Goal: Task Accomplishment & Management: Complete application form

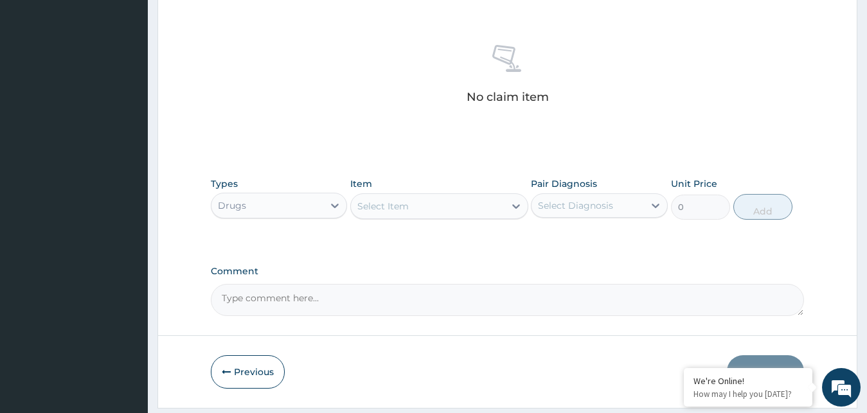
scroll to position [448, 0]
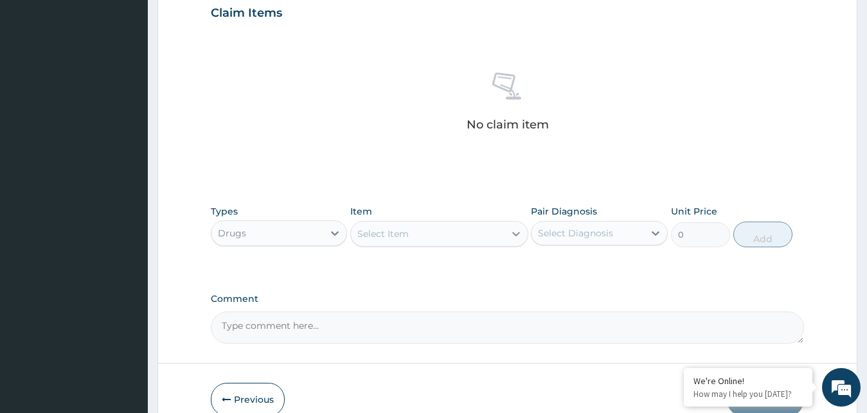
click at [514, 226] on div at bounding box center [516, 233] width 23 height 23
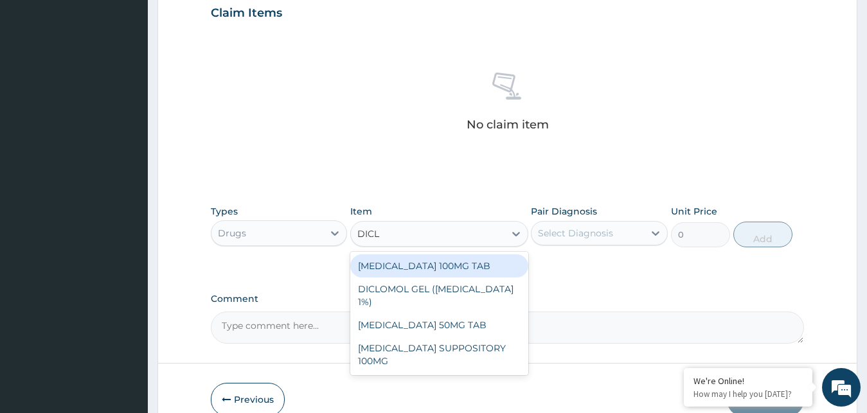
type input "DICLO"
click at [446, 263] on div "DICLOFENAC 100MG TAB" at bounding box center [439, 266] width 178 height 23
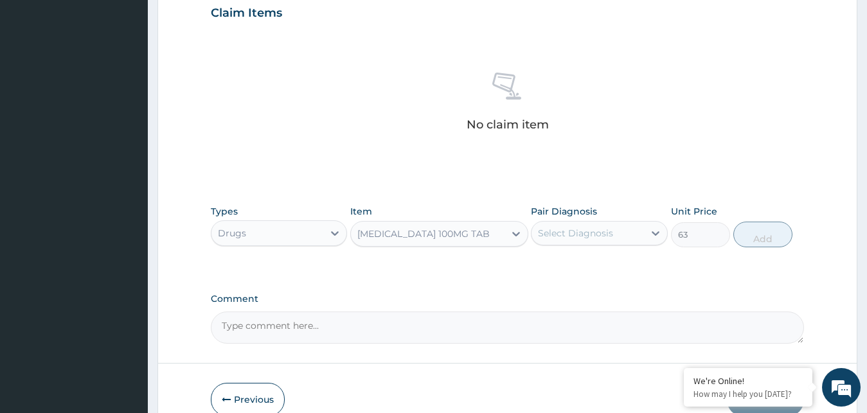
type input "63"
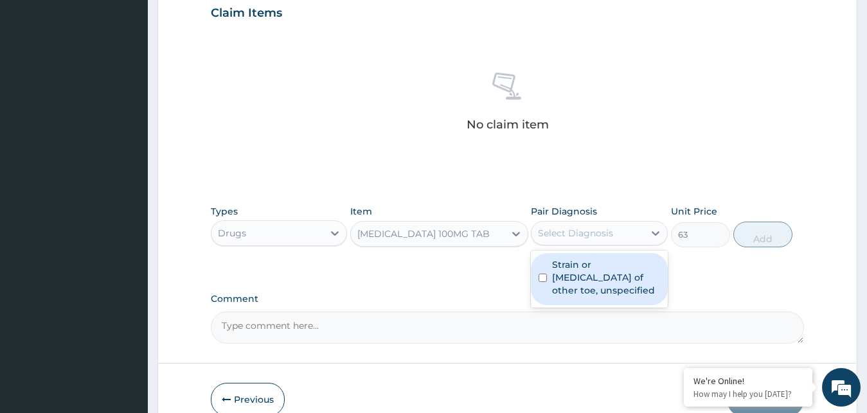
click at [562, 237] on div "Select Diagnosis" at bounding box center [575, 233] width 75 height 13
drag, startPoint x: 574, startPoint y: 266, endPoint x: 584, endPoint y: 273, distance: 12.1
click at [576, 267] on label "Strain or sprain of other toe, unspecified" at bounding box center [606, 277] width 108 height 39
checkbox input "true"
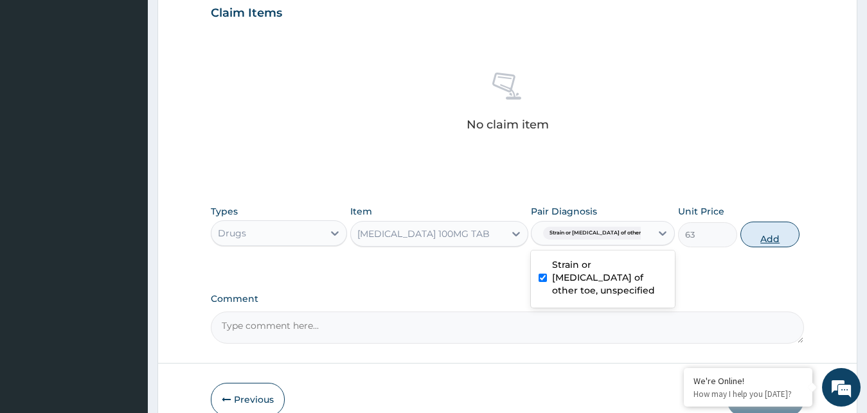
click at [760, 235] on button "Add" at bounding box center [770, 235] width 59 height 26
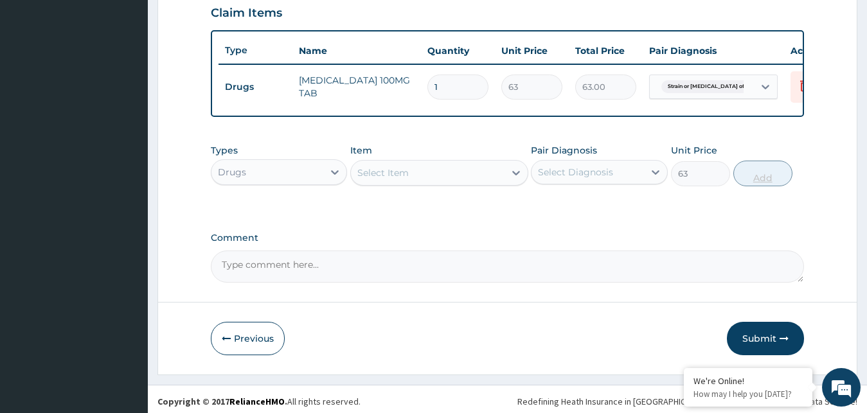
type input "0"
type input "10"
type input "630.00"
type input "10"
click at [503, 183] on div "Select Item" at bounding box center [428, 173] width 154 height 21
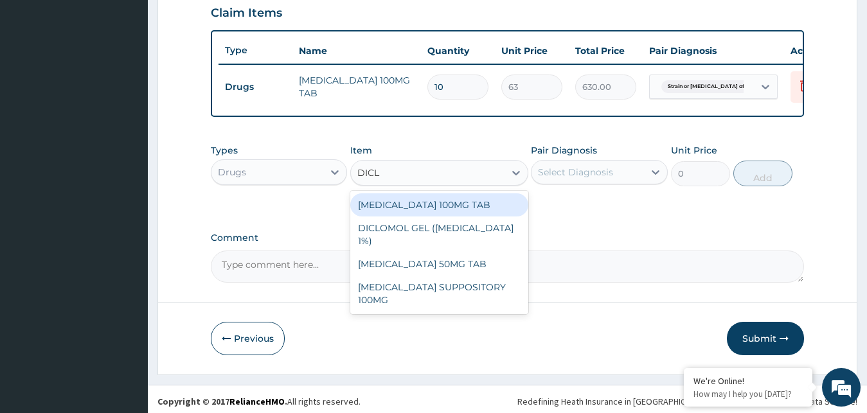
type input "DICLO"
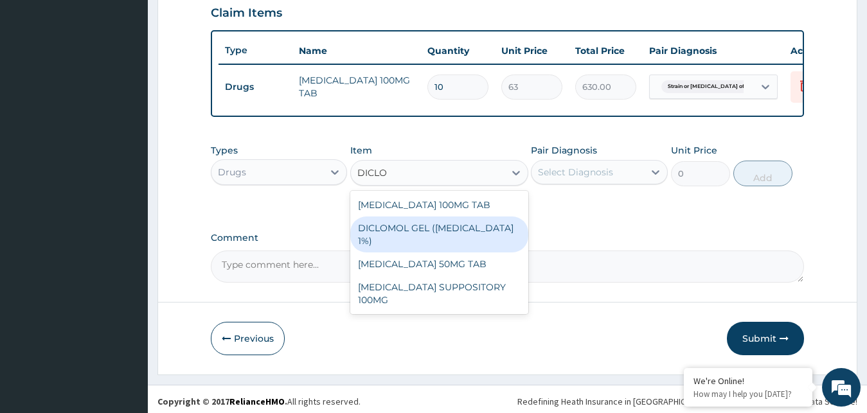
click at [459, 240] on div "DICLOMOL GEL (DICLOFENAC 1%)" at bounding box center [439, 235] width 178 height 36
type input "630"
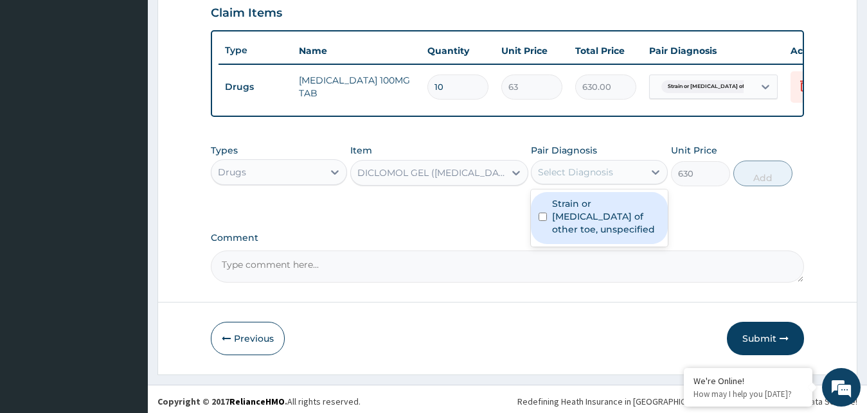
click at [624, 181] on div "Select Diagnosis" at bounding box center [588, 172] width 112 height 21
drag, startPoint x: 579, startPoint y: 226, endPoint x: 653, endPoint y: 213, distance: 75.6
click at [580, 226] on label "Strain or [MEDICAL_DATA] of other toe, unspecified" at bounding box center [606, 216] width 108 height 39
checkbox input "true"
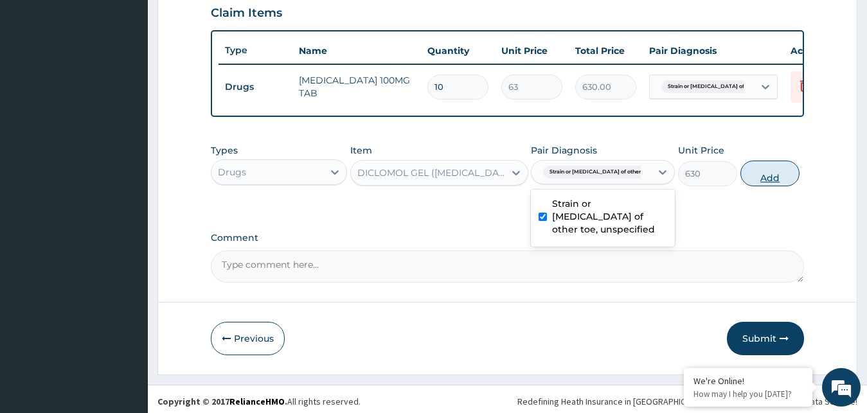
click at [746, 186] on button "Add" at bounding box center [770, 174] width 59 height 26
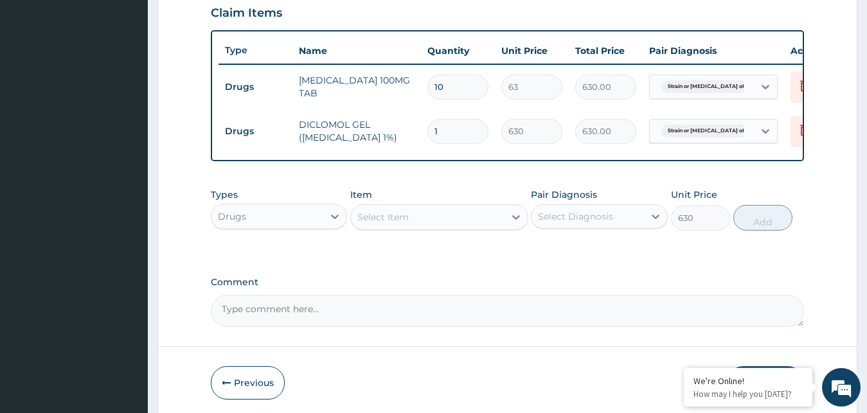
type input "0"
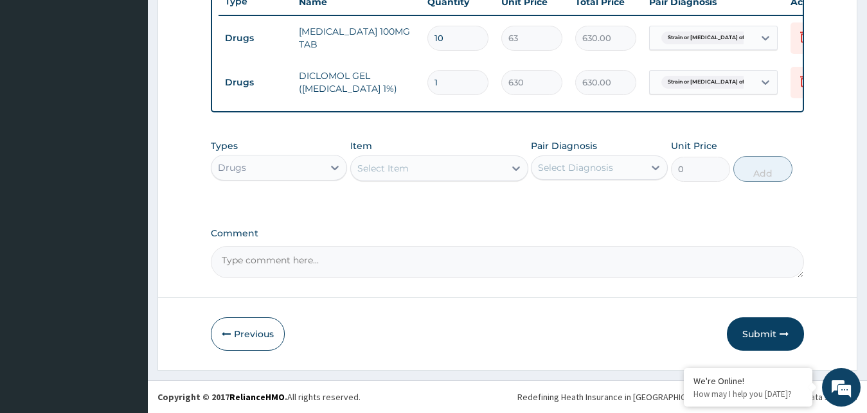
drag, startPoint x: 328, startPoint y: 168, endPoint x: 312, endPoint y: 180, distance: 19.8
click at [328, 168] on div at bounding box center [334, 167] width 23 height 23
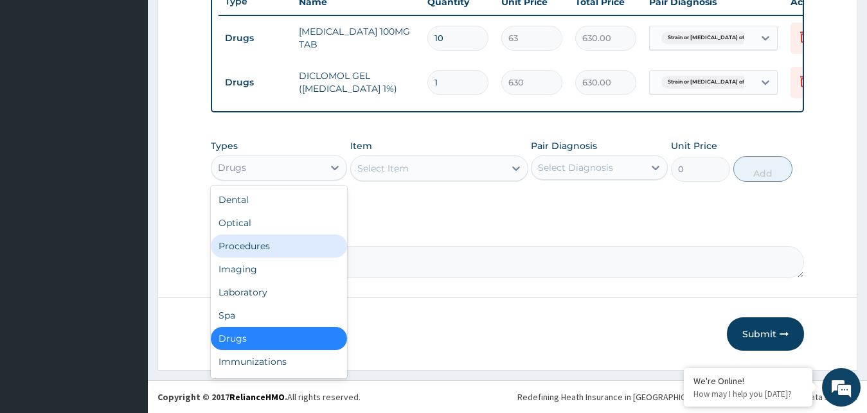
drag, startPoint x: 283, startPoint y: 247, endPoint x: 287, endPoint y: 241, distance: 7.8
click at [283, 245] on div "Procedures" at bounding box center [279, 246] width 137 height 23
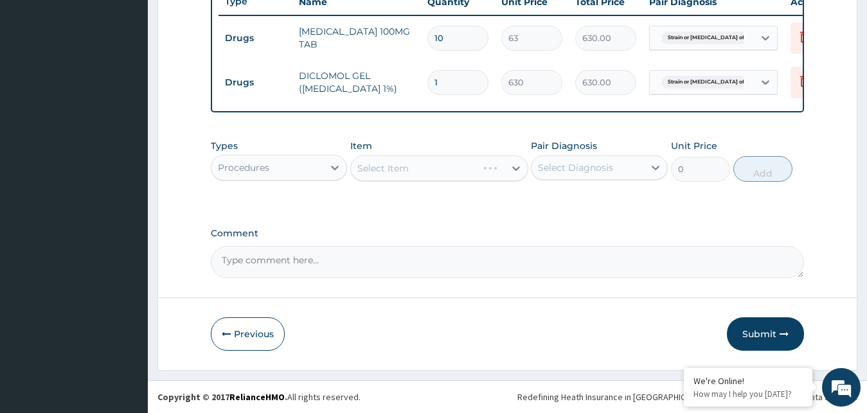
click at [503, 175] on div "Select Item" at bounding box center [439, 169] width 178 height 26
click at [507, 175] on div "Select Item" at bounding box center [439, 169] width 178 height 26
click at [510, 168] on div "Select Item" at bounding box center [439, 169] width 178 height 26
click at [514, 176] on div "Select Item" at bounding box center [439, 169] width 178 height 26
click at [321, 159] on div "Procedures" at bounding box center [267, 167] width 112 height 21
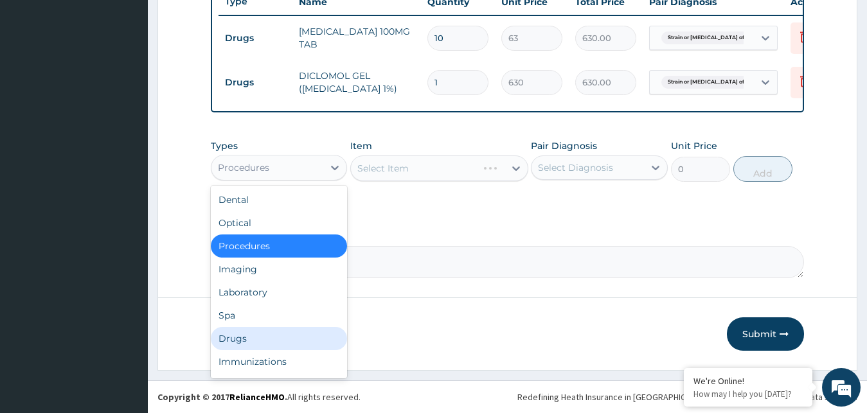
click at [238, 333] on div "Drugs" at bounding box center [279, 338] width 137 height 23
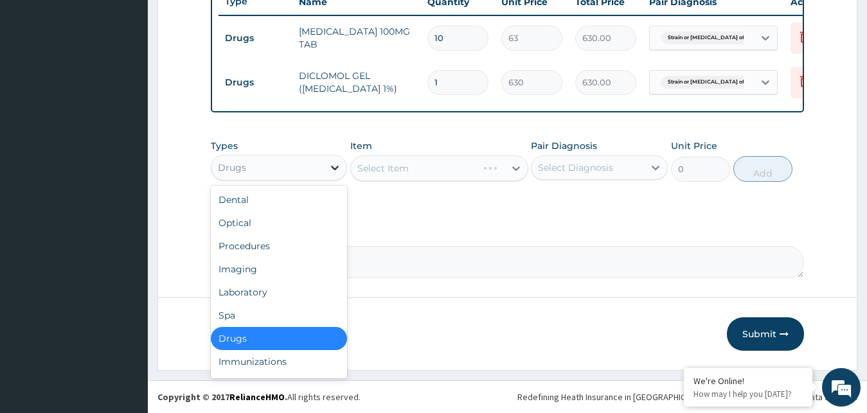
click at [336, 170] on icon at bounding box center [334, 167] width 13 height 13
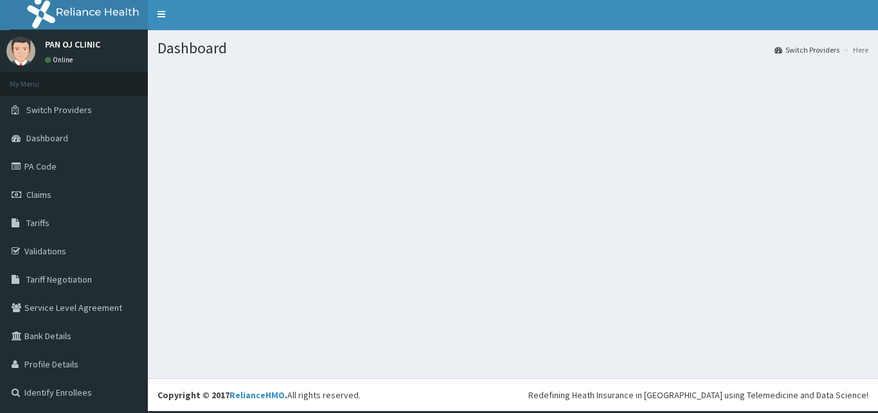
scroll to position [2, 0]
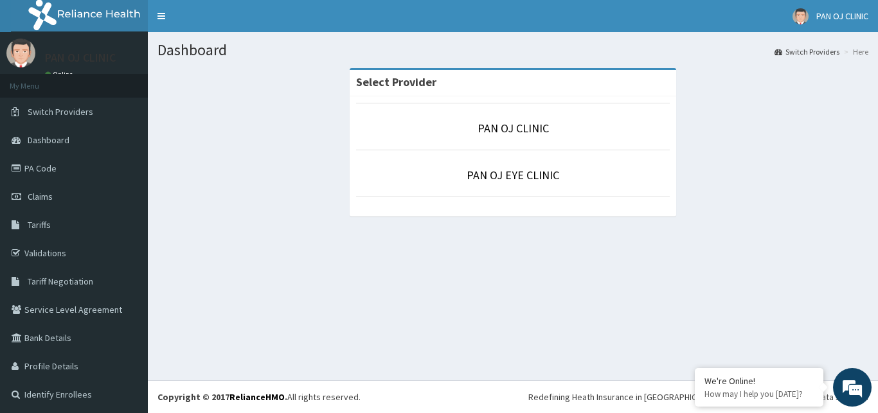
click at [553, 129] on p "PAN OJ CLINIC" at bounding box center [513, 128] width 314 height 17
drag, startPoint x: 486, startPoint y: 131, endPoint x: 480, endPoint y: 128, distance: 6.6
click at [485, 131] on link "PAN OJ CLINIC" at bounding box center [513, 128] width 71 height 15
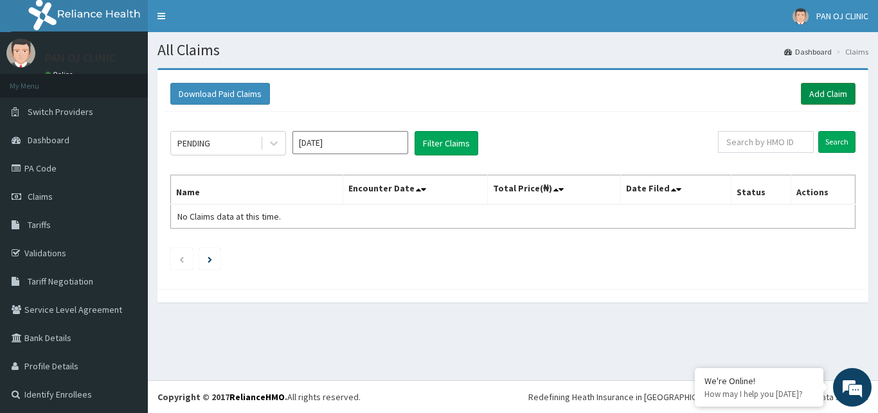
click at [831, 91] on link "Add Claim" at bounding box center [828, 94] width 55 height 22
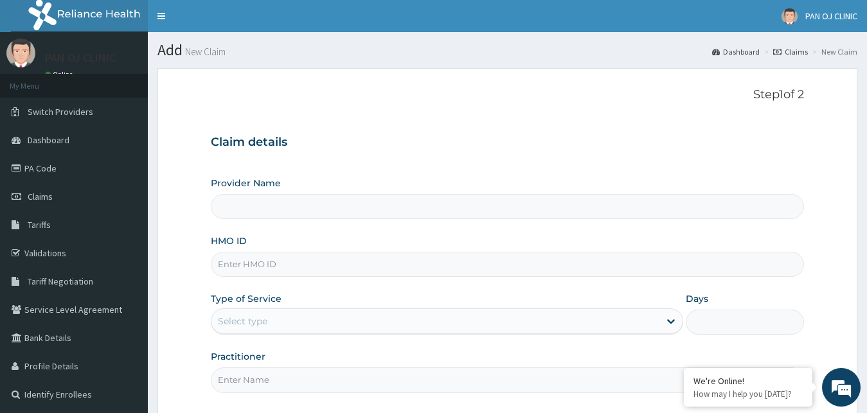
type input "PAN OJ CLINIC"
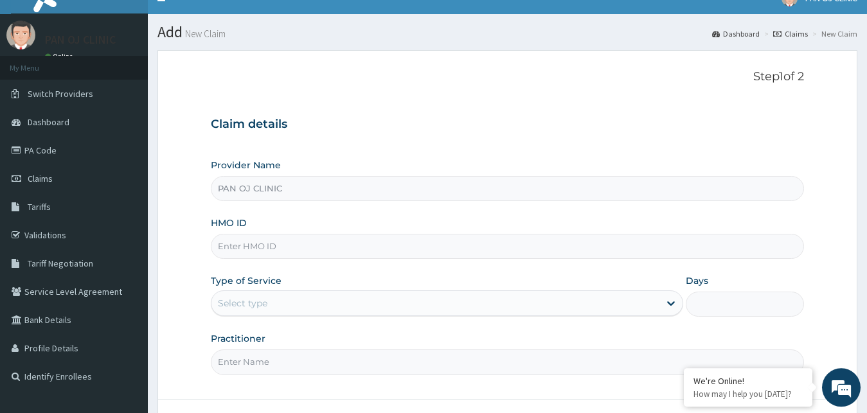
scroll to position [66, 0]
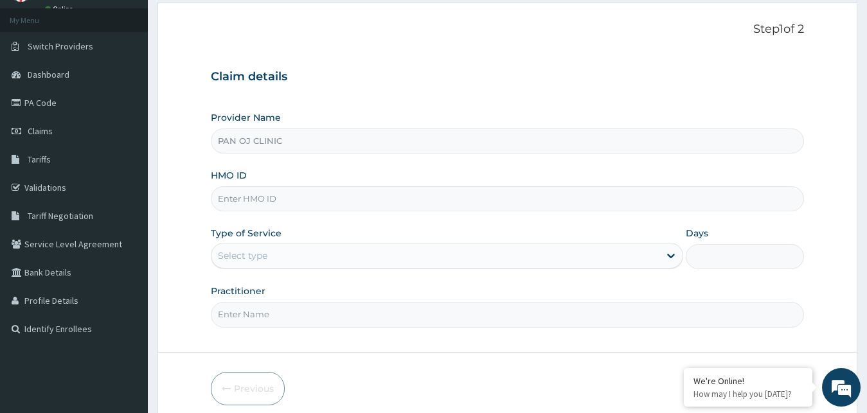
click at [289, 195] on input "HMO ID" at bounding box center [508, 198] width 594 height 25
type input "ACT/10132/A"
click at [595, 260] on div "Select type" at bounding box center [435, 256] width 449 height 21
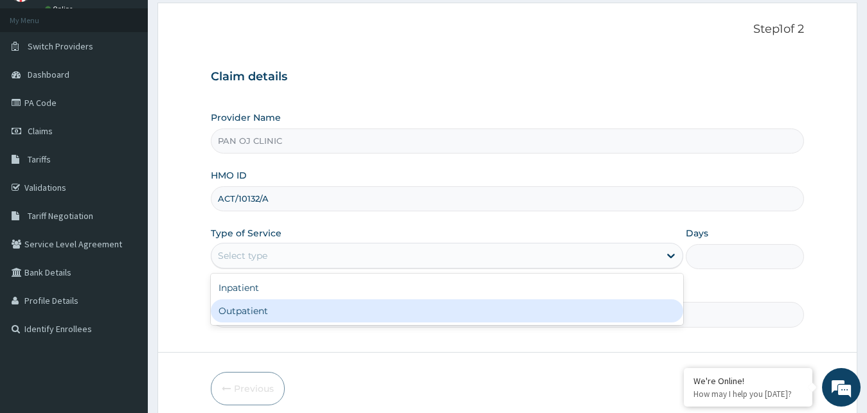
click at [281, 321] on div "Outpatient" at bounding box center [447, 311] width 473 height 23
type input "1"
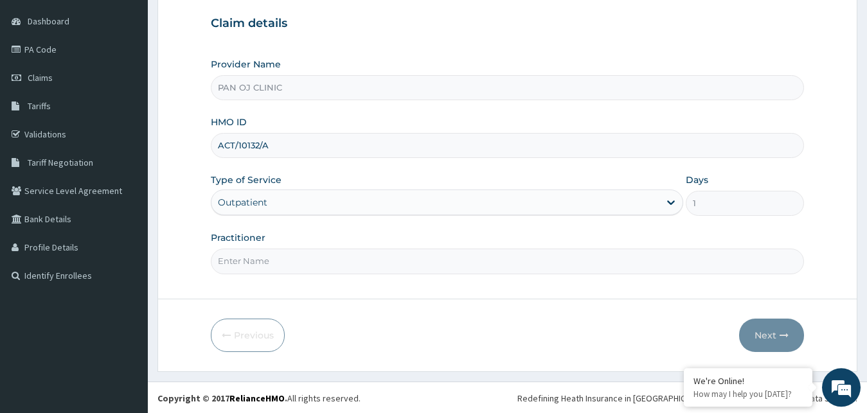
scroll to position [120, 0]
click at [300, 258] on input "Practitioner" at bounding box center [508, 259] width 594 height 25
type input "DR FRANK"
click at [768, 329] on button "Next" at bounding box center [771, 334] width 65 height 33
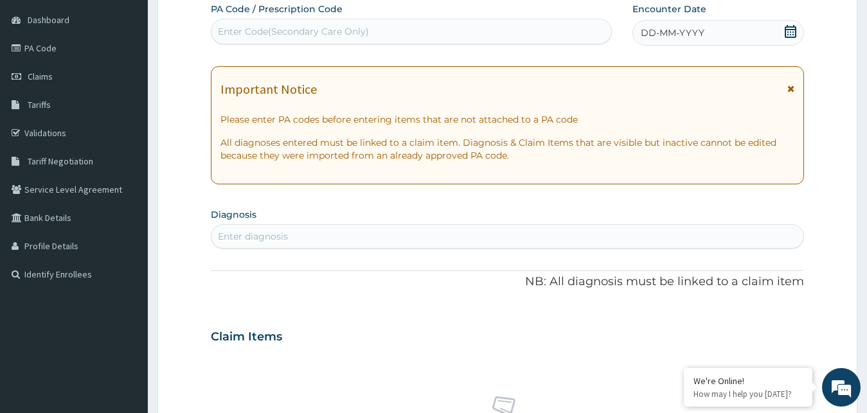
click at [791, 31] on icon at bounding box center [791, 31] width 12 height 13
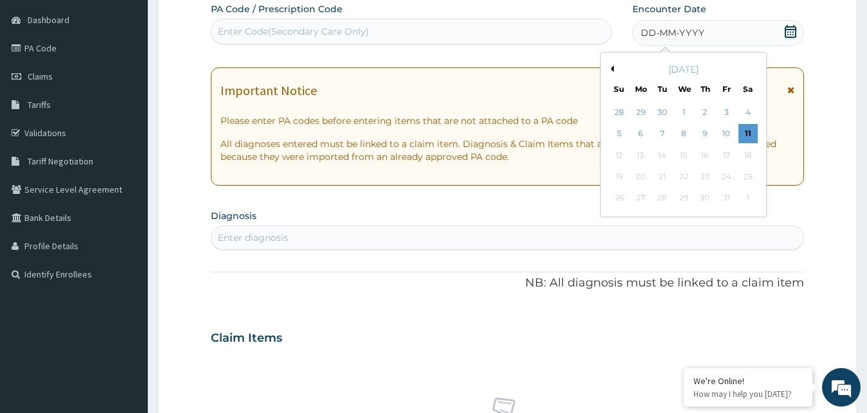
click at [611, 66] on button "Previous Month" at bounding box center [610, 69] width 6 height 6
click at [611, 66] on div "September 2025" at bounding box center [683, 69] width 155 height 13
click at [611, 67] on button "Previous Month" at bounding box center [610, 69] width 6 height 6
click at [612, 69] on button "Previous Month" at bounding box center [610, 69] width 6 height 6
click at [754, 64] on div "July 2025" at bounding box center [683, 69] width 155 height 13
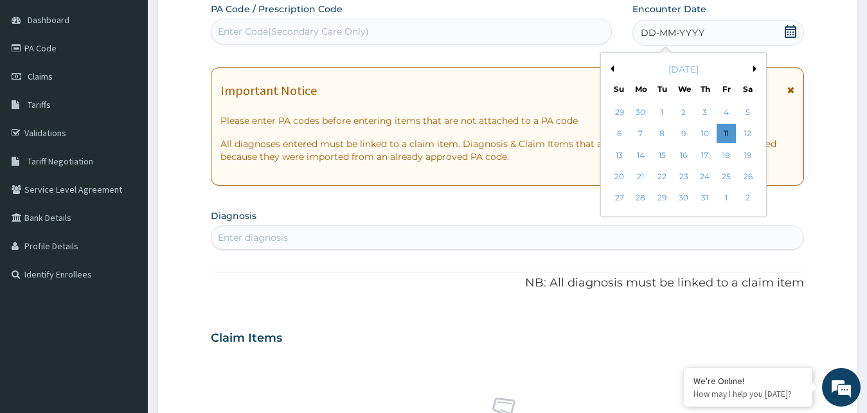
click at [756, 67] on button "Next Month" at bounding box center [756, 69] width 6 height 6
click at [643, 132] on div "4" at bounding box center [640, 134] width 19 height 19
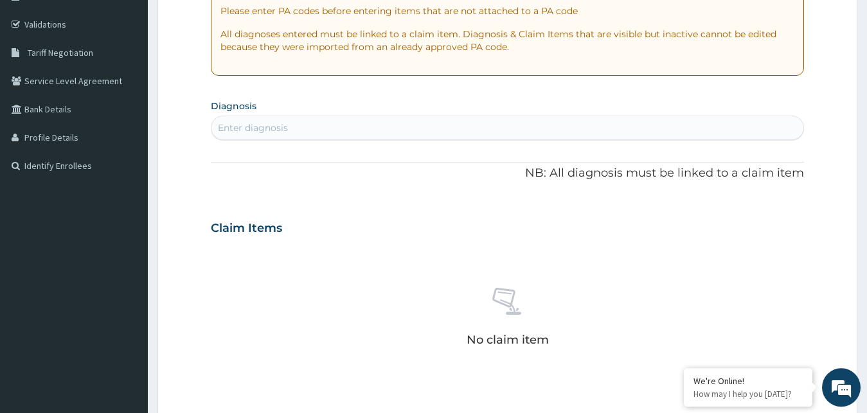
scroll to position [251, 0]
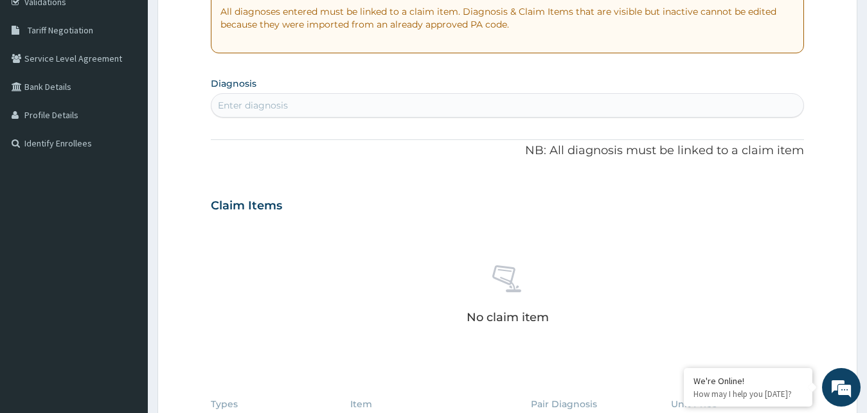
click at [323, 105] on div "Enter diagnosis" at bounding box center [507, 105] width 593 height 21
type input "SPRAIN"
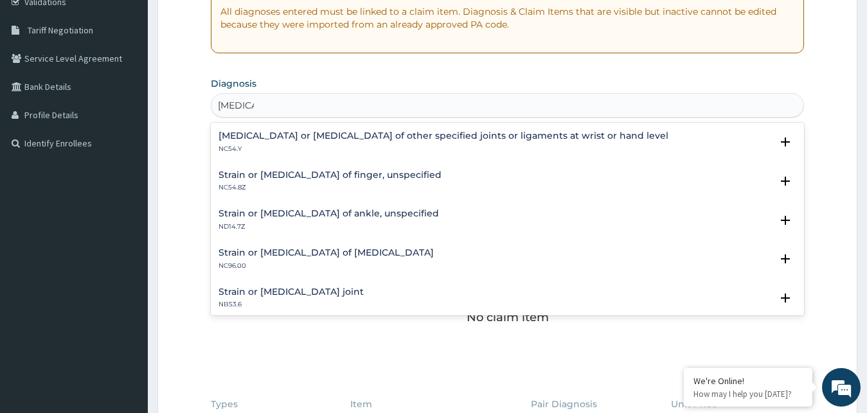
scroll to position [694, 0]
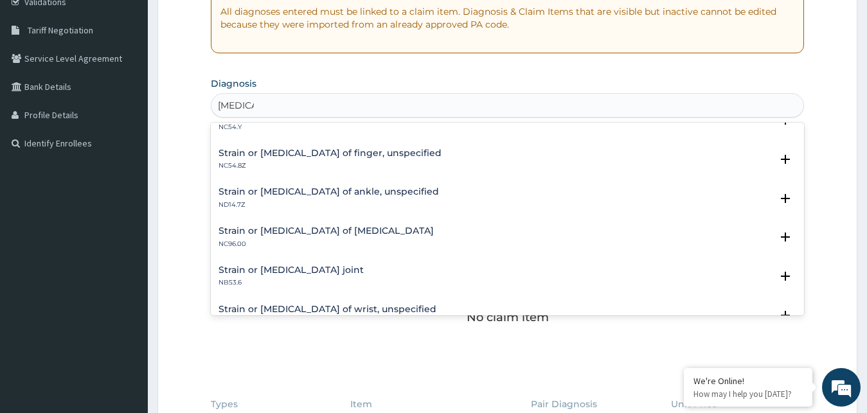
click at [283, 187] on h4 "Strain or sprain of ankle, unspecified" at bounding box center [329, 192] width 220 height 10
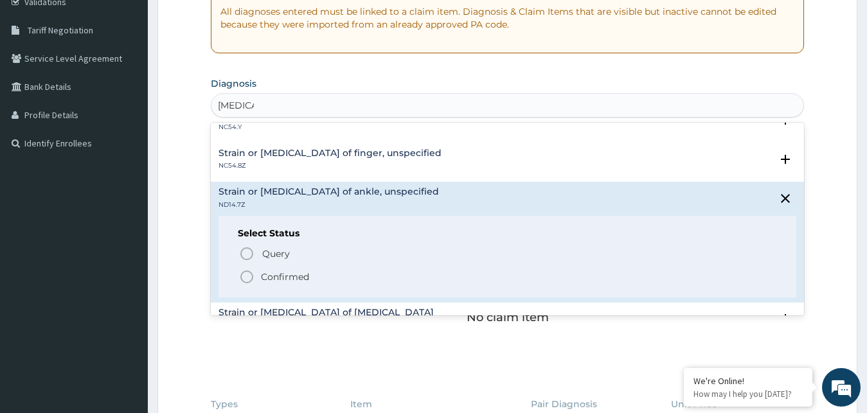
click at [246, 269] on icon "status option filled" at bounding box center [246, 276] width 15 height 15
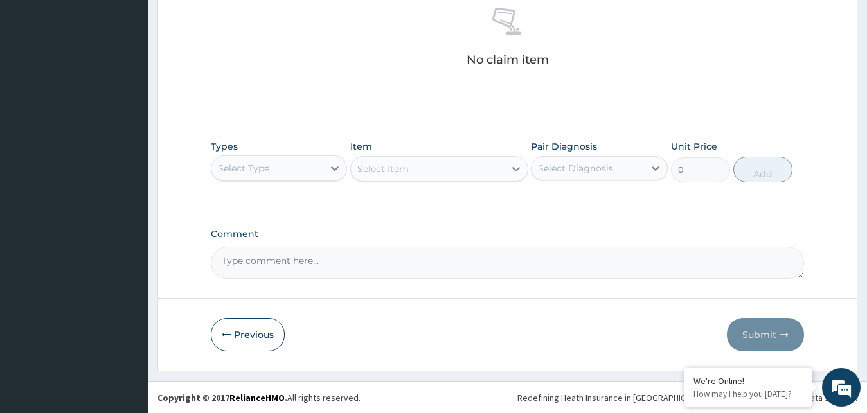
scroll to position [448, 0]
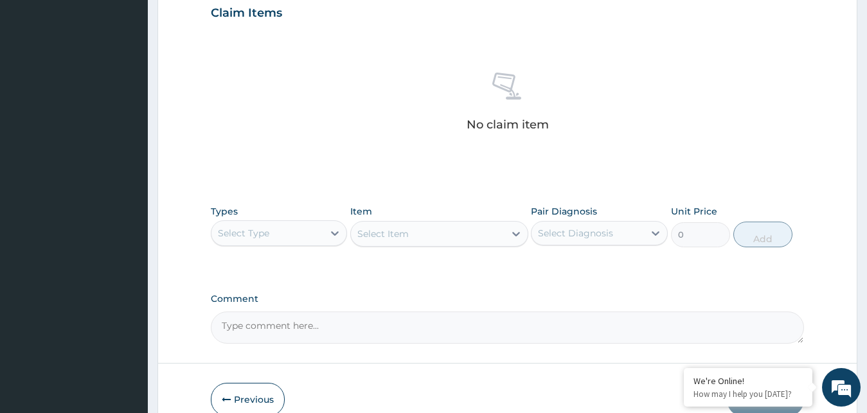
click at [323, 234] on div "Select Type" at bounding box center [267, 233] width 112 height 21
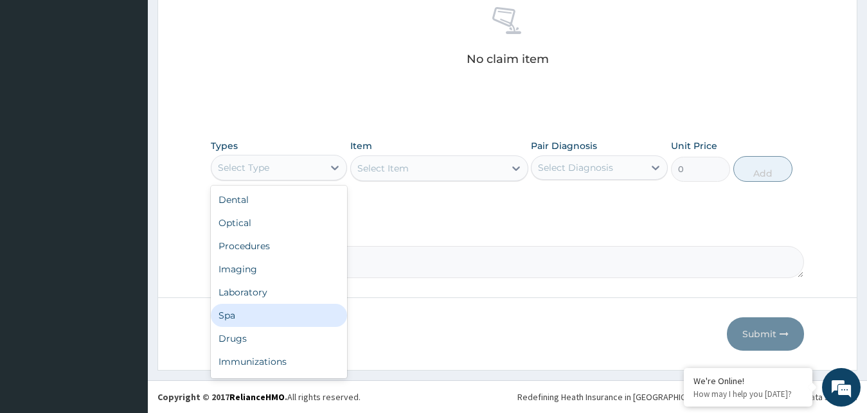
scroll to position [44, 0]
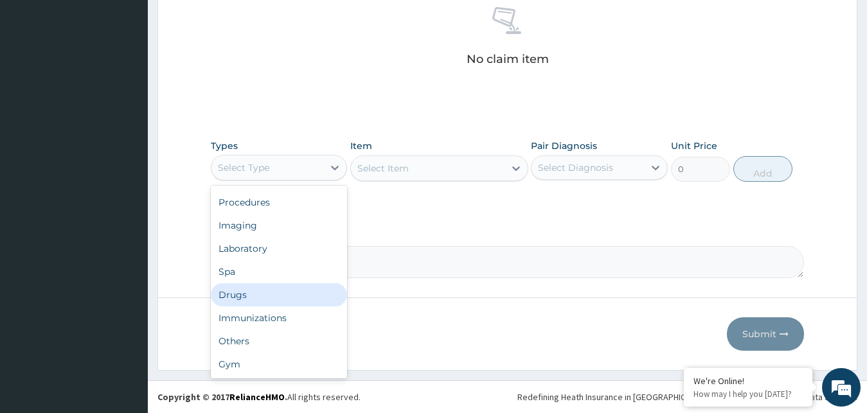
click at [250, 294] on div "Drugs" at bounding box center [279, 294] width 137 height 23
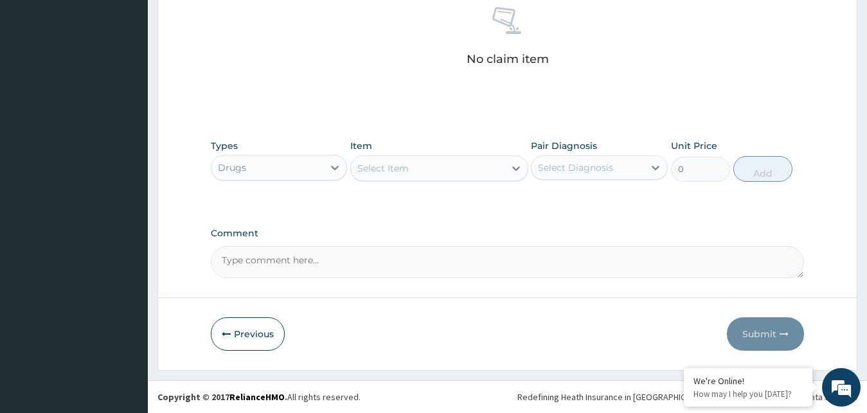
click at [503, 165] on div "Select Item" at bounding box center [428, 168] width 154 height 21
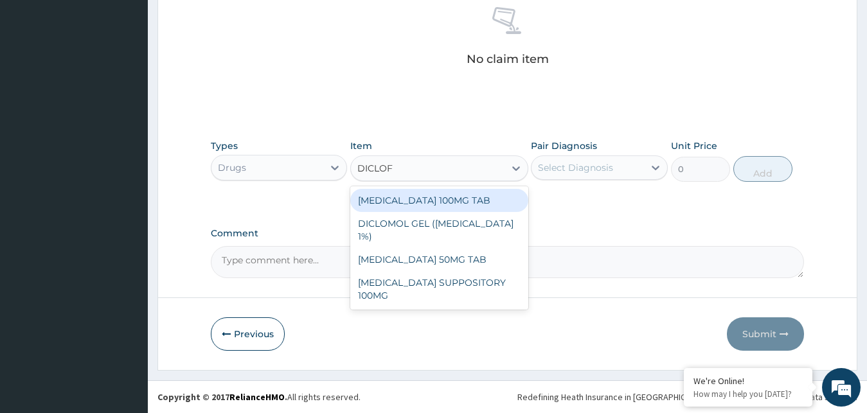
type input "DICLOFE"
click at [460, 195] on div "DICLOFENAC 100MG TAB" at bounding box center [439, 200] width 178 height 23
type input "63"
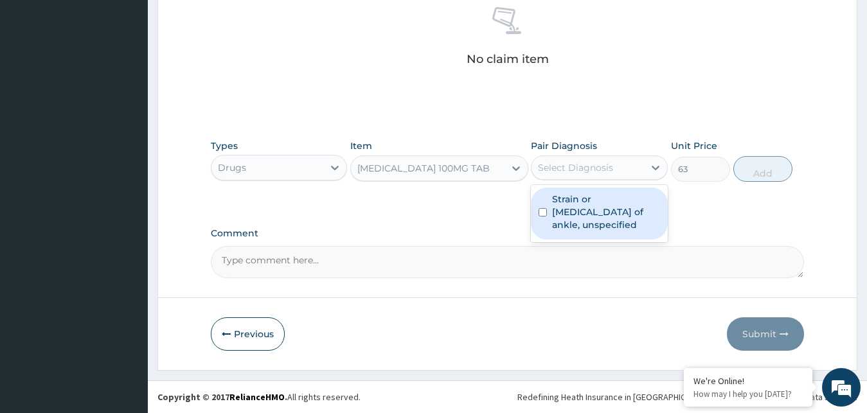
click at [610, 164] on div "Select Diagnosis" at bounding box center [575, 167] width 75 height 13
click at [614, 204] on label "Strain or sprain of ankle, unspecified" at bounding box center [606, 212] width 108 height 39
checkbox input "true"
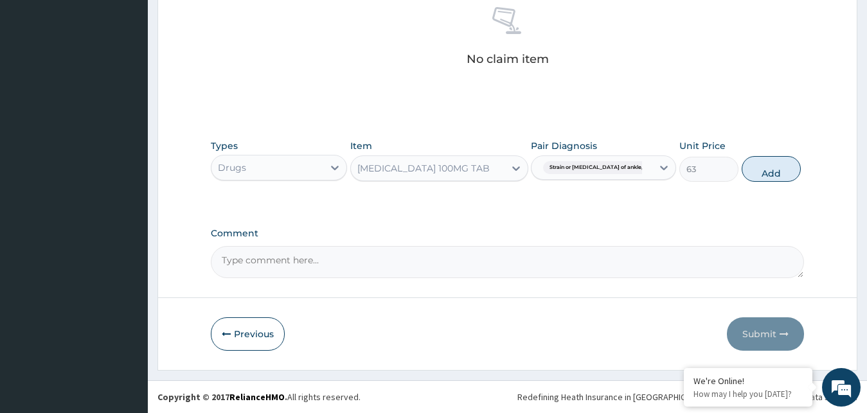
drag, startPoint x: 780, startPoint y: 174, endPoint x: 626, endPoint y: 177, distance: 154.3
click at [779, 175] on button "Add" at bounding box center [771, 169] width 59 height 26
type input "0"
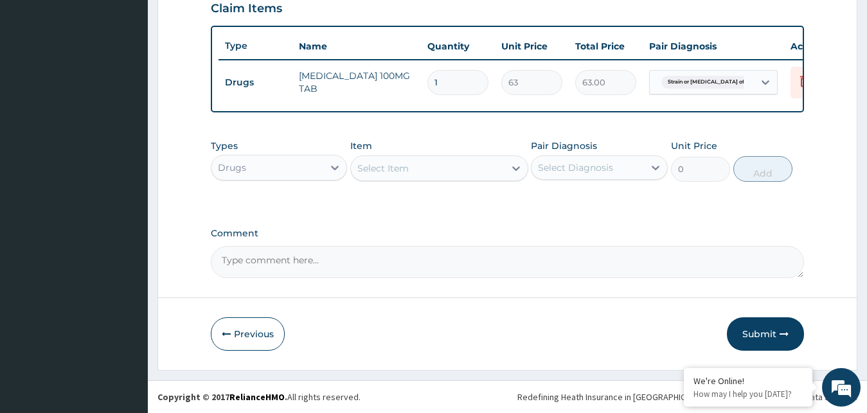
scroll to position [463, 0]
click at [503, 170] on div "Select Item" at bounding box center [428, 168] width 154 height 21
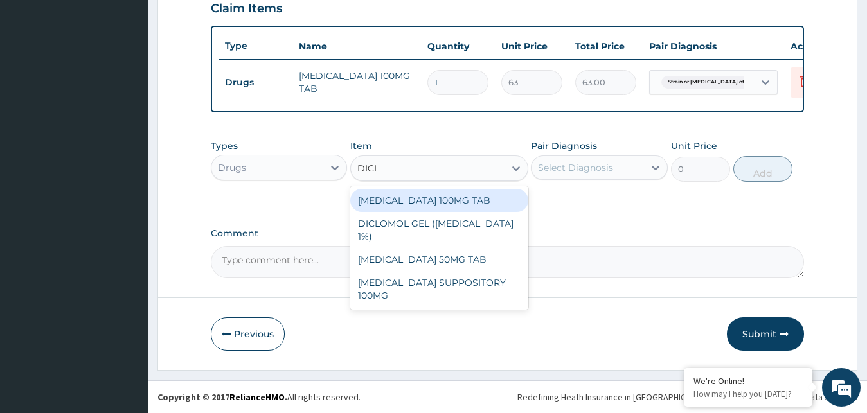
type input "DICLO"
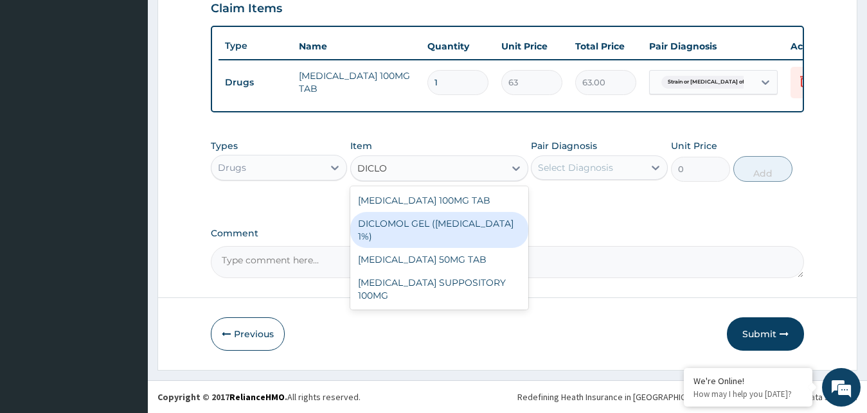
click at [506, 221] on div "DICLOMOL GEL ([MEDICAL_DATA] 1%)" at bounding box center [439, 230] width 178 height 36
type input "630"
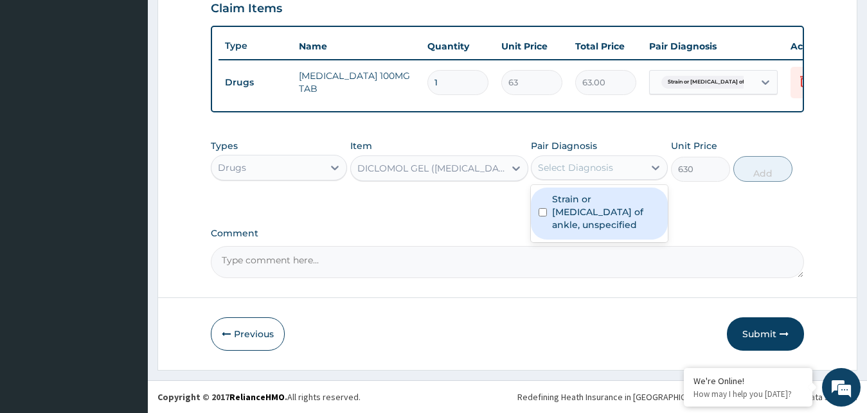
click at [611, 172] on div "Select Diagnosis" at bounding box center [575, 167] width 75 height 13
click at [584, 210] on label "Strain or sprain of ankle, unspecified" at bounding box center [606, 212] width 108 height 39
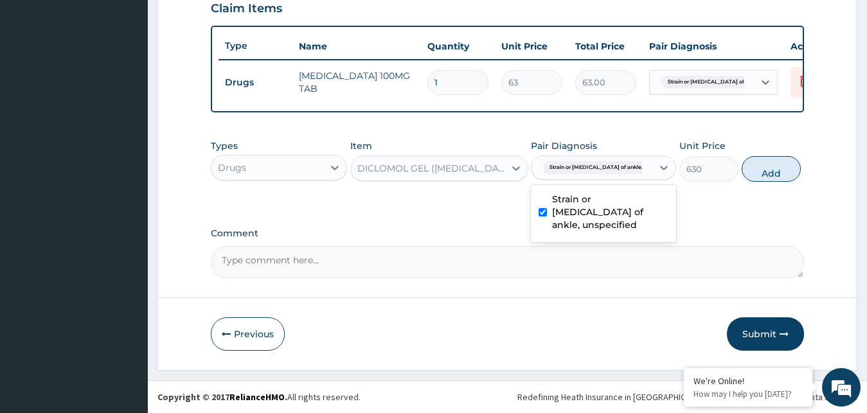
checkbox input "true"
drag, startPoint x: 760, startPoint y: 171, endPoint x: 724, endPoint y: 166, distance: 36.4
click at [761, 172] on button "Add" at bounding box center [771, 169] width 59 height 26
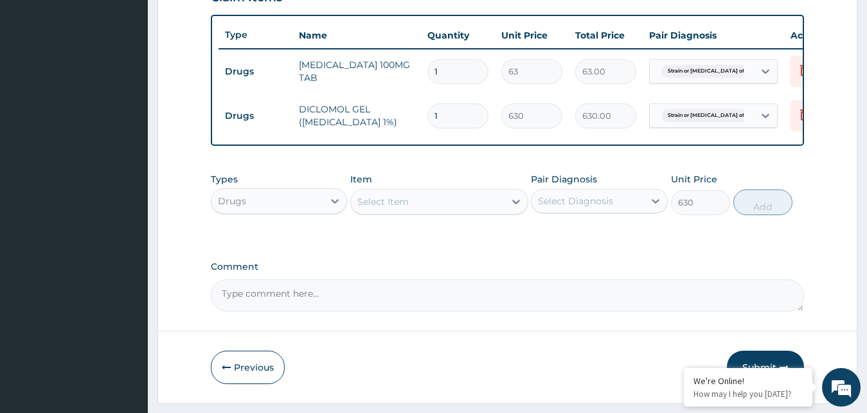
type input "0"
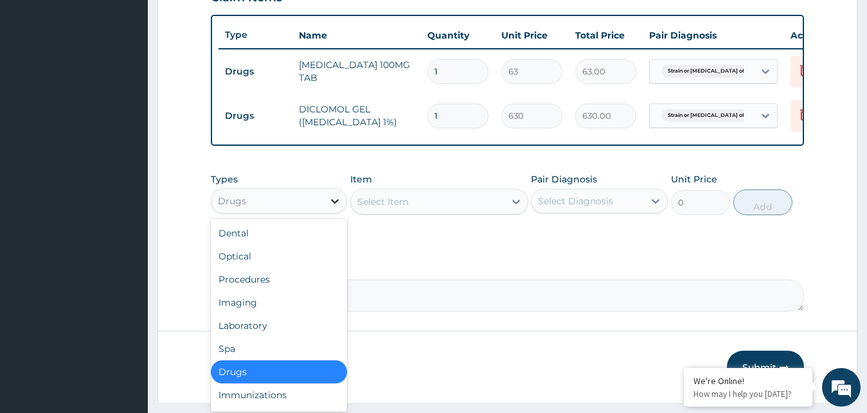
click at [325, 213] on div at bounding box center [334, 201] width 23 height 23
click at [260, 289] on div "Procedures" at bounding box center [279, 279] width 137 height 23
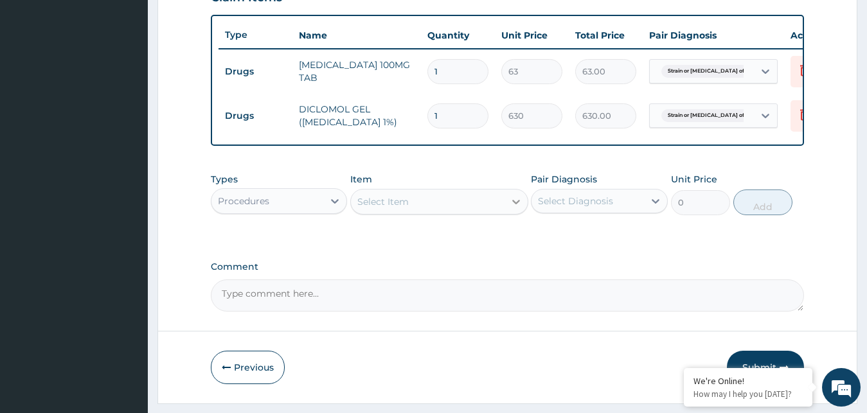
click at [506, 213] on div at bounding box center [516, 201] width 23 height 23
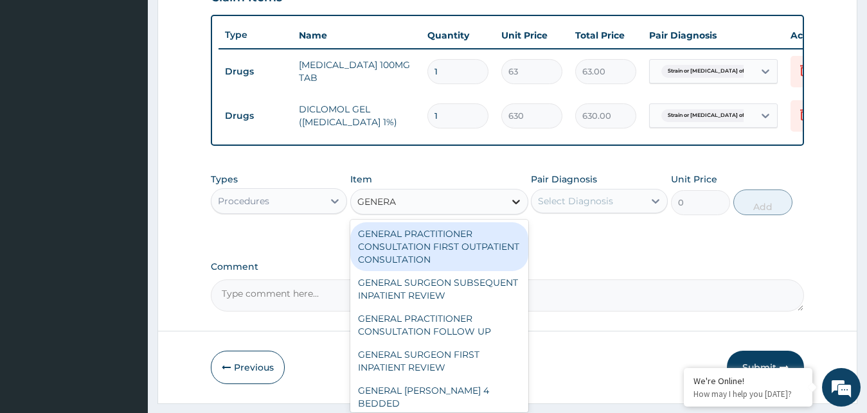
type input "GENERAL"
click at [461, 255] on div "GENERAL PRACTITIONER CONSULTATION FIRST OUTPATIENT CONSULTATION" at bounding box center [439, 246] width 178 height 49
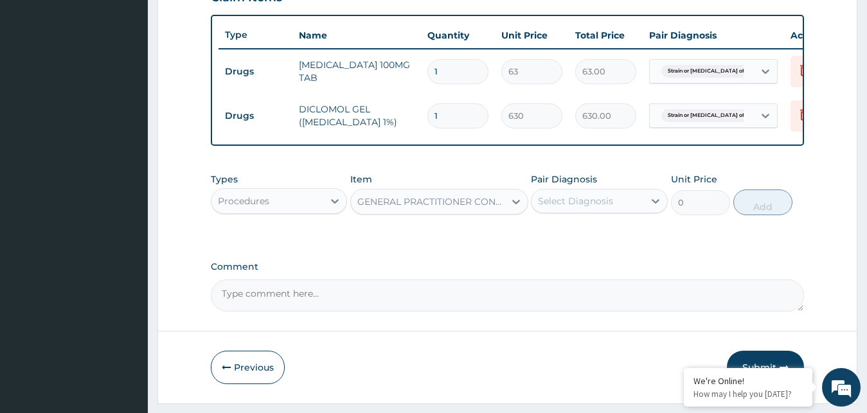
type input "3000"
click at [602, 222] on div "Types Procedures Item GENERAL PRACTITIONER CONSULTATION FIRST OUTPATIENT CONSUL…" at bounding box center [508, 193] width 594 height 55
click at [611, 208] on div "Select Diagnosis" at bounding box center [575, 201] width 75 height 13
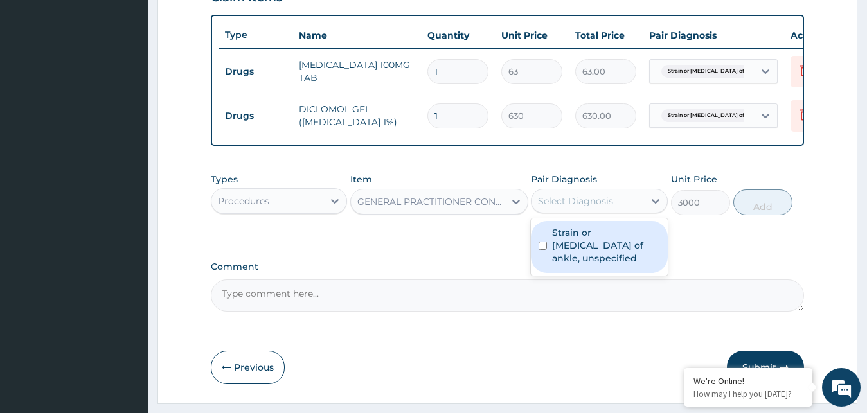
drag, startPoint x: 593, startPoint y: 237, endPoint x: 635, endPoint y: 235, distance: 41.8
click at [593, 237] on div "Strain or sprain of ankle, unspecified" at bounding box center [599, 247] width 137 height 52
checkbox input "true"
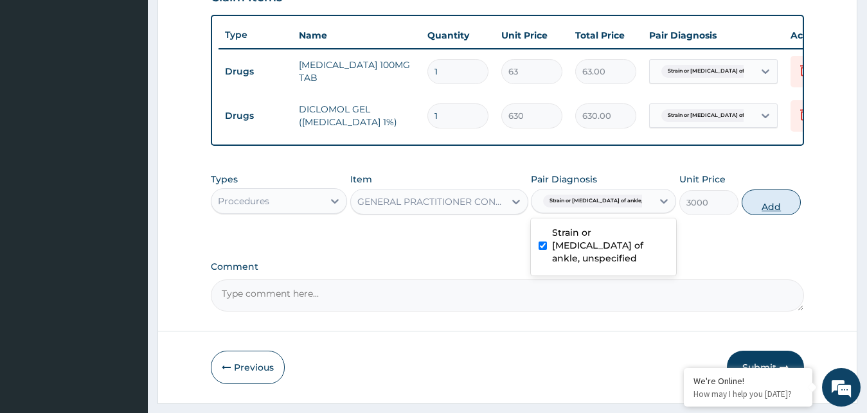
click at [757, 215] on button "Add" at bounding box center [771, 203] width 59 height 26
type input "0"
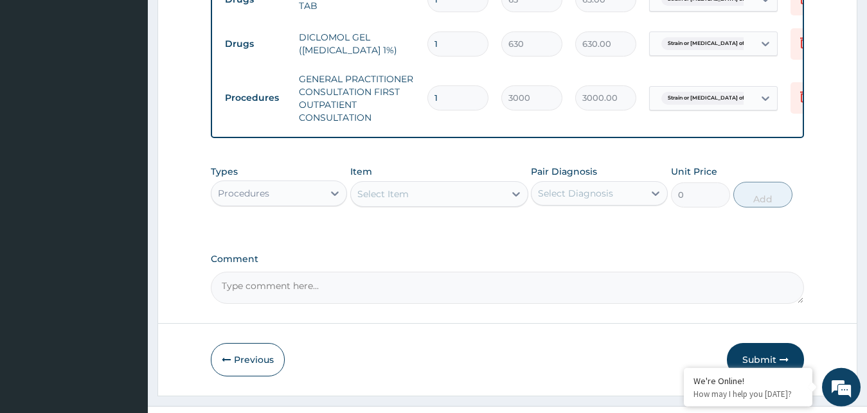
scroll to position [572, 0]
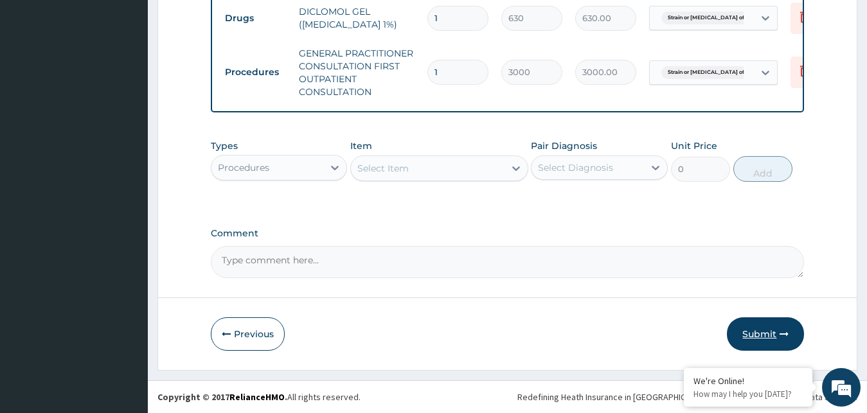
click at [771, 333] on button "Submit" at bounding box center [765, 334] width 77 height 33
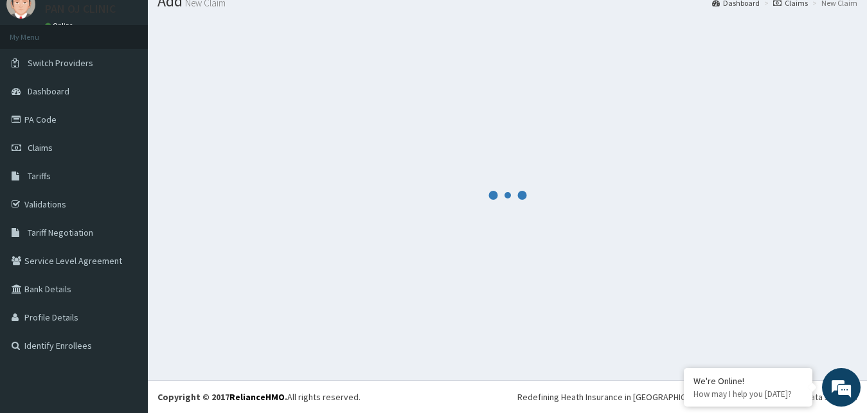
scroll to position [49, 0]
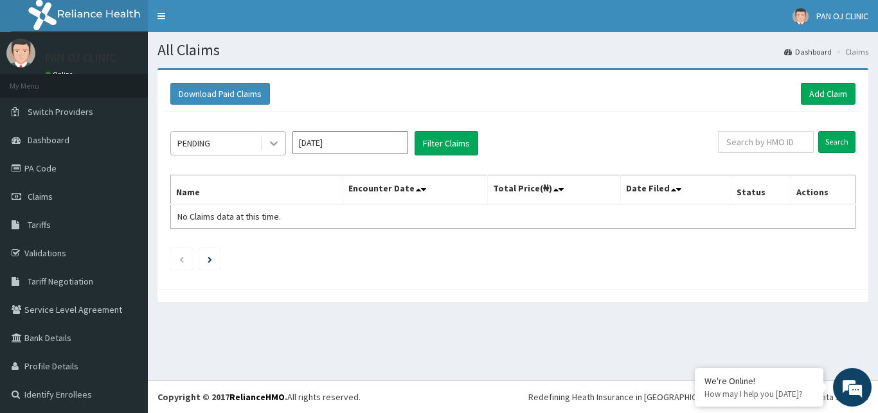
click at [276, 138] on icon at bounding box center [273, 143] width 13 height 13
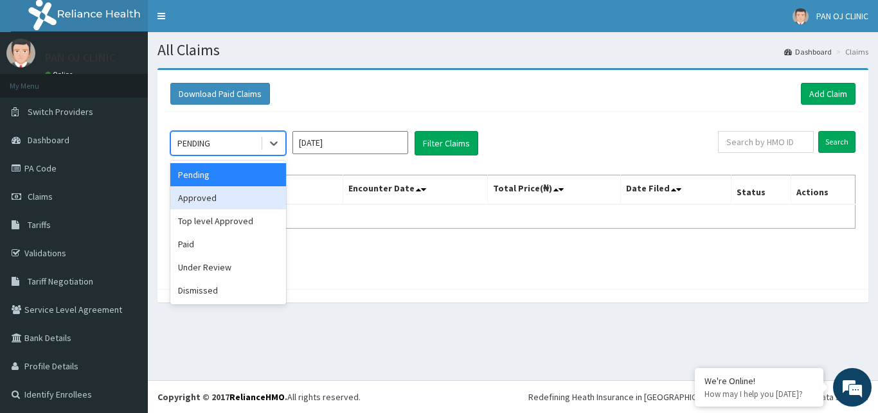
drag, startPoint x: 240, startPoint y: 201, endPoint x: 282, endPoint y: 186, distance: 44.7
click at [240, 201] on div "Approved" at bounding box center [228, 197] width 116 height 23
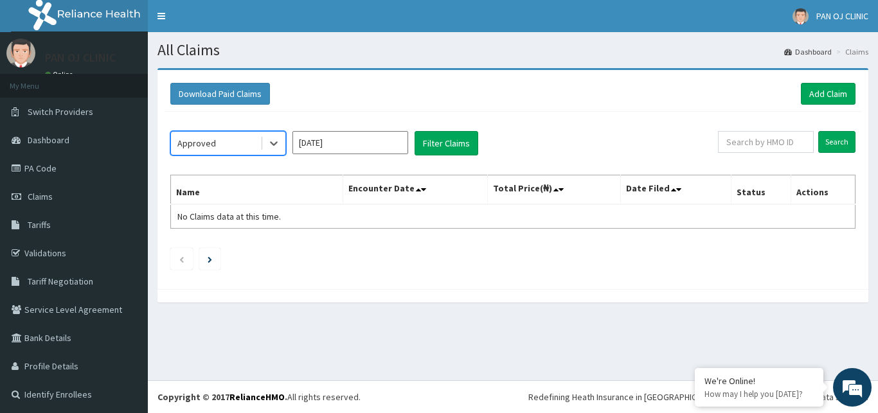
click at [346, 152] on input "Oct 2025" at bounding box center [350, 142] width 116 height 23
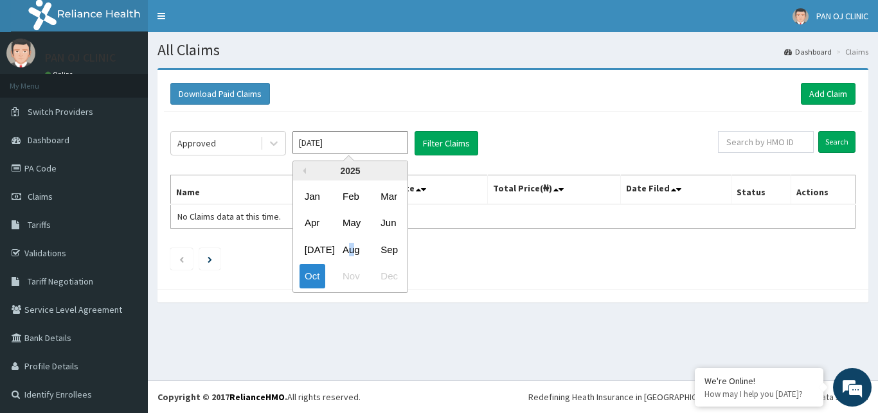
click at [354, 249] on div "Aug" at bounding box center [350, 250] width 26 height 24
type input "[DATE]"
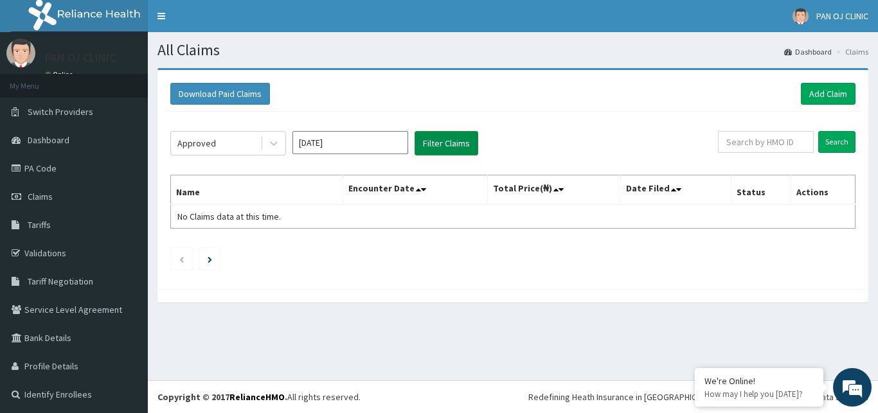
click at [456, 142] on button "Filter Claims" at bounding box center [447, 143] width 64 height 24
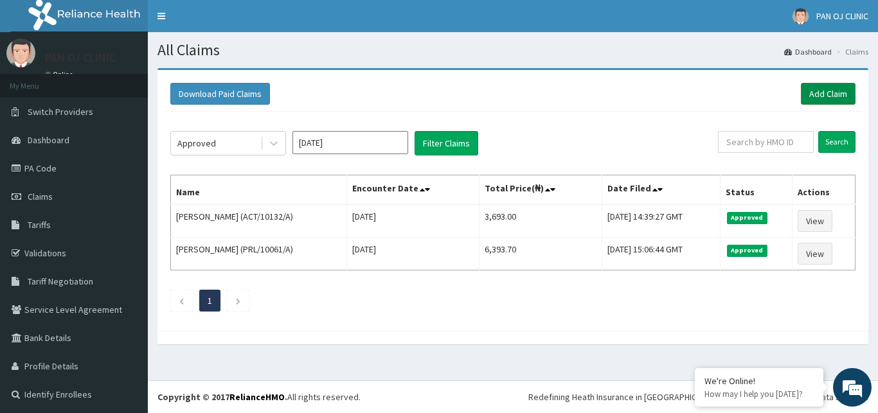
click at [829, 92] on link "Add Claim" at bounding box center [828, 94] width 55 height 22
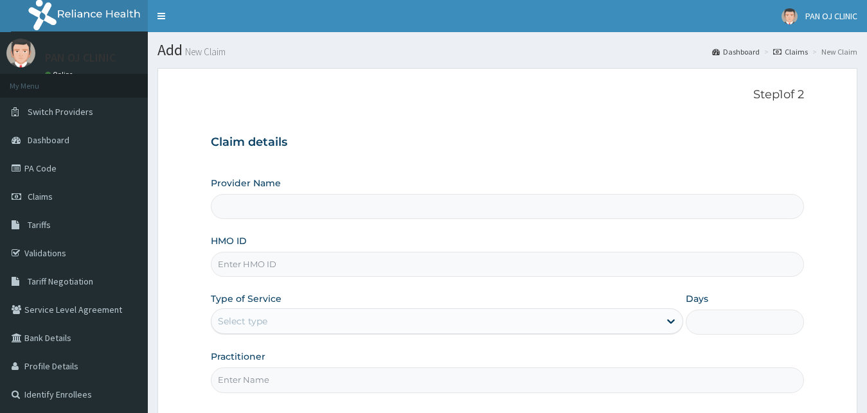
scroll to position [120, 0]
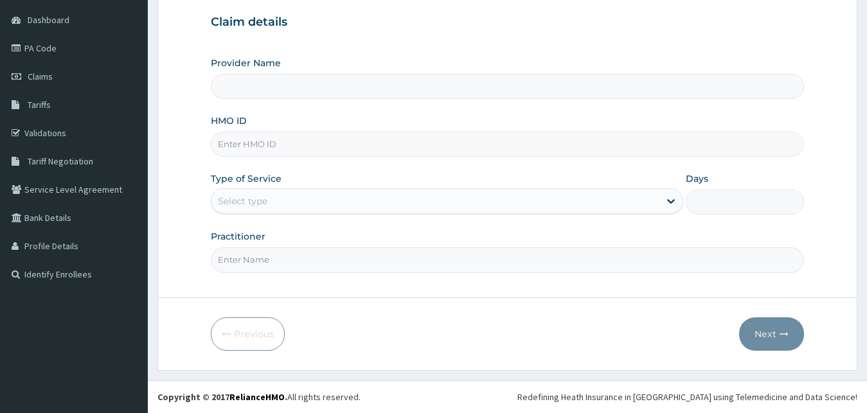
click at [292, 136] on input "HMO ID" at bounding box center [508, 144] width 594 height 25
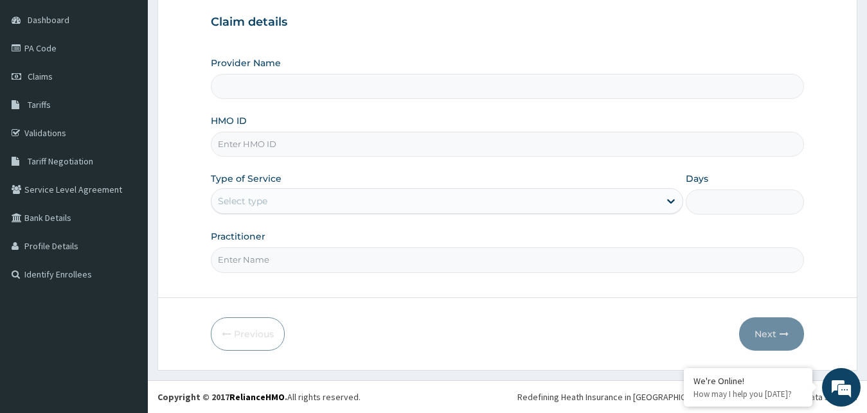
type input "PAN OJ CLINIC"
type input "AEN/10238/E"
click at [319, 181] on div "Type of Service Select type" at bounding box center [447, 193] width 473 height 42
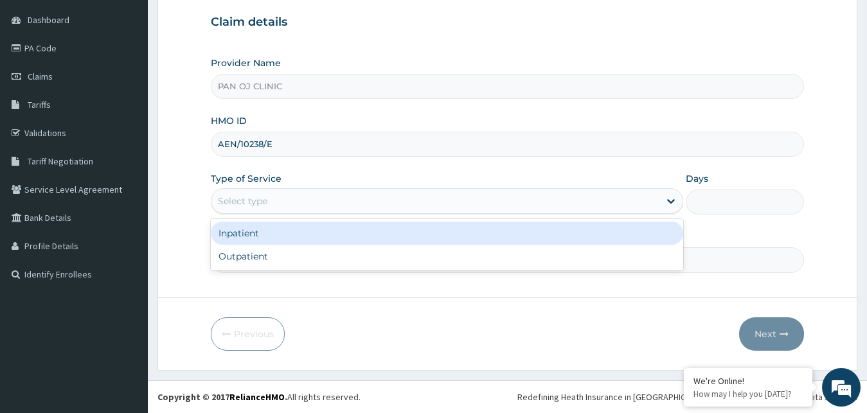
click at [305, 207] on div "Select type" at bounding box center [435, 201] width 449 height 21
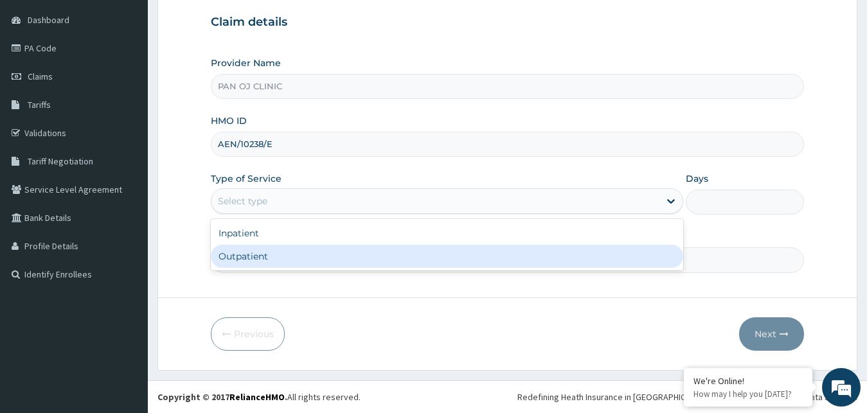
click at [258, 261] on div "Outpatient" at bounding box center [447, 256] width 473 height 23
type input "1"
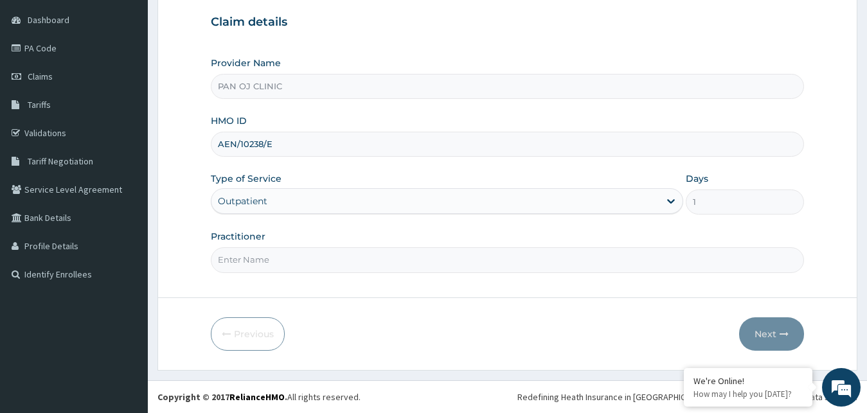
click at [271, 257] on input "Practitioner" at bounding box center [508, 259] width 594 height 25
type input "DR STEPHEN"
click at [773, 328] on button "Next" at bounding box center [771, 334] width 65 height 33
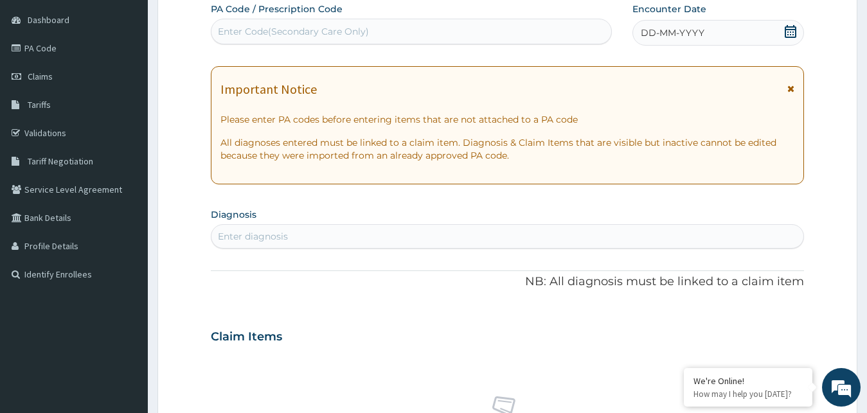
drag, startPoint x: 793, startPoint y: 28, endPoint x: 773, endPoint y: 34, distance: 21.4
click at [792, 28] on icon at bounding box center [790, 31] width 13 height 13
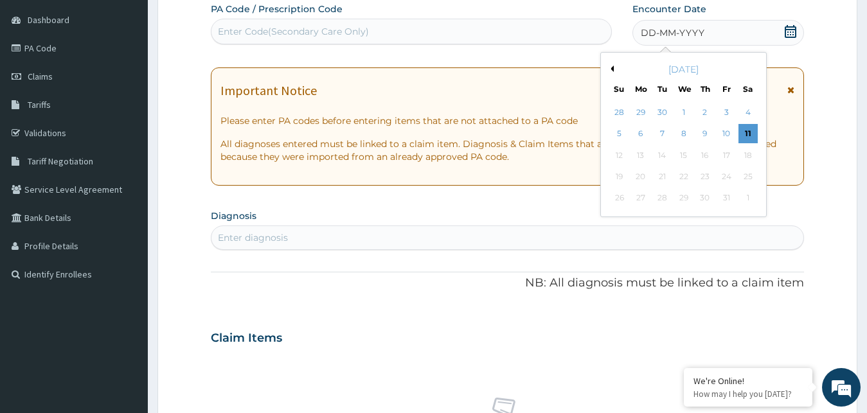
click at [613, 67] on button "Previous Month" at bounding box center [610, 69] width 6 height 6
click at [744, 113] on div "2" at bounding box center [747, 112] width 19 height 19
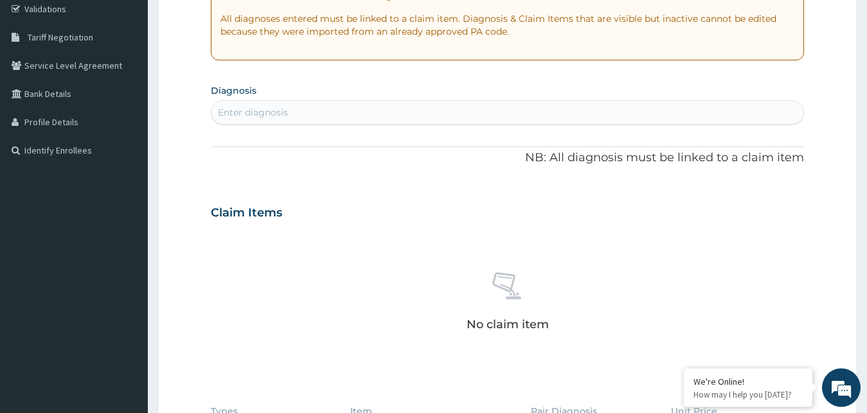
scroll to position [251, 0]
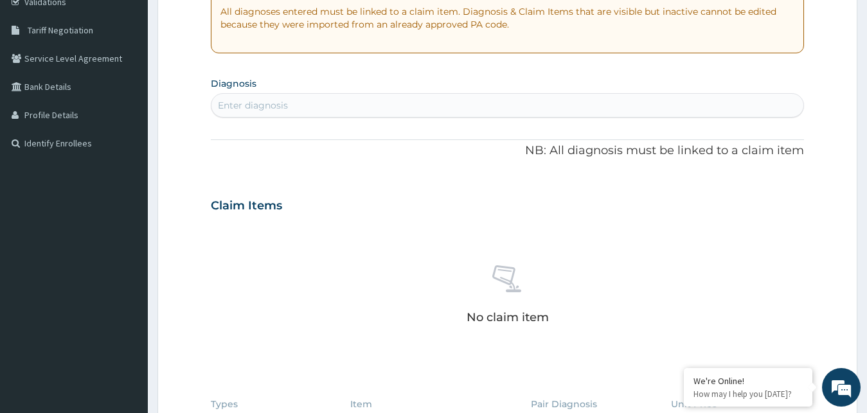
click at [345, 105] on div "Enter diagnosis" at bounding box center [507, 105] width 593 height 21
type input "M"
type input "FALCIPARUM"
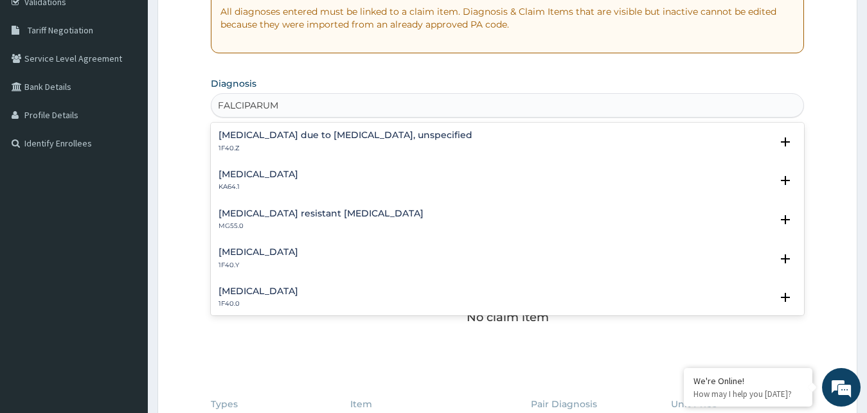
click at [288, 134] on h4 "Malaria due to Plasmodium falciparum, unspecified" at bounding box center [346, 135] width 254 height 10
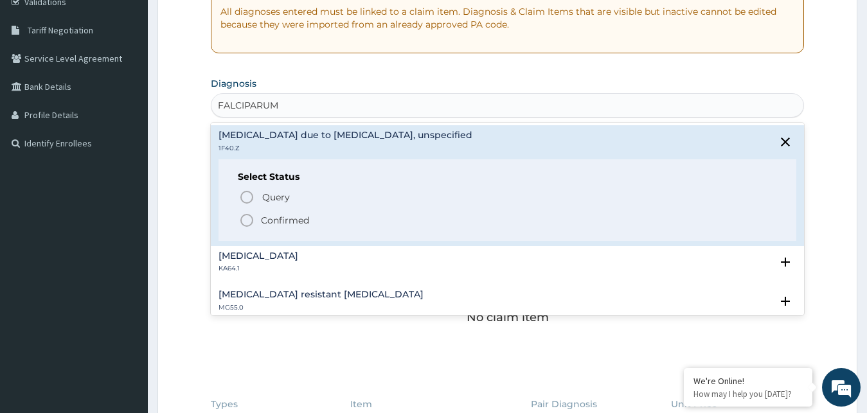
click at [249, 221] on icon "status option filled" at bounding box center [246, 220] width 15 height 15
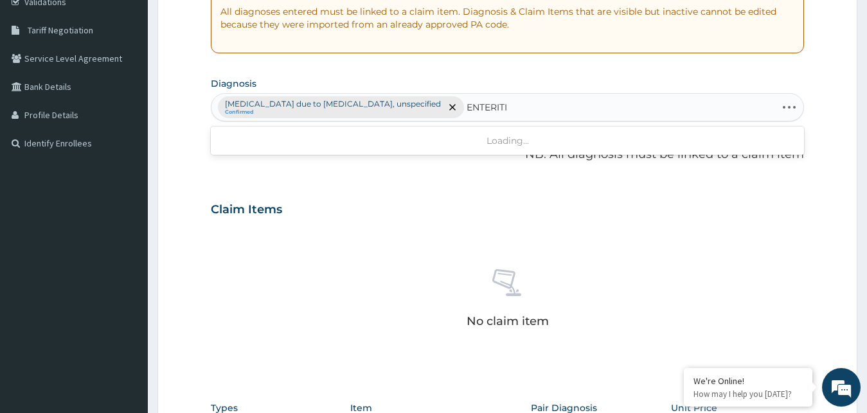
type input "ENTERITIS"
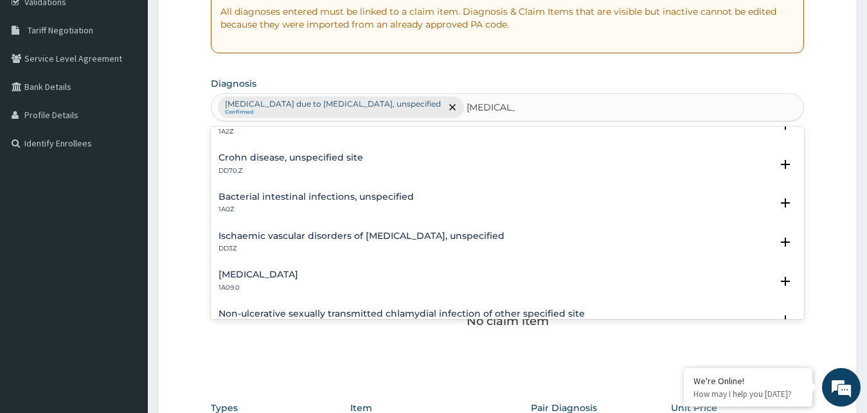
scroll to position [139, 0]
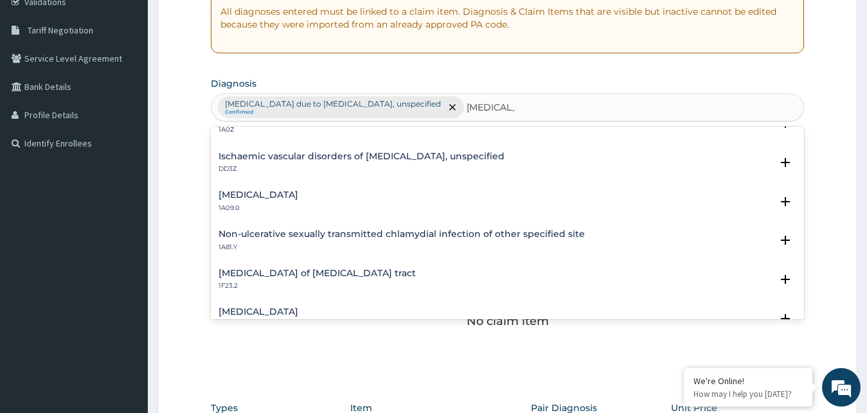
click at [292, 200] on h4 "Salmonella enteritis" at bounding box center [259, 195] width 80 height 10
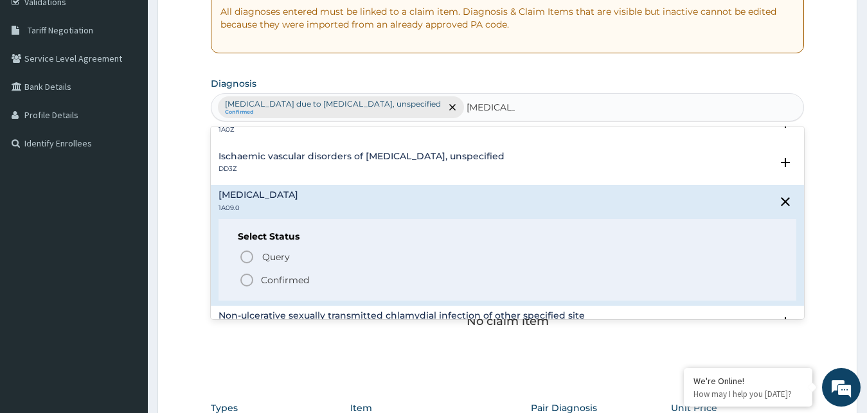
click at [253, 283] on circle "status option filled" at bounding box center [247, 280] width 12 height 12
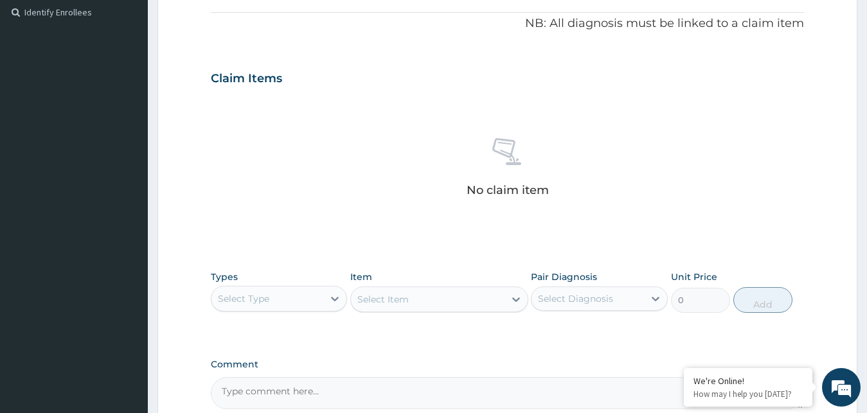
scroll to position [448, 0]
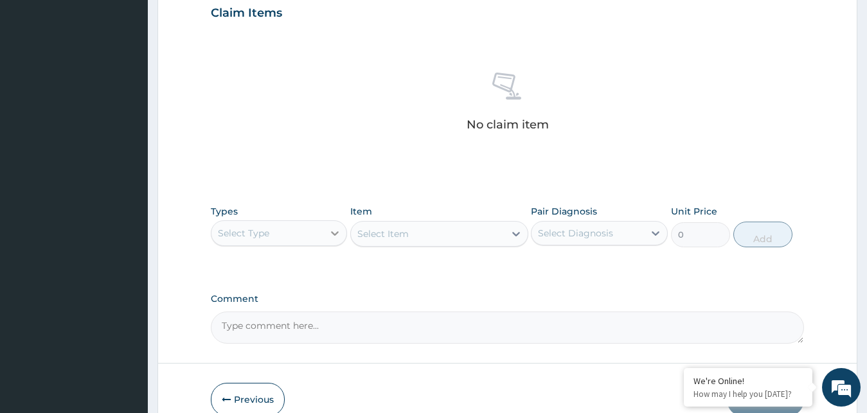
click at [331, 233] on icon at bounding box center [334, 233] width 13 height 13
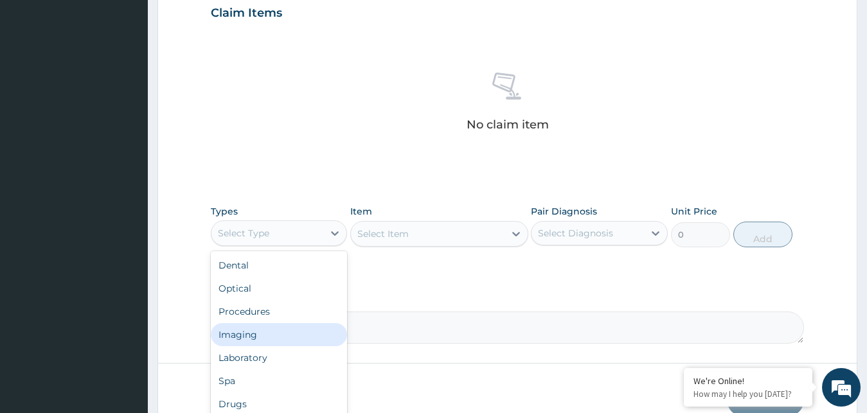
scroll to position [44, 0]
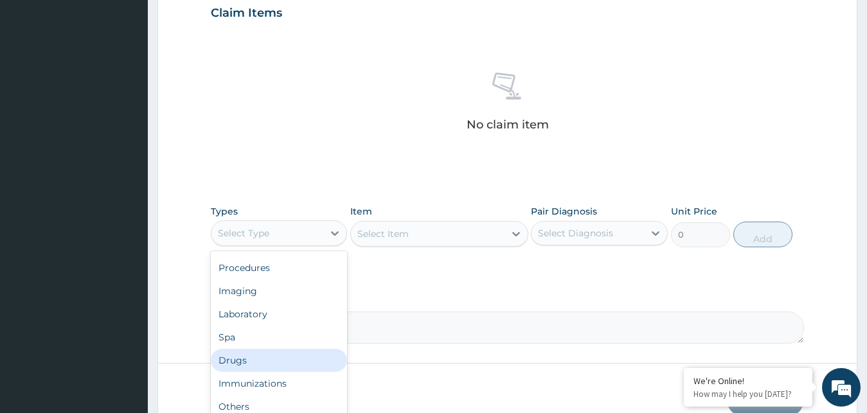
click at [256, 359] on div "Drugs" at bounding box center [279, 360] width 137 height 23
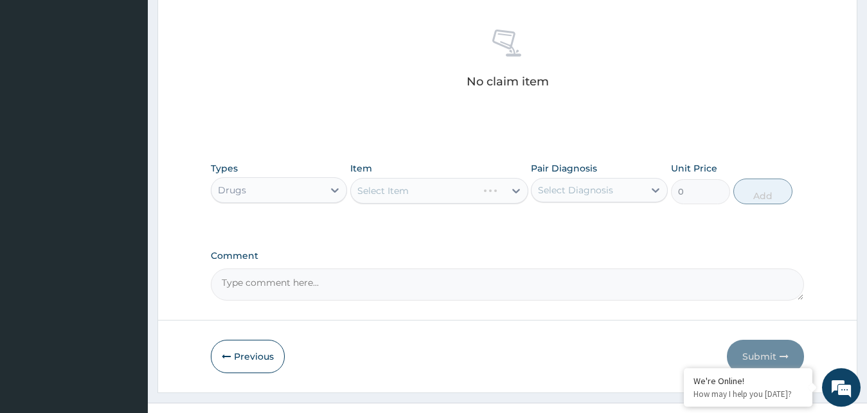
scroll to position [514, 0]
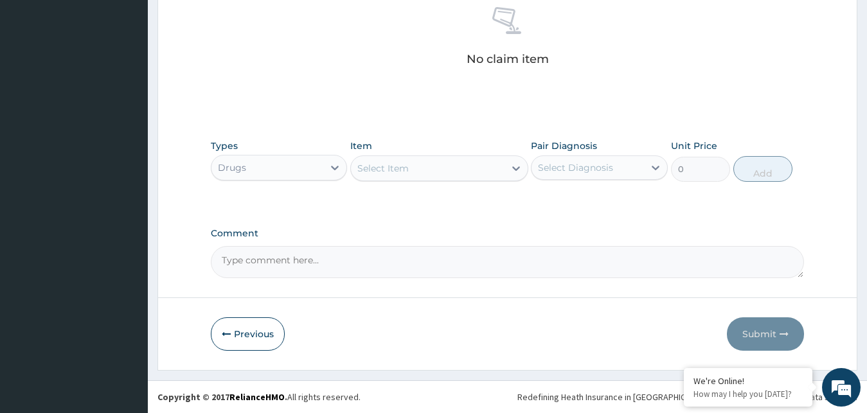
click at [510, 173] on div at bounding box center [516, 168] width 23 height 23
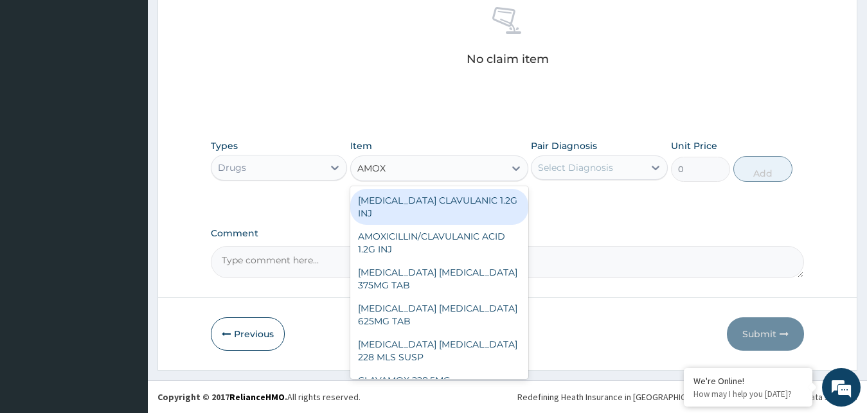
type input "AMOXI"
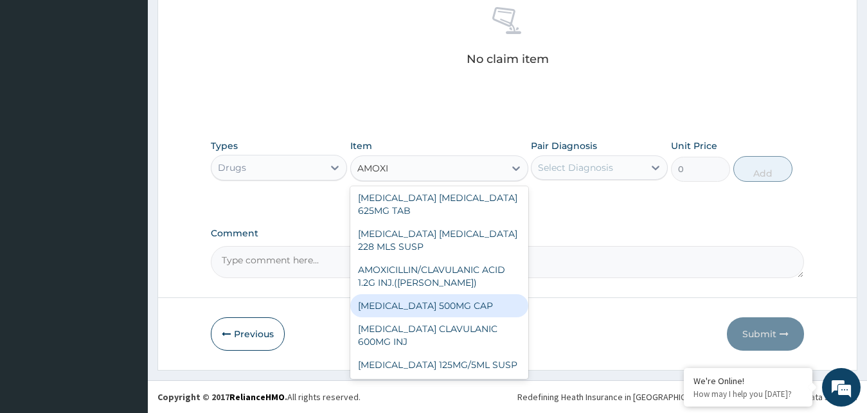
scroll to position [136, 0]
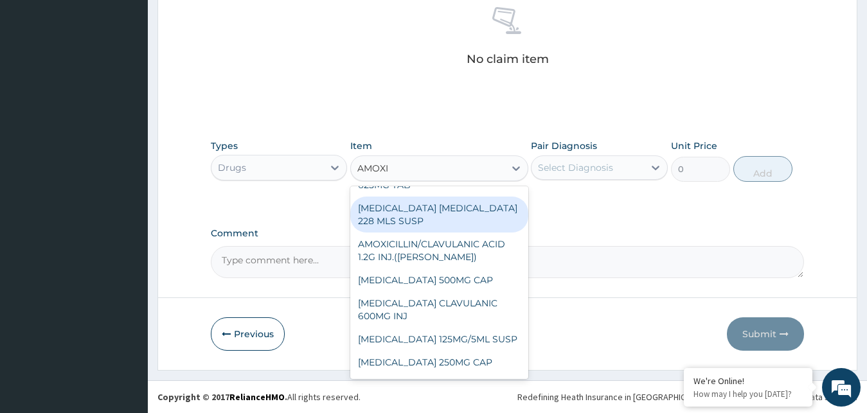
click at [429, 198] on div "[MEDICAL_DATA] [MEDICAL_DATA] 228 MLS SUSP" at bounding box center [439, 215] width 178 height 36
type input "1464.75"
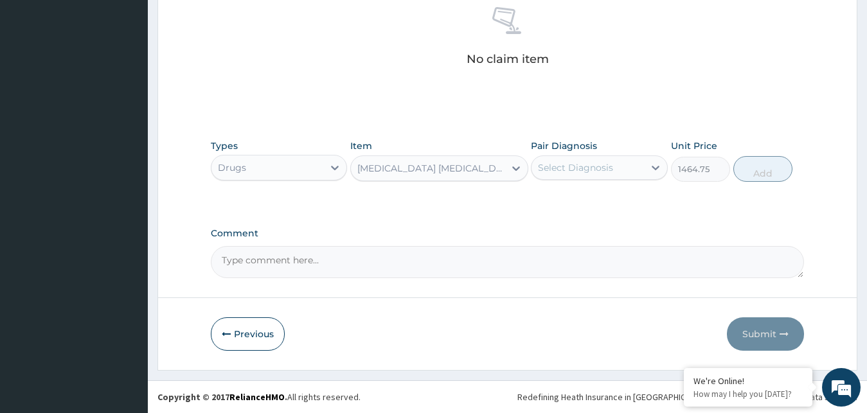
click at [597, 166] on div "Select Diagnosis" at bounding box center [575, 167] width 75 height 13
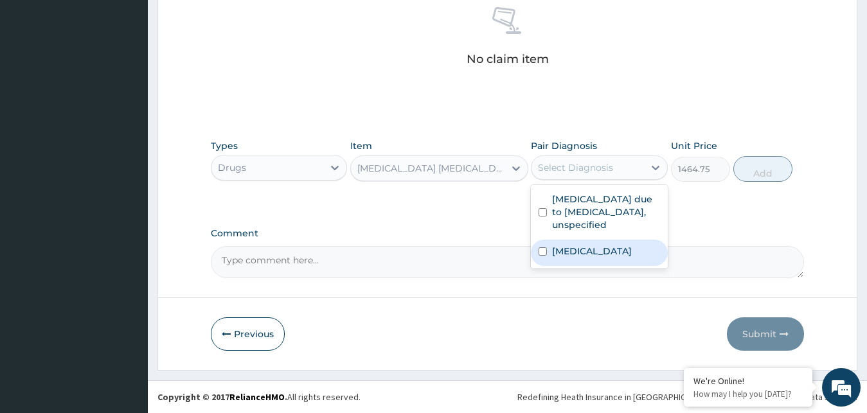
click at [587, 266] on div "[MEDICAL_DATA]" at bounding box center [599, 253] width 137 height 26
checkbox input "true"
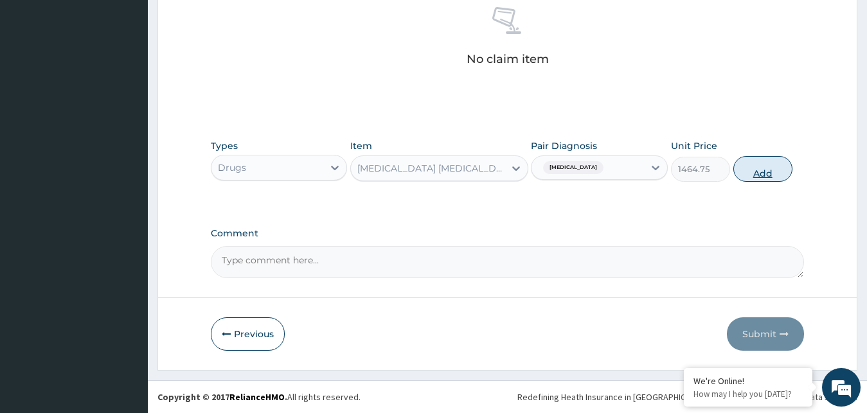
click at [769, 172] on button "Add" at bounding box center [762, 169] width 59 height 26
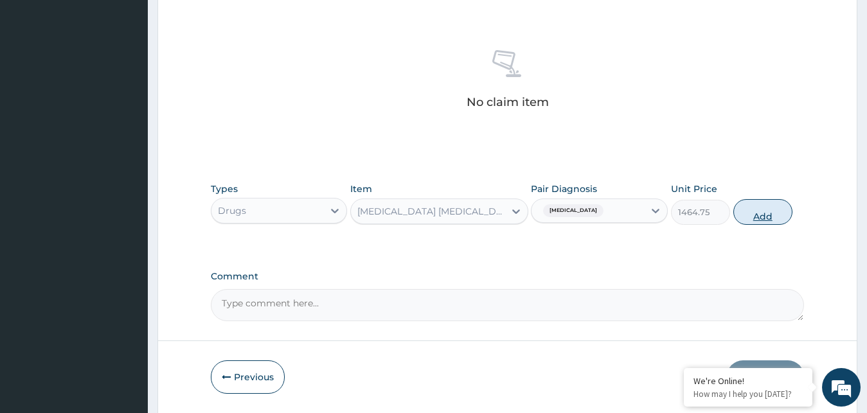
type input "0"
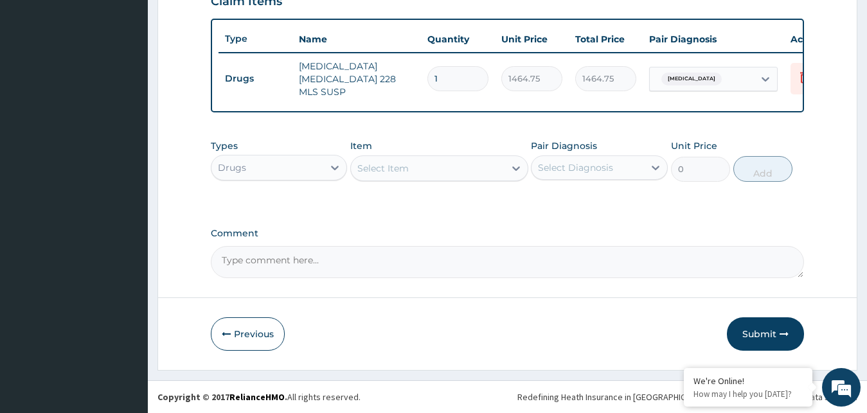
click at [507, 163] on div "Select Item" at bounding box center [439, 169] width 178 height 26
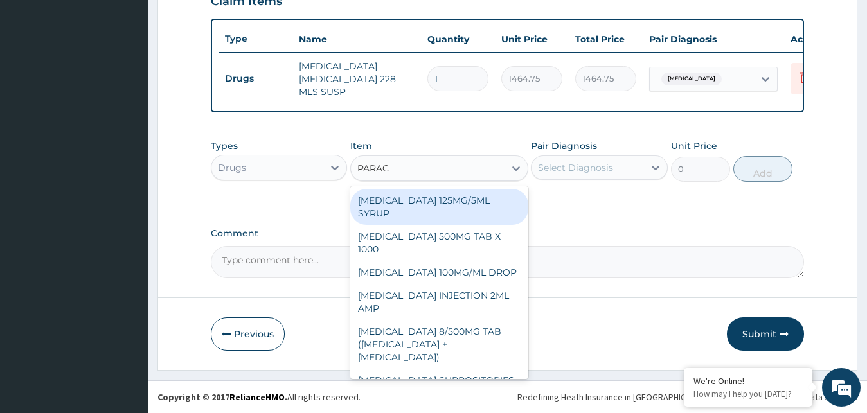
type input "PARACE"
click at [458, 213] on div "[MEDICAL_DATA] 125MG/5ML SYRUP" at bounding box center [439, 207] width 178 height 36
type input "525"
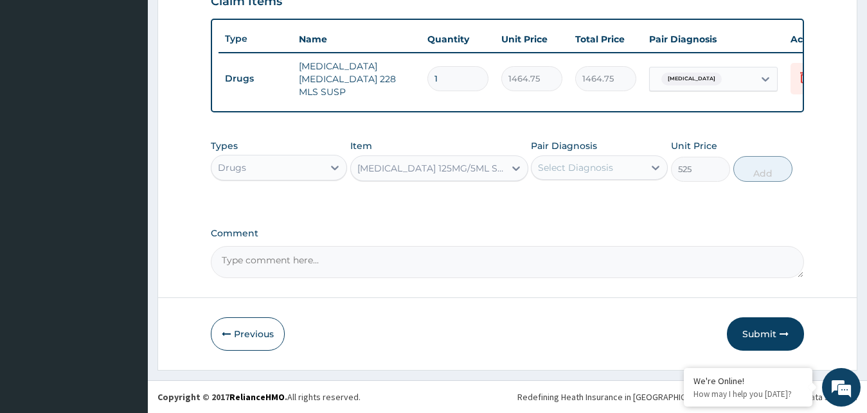
click at [597, 163] on div "Select Diagnosis" at bounding box center [575, 167] width 75 height 13
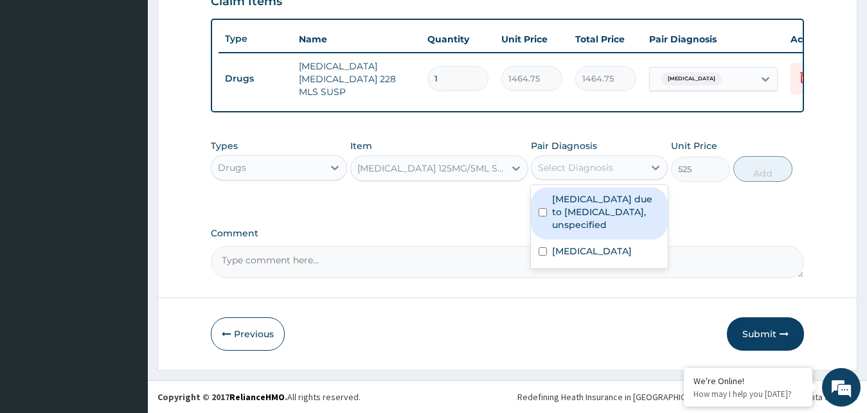
drag, startPoint x: 586, startPoint y: 220, endPoint x: 609, endPoint y: 222, distance: 23.2
click at [591, 220] on label "Malaria due to Plasmodium falciparum, unspecified" at bounding box center [606, 212] width 108 height 39
checkbox input "true"
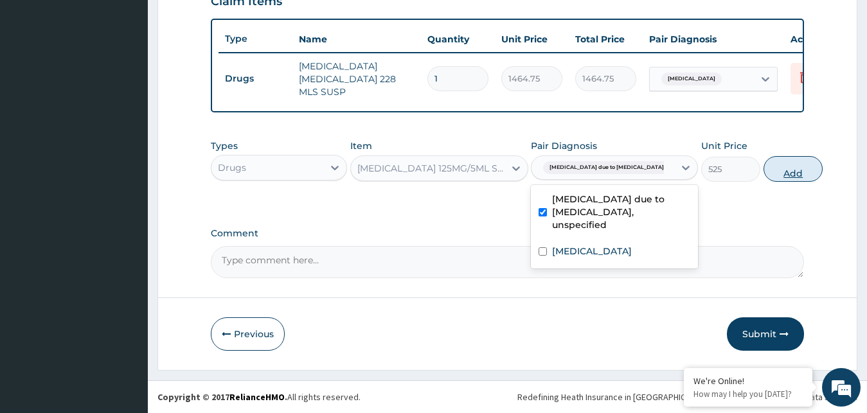
click at [764, 175] on button "Add" at bounding box center [793, 169] width 59 height 26
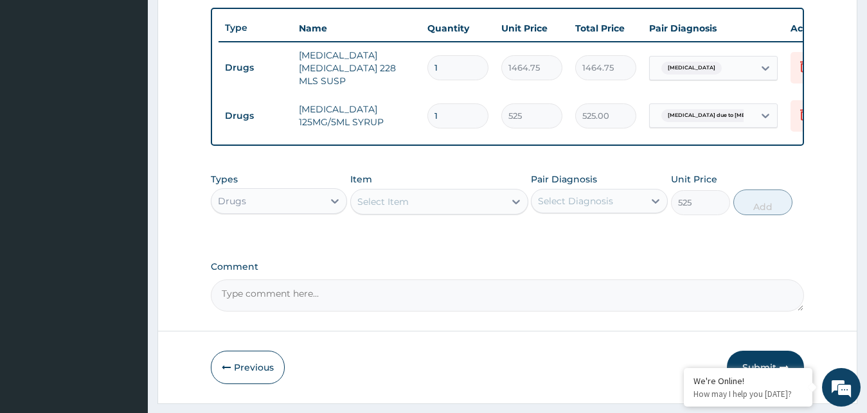
type input "0"
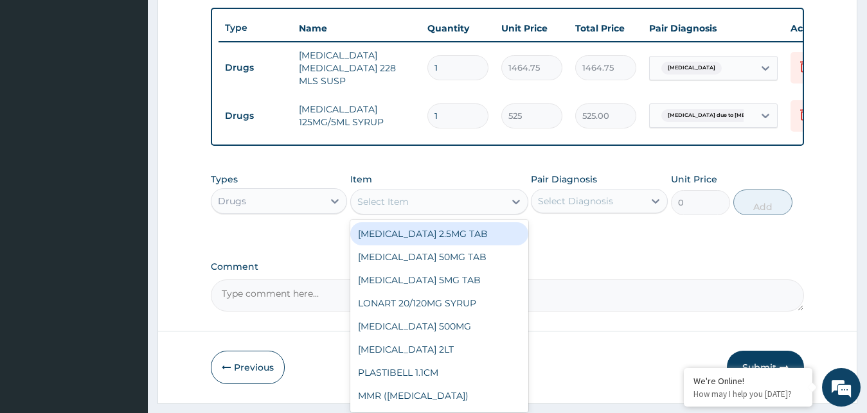
click at [501, 210] on div "Select Item" at bounding box center [428, 202] width 154 height 21
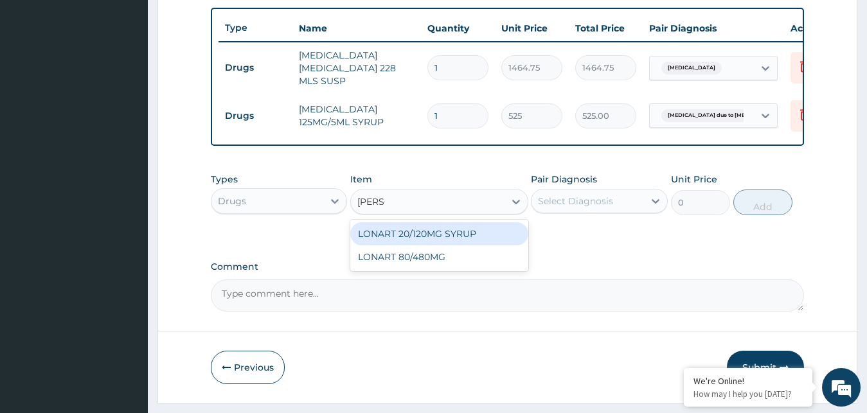
type input "LONAR"
drag, startPoint x: 490, startPoint y: 246, endPoint x: 538, endPoint y: 232, distance: 50.2
click at [490, 245] on div "LONART 20/120MG SYRUP" at bounding box center [439, 233] width 178 height 23
type input "2992.5"
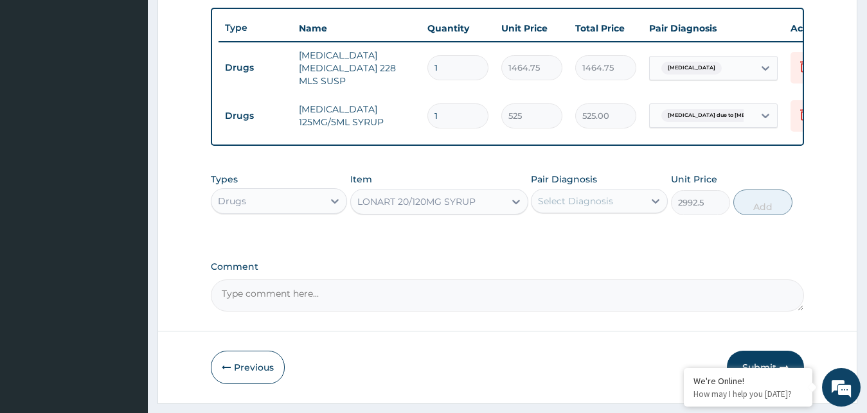
click at [624, 211] on div "Select Diagnosis" at bounding box center [588, 201] width 112 height 21
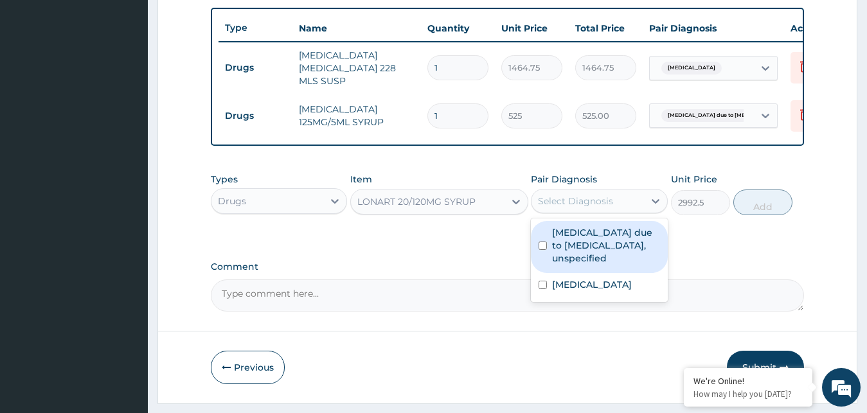
drag, startPoint x: 575, startPoint y: 273, endPoint x: 643, endPoint y: 261, distance: 68.6
click at [578, 265] on label "Malaria due to Plasmodium falciparum, unspecified" at bounding box center [606, 245] width 108 height 39
checkbox input "true"
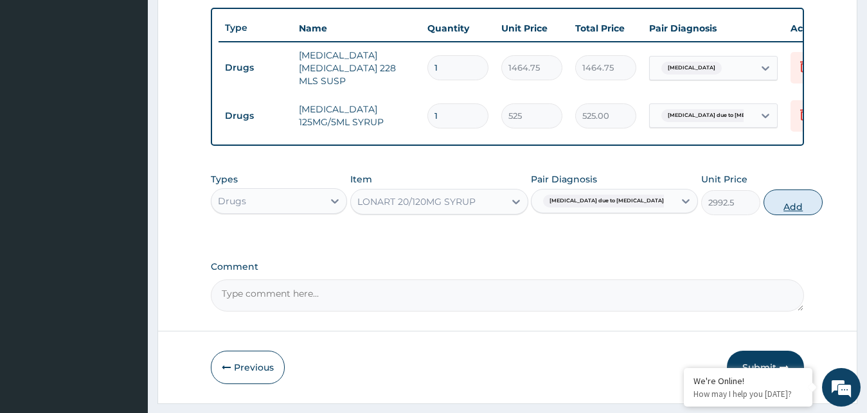
click at [774, 215] on button "Add" at bounding box center [793, 203] width 59 height 26
type input "0"
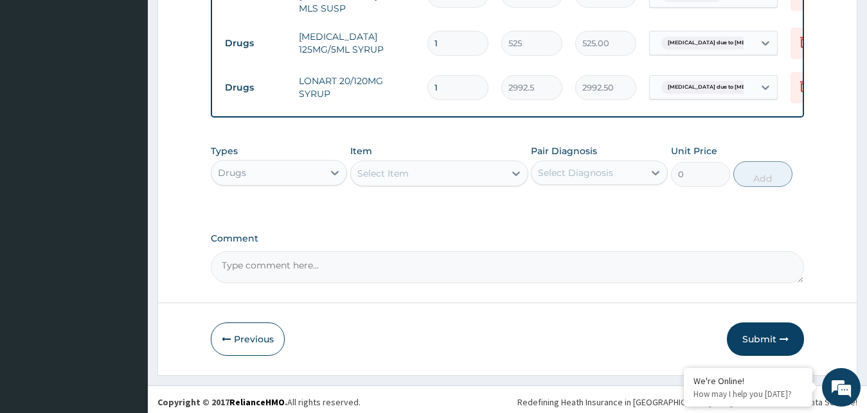
scroll to position [559, 0]
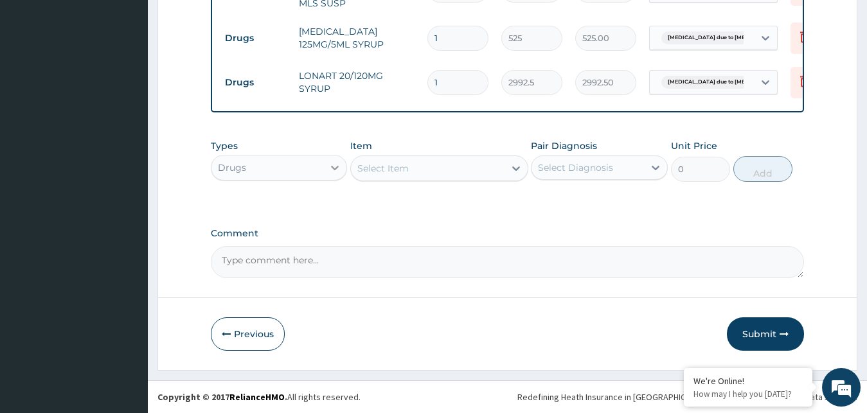
click at [325, 168] on div at bounding box center [334, 167] width 23 height 23
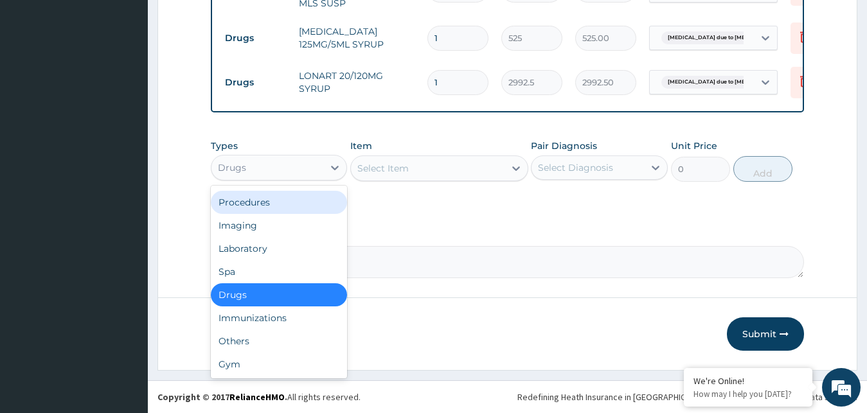
scroll to position [0, 0]
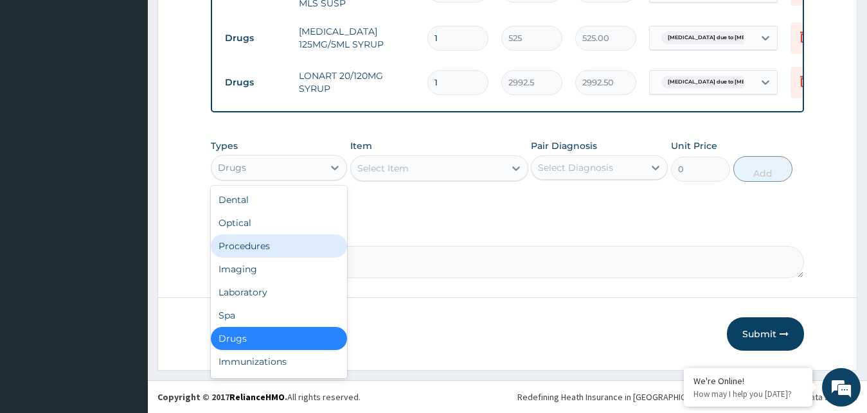
click at [296, 239] on div "Procedures" at bounding box center [279, 246] width 137 height 23
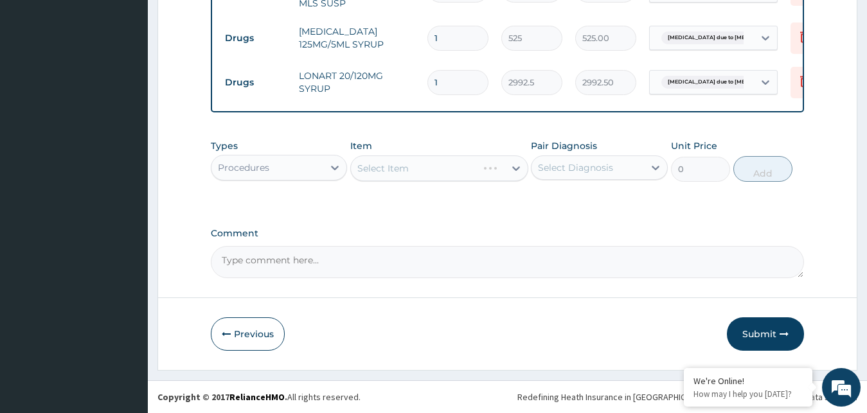
click at [508, 166] on div "Select Item" at bounding box center [439, 169] width 178 height 26
click at [508, 169] on div at bounding box center [516, 168] width 23 height 23
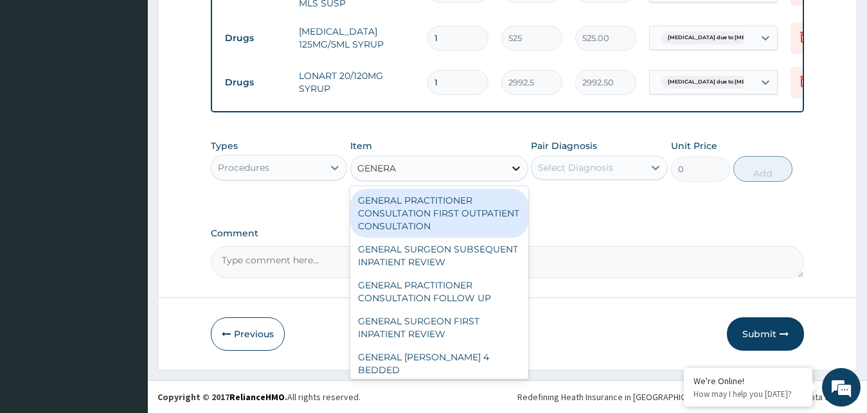
type input "GENERAL"
click at [426, 206] on div "GENERAL PRACTITIONER CONSULTATION FIRST OUTPATIENT CONSULTATION" at bounding box center [439, 213] width 178 height 49
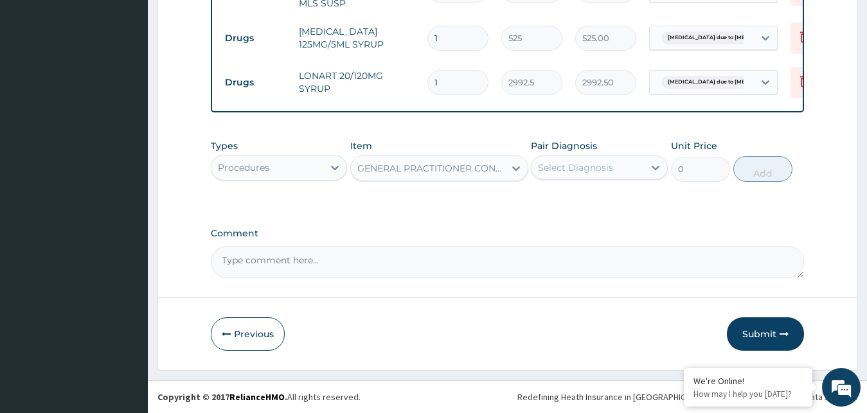
type input "3000"
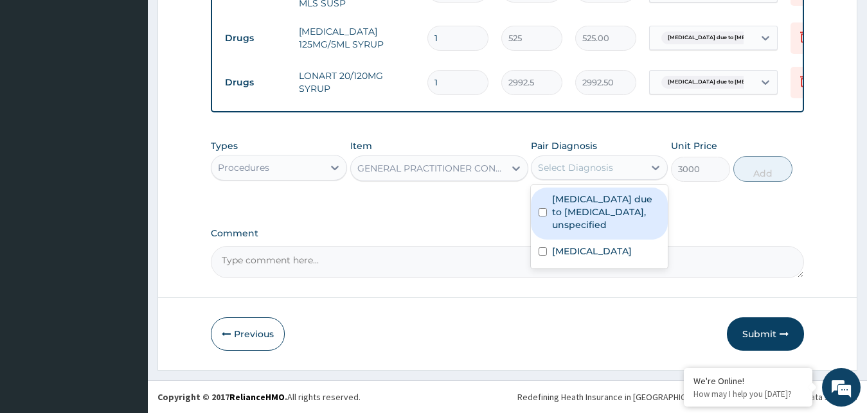
click at [616, 161] on div "Select Diagnosis" at bounding box center [588, 167] width 112 height 21
drag, startPoint x: 577, startPoint y: 220, endPoint x: 607, endPoint y: 213, distance: 31.0
click at [582, 219] on label "[MEDICAL_DATA] due to [MEDICAL_DATA], unspecified" at bounding box center [606, 212] width 108 height 39
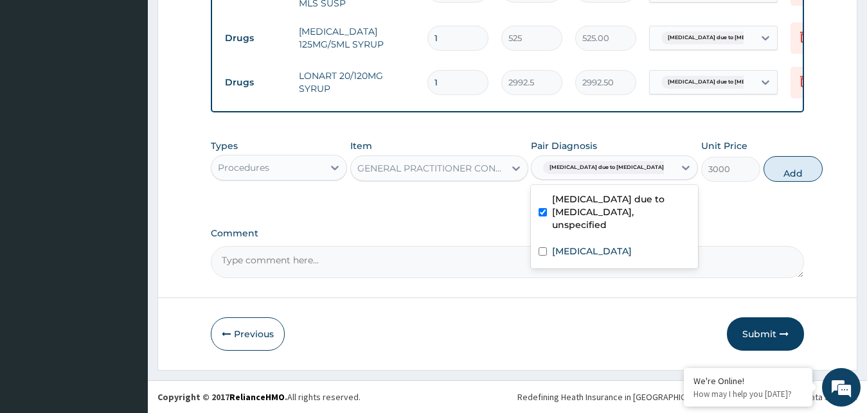
checkbox input "true"
click at [781, 178] on button "Add" at bounding box center [793, 169] width 59 height 26
type input "0"
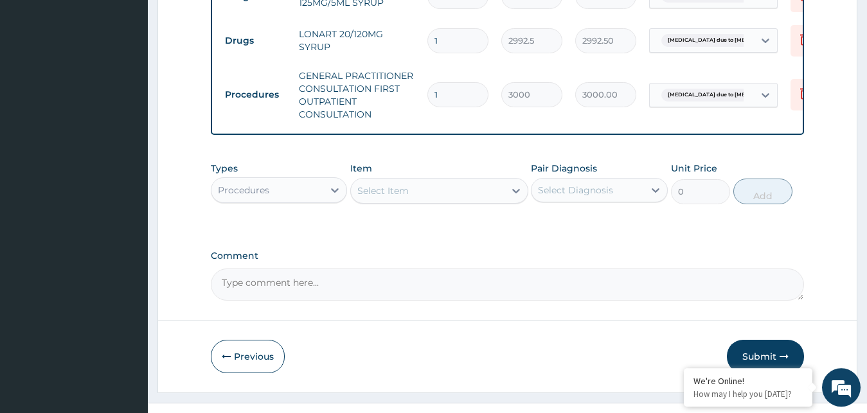
scroll to position [624, 0]
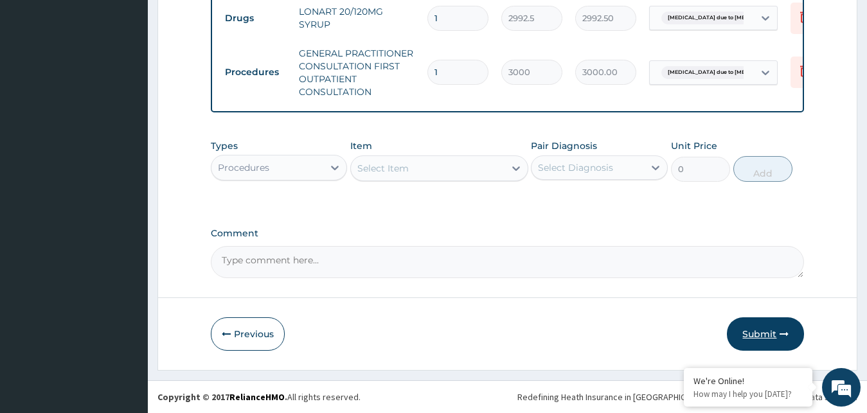
click at [760, 330] on button "Submit" at bounding box center [765, 334] width 77 height 33
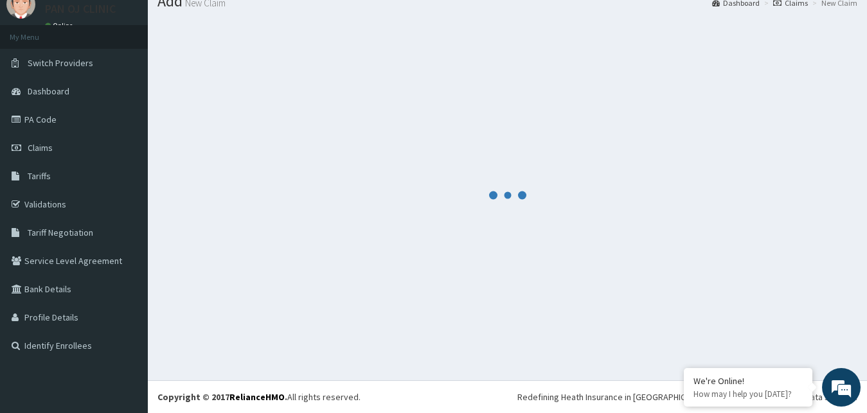
scroll to position [49, 0]
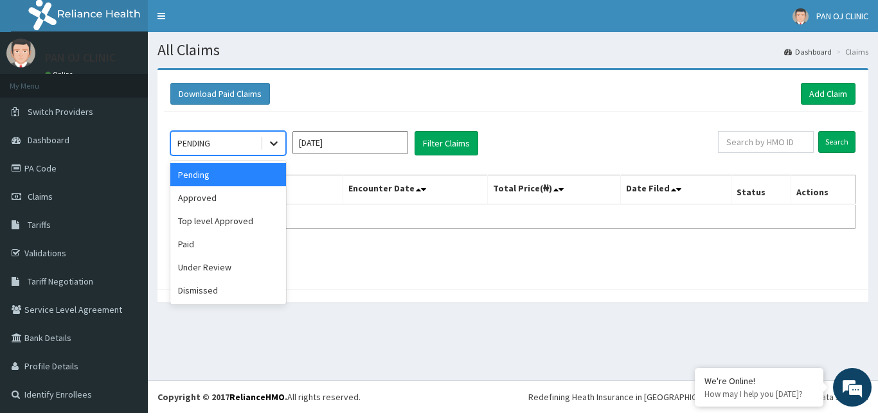
click at [275, 145] on icon at bounding box center [273, 143] width 13 height 13
click at [242, 191] on div "Approved" at bounding box center [228, 197] width 116 height 23
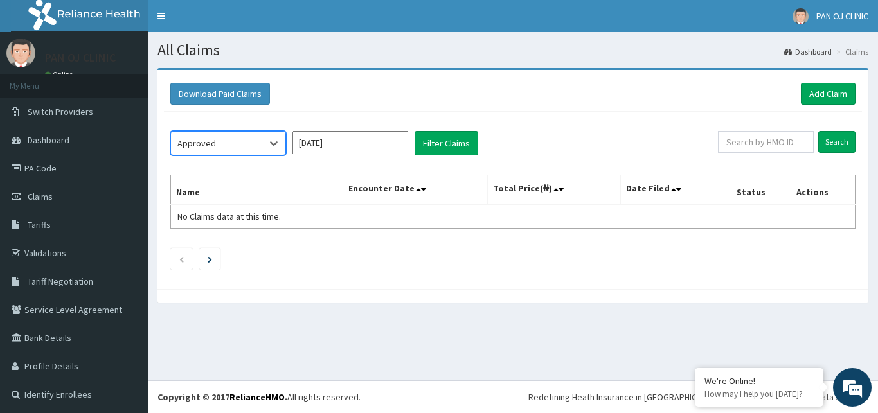
click at [361, 153] on input "[DATE]" at bounding box center [350, 142] width 116 height 23
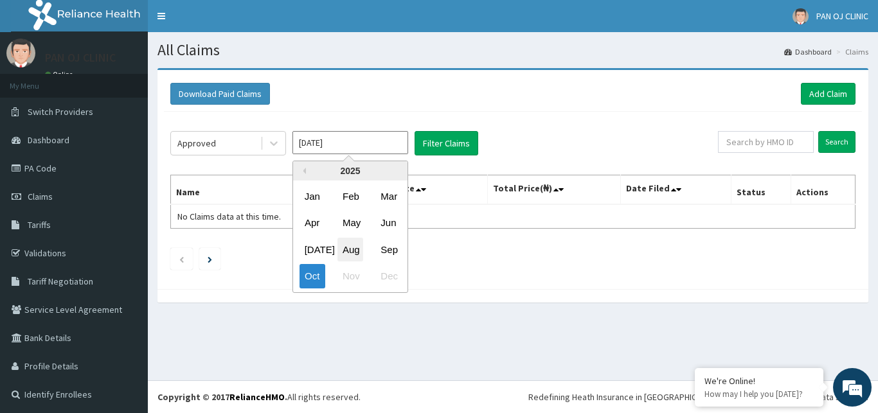
click at [359, 252] on div "Aug" at bounding box center [350, 250] width 26 height 24
type input "[DATE]"
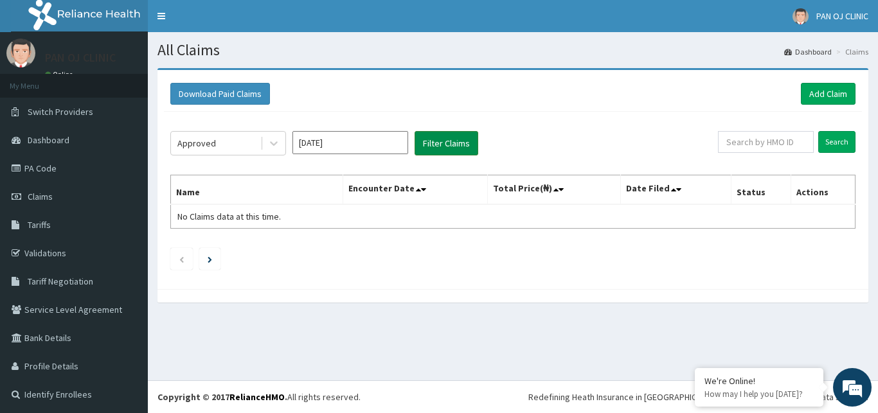
click at [450, 146] on button "Filter Claims" at bounding box center [447, 143] width 64 height 24
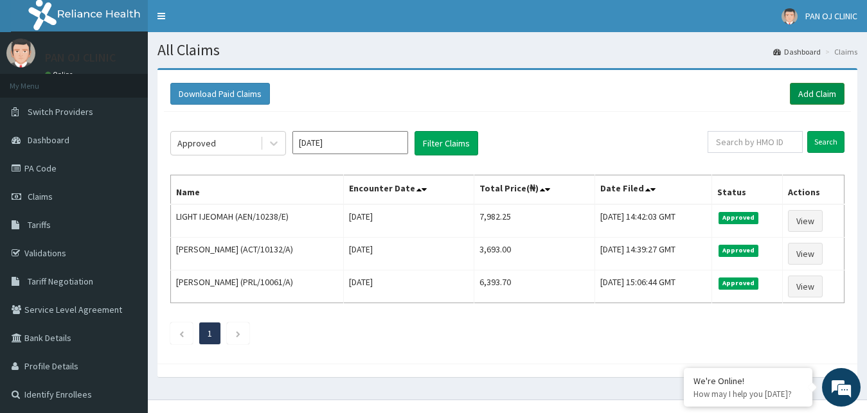
click at [822, 88] on link "Add Claim" at bounding box center [817, 94] width 55 height 22
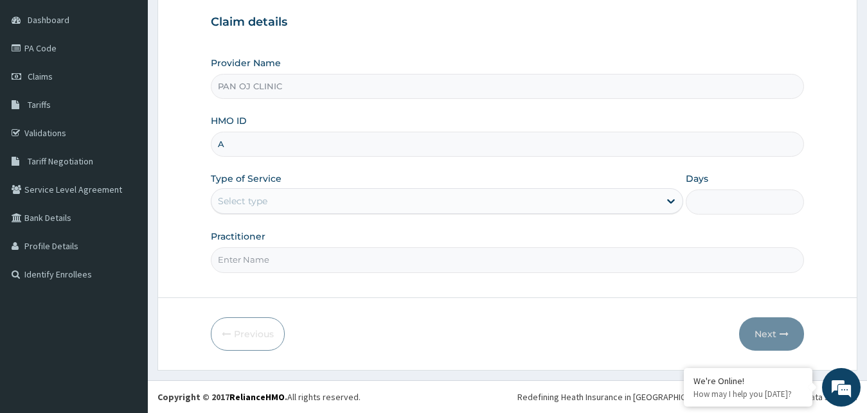
scroll to position [120, 0]
type input "ACB/10183/B"
click at [253, 197] on div "Select type" at bounding box center [435, 201] width 449 height 21
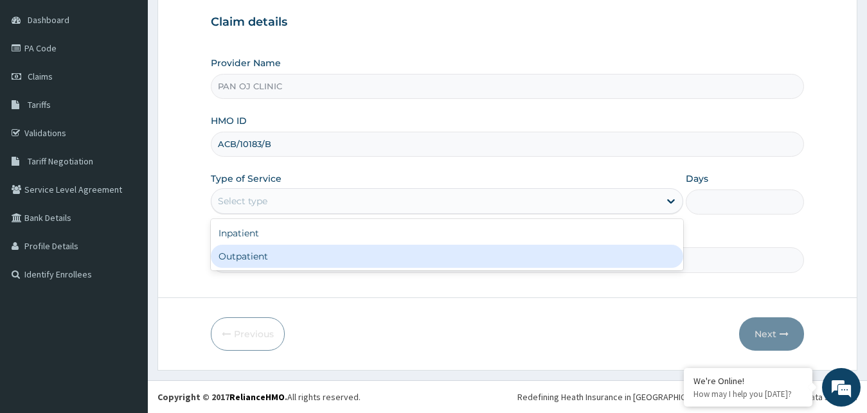
click at [235, 260] on div "Outpatient" at bounding box center [447, 256] width 473 height 23
type input "1"
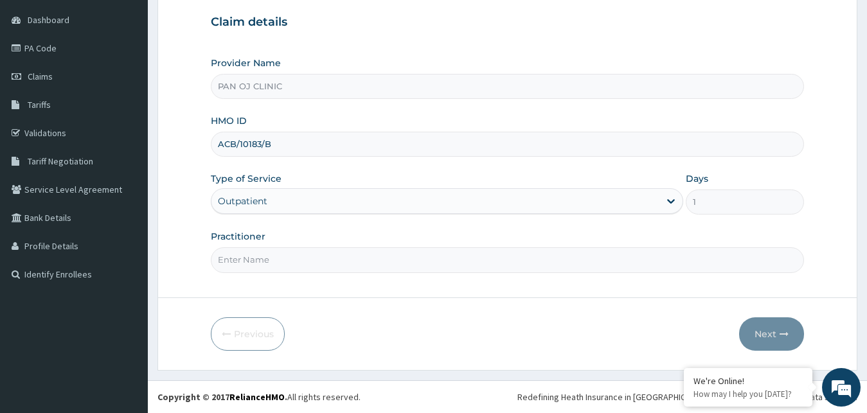
scroll to position [0, 0]
click at [246, 258] on input "Practitioner" at bounding box center [508, 259] width 594 height 25
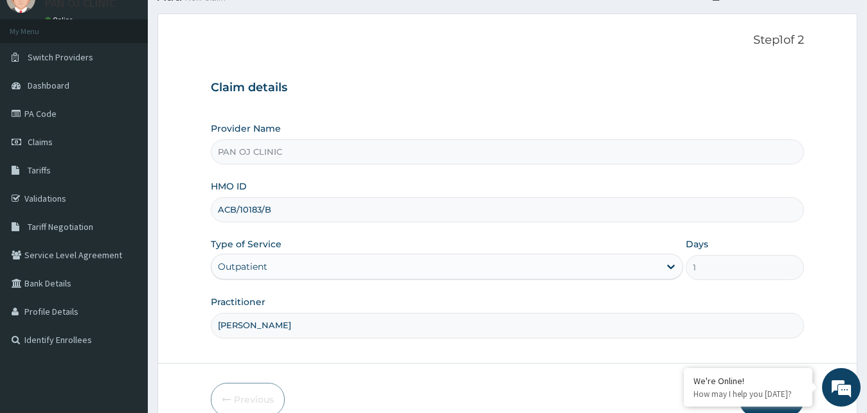
scroll to position [120, 0]
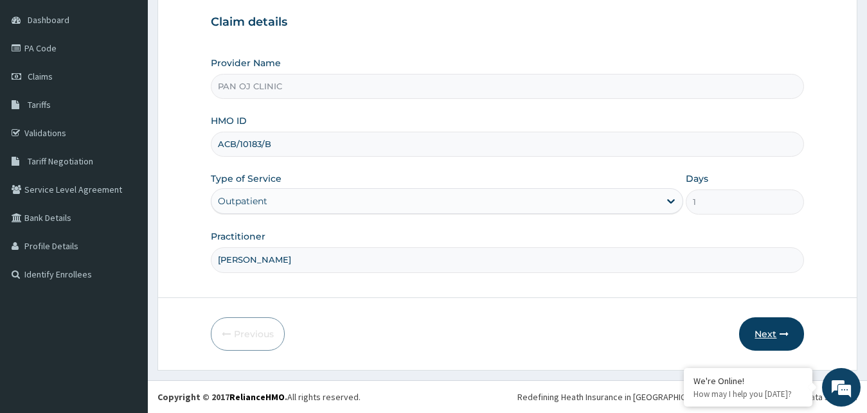
type input "[PERSON_NAME]"
click at [774, 327] on button "Next" at bounding box center [771, 334] width 65 height 33
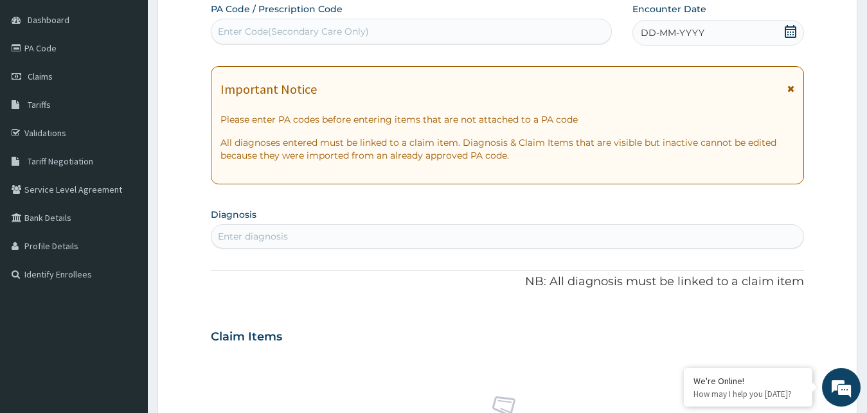
click at [795, 30] on icon at bounding box center [791, 31] width 12 height 13
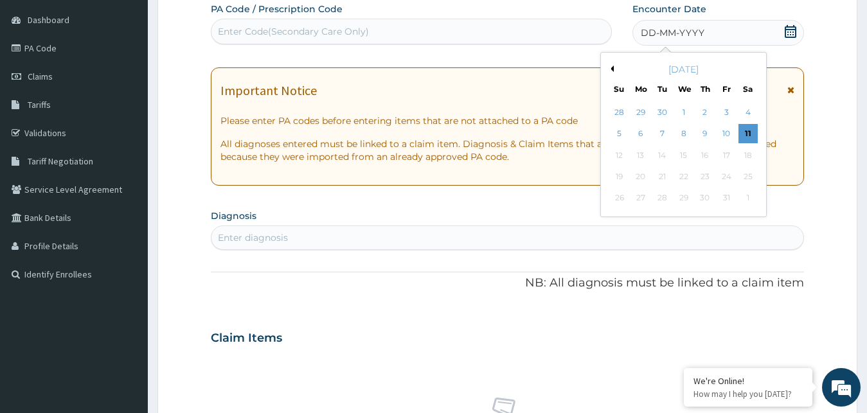
click at [613, 71] on button "Previous Month" at bounding box center [610, 69] width 6 height 6
click at [609, 67] on button "Previous Month" at bounding box center [610, 69] width 6 height 6
click at [615, 129] on div "3" at bounding box center [619, 134] width 19 height 19
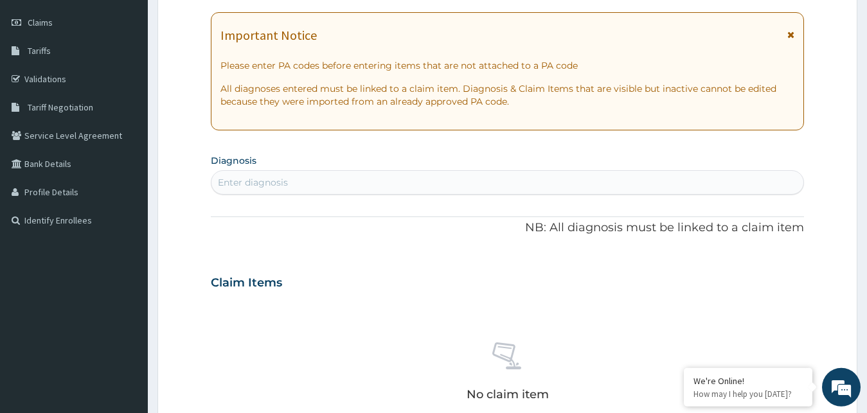
scroll to position [186, 0]
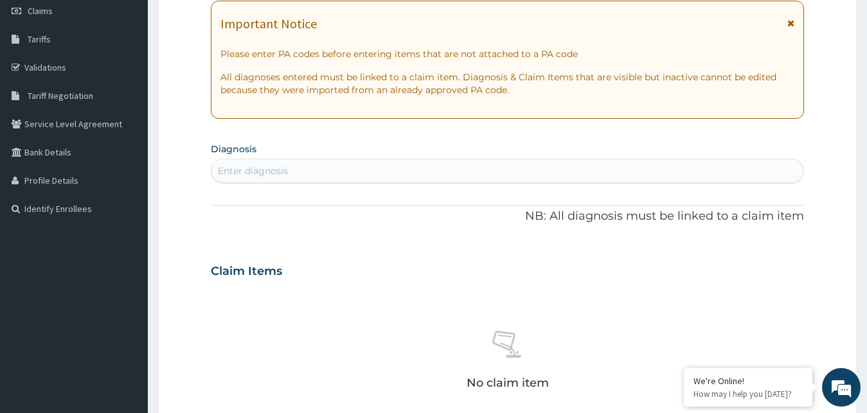
click at [271, 168] on div "Enter diagnosis" at bounding box center [253, 171] width 70 height 13
type input "[MEDICAL_DATA]"
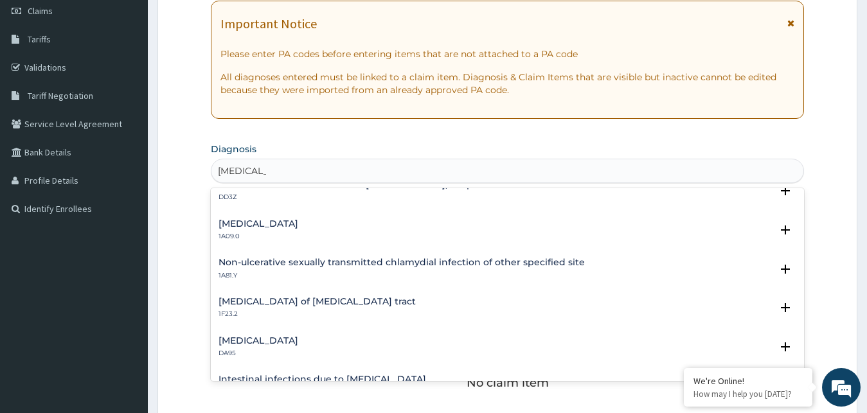
scroll to position [139, 0]
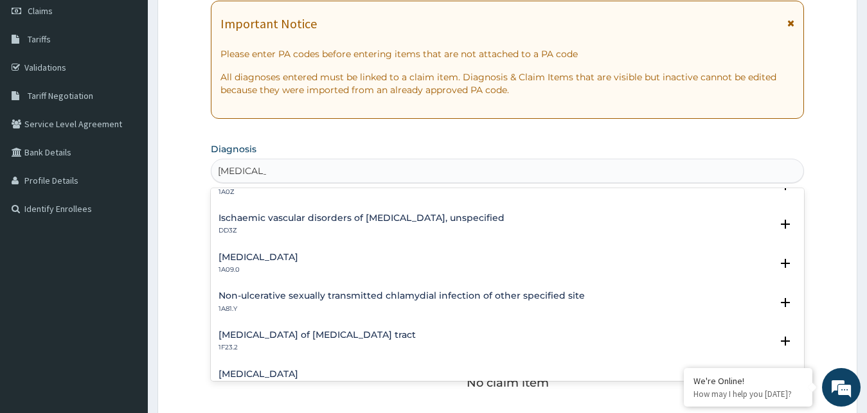
click at [261, 254] on h4 "[MEDICAL_DATA]" at bounding box center [259, 258] width 80 height 10
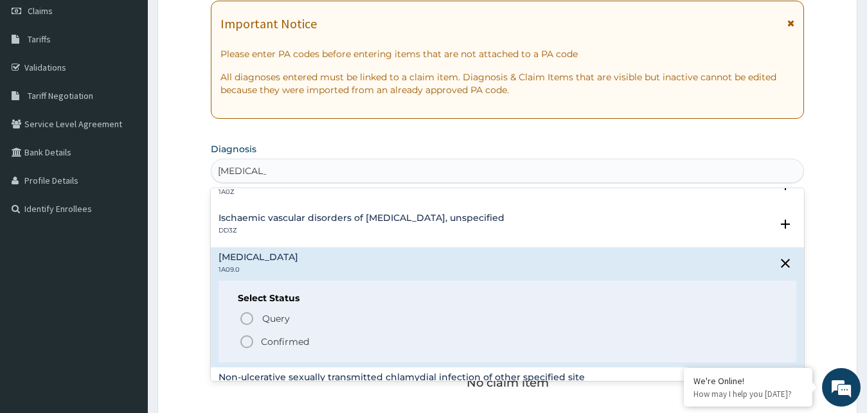
click at [249, 343] on icon "status option filled" at bounding box center [246, 341] width 15 height 15
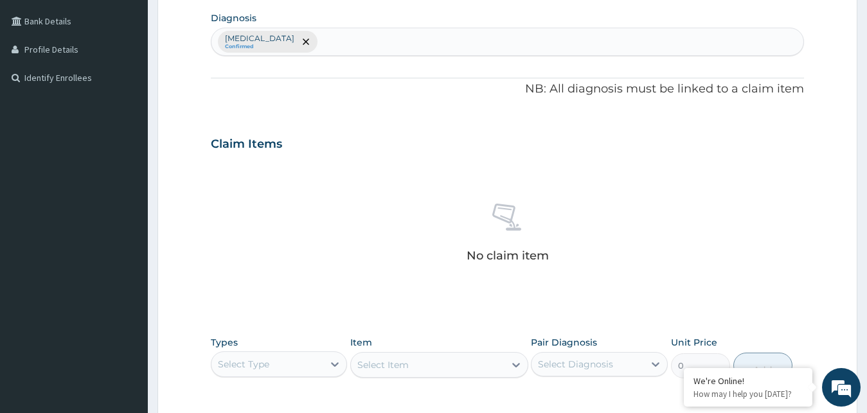
scroll to position [514, 0]
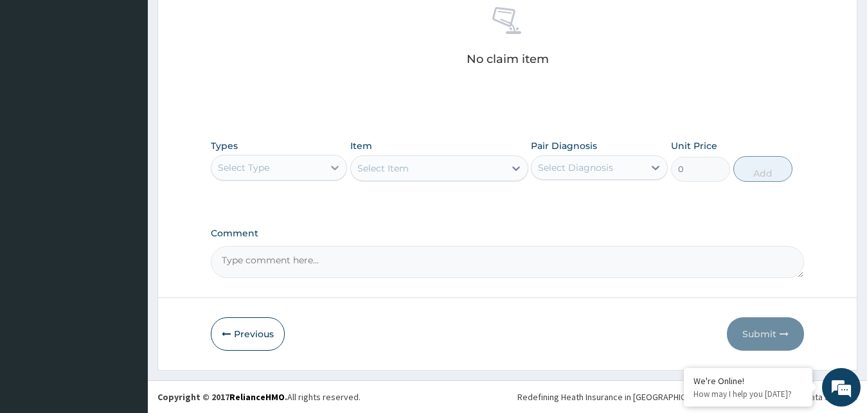
click at [331, 157] on div at bounding box center [334, 167] width 23 height 23
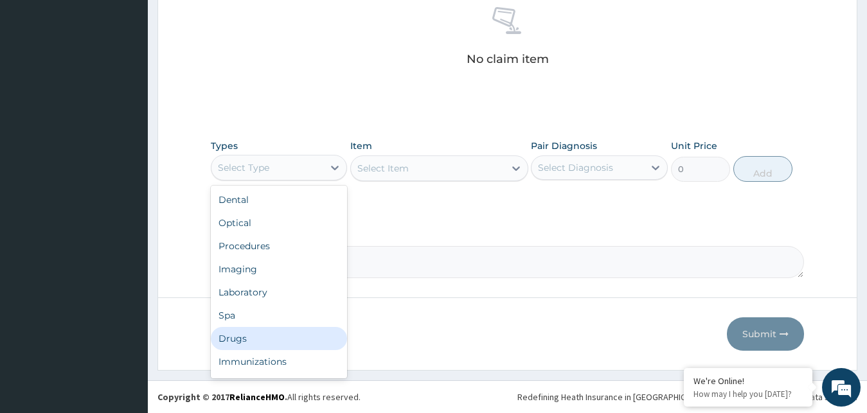
click at [256, 339] on div "Drugs" at bounding box center [279, 338] width 137 height 23
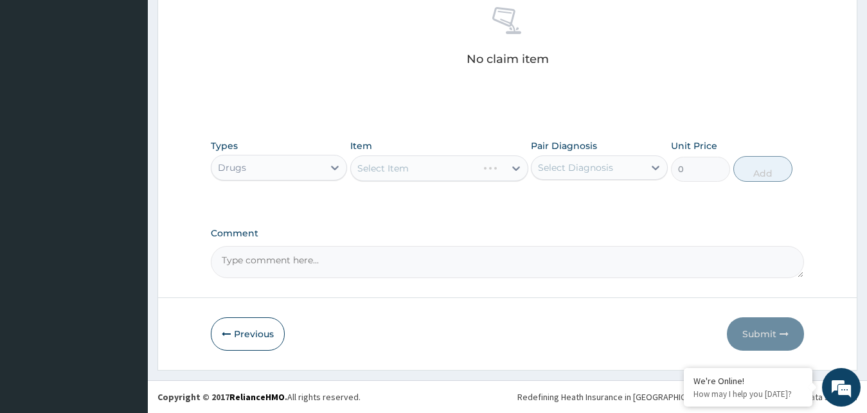
click at [505, 172] on div "Select Item" at bounding box center [439, 169] width 178 height 26
drag, startPoint x: 508, startPoint y: 167, endPoint x: 502, endPoint y: 170, distance: 6.6
click at [507, 168] on div at bounding box center [516, 168] width 23 height 23
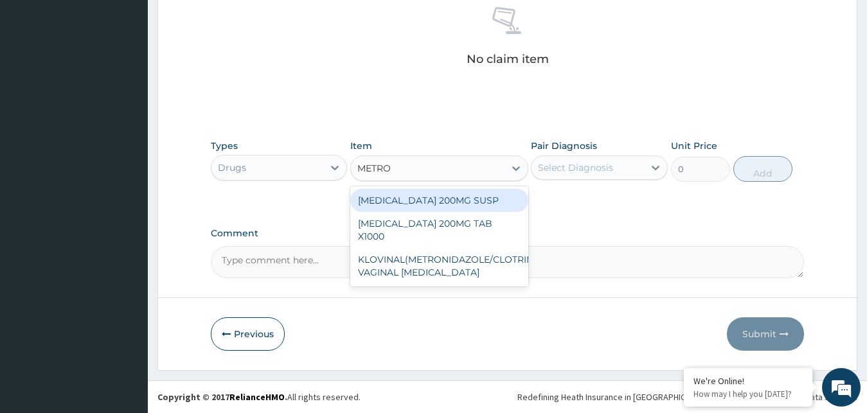
type input "METRON"
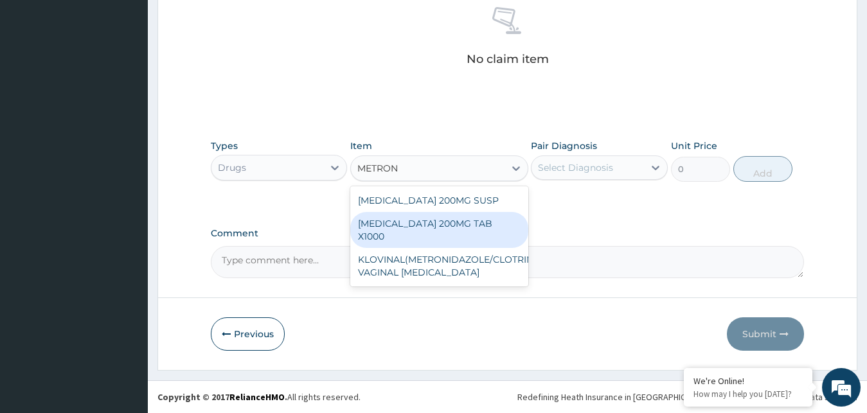
click at [442, 239] on div "[MEDICAL_DATA] 200MG TAB X1000" at bounding box center [439, 230] width 178 height 36
type input "52.5"
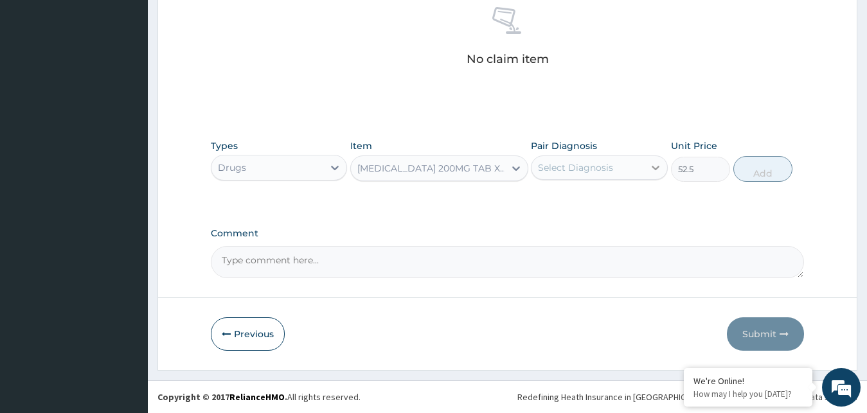
click at [652, 175] on div at bounding box center [655, 167] width 23 height 23
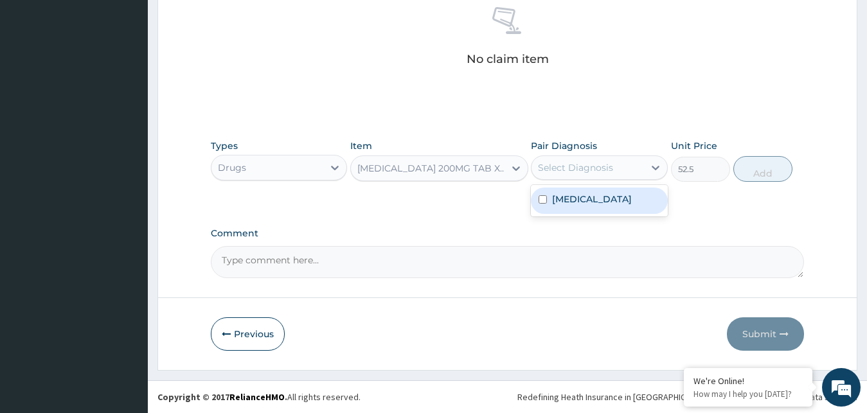
click at [603, 181] on div "Pair Diagnosis option [MEDICAL_DATA] focused, 1 of 1. 1 result available. Use U…" at bounding box center [599, 160] width 137 height 42
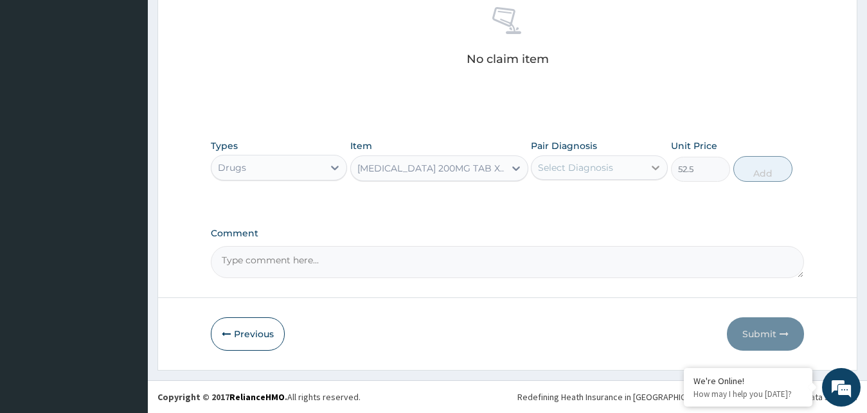
click at [667, 156] on div "Pair Diagnosis Select Diagnosis" at bounding box center [599, 160] width 137 height 42
drag, startPoint x: 643, startPoint y: 165, endPoint x: 640, endPoint y: 175, distance: 10.0
click at [642, 166] on div "Select Diagnosis" at bounding box center [588, 167] width 112 height 21
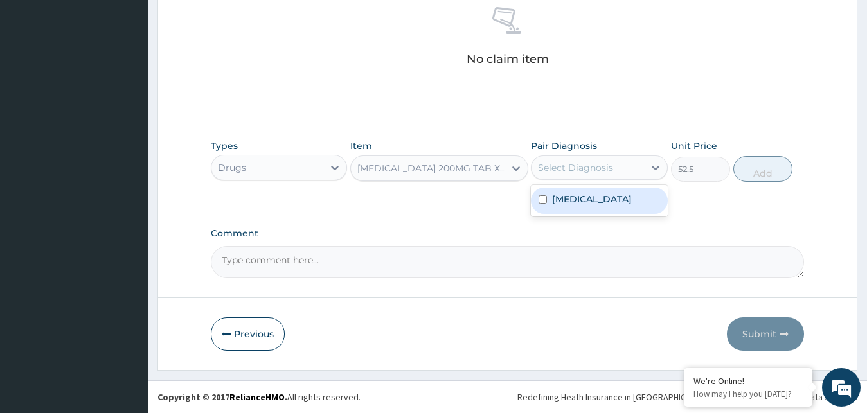
click at [615, 201] on label "[MEDICAL_DATA]" at bounding box center [592, 199] width 80 height 13
checkbox input "true"
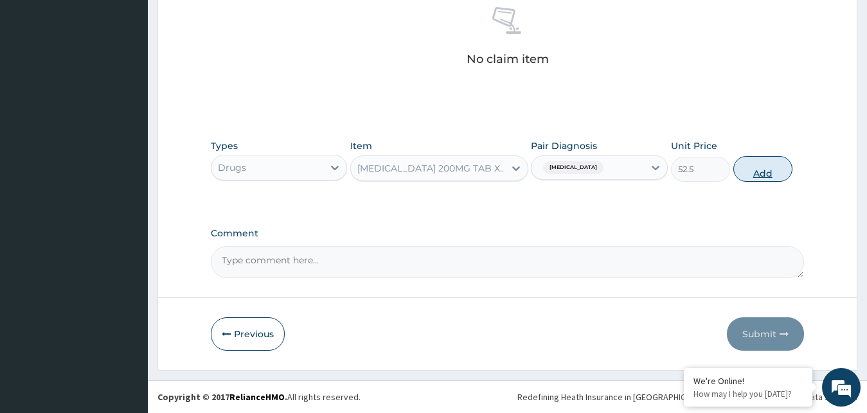
click at [765, 166] on button "Add" at bounding box center [762, 169] width 59 height 26
type input "0"
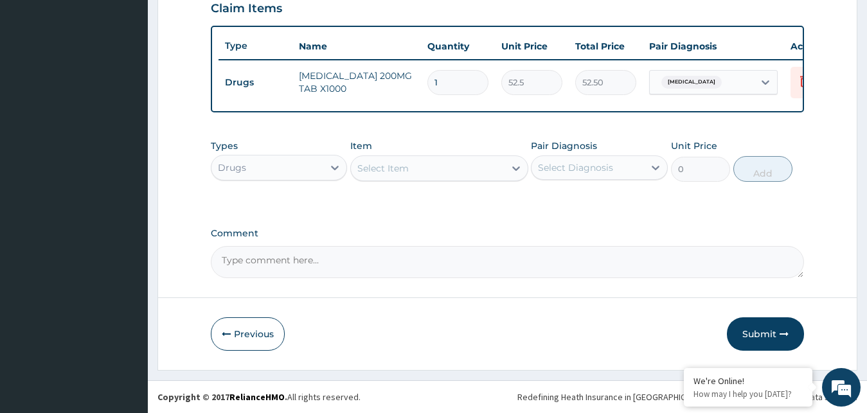
type input "0.00"
type input "9"
type input "472.50"
type input "9"
click at [493, 167] on div "Select Item" at bounding box center [428, 168] width 154 height 21
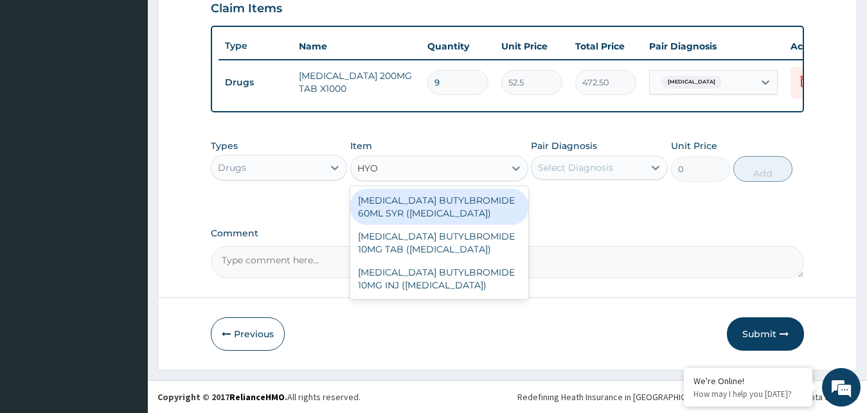
type input "HYOS"
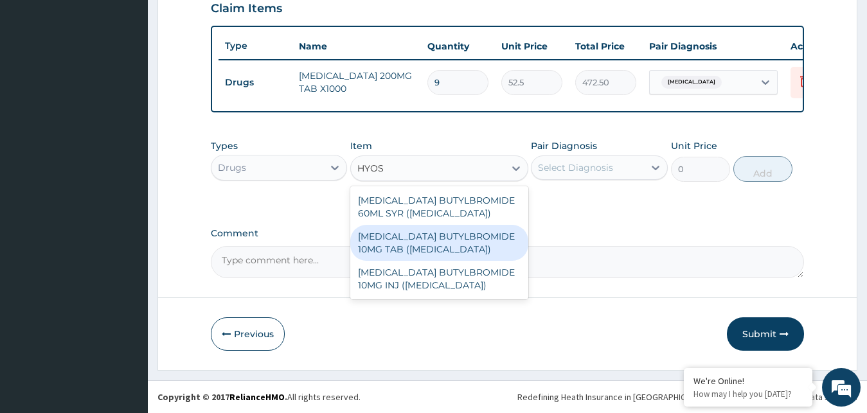
drag, startPoint x: 467, startPoint y: 238, endPoint x: 517, endPoint y: 221, distance: 53.1
click at [466, 238] on div "[MEDICAL_DATA] BUTYLBROMIDE 10MG TAB ([MEDICAL_DATA])" at bounding box center [439, 243] width 178 height 36
type input "52.5"
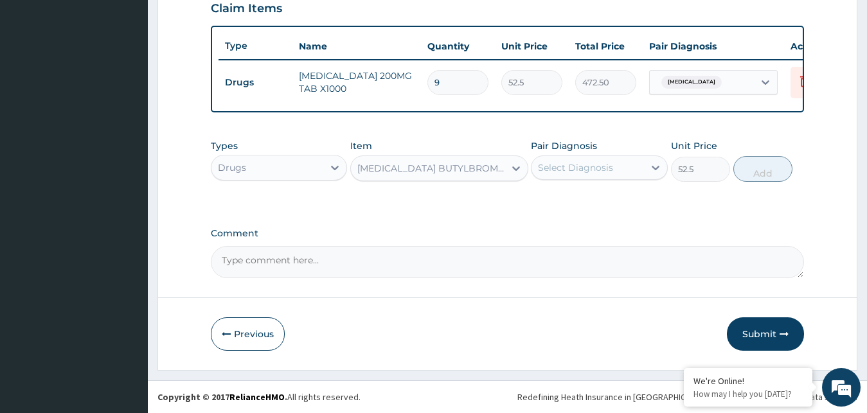
click at [594, 167] on div "Select Diagnosis" at bounding box center [575, 167] width 75 height 13
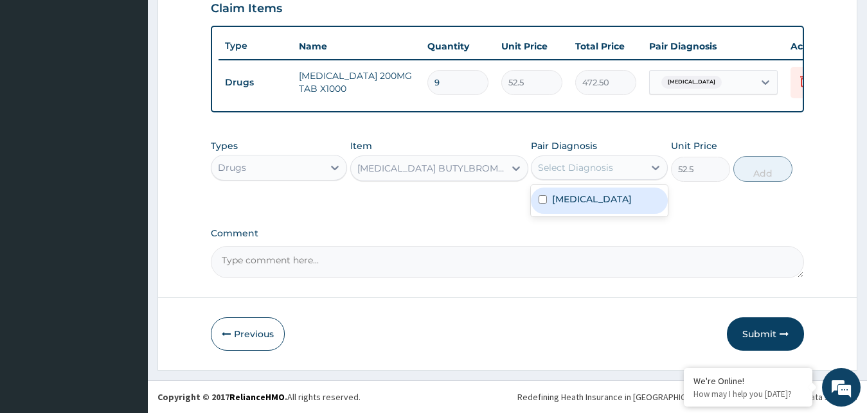
click at [571, 206] on div "[MEDICAL_DATA]" at bounding box center [599, 201] width 137 height 26
checkbox input "true"
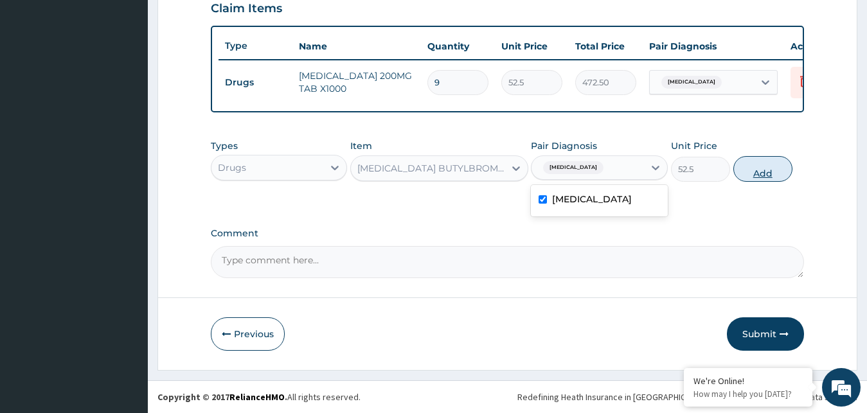
click at [767, 176] on button "Add" at bounding box center [762, 169] width 59 height 26
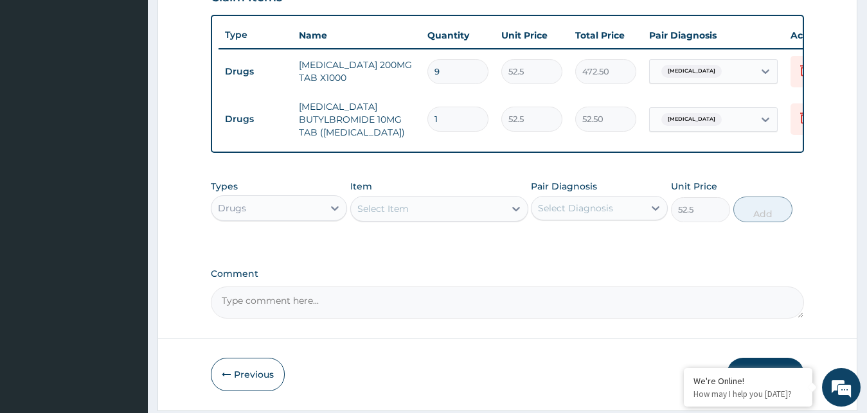
type input "0"
type input "0.00"
type input "6"
type input "315.00"
type input "6"
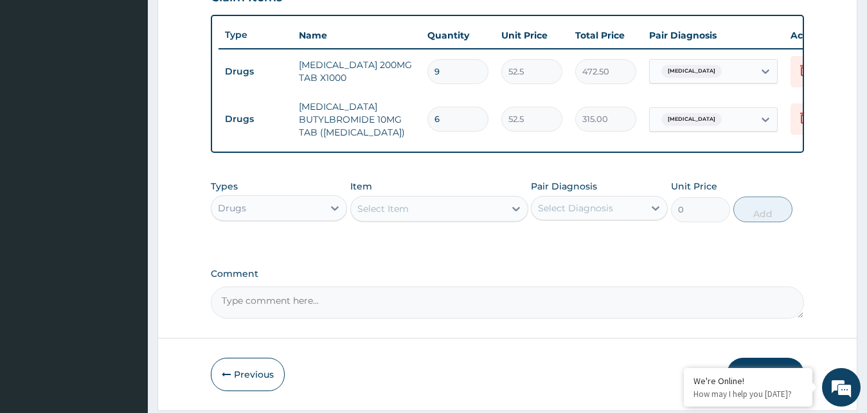
click at [499, 218] on div "Select Item" at bounding box center [428, 209] width 154 height 21
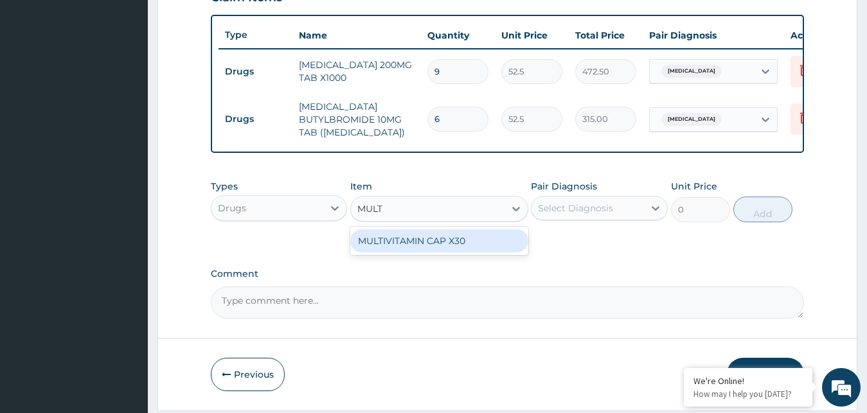
type input "MULTI"
drag, startPoint x: 487, startPoint y: 253, endPoint x: 544, endPoint y: 242, distance: 58.4
click at [487, 253] on div "MULTIVITAMIN CAP X30" at bounding box center [439, 240] width 178 height 23
type input "52.60499954223633"
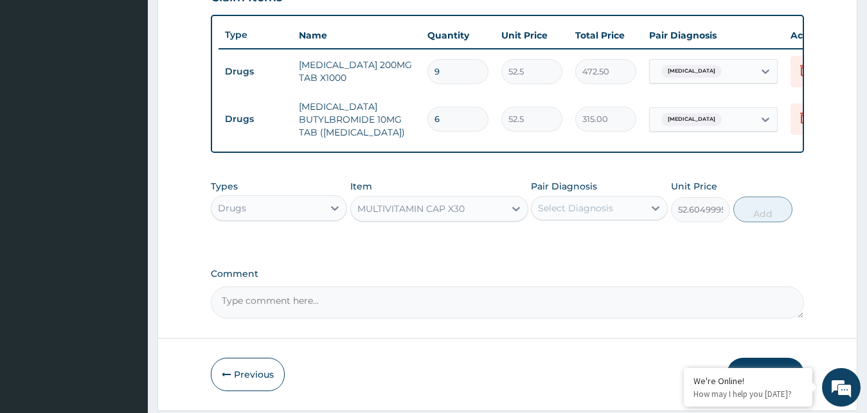
click at [606, 219] on div "Select Diagnosis" at bounding box center [588, 208] width 112 height 21
click at [575, 255] on div "[MEDICAL_DATA]" at bounding box center [599, 241] width 137 height 26
checkbox input "true"
click at [743, 219] on button "Add" at bounding box center [762, 210] width 59 height 26
type input "0"
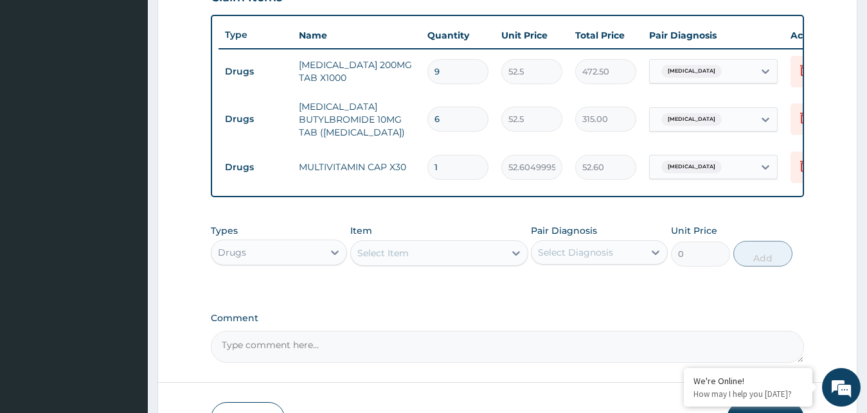
type input "0.00"
type input "2"
type input "105.21"
type input "20"
type input "1052.10"
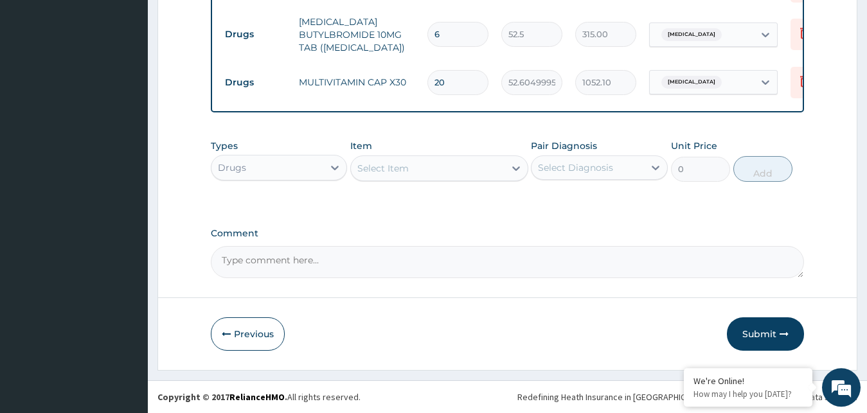
scroll to position [559, 0]
type input "20"
click at [302, 164] on div "Drugs" at bounding box center [267, 167] width 112 height 21
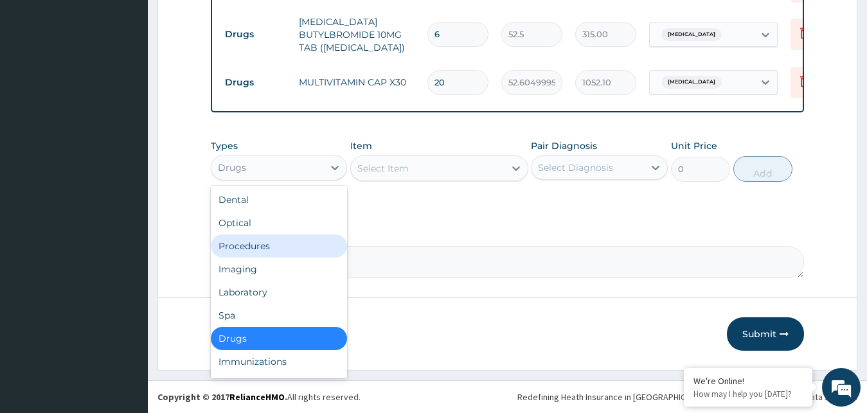
click at [259, 246] on div "Procedures" at bounding box center [279, 246] width 137 height 23
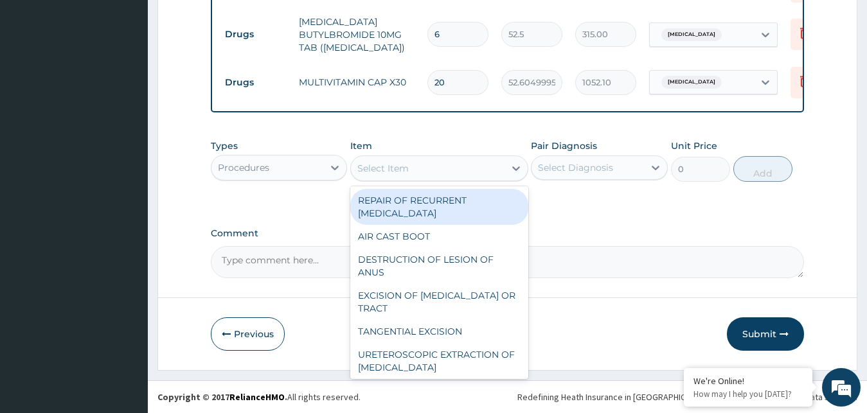
click at [490, 172] on div "Select Item" at bounding box center [428, 168] width 154 height 21
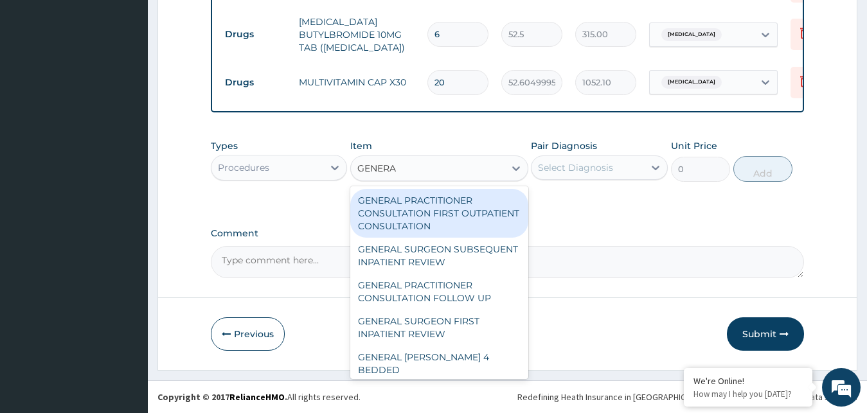
type input "GENERAL"
click at [460, 224] on div "GENERAL PRACTITIONER CONSULTATION FIRST OUTPATIENT CONSULTATION" at bounding box center [439, 213] width 178 height 49
type input "3000"
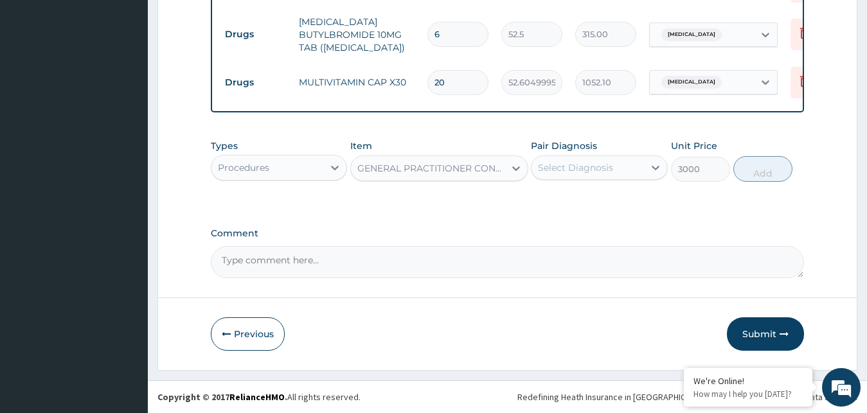
click at [587, 161] on div "Select Diagnosis" at bounding box center [588, 167] width 112 height 21
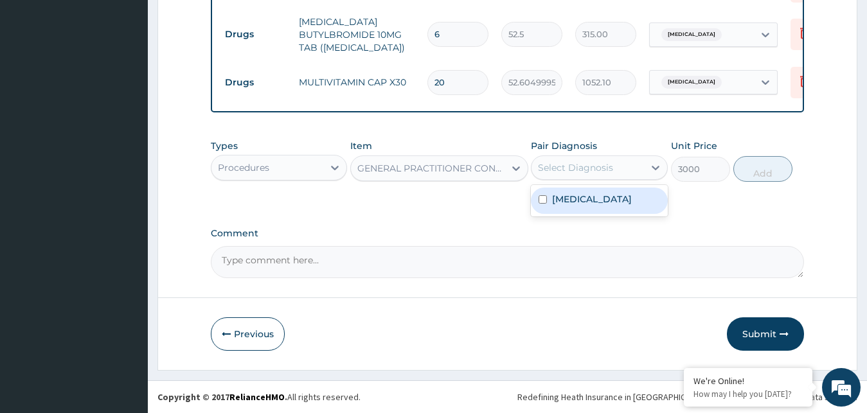
click at [593, 199] on label "Salmonella enteritis" at bounding box center [592, 199] width 80 height 13
checkbox input "true"
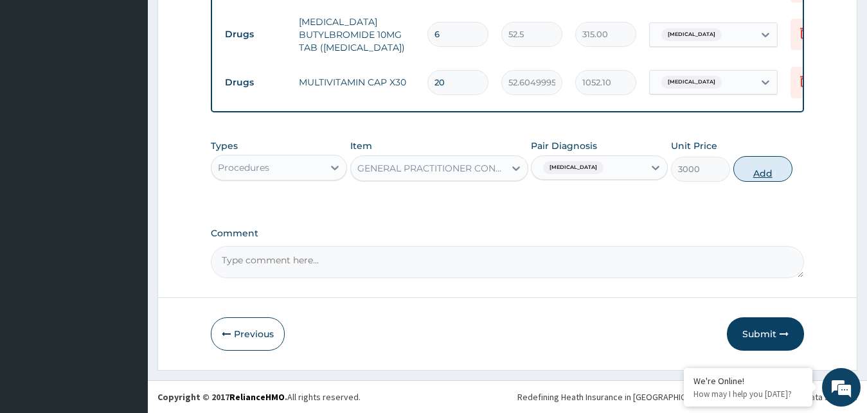
click at [773, 172] on button "Add" at bounding box center [762, 169] width 59 height 26
type input "0"
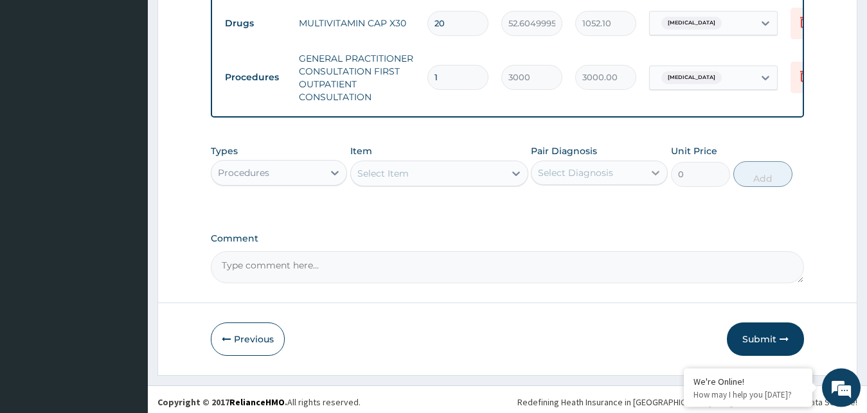
scroll to position [624, 0]
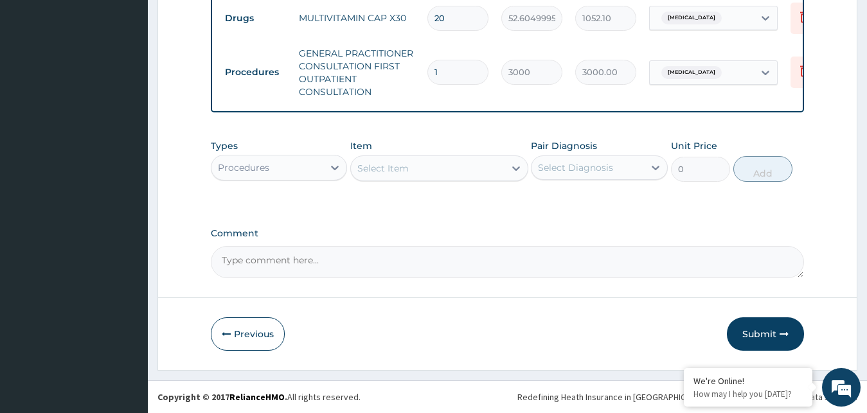
drag, startPoint x: 775, startPoint y: 338, endPoint x: 785, endPoint y: 336, distance: 10.0
click at [780, 336] on button "Submit" at bounding box center [765, 334] width 77 height 33
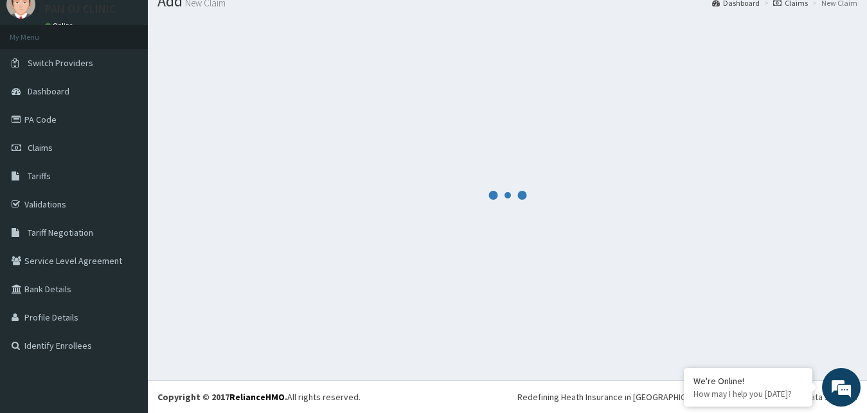
scroll to position [49, 0]
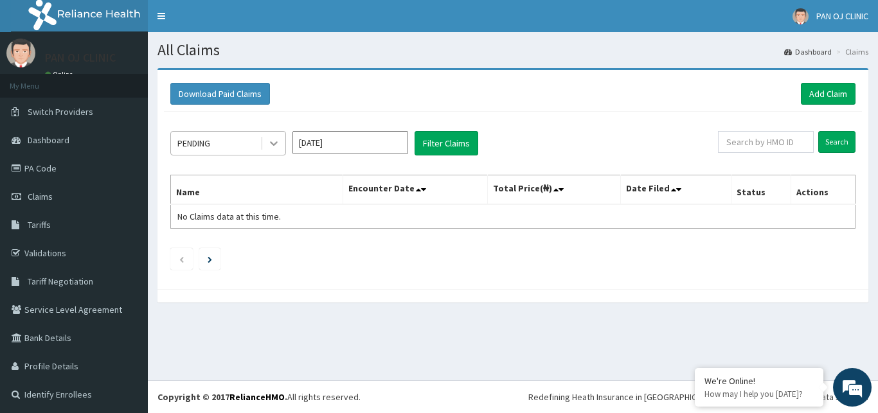
click at [277, 148] on icon at bounding box center [273, 143] width 13 height 13
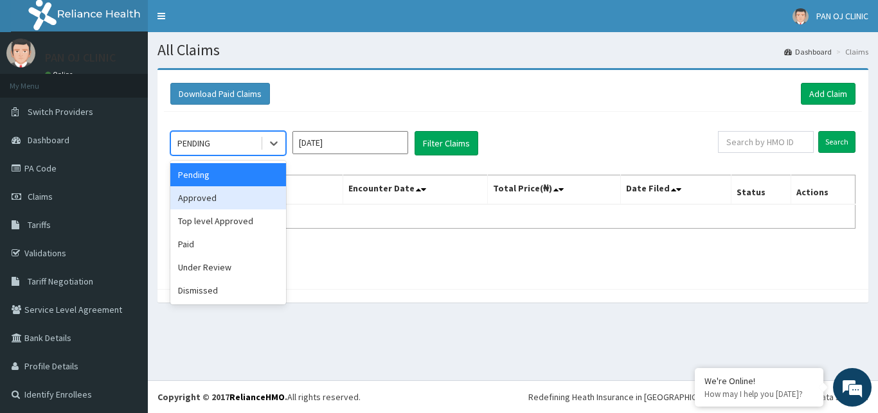
click at [255, 194] on div "Approved" at bounding box center [228, 197] width 116 height 23
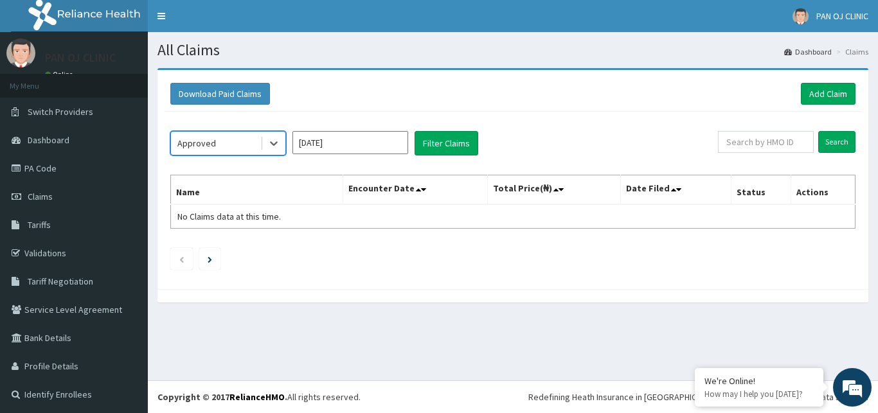
click at [346, 145] on input "[DATE]" at bounding box center [350, 142] width 116 height 23
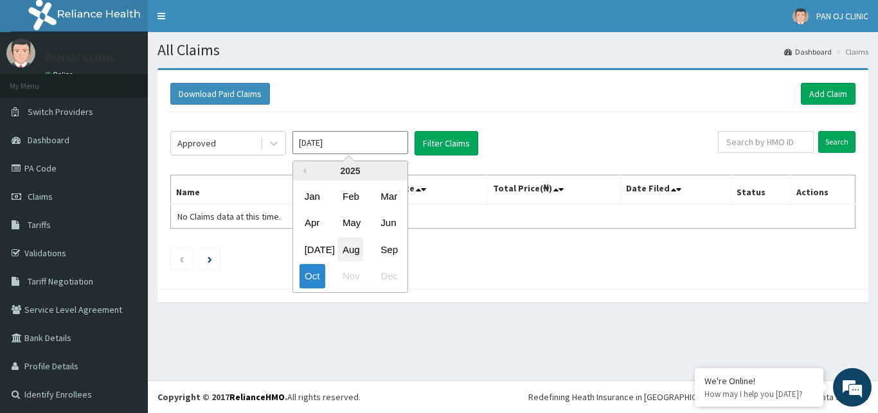
click at [355, 244] on div "Aug" at bounding box center [350, 250] width 26 height 24
type input "[DATE]"
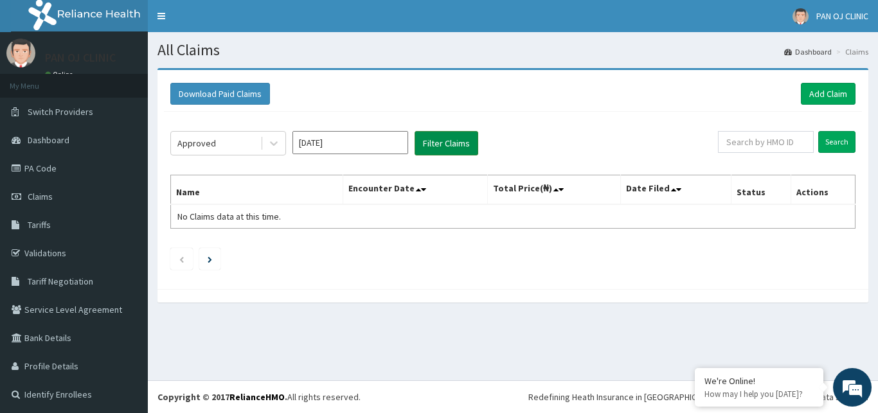
click at [444, 140] on button "Filter Claims" at bounding box center [447, 143] width 64 height 24
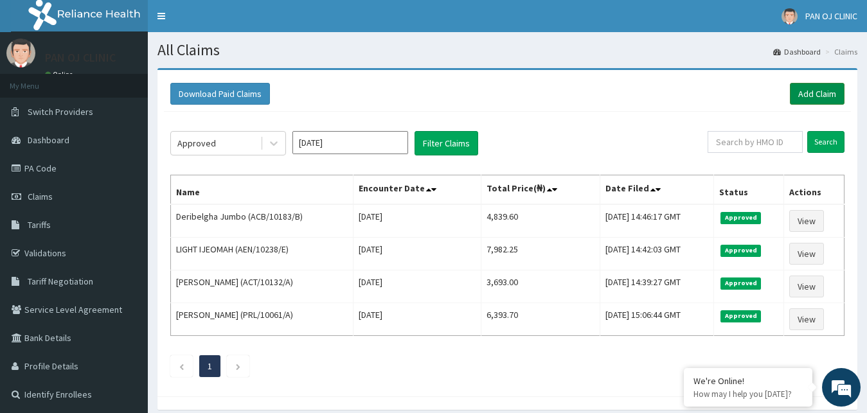
click at [832, 94] on link "Add Claim" at bounding box center [817, 94] width 55 height 22
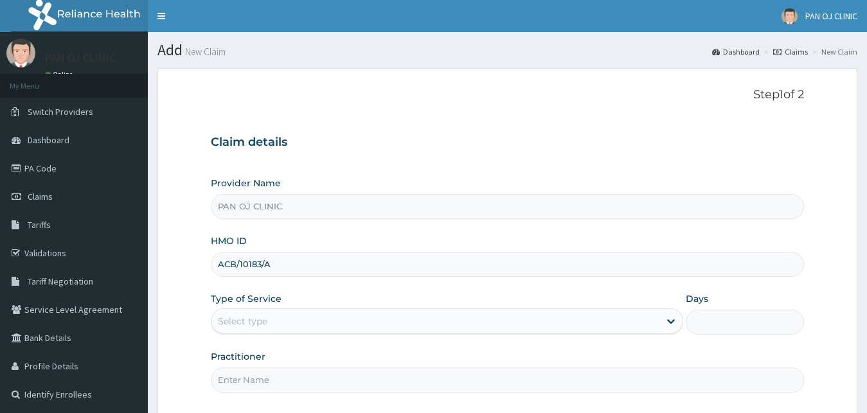
scroll to position [120, 0]
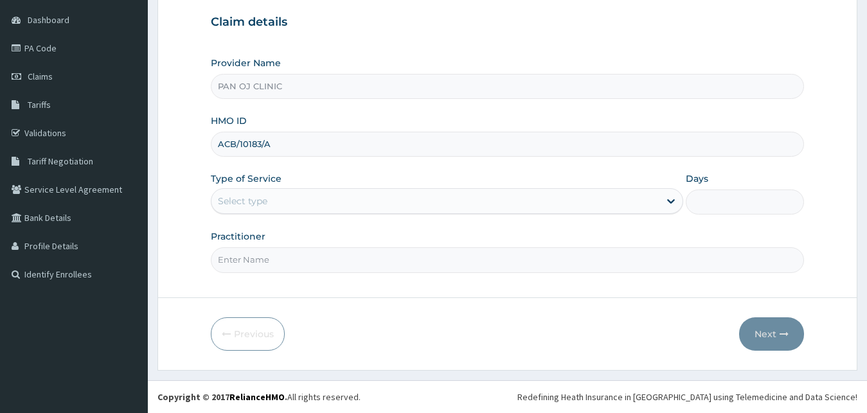
type input "ACB/10183/A"
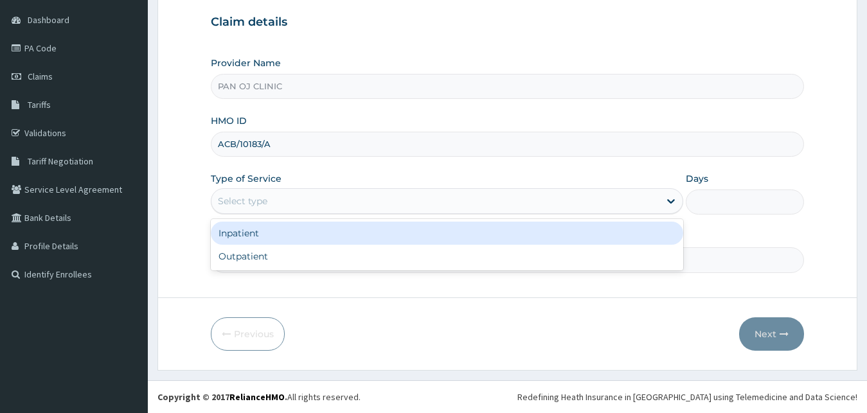
click at [264, 211] on div "Select type" at bounding box center [435, 201] width 449 height 21
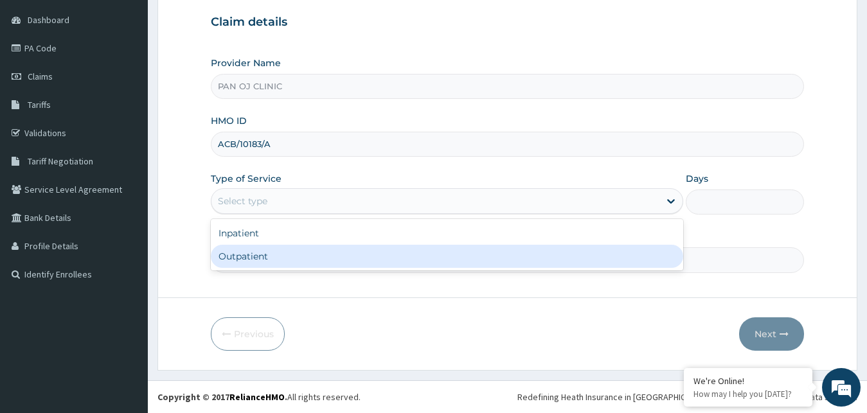
click at [239, 260] on div "Outpatient" at bounding box center [447, 256] width 473 height 23
type input "1"
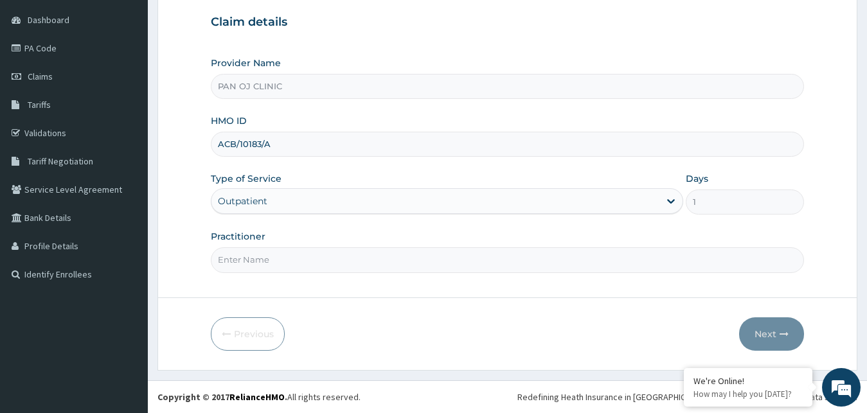
click at [246, 253] on input "Practitioner" at bounding box center [508, 259] width 594 height 25
type input "[PERSON_NAME]"
click at [789, 336] on button "Next" at bounding box center [771, 334] width 65 height 33
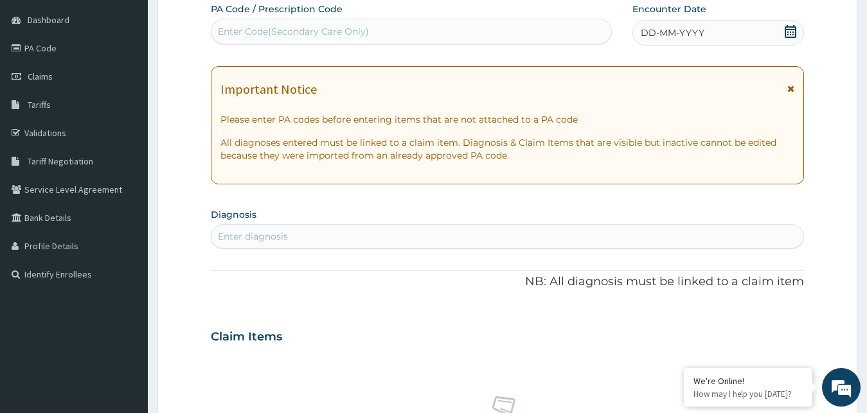
click at [795, 31] on icon at bounding box center [791, 31] width 12 height 13
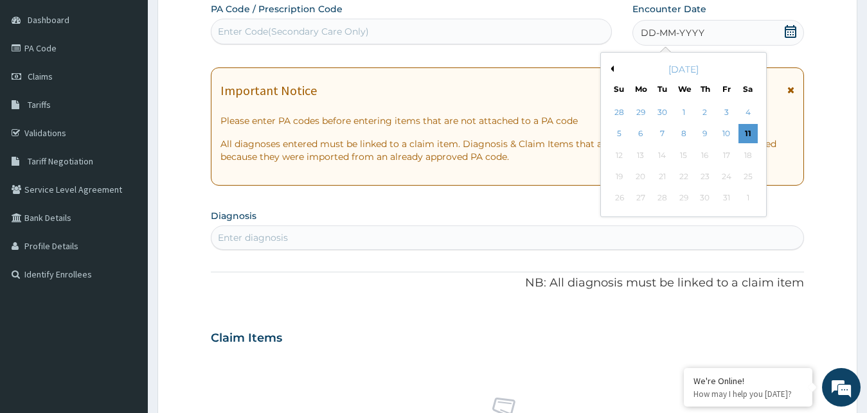
click at [612, 67] on button "Previous Month" at bounding box center [610, 69] width 6 height 6
click at [618, 130] on div "3" at bounding box center [619, 134] width 19 height 19
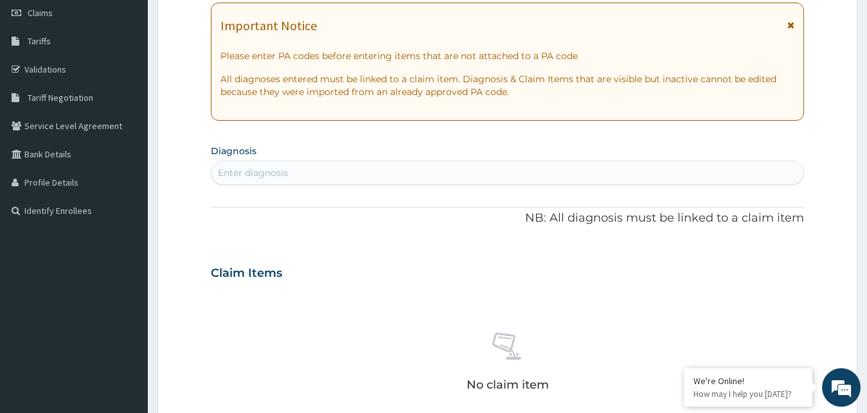
scroll to position [186, 0]
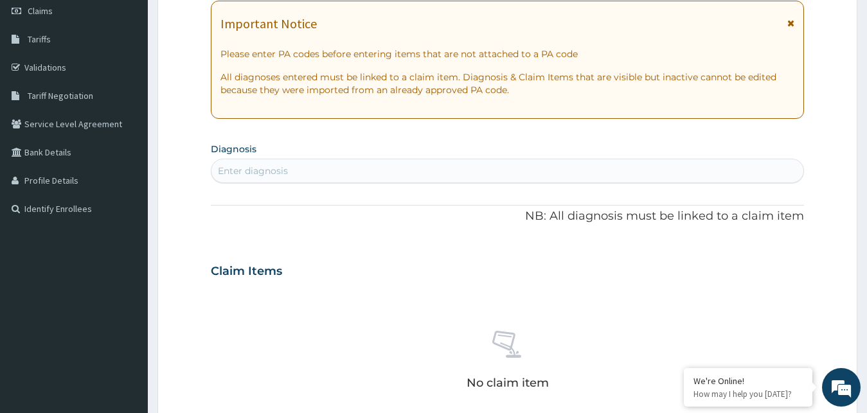
click at [296, 174] on div "Enter diagnosis" at bounding box center [507, 171] width 593 height 21
type input "[MEDICAL_DATA]"
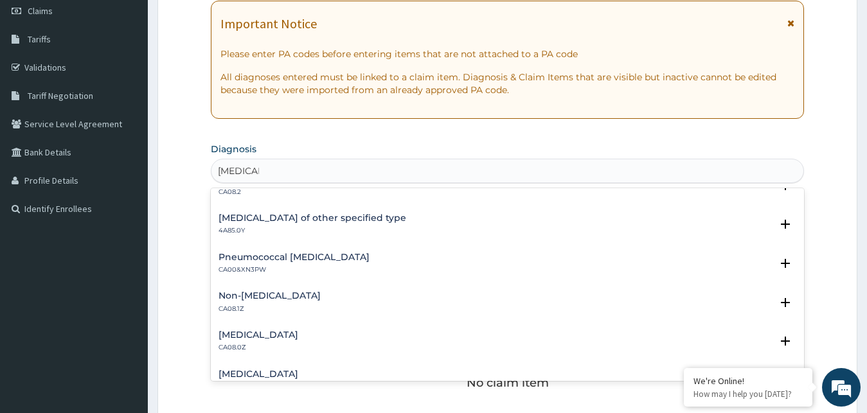
scroll to position [208, 0]
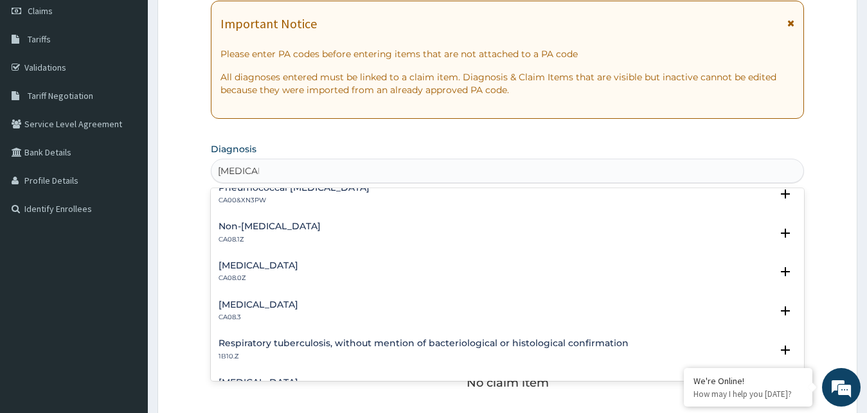
click at [265, 268] on h4 "Allergic rhinitis, unspecified" at bounding box center [259, 266] width 80 height 10
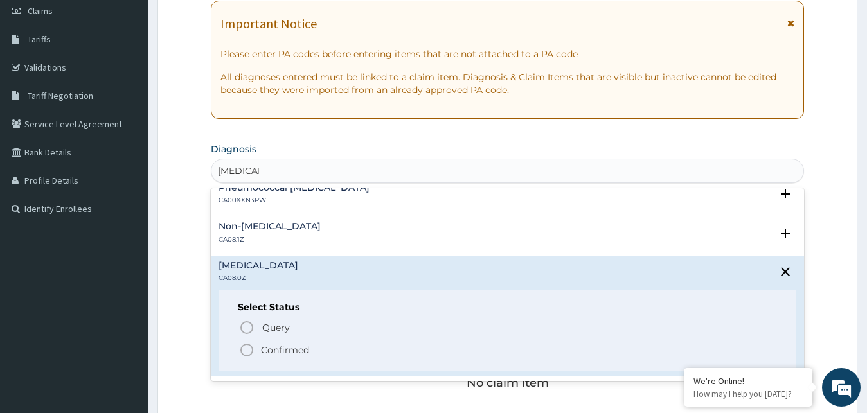
click at [241, 348] on circle "status option filled" at bounding box center [247, 351] width 12 height 12
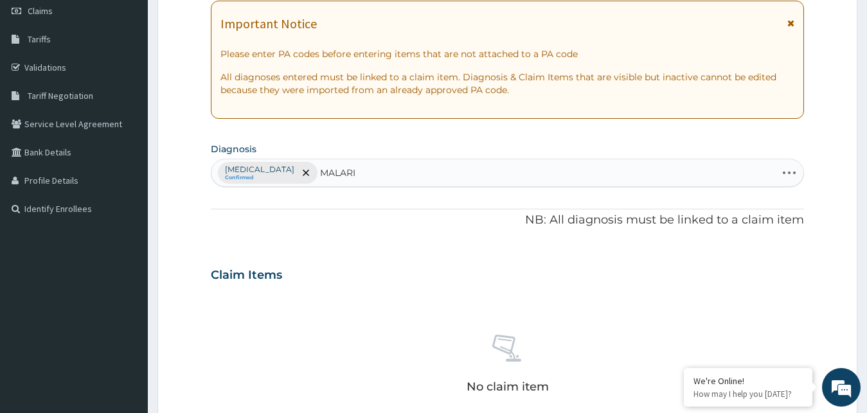
type input "MALARIA"
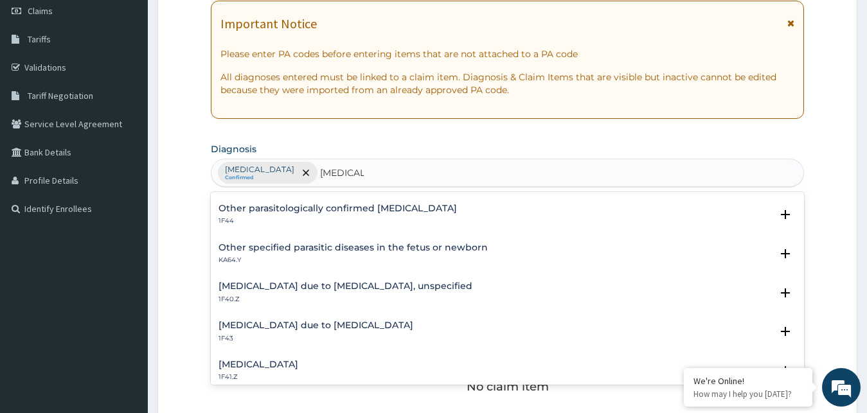
scroll to position [139, 0]
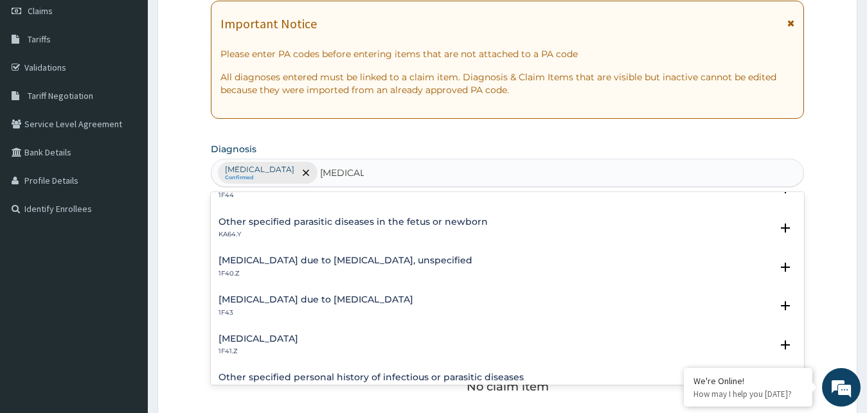
click at [314, 260] on h4 "Malaria due to Plasmodium falciparum, unspecified" at bounding box center [346, 261] width 254 height 10
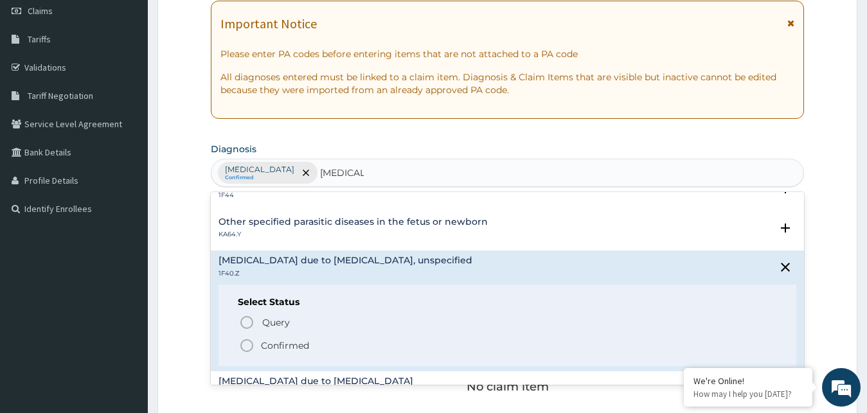
click at [249, 345] on icon "status option filled" at bounding box center [246, 345] width 15 height 15
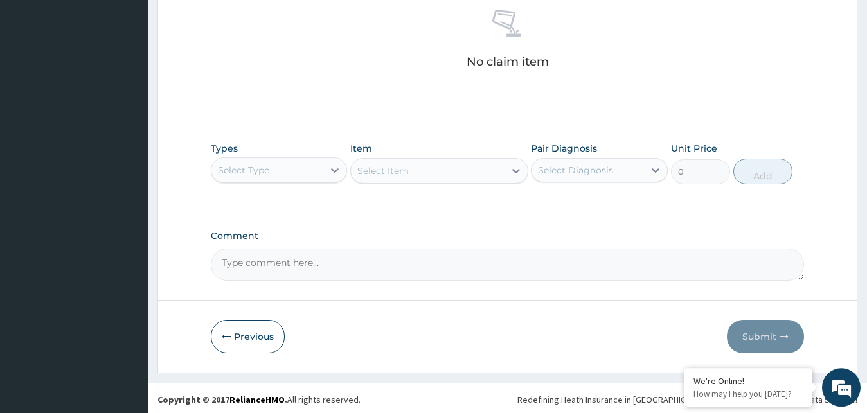
scroll to position [514, 0]
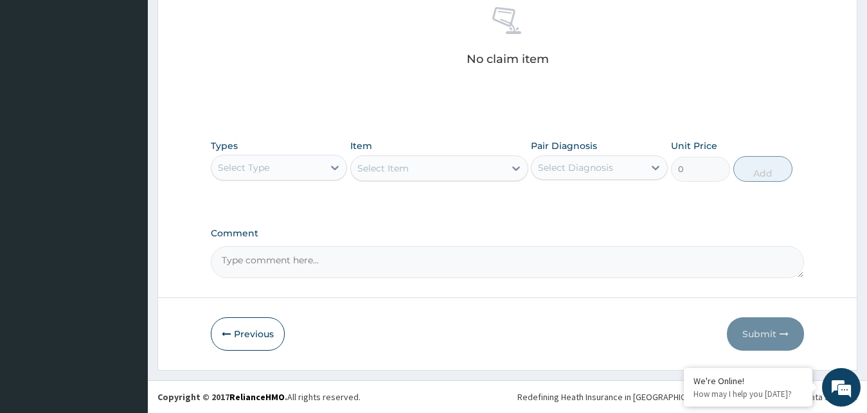
click at [321, 165] on div "Select Type" at bounding box center [267, 167] width 112 height 21
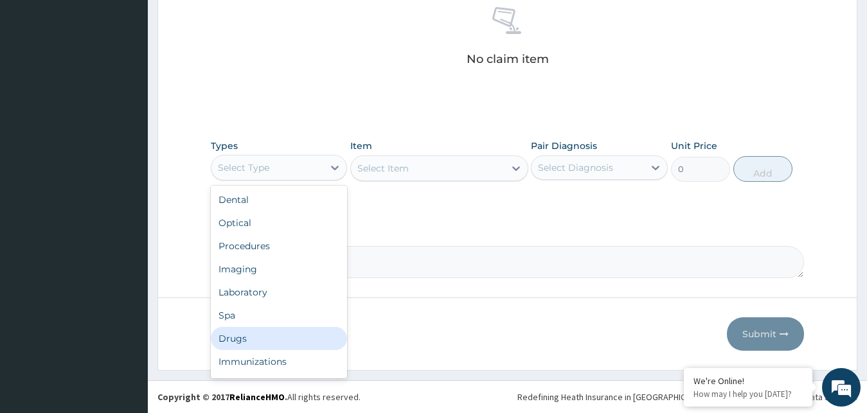
click at [238, 333] on div "Drugs" at bounding box center [279, 338] width 137 height 23
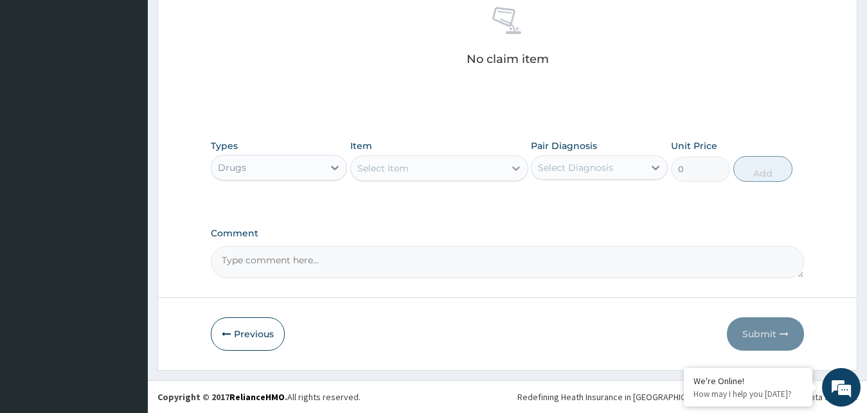
click at [514, 172] on icon at bounding box center [516, 168] width 13 height 13
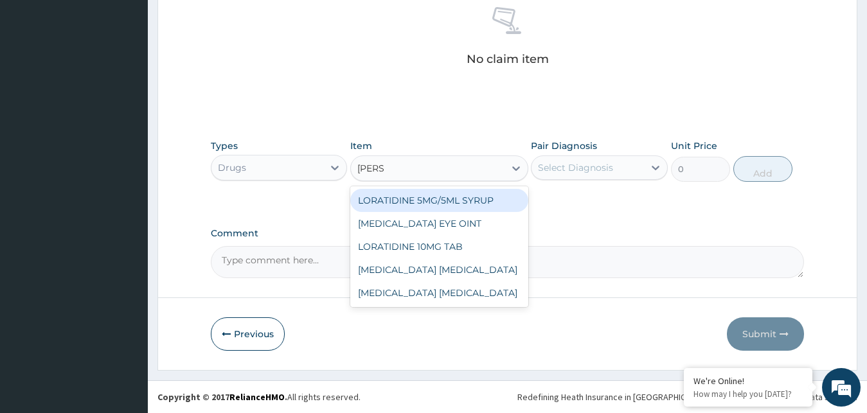
type input "LORAT"
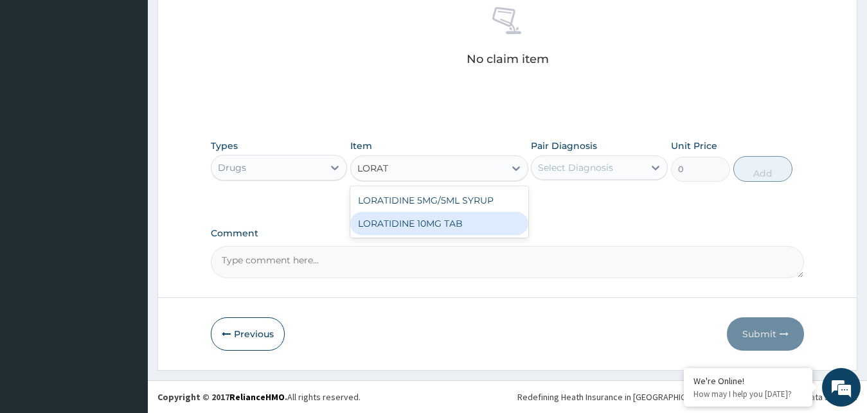
click at [472, 225] on div "LORATIDINE 10MG TAB" at bounding box center [439, 223] width 178 height 23
type input "52.5"
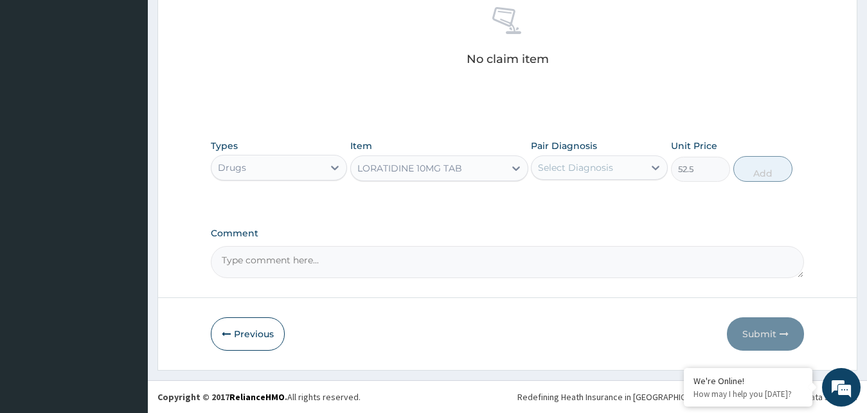
drag, startPoint x: 608, startPoint y: 156, endPoint x: 609, endPoint y: 167, distance: 11.6
click at [608, 157] on div "Select Diagnosis" at bounding box center [599, 168] width 137 height 24
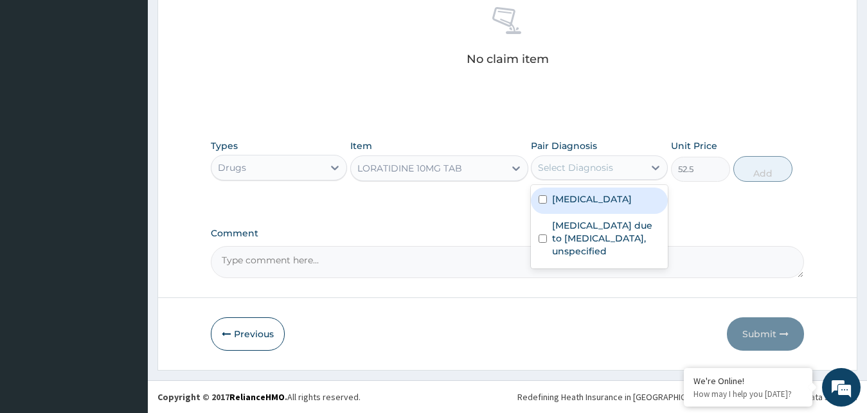
click at [606, 206] on label "Allergic rhinitis, unspecified" at bounding box center [592, 199] width 80 height 13
checkbox input "true"
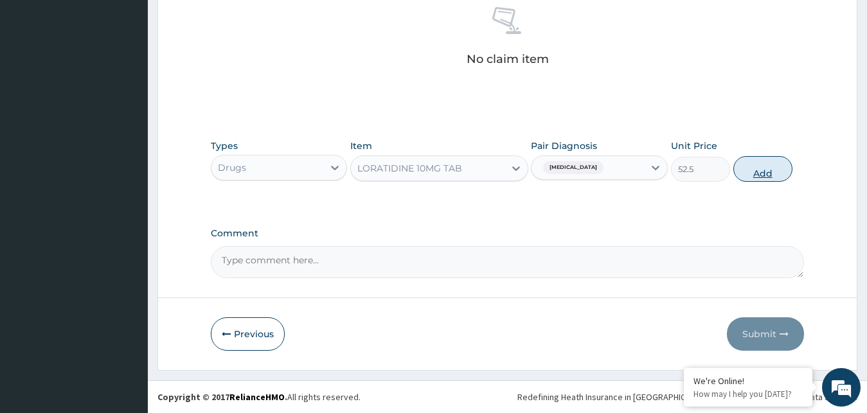
click at [786, 165] on button "Add" at bounding box center [762, 169] width 59 height 26
type input "0"
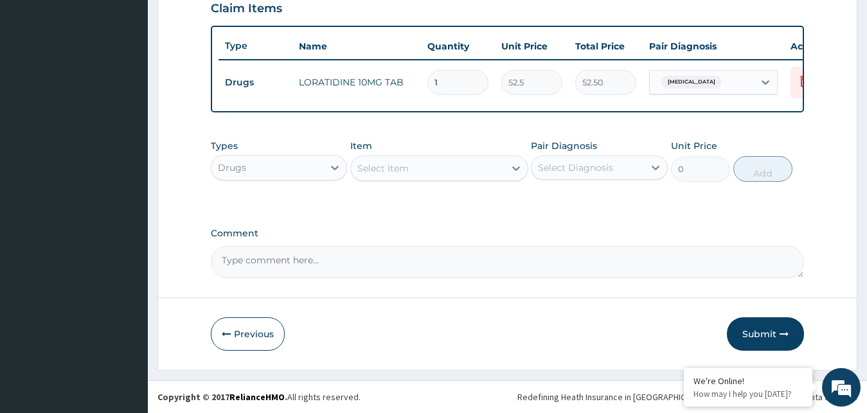
type input "0.00"
type input "8"
type input "420.00"
type input "8"
click at [517, 172] on icon at bounding box center [516, 168] width 13 height 13
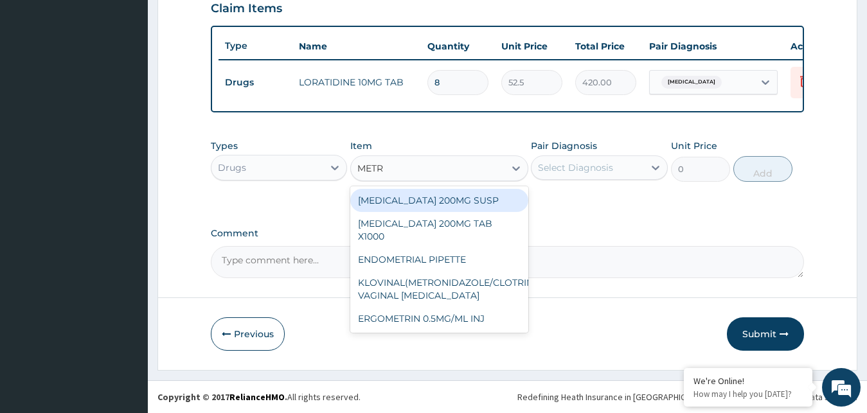
type input "METRO"
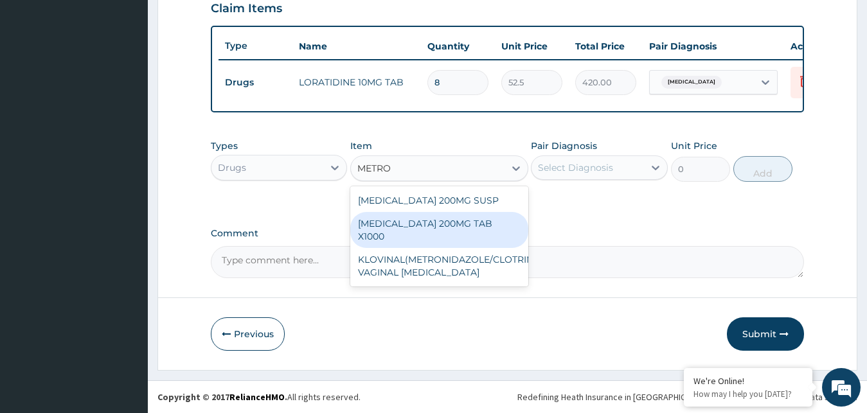
click at [445, 229] on div "[MEDICAL_DATA] 200MG TAB X1000" at bounding box center [439, 230] width 178 height 36
type input "52.5"
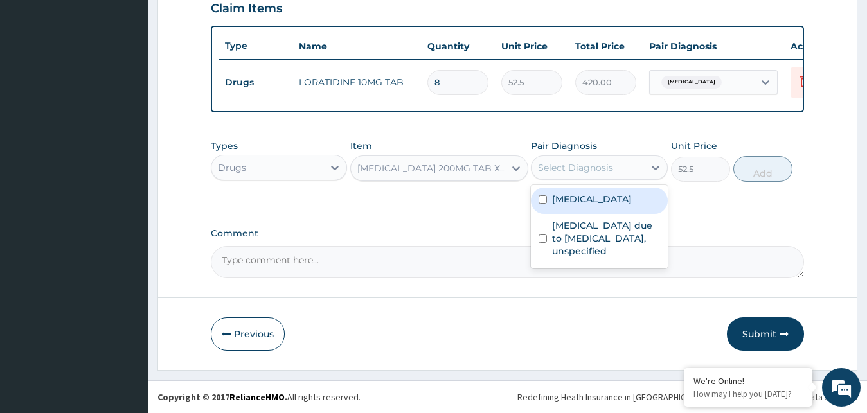
click at [621, 171] on div "Select Diagnosis" at bounding box center [588, 167] width 112 height 21
drag, startPoint x: 613, startPoint y: 211, endPoint x: 616, endPoint y: 204, distance: 7.5
click at [614, 206] on label "Allergic rhinitis, unspecified" at bounding box center [592, 199] width 80 height 13
checkbox input "true"
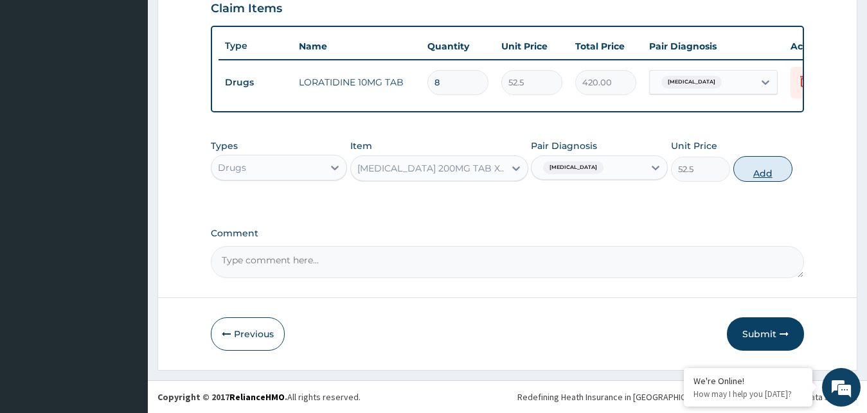
click at [784, 170] on button "Add" at bounding box center [762, 169] width 59 height 26
type input "0"
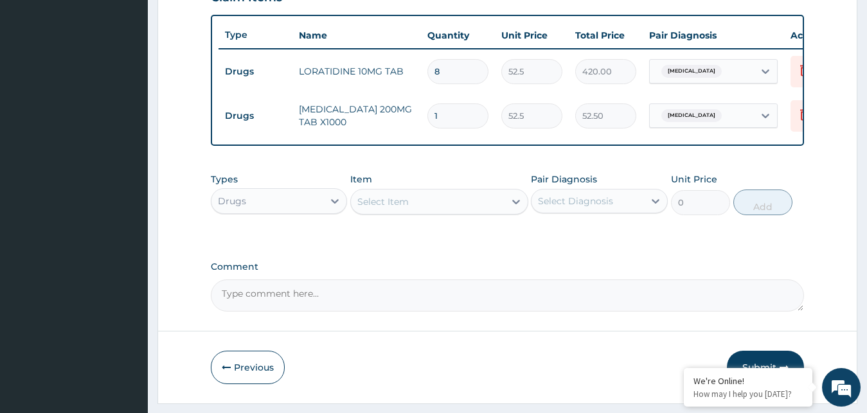
type input "0.00"
type input "9"
type input "472.50"
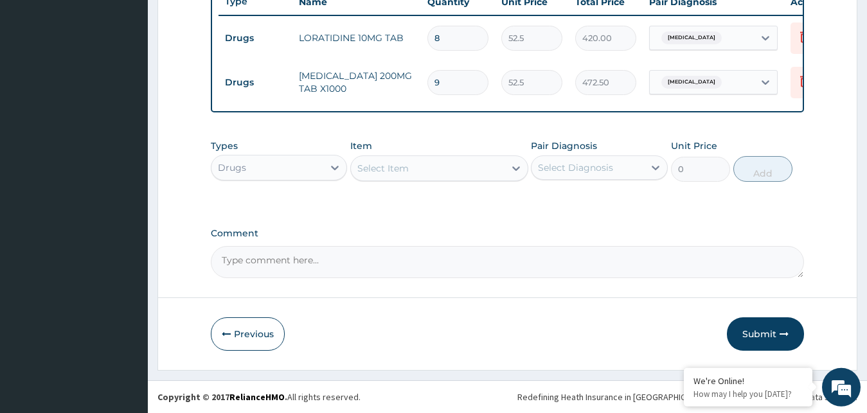
scroll to position [508, 0]
type input "9"
drag, startPoint x: 510, startPoint y: 167, endPoint x: 460, endPoint y: 177, distance: 51.2
click at [510, 167] on icon at bounding box center [516, 168] width 13 height 13
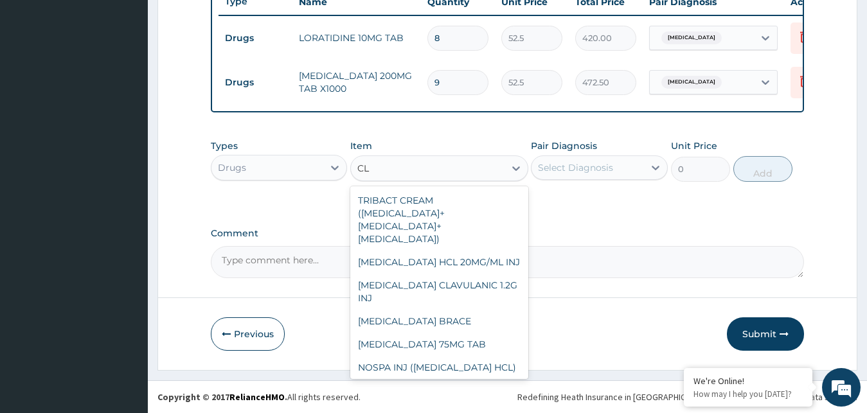
type input "C"
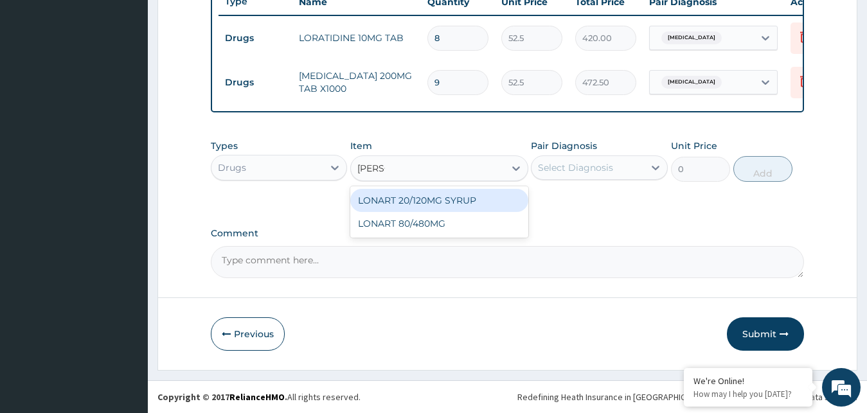
type input "LONAR"
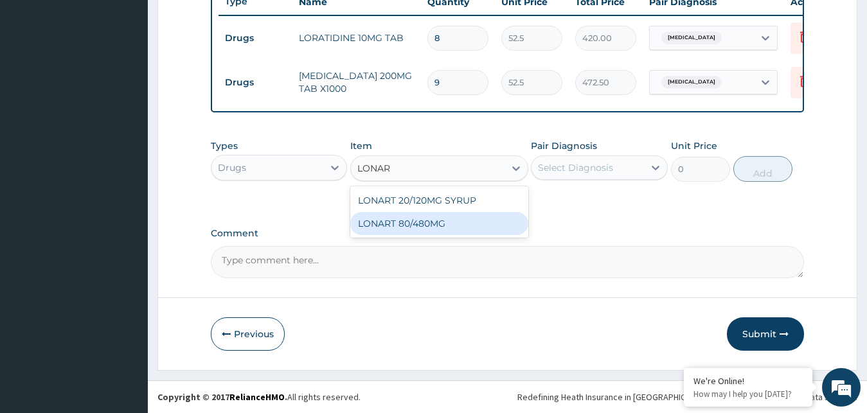
click at [440, 228] on div "LONART 80/480MG" at bounding box center [439, 223] width 178 height 23
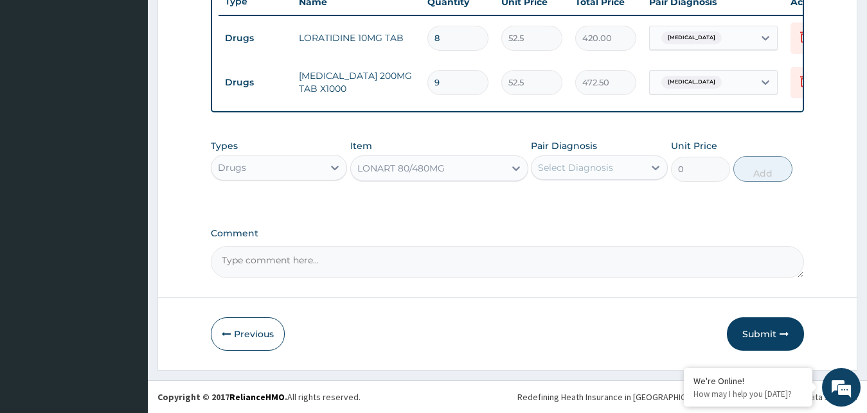
type input "340.91748046875"
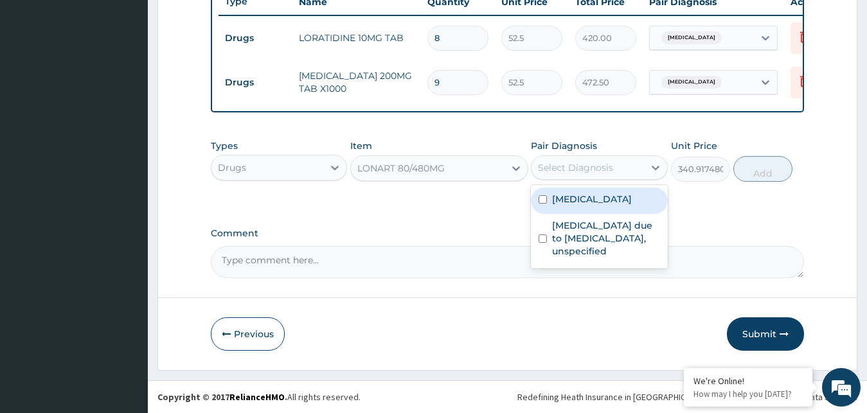
click at [631, 165] on div "Select Diagnosis" at bounding box center [588, 167] width 112 height 21
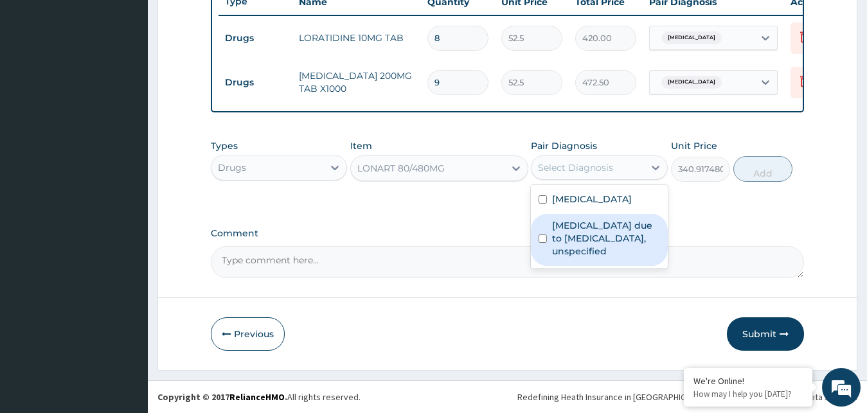
drag, startPoint x: 580, startPoint y: 254, endPoint x: 594, endPoint y: 253, distance: 13.5
click at [580, 255] on label "[MEDICAL_DATA] due to [MEDICAL_DATA], unspecified" at bounding box center [606, 238] width 108 height 39
checkbox input "true"
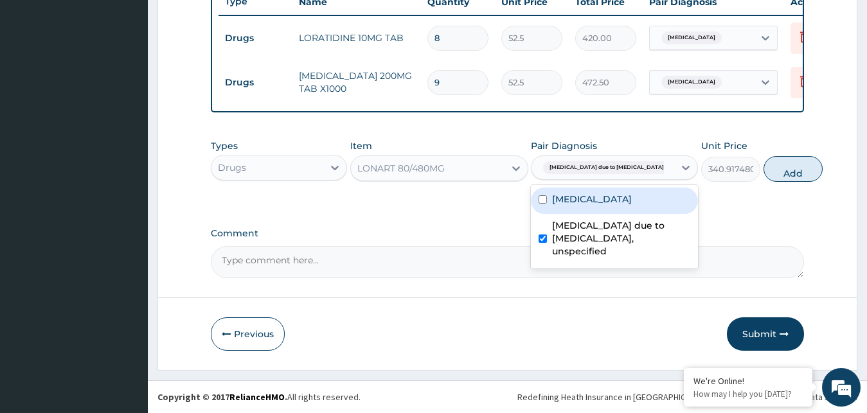
drag, startPoint x: 760, startPoint y: 172, endPoint x: 647, endPoint y: 179, distance: 113.3
click at [764, 172] on button "Add" at bounding box center [793, 169] width 59 height 26
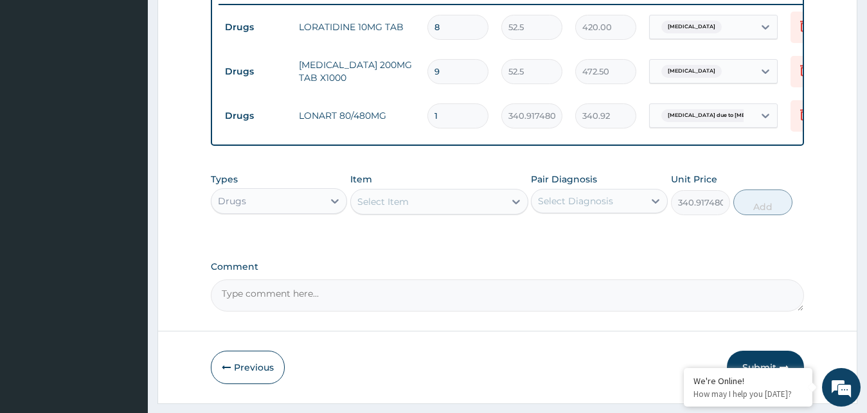
type input "0"
type input "0.00"
type input "6"
type input "2045.50"
type input "6"
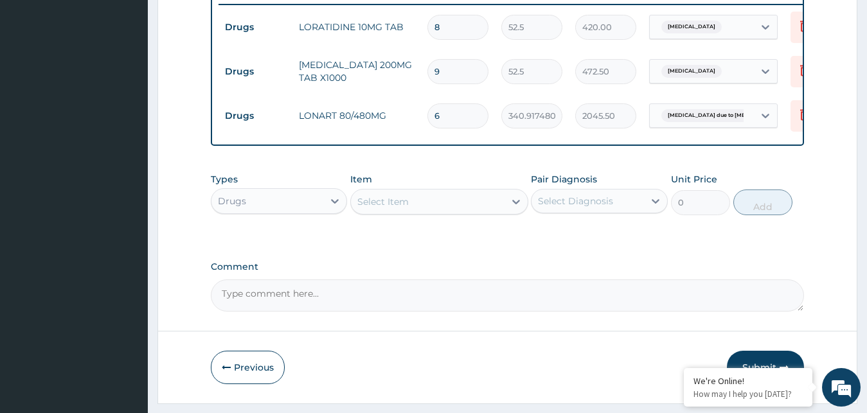
click at [498, 210] on div "Select Item" at bounding box center [428, 202] width 154 height 21
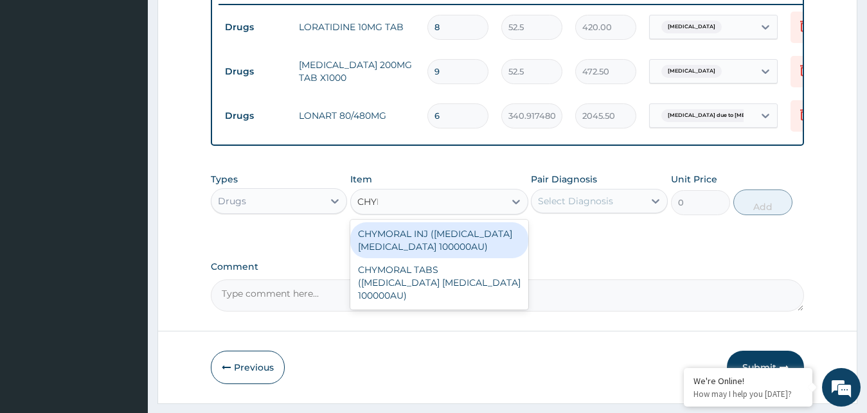
type input "CHYMO"
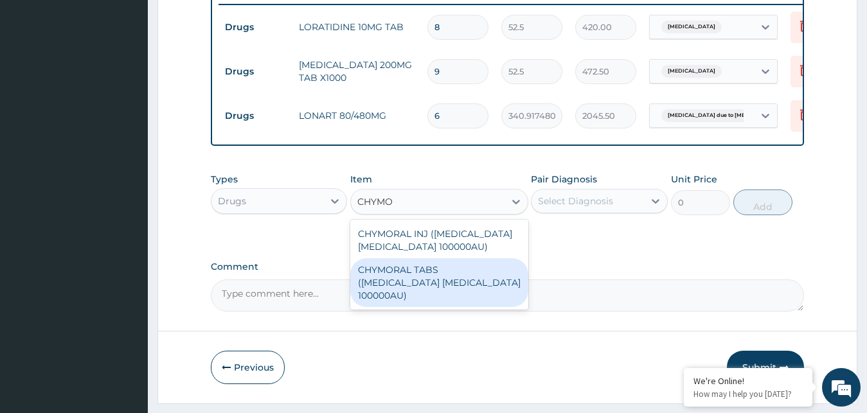
click at [412, 285] on div "CHYMORAL TABS (TRYPSIN CHYMOTRYPSIN 100000AU)" at bounding box center [439, 282] width 178 height 49
type input "52.5"
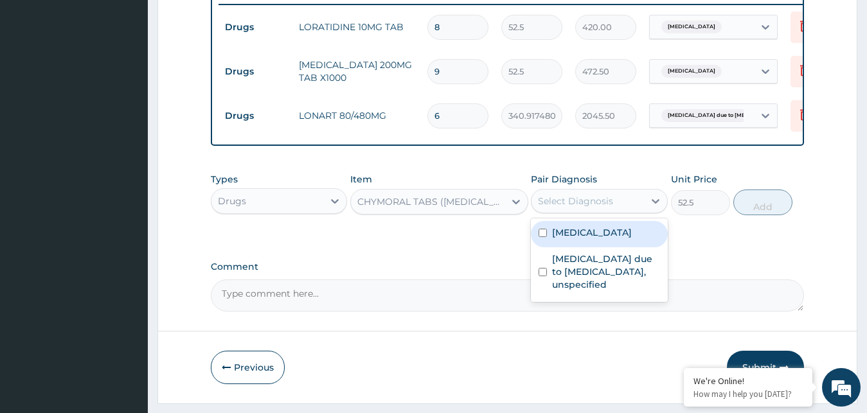
click at [631, 211] on div "Select Diagnosis" at bounding box center [588, 201] width 112 height 21
click at [616, 239] on label "Allergic rhinitis, unspecified" at bounding box center [592, 232] width 80 height 13
checkbox input "true"
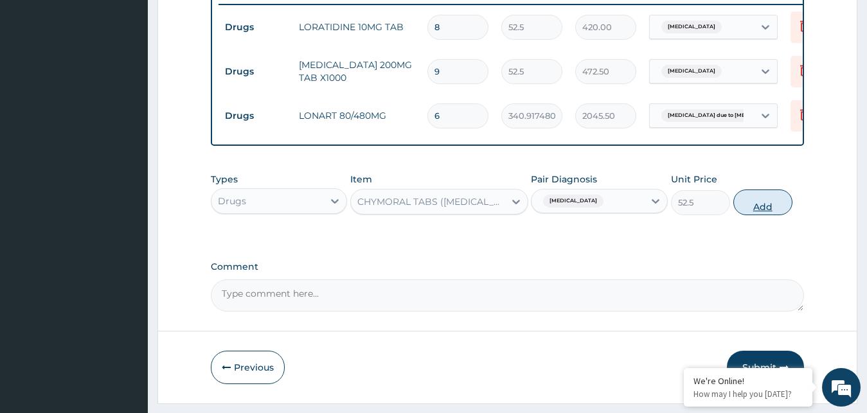
click at [760, 213] on button "Add" at bounding box center [762, 203] width 59 height 26
type input "0"
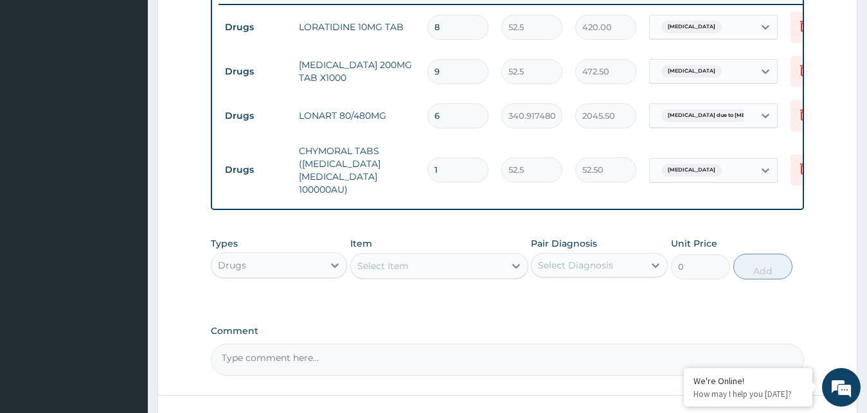
type input "0.00"
type input "2"
type input "105.00"
type input "20"
type input "1050.00"
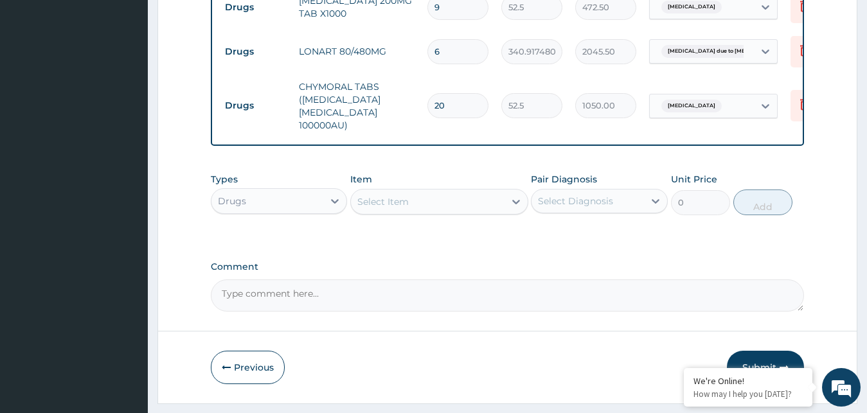
scroll to position [616, 0]
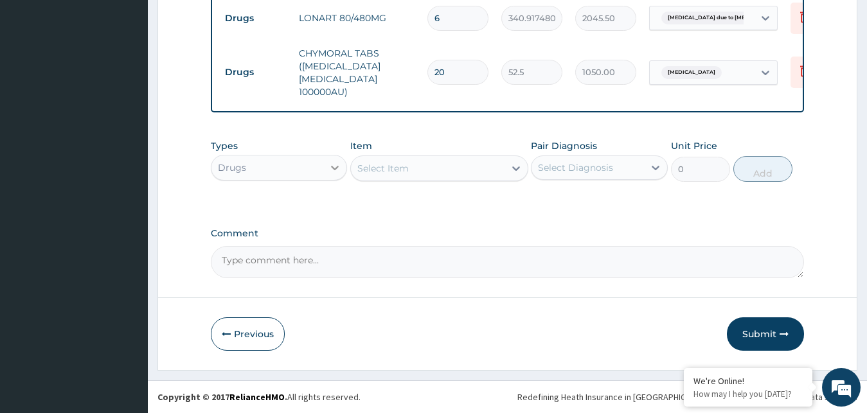
type input "20"
click at [331, 168] on icon at bounding box center [334, 167] width 13 height 13
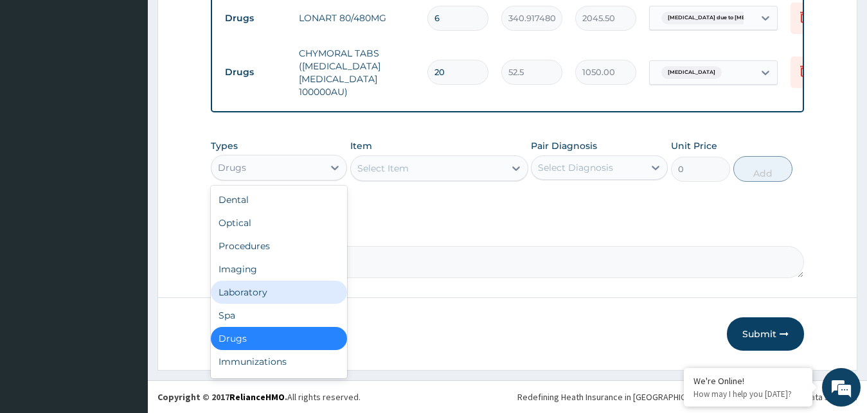
scroll to position [44, 0]
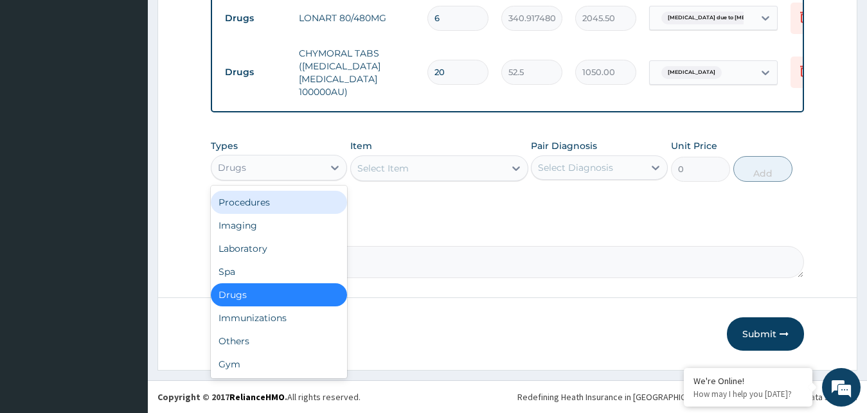
click at [294, 208] on div "Procedures" at bounding box center [279, 202] width 137 height 23
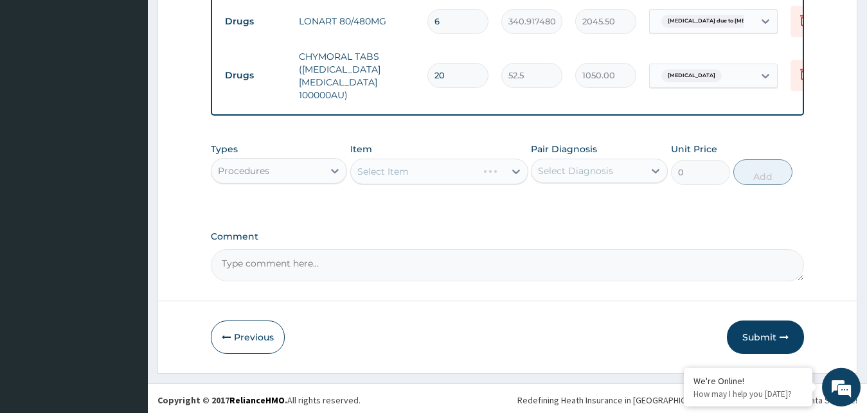
scroll to position [616, 0]
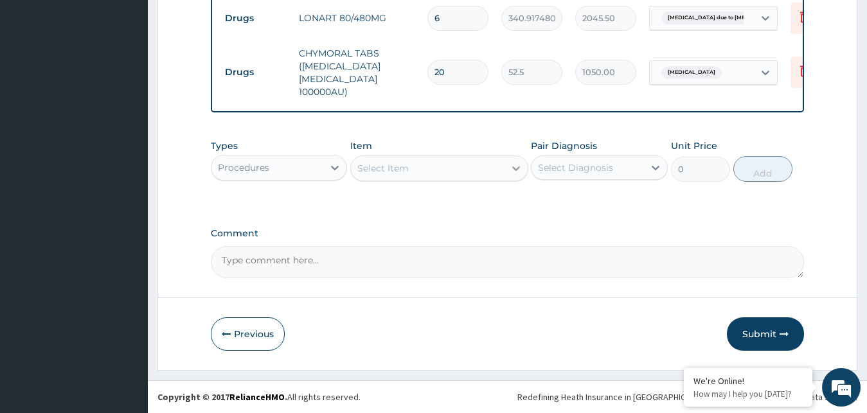
click at [511, 168] on div at bounding box center [516, 168] width 23 height 23
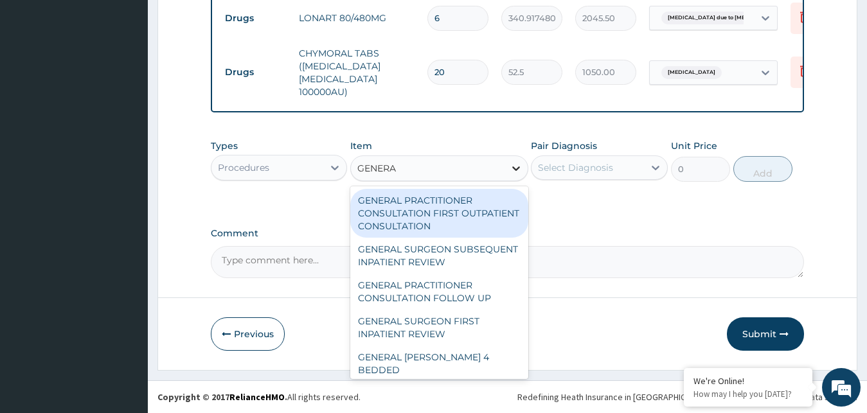
type input "GENERAL"
drag, startPoint x: 427, startPoint y: 203, endPoint x: 460, endPoint y: 200, distance: 32.9
click at [429, 203] on div "GENERAL PRACTITIONER CONSULTATION FIRST OUTPATIENT CONSULTATION" at bounding box center [439, 213] width 178 height 49
type input "3000"
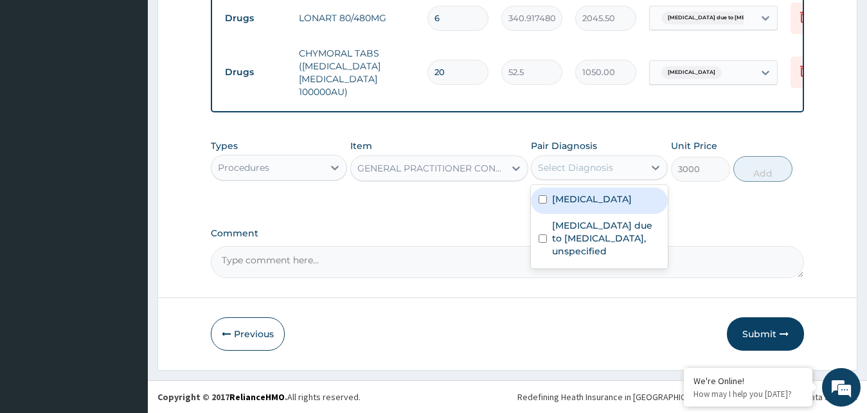
click at [584, 166] on div "Select Diagnosis" at bounding box center [575, 167] width 75 height 13
drag, startPoint x: 566, startPoint y: 214, endPoint x: 619, endPoint y: 199, distance: 55.4
click at [567, 206] on label "Allergic rhinitis, unspecified" at bounding box center [592, 199] width 80 height 13
checkbox input "true"
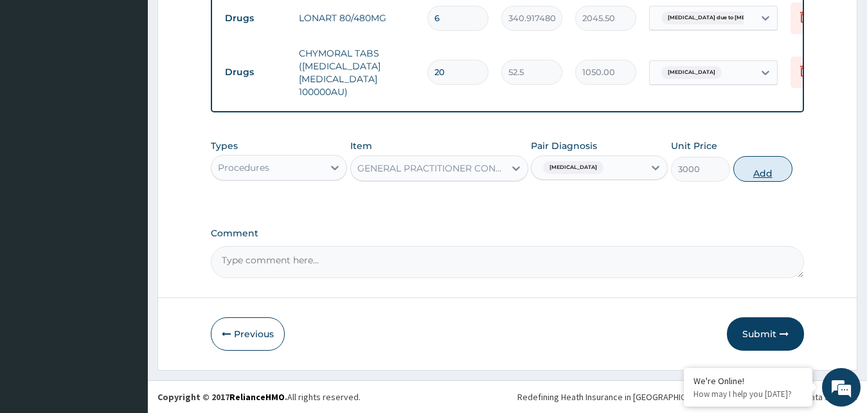
click at [767, 172] on button "Add" at bounding box center [762, 169] width 59 height 26
type input "0"
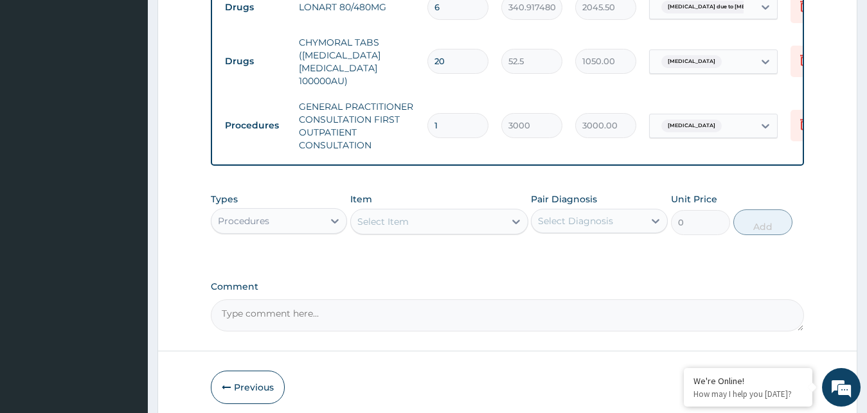
scroll to position [681, 0]
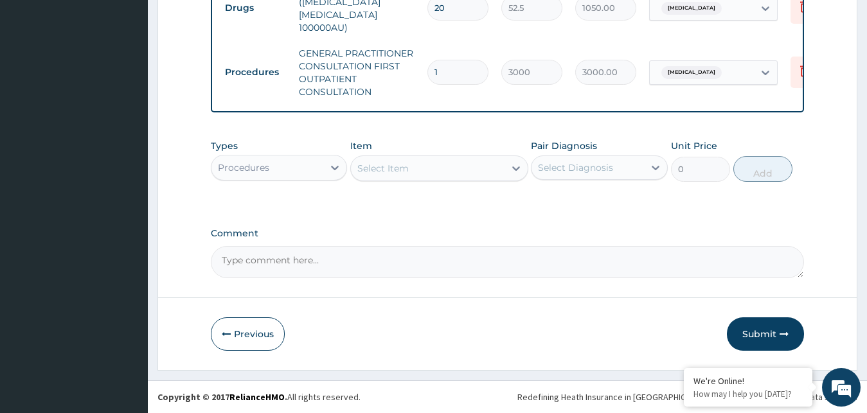
drag, startPoint x: 770, startPoint y: 332, endPoint x: 682, endPoint y: 323, distance: 88.5
click at [769, 331] on button "Submit" at bounding box center [765, 334] width 77 height 33
click at [762, 332] on button "Submit" at bounding box center [765, 334] width 77 height 33
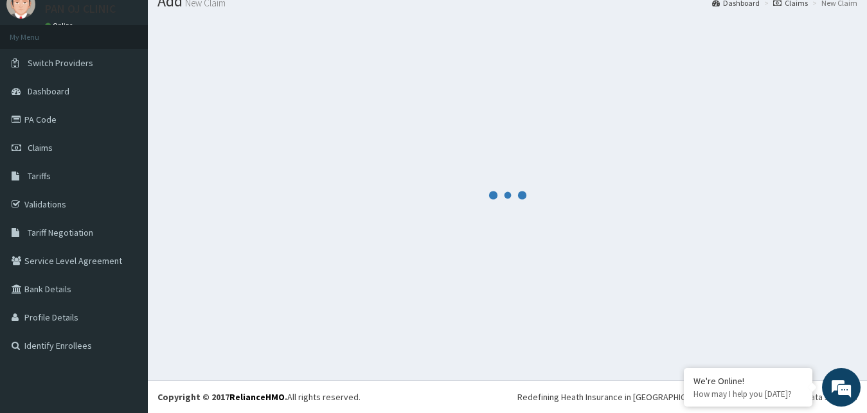
scroll to position [49, 0]
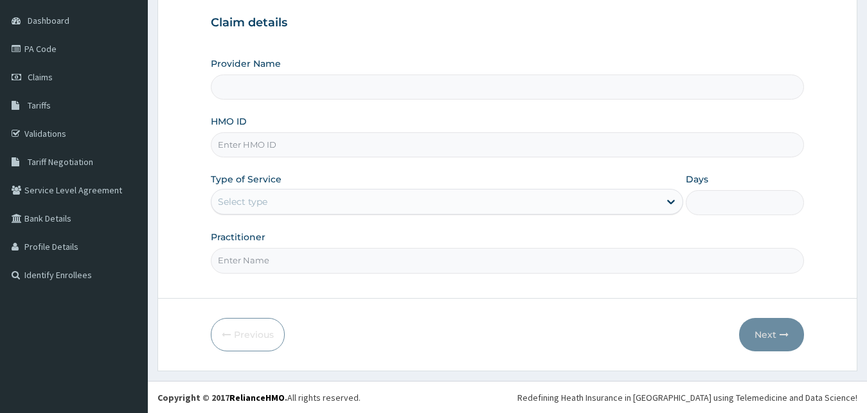
scroll to position [120, 0]
click at [285, 145] on input "HMO ID" at bounding box center [508, 144] width 594 height 25
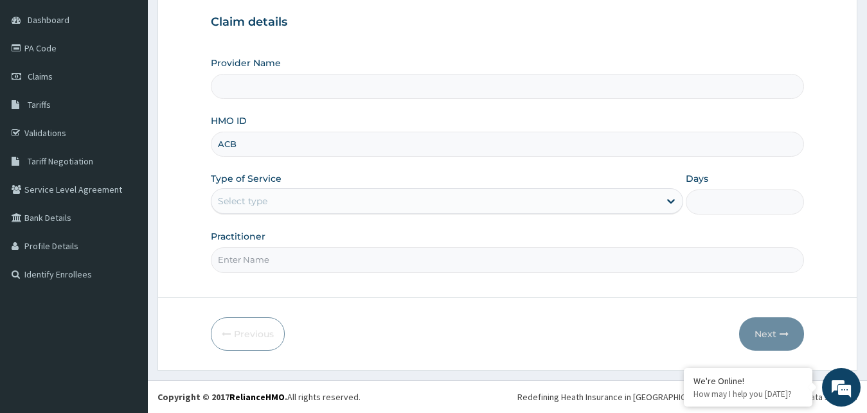
type input "ACB/"
type input "PAN OJ CLINIC"
type input "ACB/10183/A"
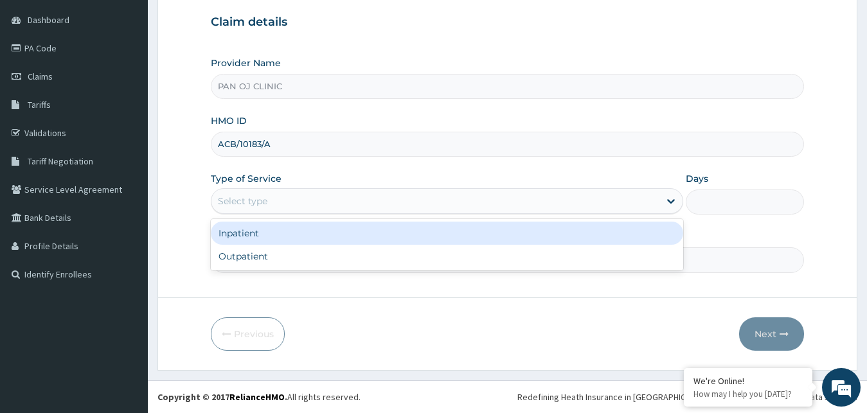
click at [239, 199] on div "Select type" at bounding box center [242, 201] width 49 height 13
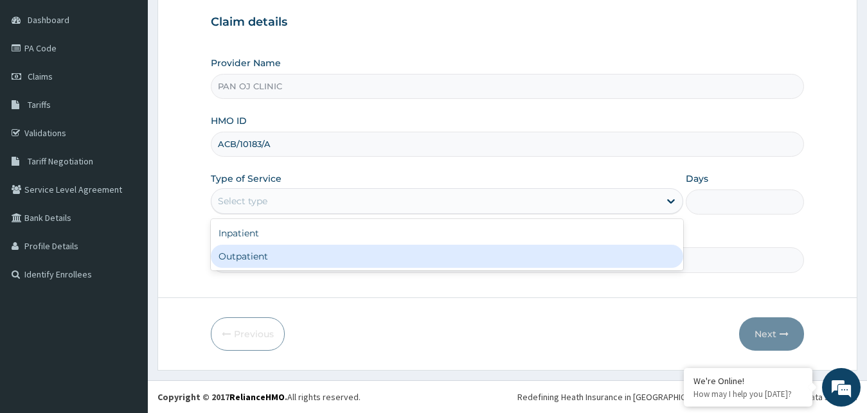
click at [231, 261] on div "Outpatient" at bounding box center [447, 256] width 473 height 23
type input "1"
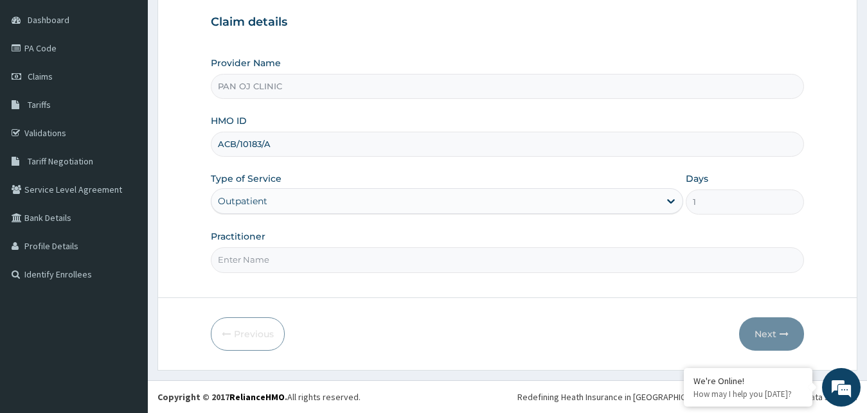
click at [251, 262] on input "Practitioner" at bounding box center [508, 259] width 594 height 25
type input "[PERSON_NAME]"
click at [759, 332] on button "Next" at bounding box center [771, 334] width 65 height 33
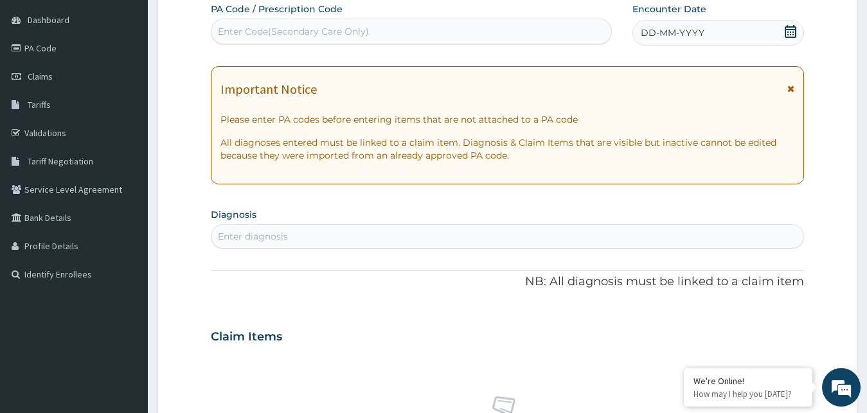
drag, startPoint x: 790, startPoint y: 34, endPoint x: 727, endPoint y: 45, distance: 63.9
click at [790, 33] on icon at bounding box center [790, 31] width 13 height 13
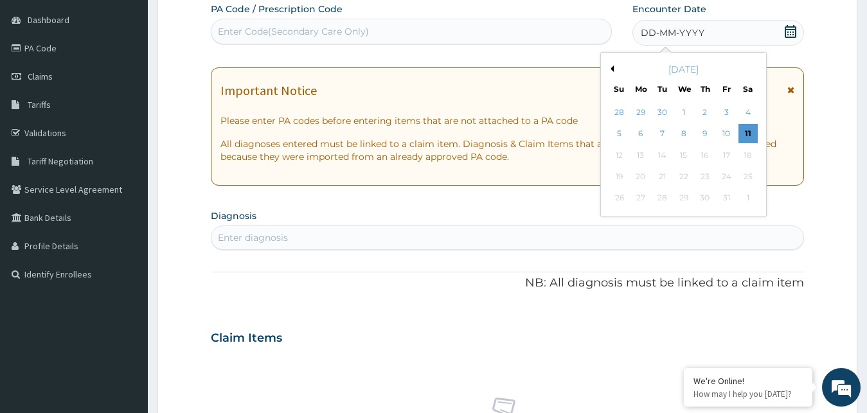
click at [610, 67] on button "Previous Month" at bounding box center [610, 69] width 6 height 6
click at [611, 67] on button "Previous Month" at bounding box center [610, 69] width 6 height 6
click at [620, 134] on div "3" at bounding box center [619, 134] width 19 height 19
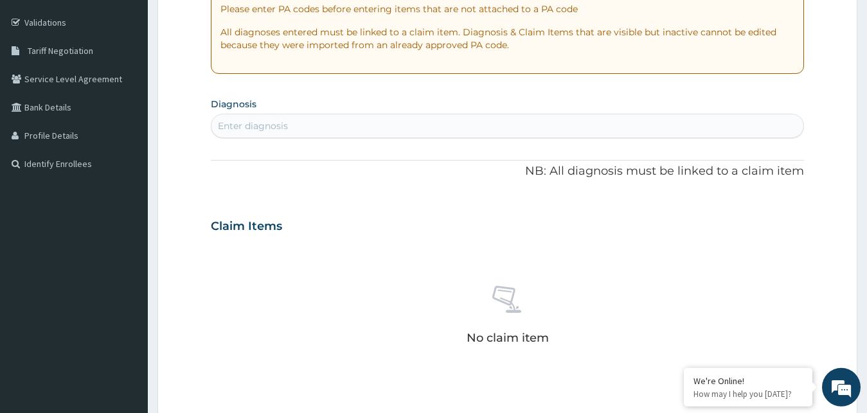
scroll to position [251, 0]
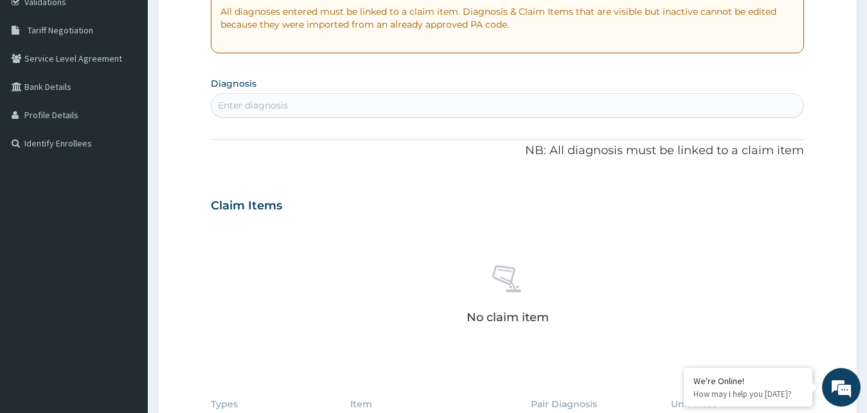
click at [291, 112] on div "Enter diagnosis" at bounding box center [507, 105] width 593 height 21
type input "[MEDICAL_DATA]"
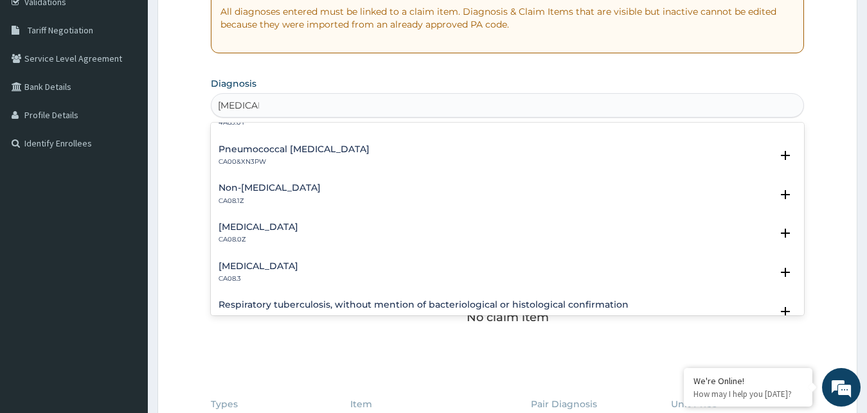
scroll to position [208, 0]
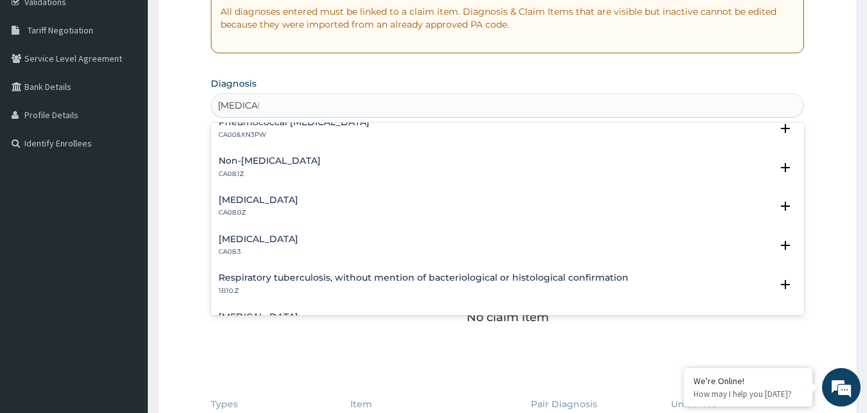
click at [254, 200] on h4 "[MEDICAL_DATA]" at bounding box center [259, 200] width 80 height 10
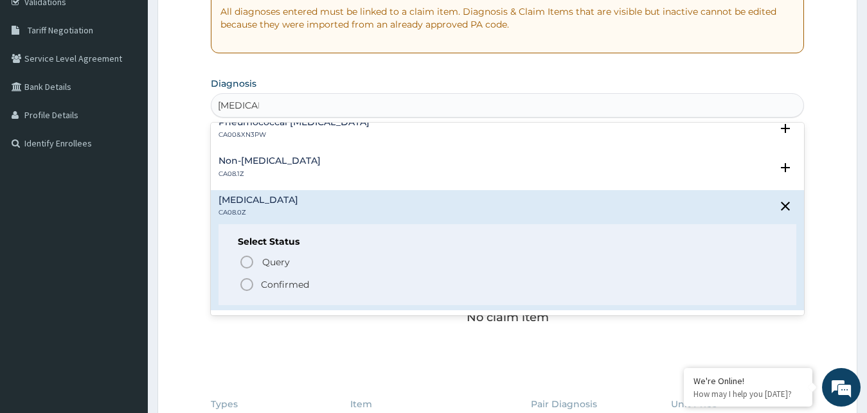
click at [247, 285] on icon "status option filled" at bounding box center [246, 284] width 15 height 15
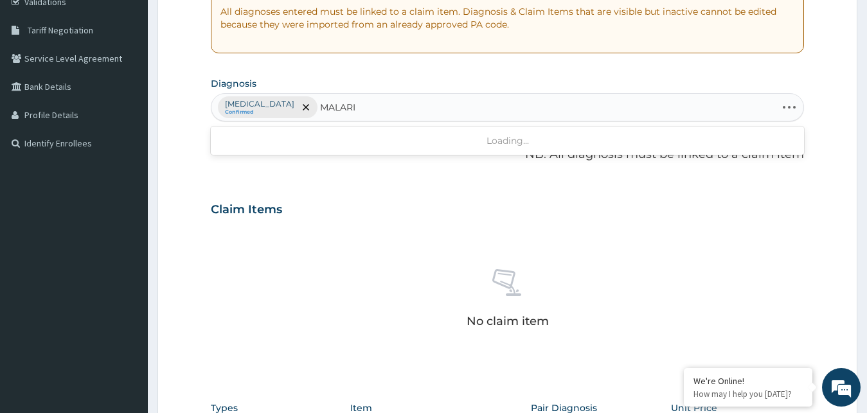
type input "MALARIA"
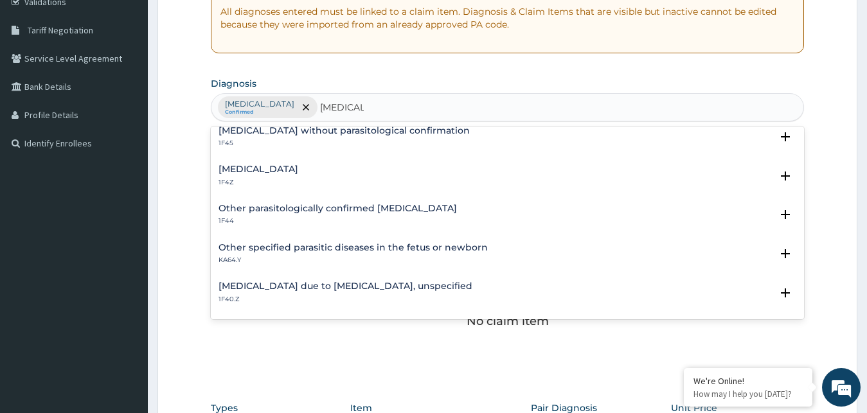
scroll to position [69, 0]
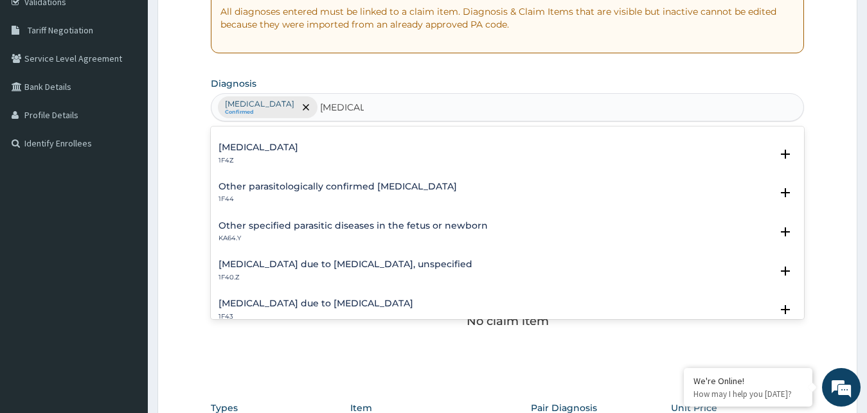
click at [307, 261] on h4 "Malaria due to Plasmodium falciparum, unspecified" at bounding box center [346, 265] width 254 height 10
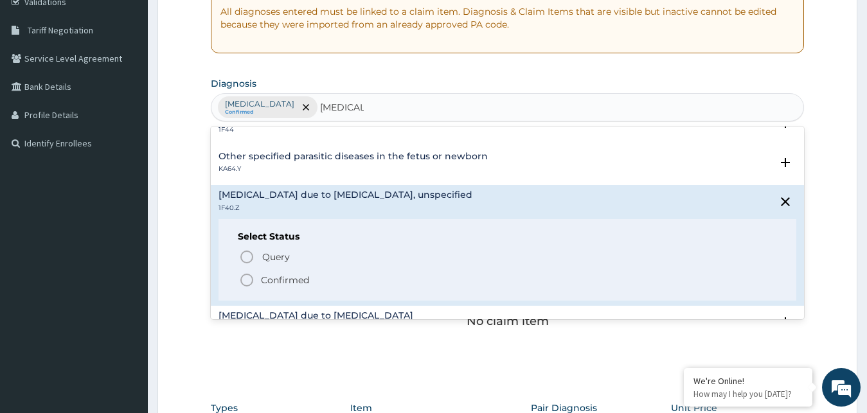
scroll to position [208, 0]
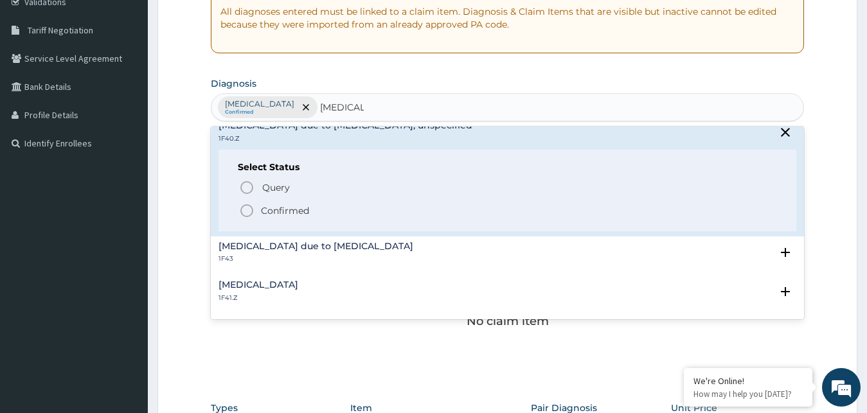
click at [251, 210] on icon "status option filled" at bounding box center [246, 210] width 15 height 15
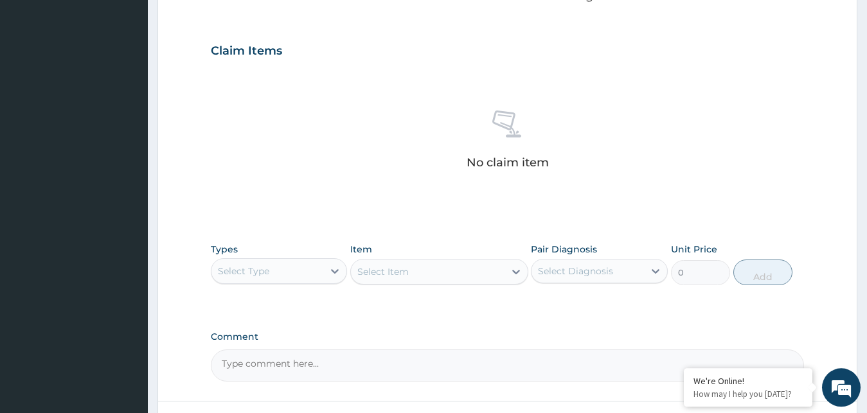
scroll to position [448, 0]
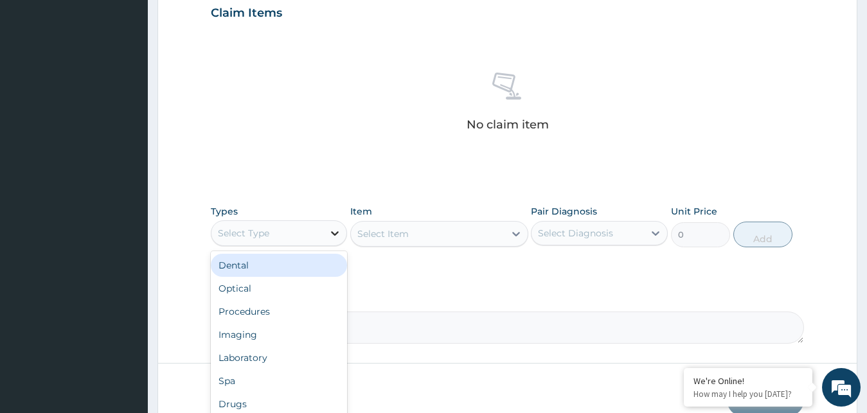
click at [330, 226] on div at bounding box center [334, 233] width 23 height 23
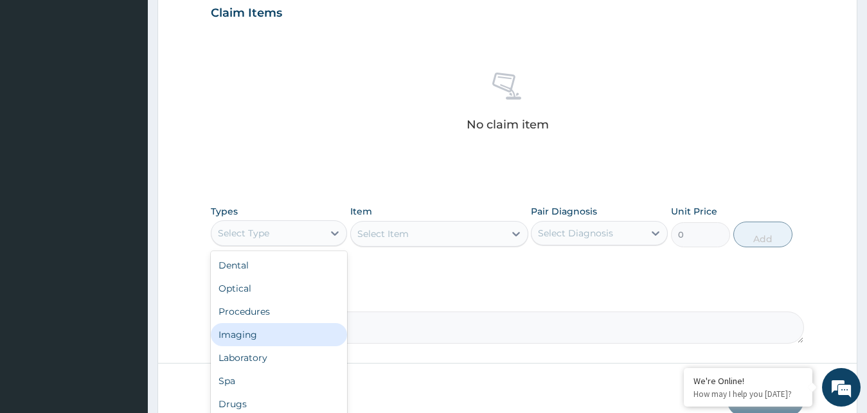
scroll to position [44, 0]
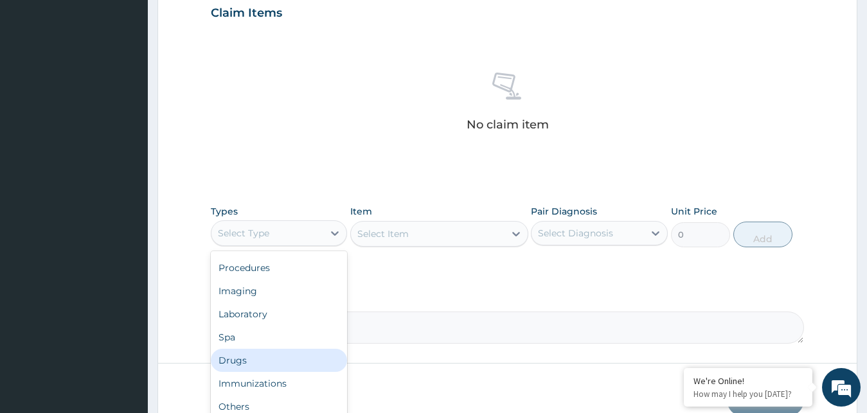
click at [262, 359] on div "Drugs" at bounding box center [279, 360] width 137 height 23
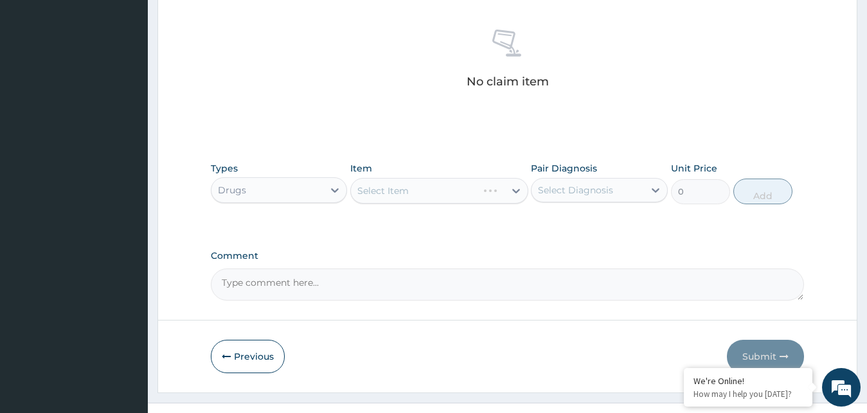
scroll to position [514, 0]
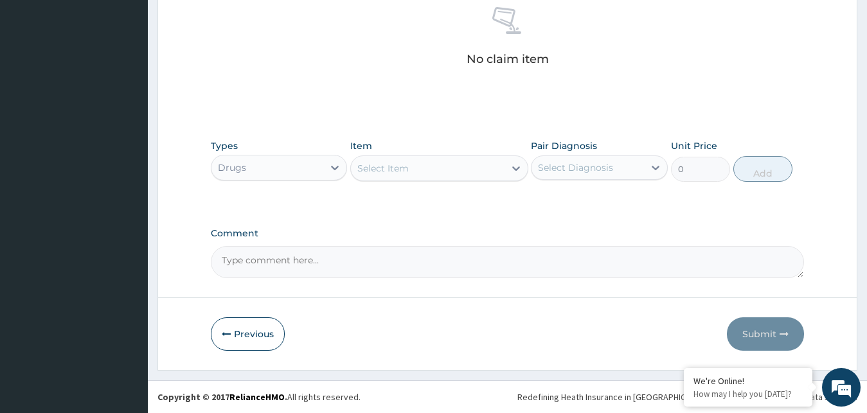
click at [504, 170] on div "Select Item" at bounding box center [428, 168] width 154 height 21
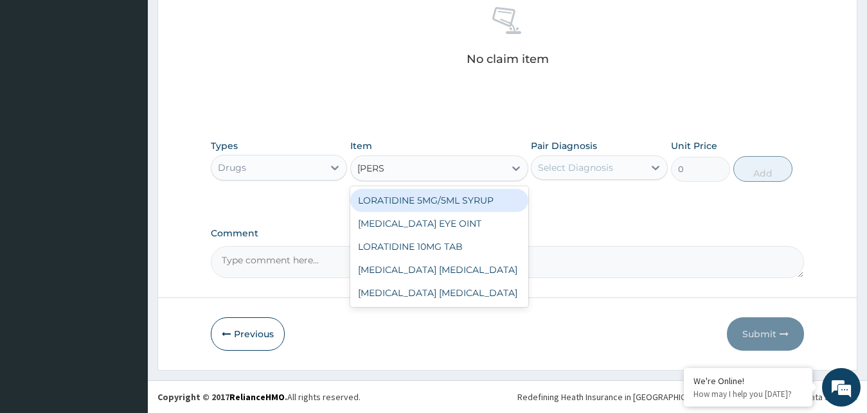
type input "LORAT"
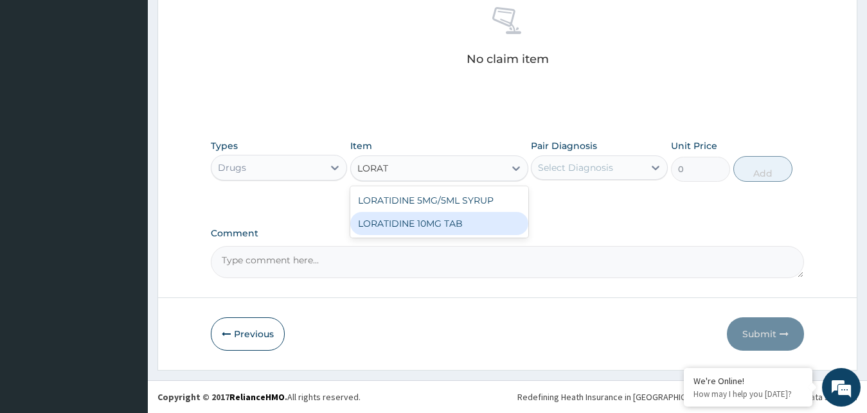
click at [478, 226] on div "LORATIDINE 10MG TAB" at bounding box center [439, 223] width 178 height 23
type input "52.5"
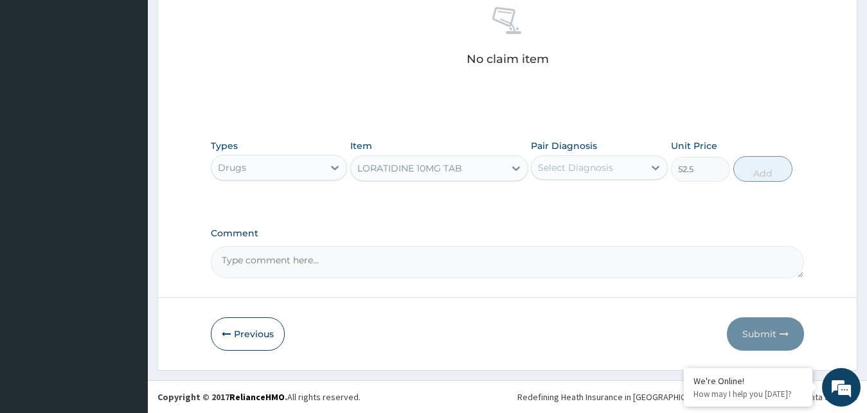
click at [599, 163] on div "Select Diagnosis" at bounding box center [575, 167] width 75 height 13
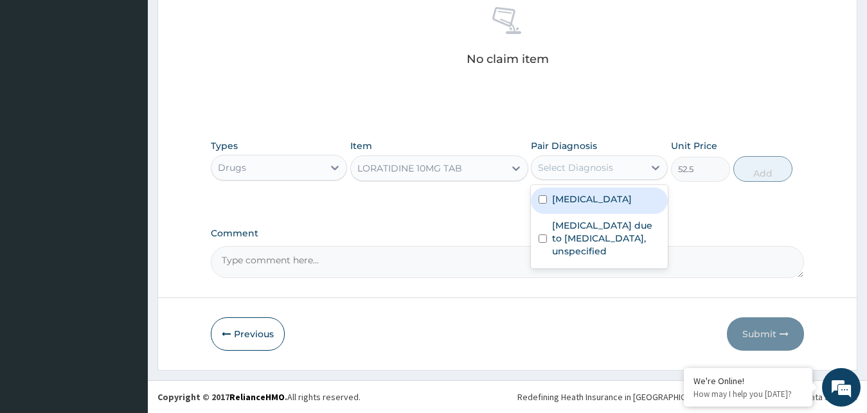
click at [588, 206] on label "Allergic rhinitis, unspecified" at bounding box center [592, 199] width 80 height 13
checkbox input "true"
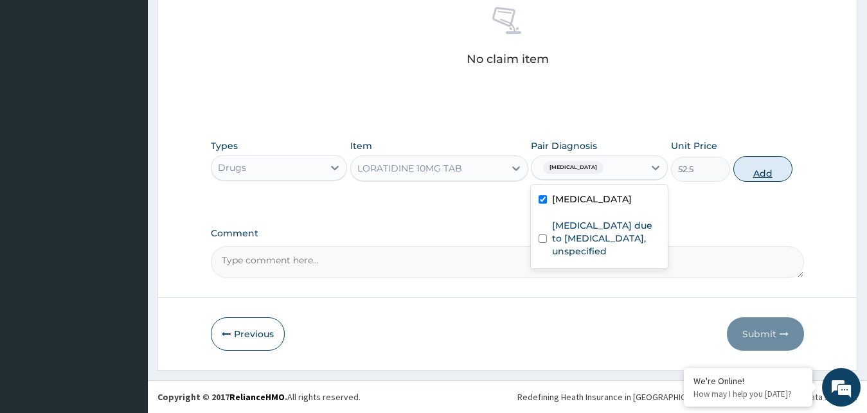
click at [763, 168] on button "Add" at bounding box center [762, 169] width 59 height 26
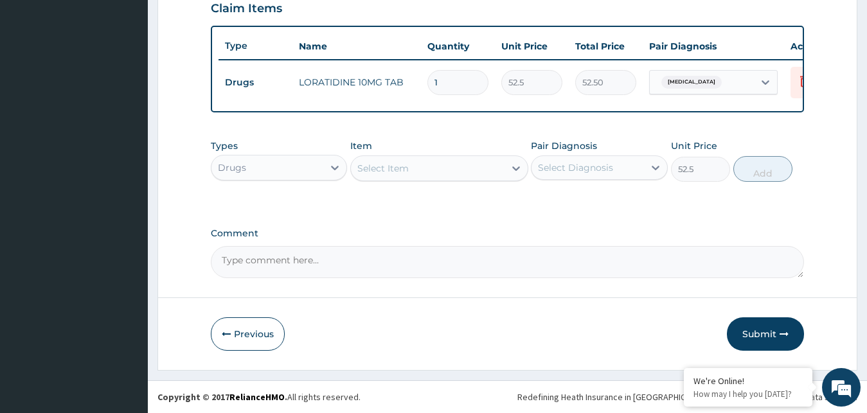
type input "0"
type input "0.00"
type input "8"
type input "420.00"
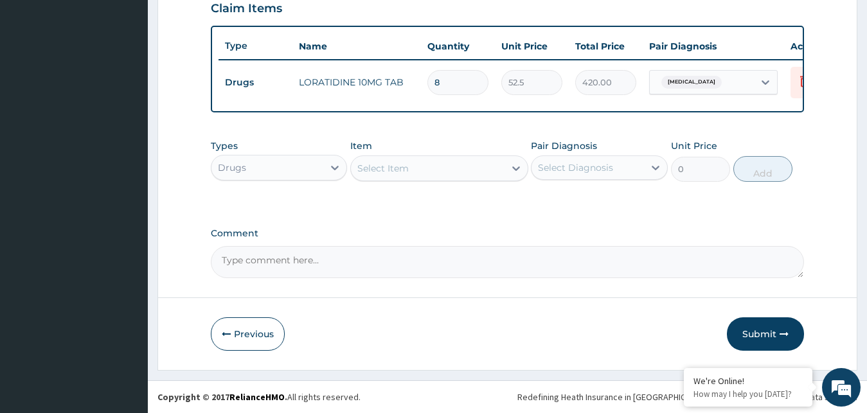
type input "8"
click at [494, 169] on div "Select Item" at bounding box center [428, 168] width 154 height 21
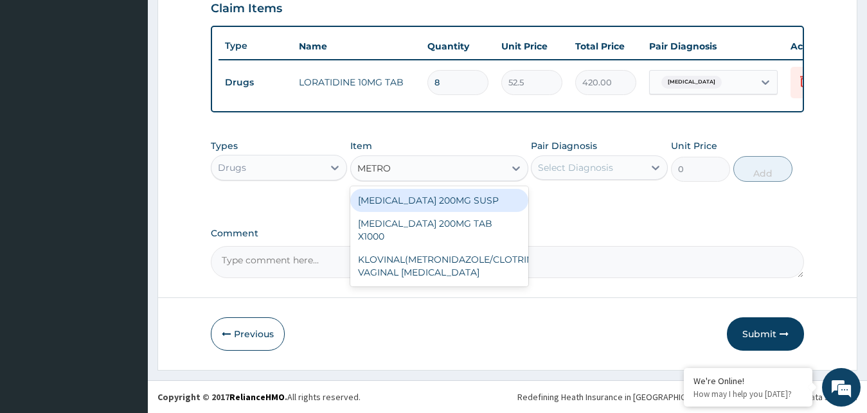
type input "METRON"
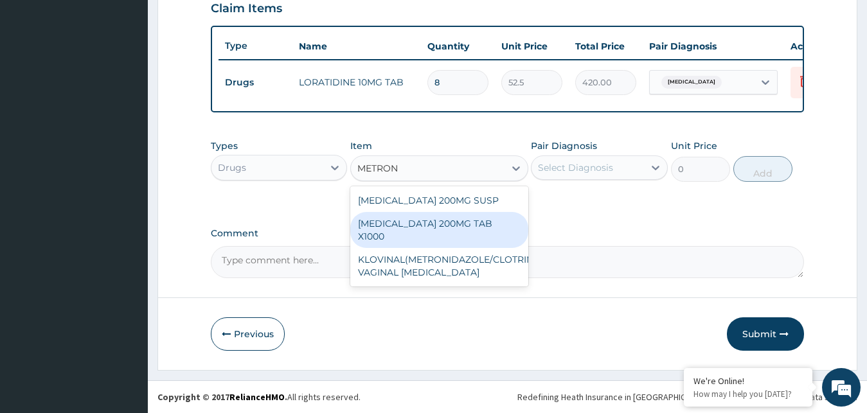
click at [448, 233] on div "METRONIDAZOLE 200MG TAB X1000" at bounding box center [439, 230] width 178 height 36
type input "52.5"
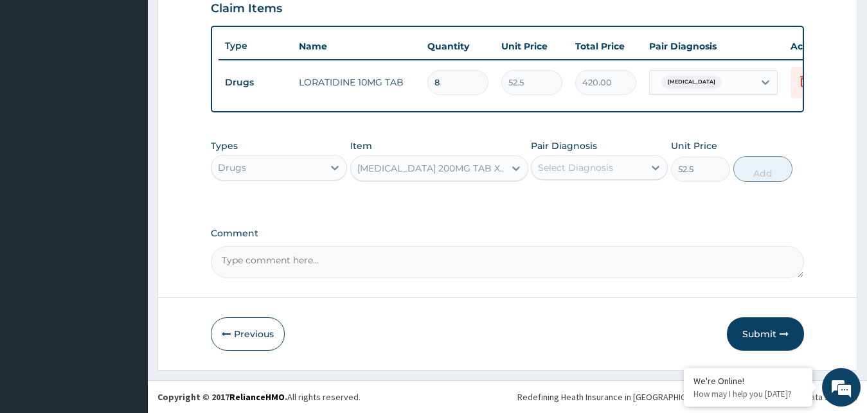
click at [635, 167] on div "Select Diagnosis" at bounding box center [588, 167] width 112 height 21
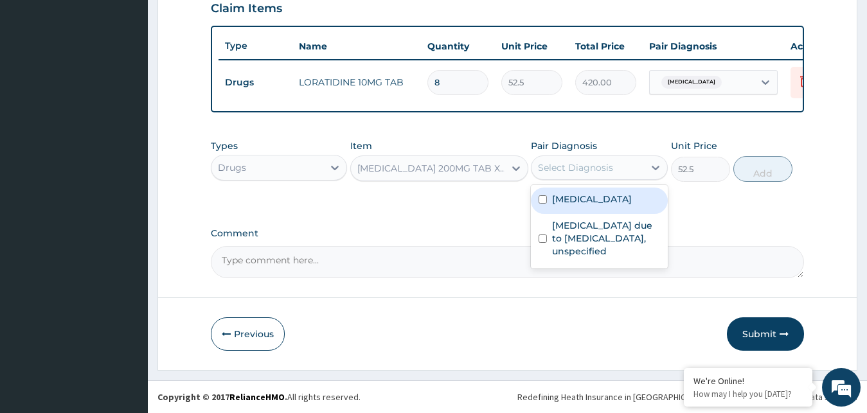
click at [616, 206] on label "Allergic rhinitis, unspecified" at bounding box center [592, 199] width 80 height 13
checkbox input "true"
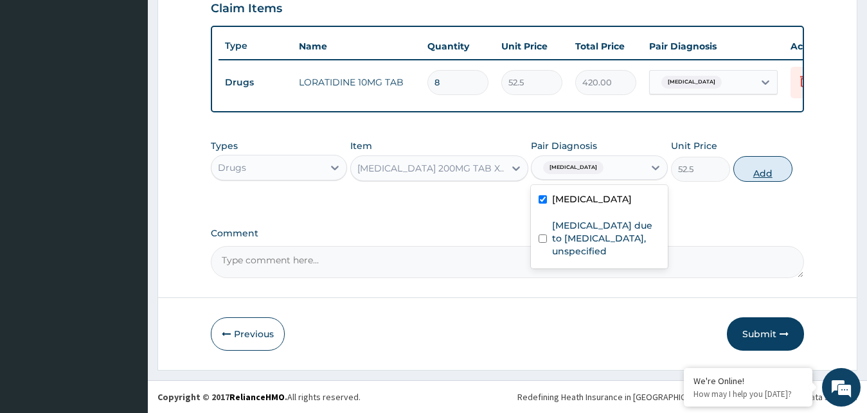
click at [761, 168] on button "Add" at bounding box center [762, 169] width 59 height 26
type input "0"
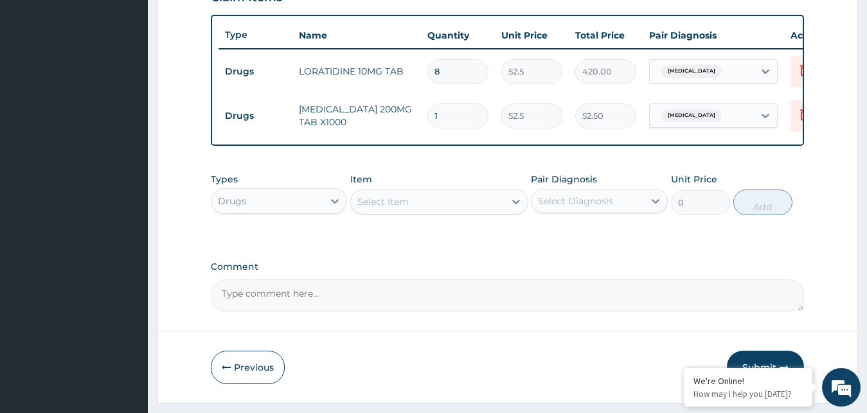
type input "0.00"
type input "9"
type input "472.50"
type input "9"
click at [498, 208] on div "Select Item" at bounding box center [428, 202] width 154 height 21
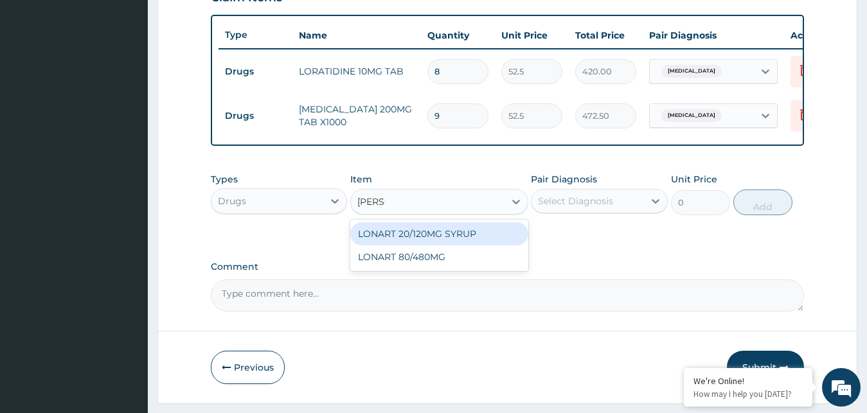
type input "LONAR"
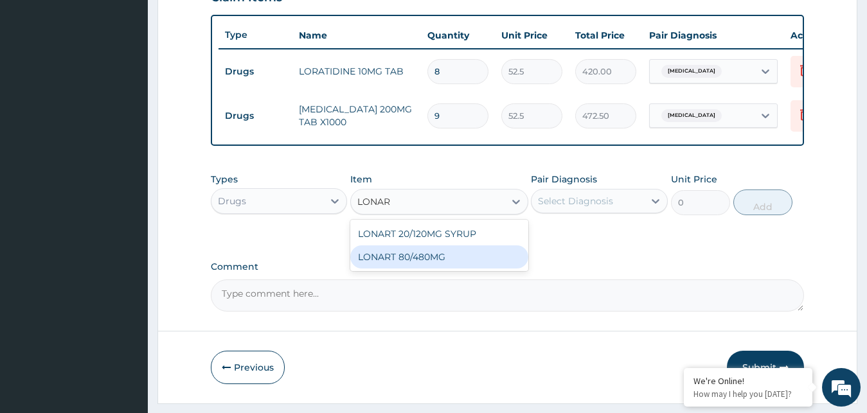
click at [457, 269] on div "LONART 80/480MG" at bounding box center [439, 257] width 178 height 23
type input "340.91748046875"
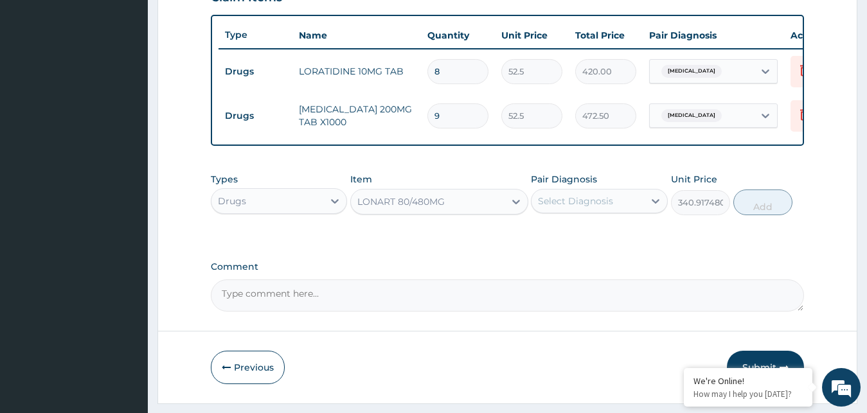
click at [605, 208] on div "Select Diagnosis" at bounding box center [575, 201] width 75 height 13
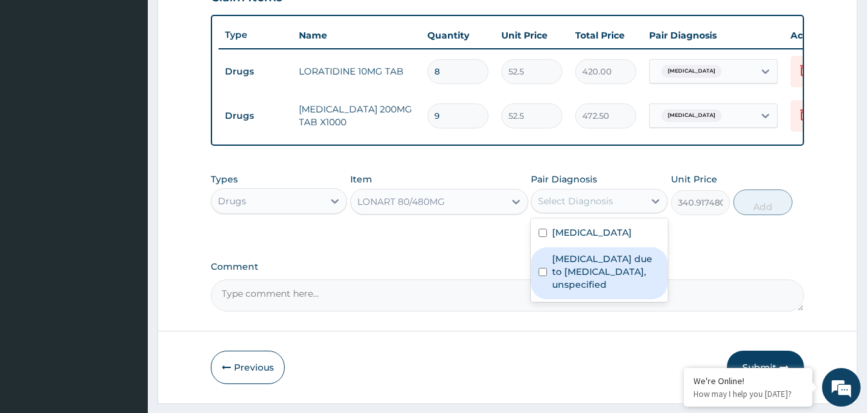
click at [578, 291] on label "[MEDICAL_DATA] due to [MEDICAL_DATA], unspecified" at bounding box center [606, 272] width 108 height 39
checkbox input "true"
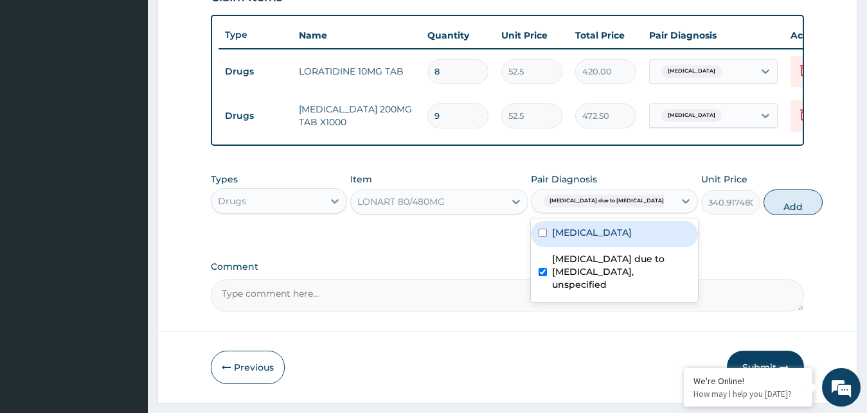
drag, startPoint x: 755, startPoint y: 215, endPoint x: 707, endPoint y: 224, distance: 48.9
click at [764, 215] on button "Add" at bounding box center [793, 203] width 59 height 26
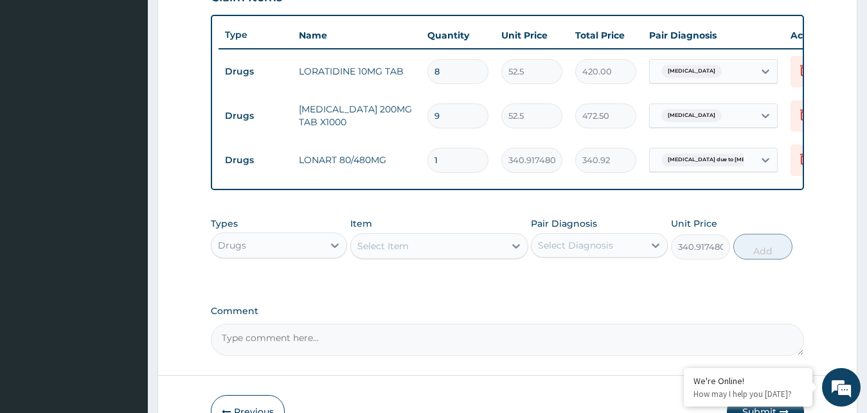
type input "0"
type input "0.00"
type input "6"
type input "2045.50"
type input "6"
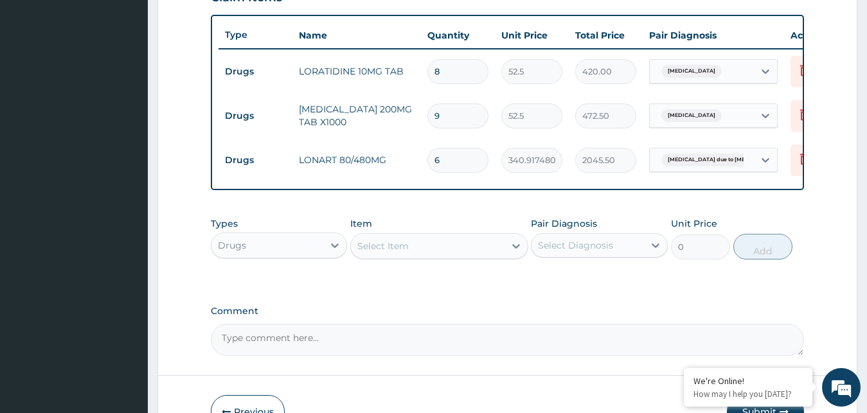
click at [503, 256] on div "Select Item" at bounding box center [428, 246] width 154 height 21
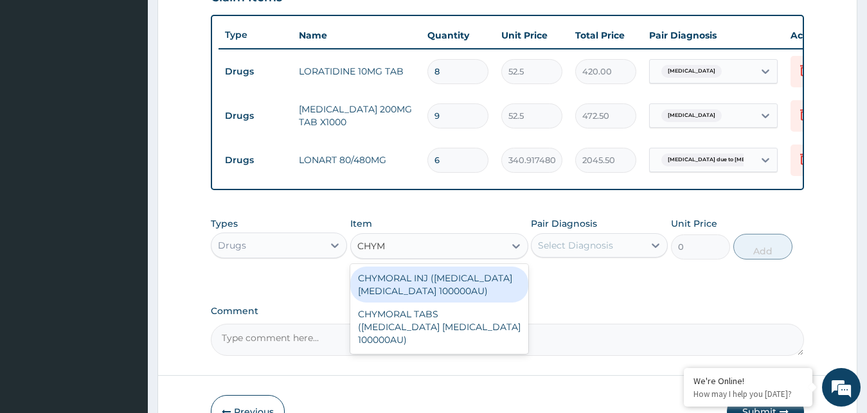
type input "CHYMO"
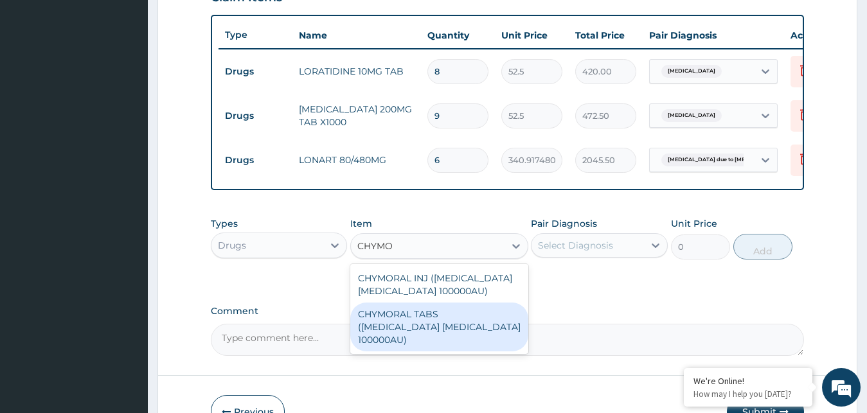
click at [422, 330] on div "CHYMORAL TABS ([MEDICAL_DATA] [MEDICAL_DATA] 100000AU)" at bounding box center [439, 327] width 178 height 49
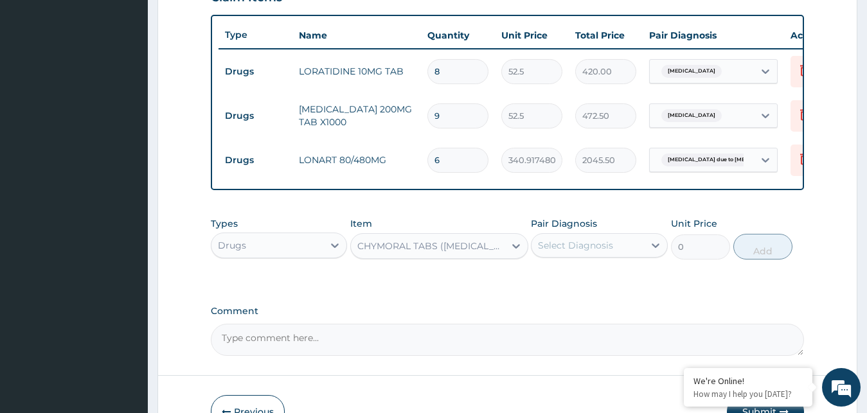
type input "52.5"
click at [602, 252] on div "Select Diagnosis" at bounding box center [575, 245] width 75 height 13
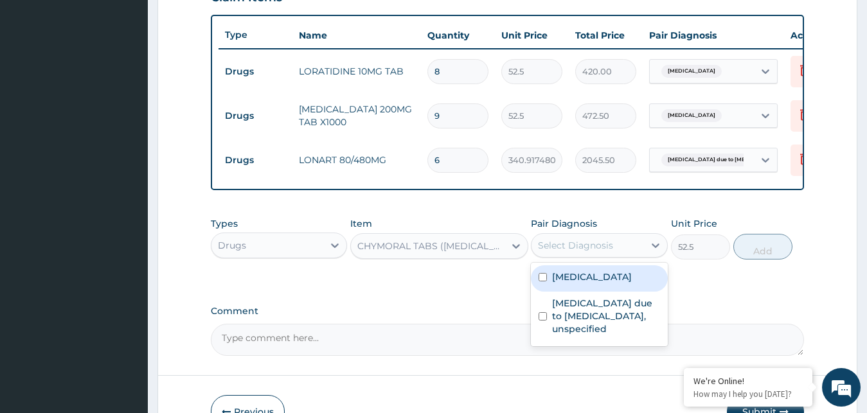
click at [595, 283] on label "Allergic rhinitis, unspecified" at bounding box center [592, 277] width 80 height 13
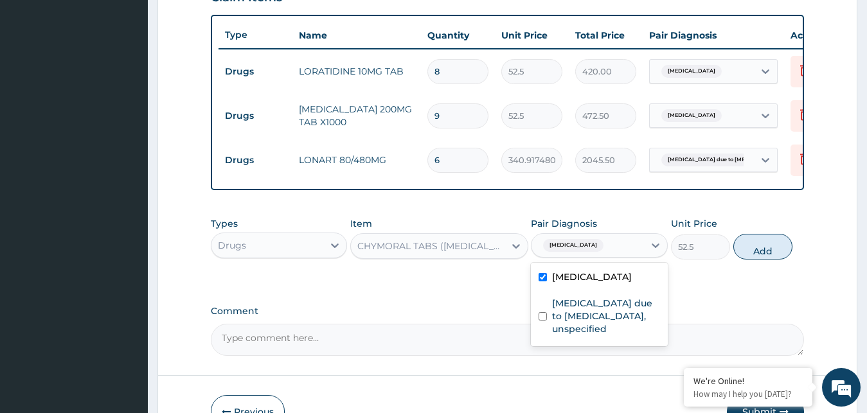
checkbox input "true"
click at [769, 251] on button "Add" at bounding box center [762, 247] width 59 height 26
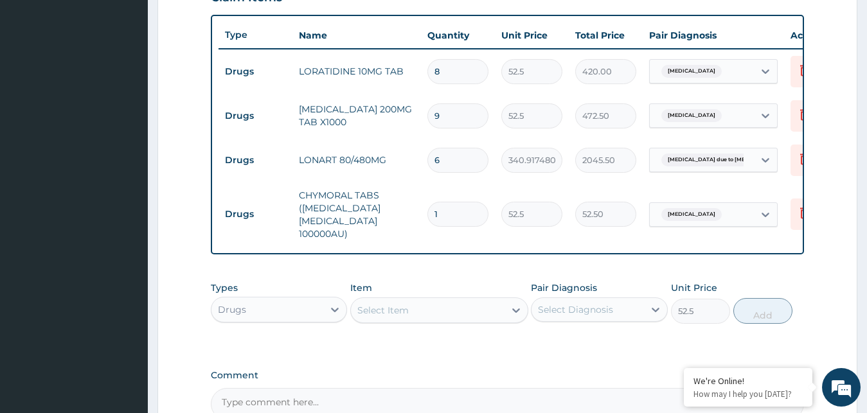
type input "0"
type input "0.00"
type input "2"
type input "105.00"
type input "20"
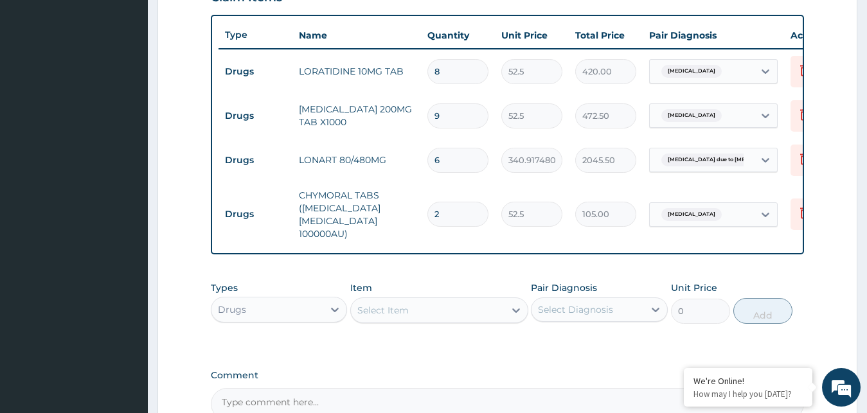
type input "1050.00"
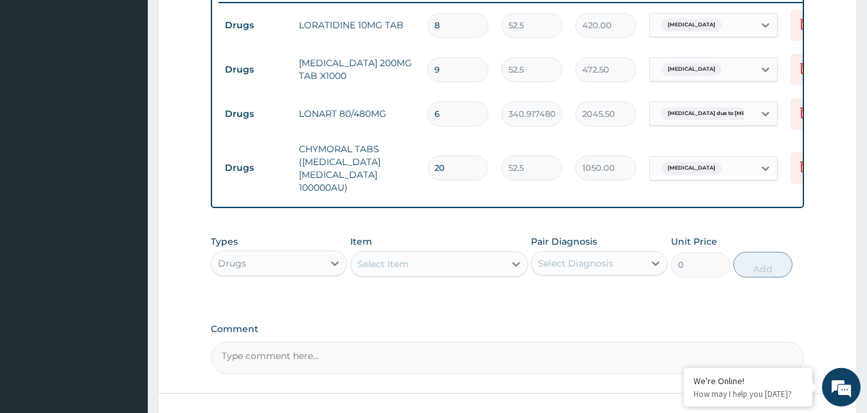
scroll to position [616, 0]
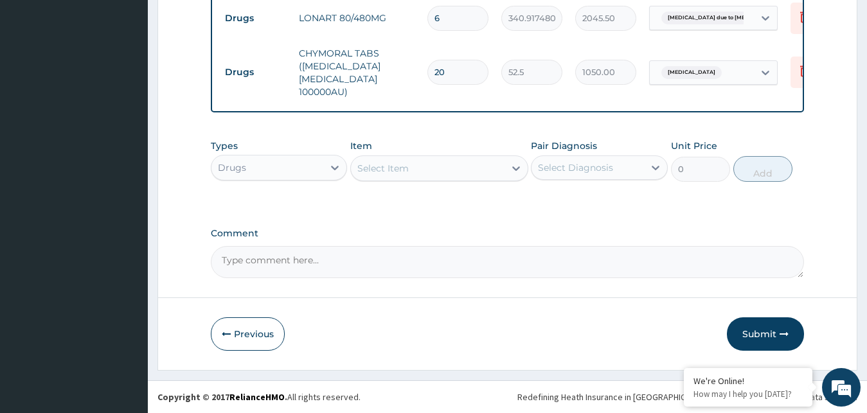
type input "20"
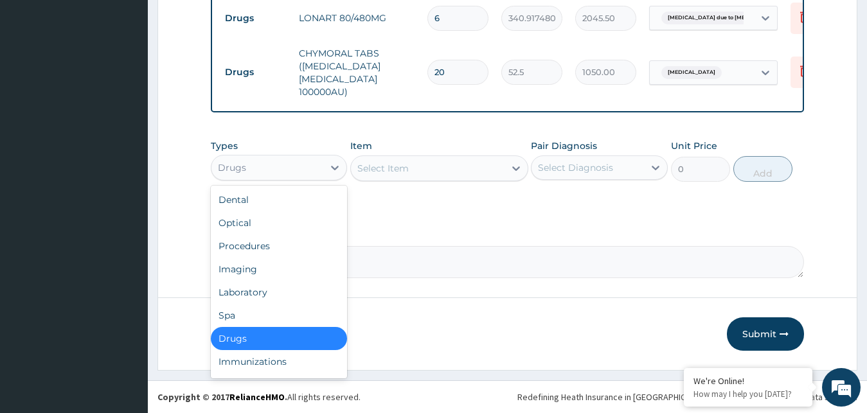
click at [314, 160] on div "Drugs" at bounding box center [267, 167] width 112 height 21
click at [240, 252] on div "Procedures" at bounding box center [279, 246] width 137 height 23
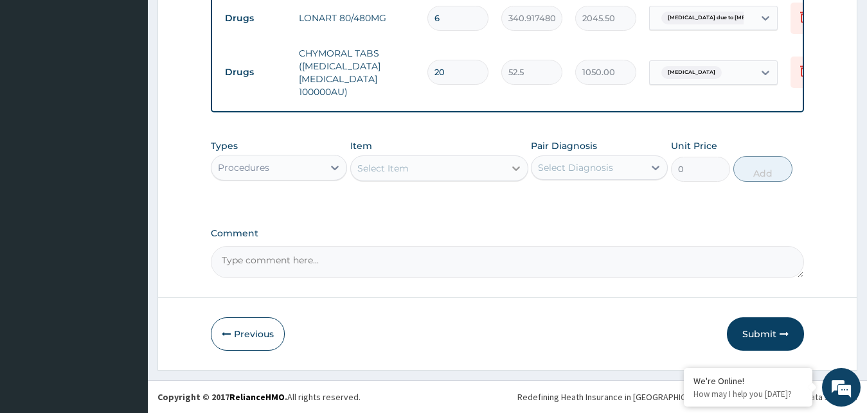
click at [505, 163] on div "Select Item" at bounding box center [439, 169] width 178 height 26
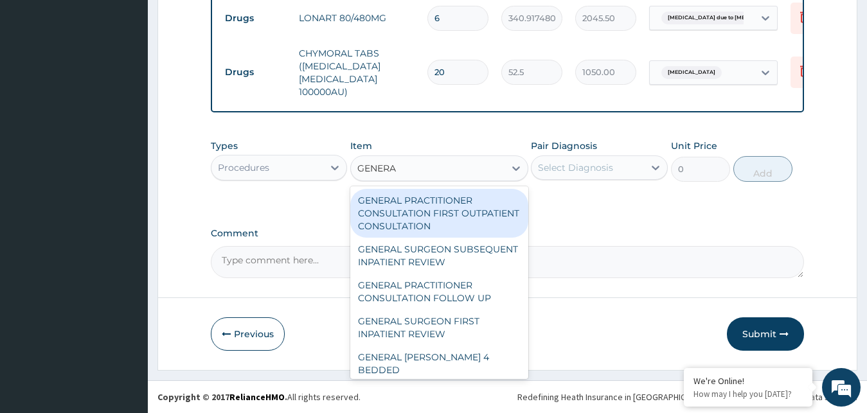
type input "GENERAL"
click at [452, 200] on div "GENERAL PRACTITIONER CONSULTATION FIRST OUTPATIENT CONSULTATION" at bounding box center [439, 213] width 178 height 49
type input "3000"
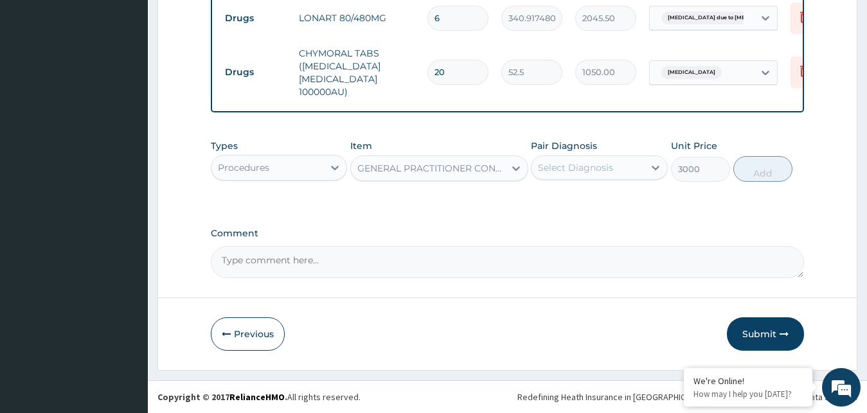
click at [629, 171] on div "Select Diagnosis" at bounding box center [588, 167] width 112 height 21
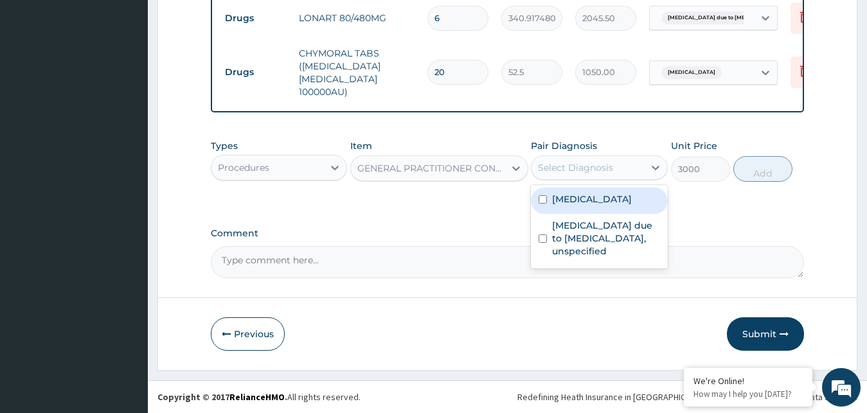
drag, startPoint x: 612, startPoint y: 206, endPoint x: 623, endPoint y: 202, distance: 11.6
click at [613, 206] on label "Allergic rhinitis, unspecified" at bounding box center [592, 199] width 80 height 13
checkbox input "true"
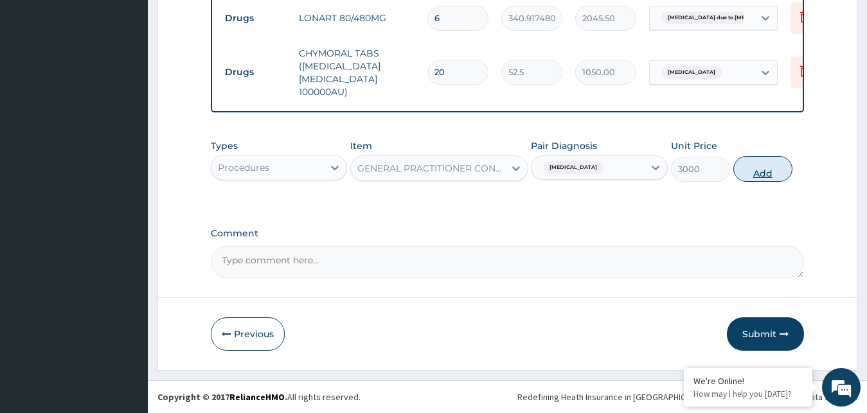
click at [763, 169] on button "Add" at bounding box center [762, 169] width 59 height 26
type input "0"
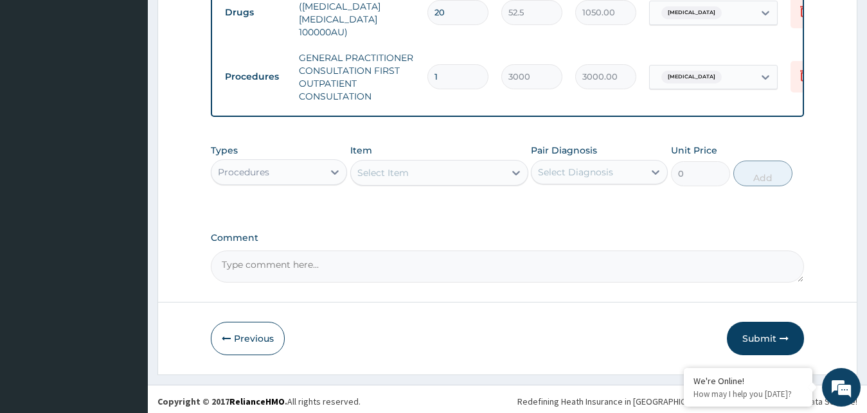
scroll to position [681, 0]
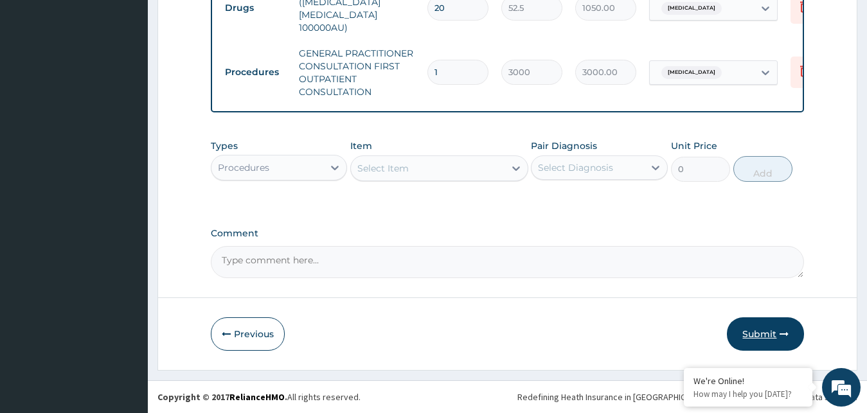
click at [766, 325] on button "Submit" at bounding box center [765, 334] width 77 height 33
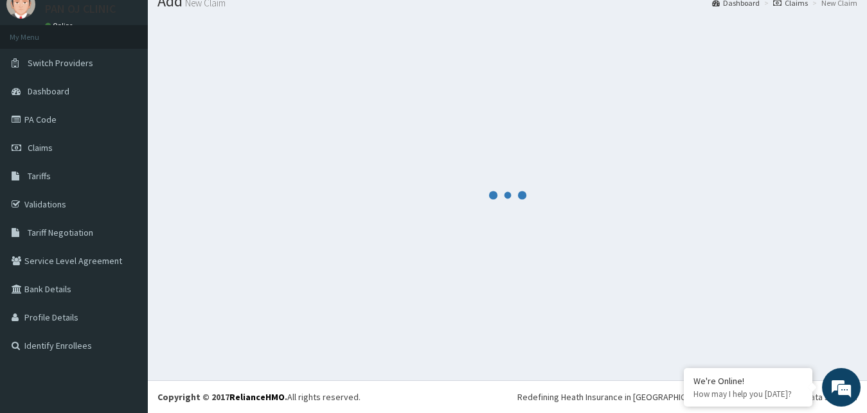
scroll to position [49, 0]
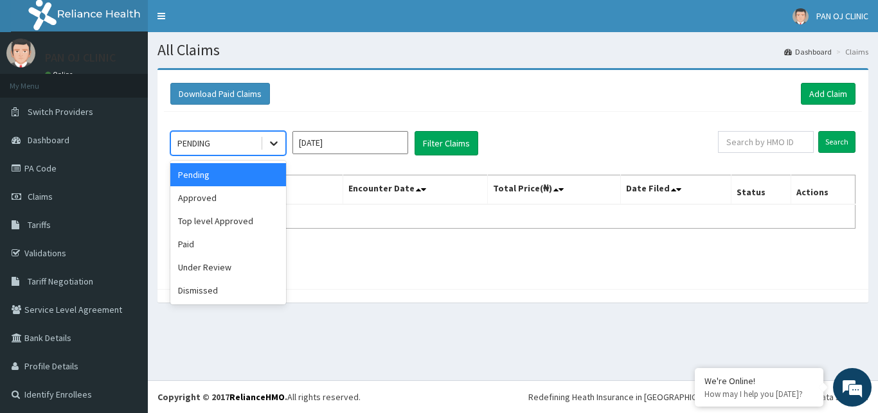
click at [272, 142] on icon at bounding box center [273, 143] width 13 height 13
click at [237, 184] on div "Pending" at bounding box center [228, 174] width 116 height 23
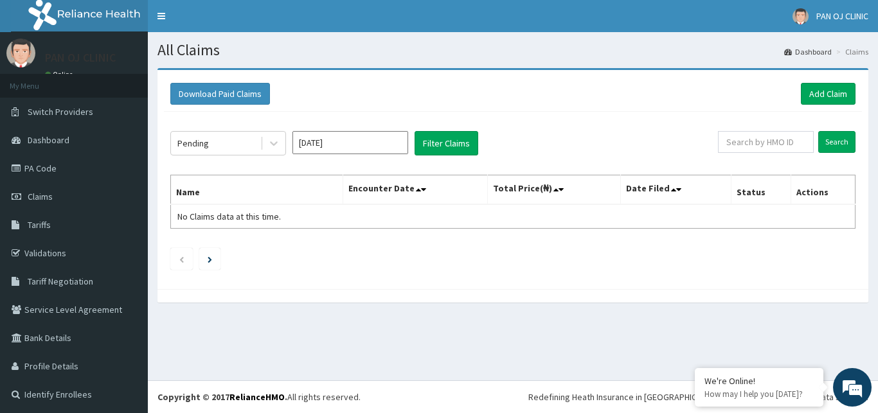
click at [233, 197] on th "Name" at bounding box center [257, 190] width 172 height 30
drag, startPoint x: 290, startPoint y: 147, endPoint x: 278, endPoint y: 146, distance: 11.6
click at [285, 147] on div "Pending [DATE] Filter Claims" at bounding box center [444, 143] width 548 height 24
click at [278, 146] on icon at bounding box center [273, 143] width 13 height 13
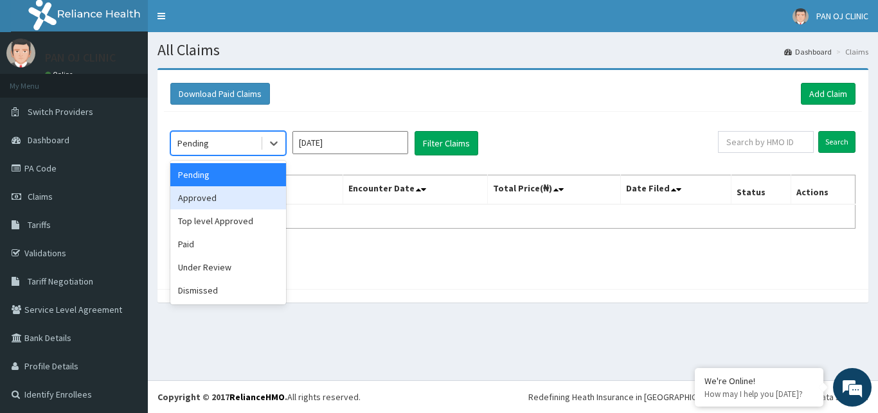
click at [218, 193] on div "Approved" at bounding box center [228, 197] width 116 height 23
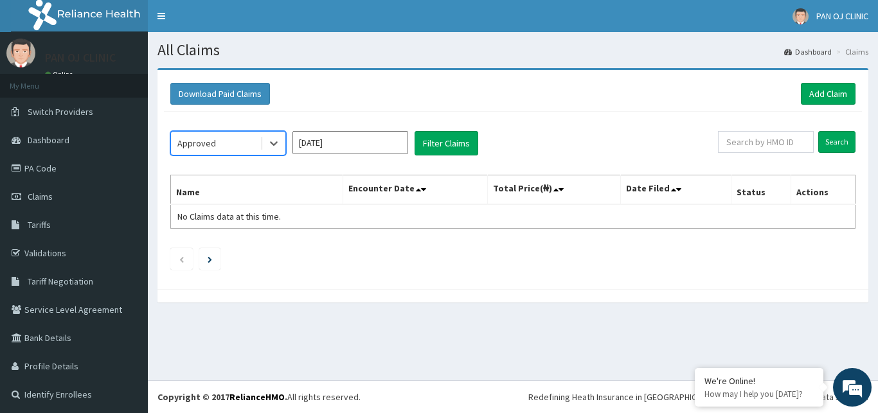
drag, startPoint x: 383, startPoint y: 144, endPoint x: 362, endPoint y: 157, distance: 24.8
click at [382, 145] on input "[DATE]" at bounding box center [350, 142] width 116 height 23
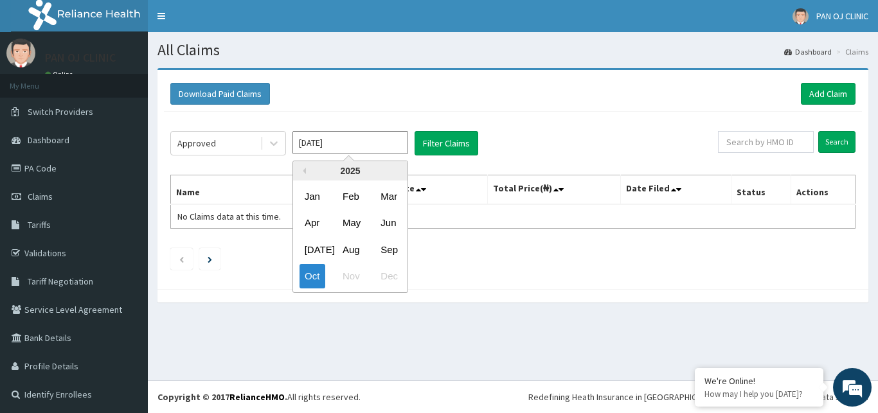
drag, startPoint x: 347, startPoint y: 247, endPoint x: 355, endPoint y: 237, distance: 13.3
click at [349, 247] on div "Aug" at bounding box center [350, 250] width 26 height 24
type input "[DATE]"
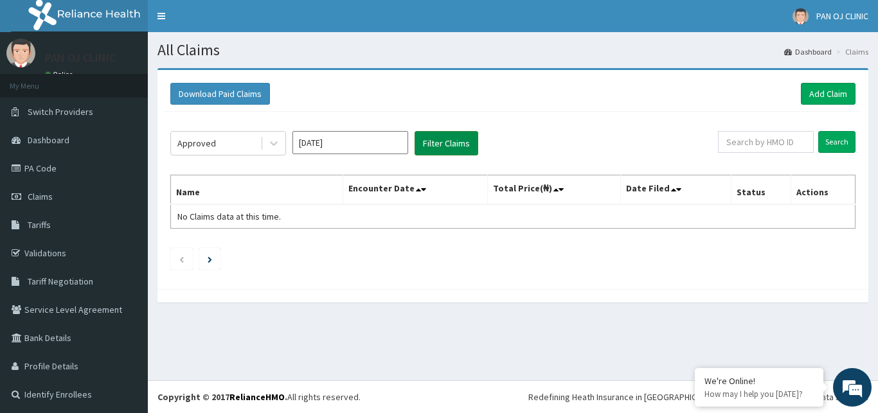
click at [453, 145] on button "Filter Claims" at bounding box center [447, 143] width 64 height 24
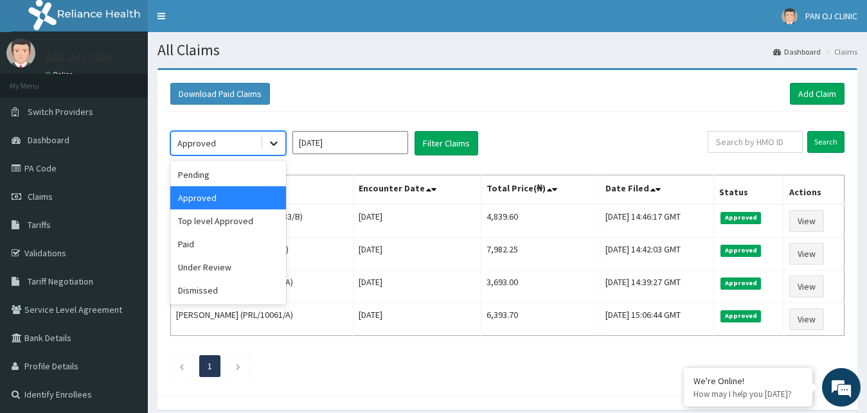
click at [273, 143] on icon at bounding box center [273, 143] width 13 height 13
click at [235, 174] on div "Pending" at bounding box center [228, 174] width 116 height 23
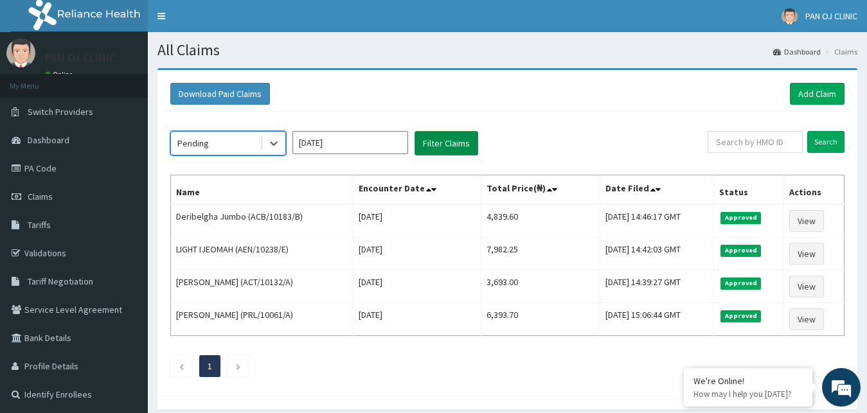
click at [435, 151] on button "Filter Claims" at bounding box center [447, 143] width 64 height 24
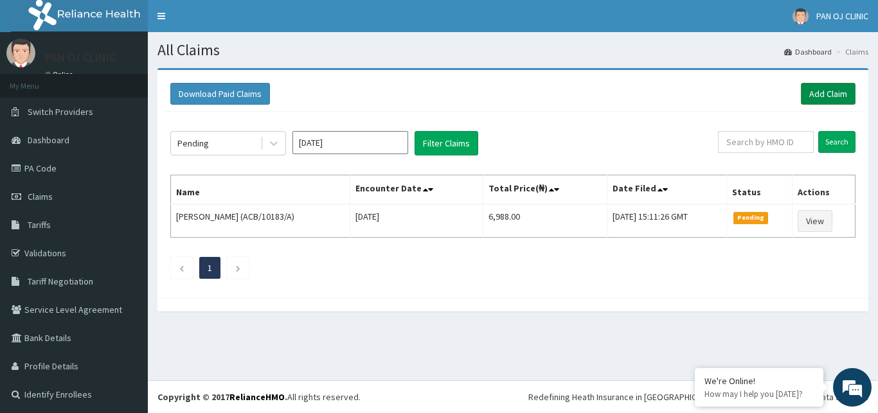
click at [822, 96] on link "Add Claim" at bounding box center [828, 94] width 55 height 22
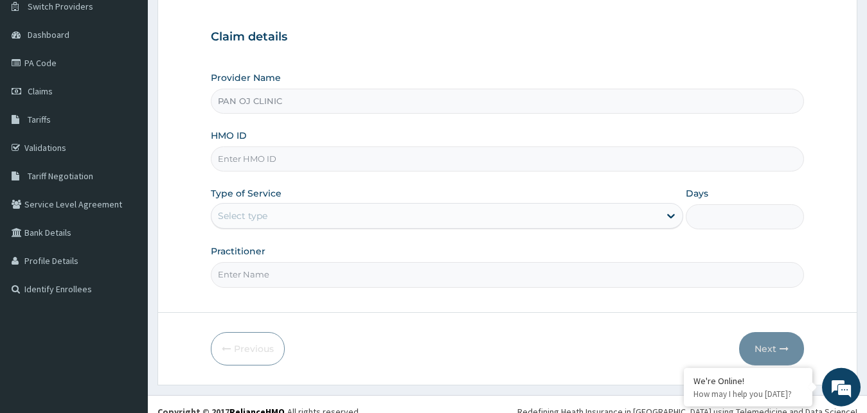
scroll to position [120, 0]
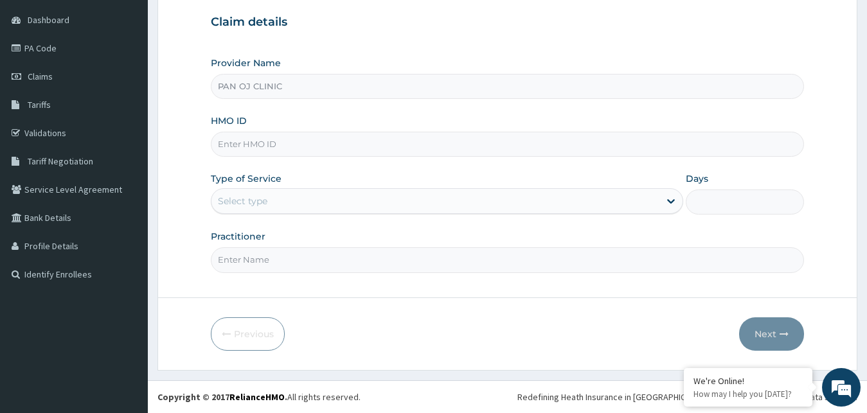
click at [267, 148] on input "HMO ID" at bounding box center [508, 144] width 594 height 25
type input "PII/10022/A"
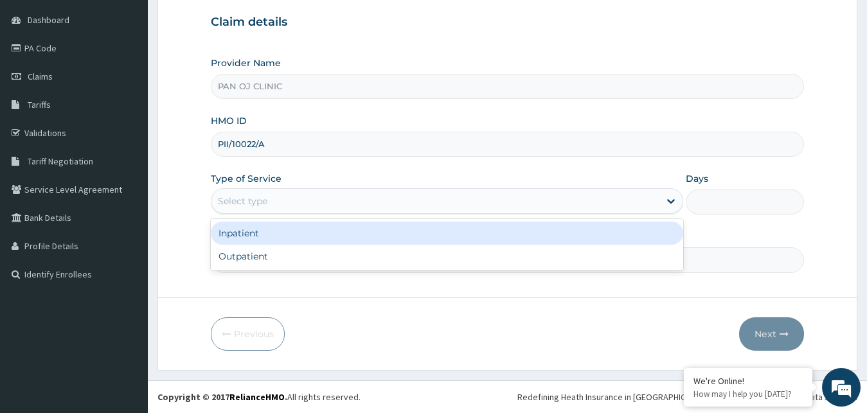
click at [424, 204] on div "Select type" at bounding box center [435, 201] width 449 height 21
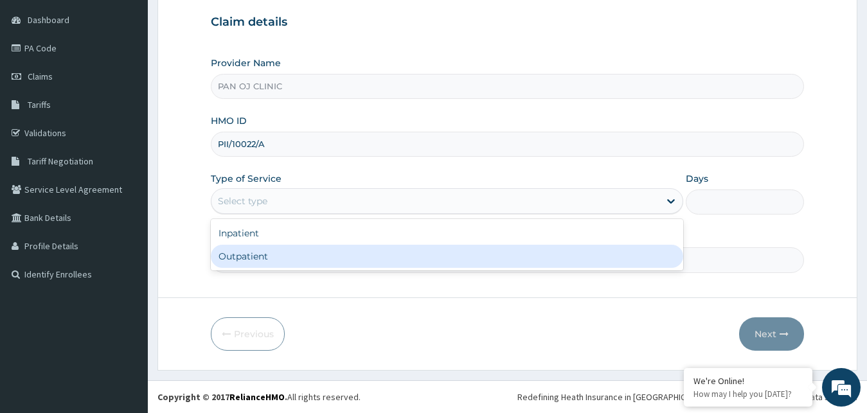
click at [346, 256] on div "Outpatient" at bounding box center [447, 256] width 473 height 23
type input "1"
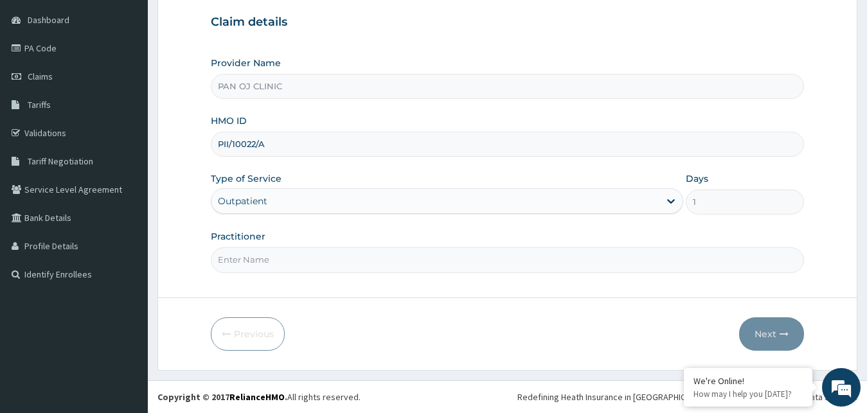
click at [312, 262] on input "Practitioner" at bounding box center [508, 259] width 594 height 25
type input "R"
type input "DR [PERSON_NAME]"
drag, startPoint x: 771, startPoint y: 336, endPoint x: 778, endPoint y: 334, distance: 7.3
click at [778, 334] on button "Next" at bounding box center [771, 334] width 65 height 33
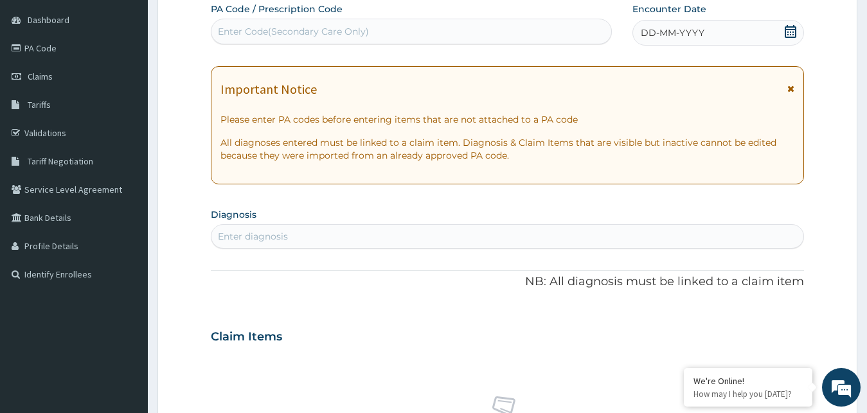
click at [784, 31] on div "DD-MM-YYYY" at bounding box center [719, 33] width 172 height 26
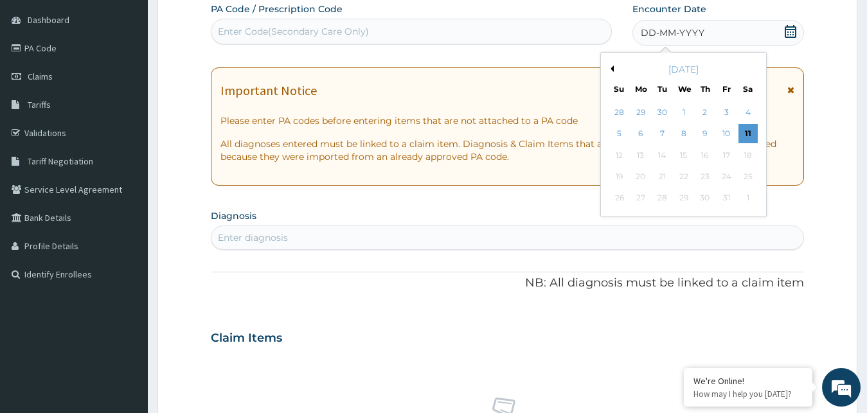
click at [609, 67] on button "Previous Month" at bounding box center [610, 69] width 6 height 6
click at [609, 66] on button "Previous Month" at bounding box center [610, 69] width 6 height 6
click at [620, 133] on div "3" at bounding box center [619, 134] width 19 height 19
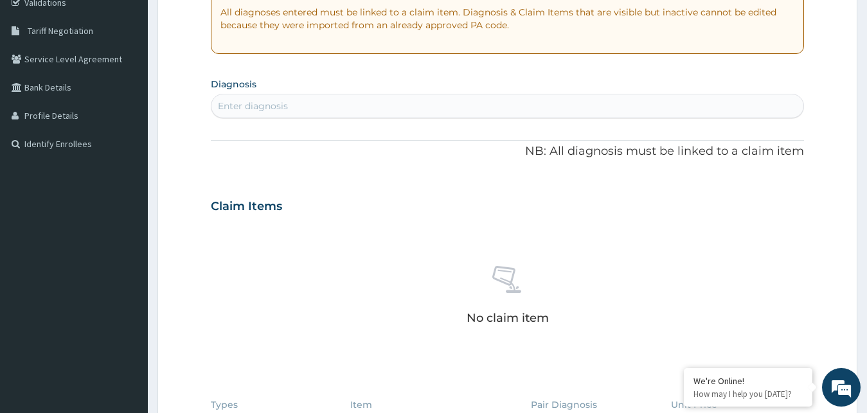
scroll to position [251, 0]
click at [310, 106] on div "Enter diagnosis" at bounding box center [507, 105] width 593 height 21
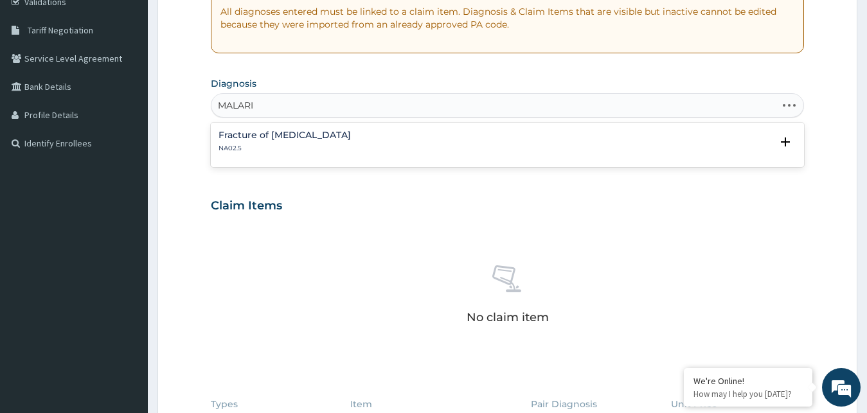
type input "MALARIA"
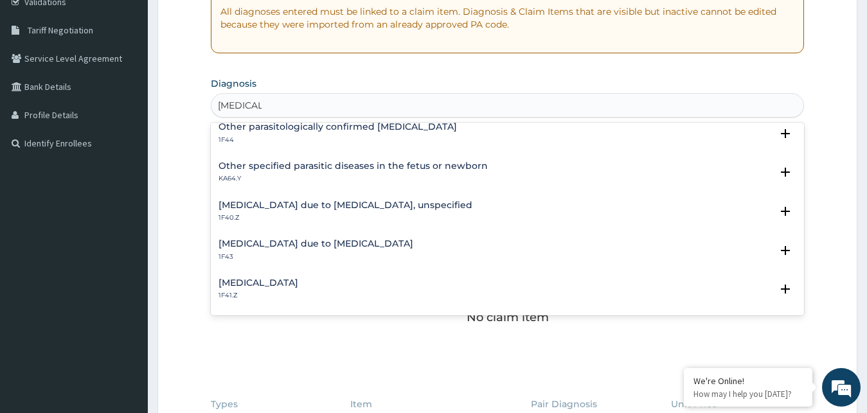
scroll to position [139, 0]
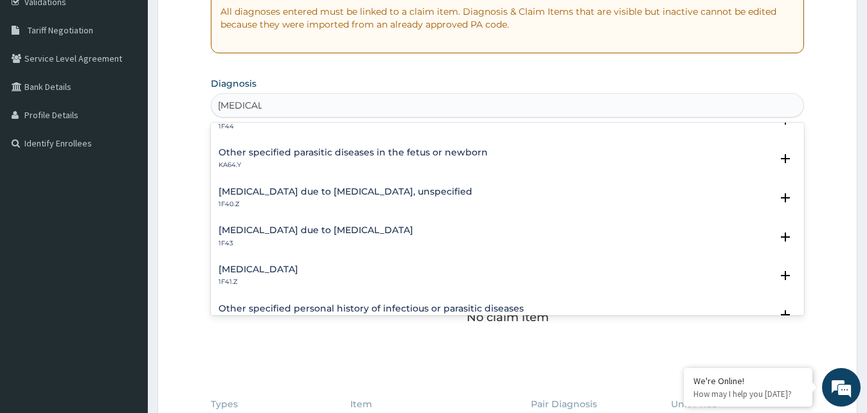
click at [289, 187] on h4 "Malaria due to Plasmodium falciparum, unspecified" at bounding box center [346, 192] width 254 height 10
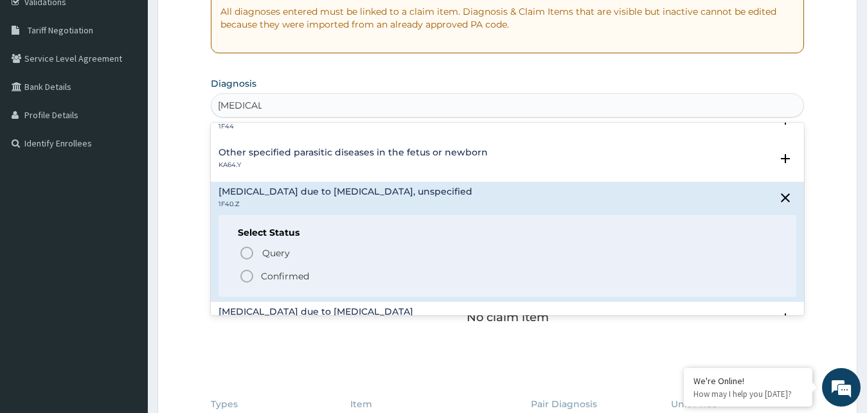
click at [247, 275] on icon "status option filled" at bounding box center [246, 276] width 15 height 15
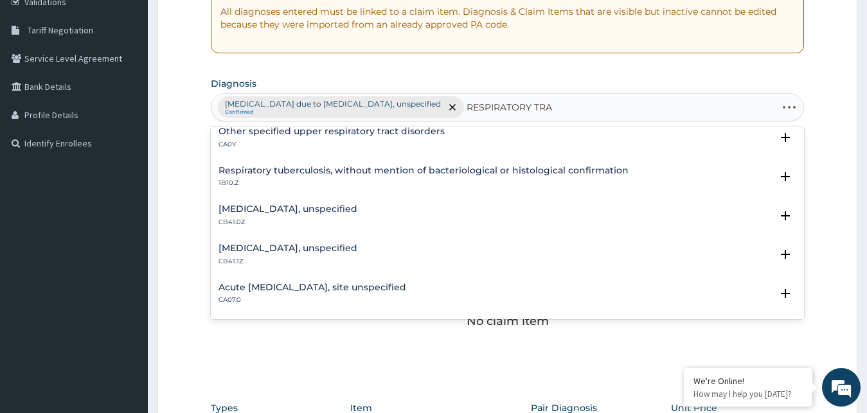
scroll to position [0, 0]
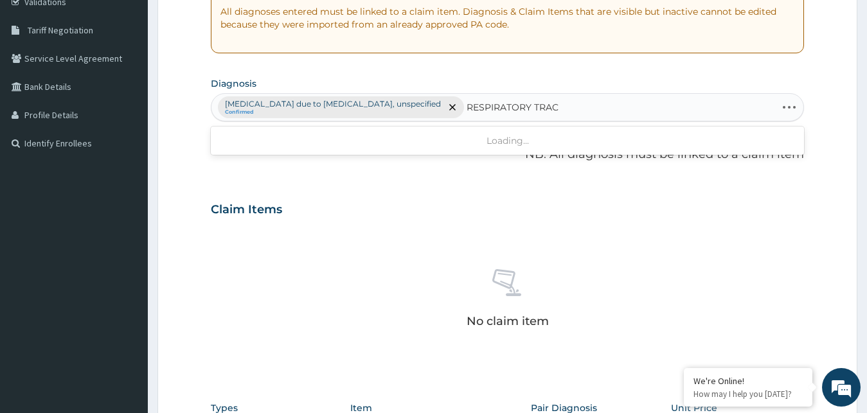
type input "RESPIRATORY TRACT"
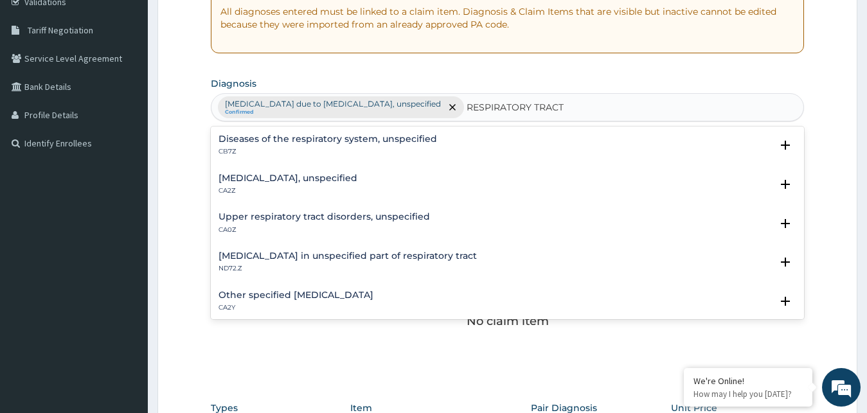
click at [262, 217] on h4 "Upper respiratory tract disorders, unspecified" at bounding box center [324, 217] width 211 height 10
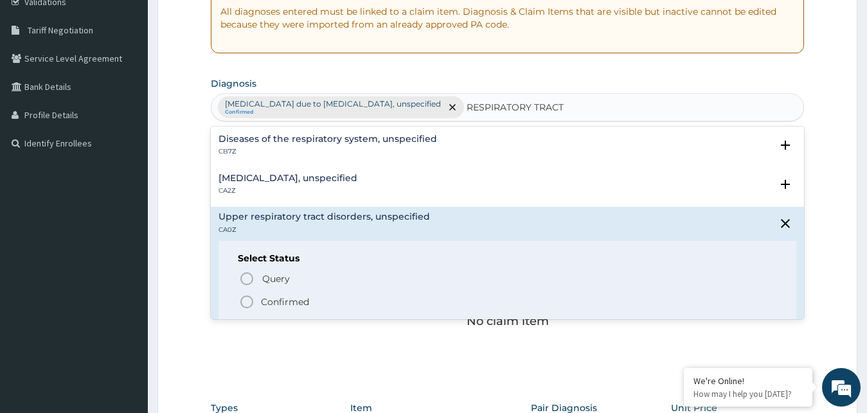
click at [250, 298] on icon "status option filled" at bounding box center [246, 301] width 15 height 15
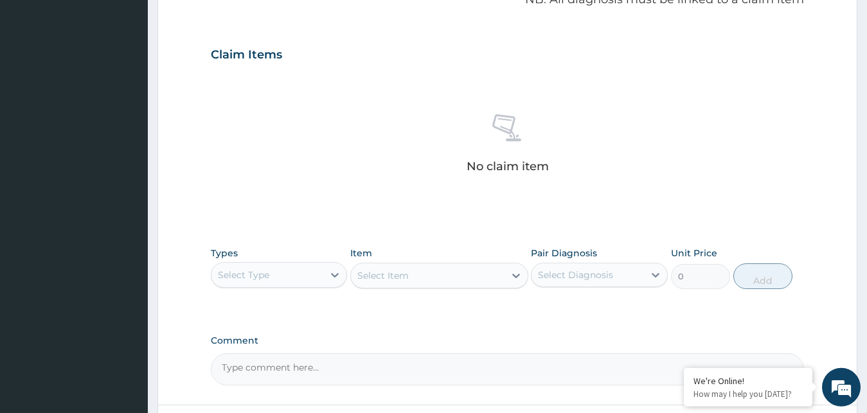
scroll to position [514, 0]
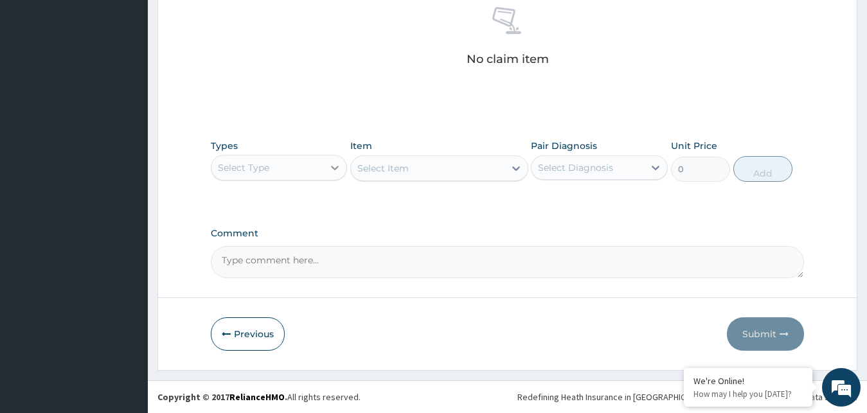
click at [325, 169] on div at bounding box center [334, 167] width 23 height 23
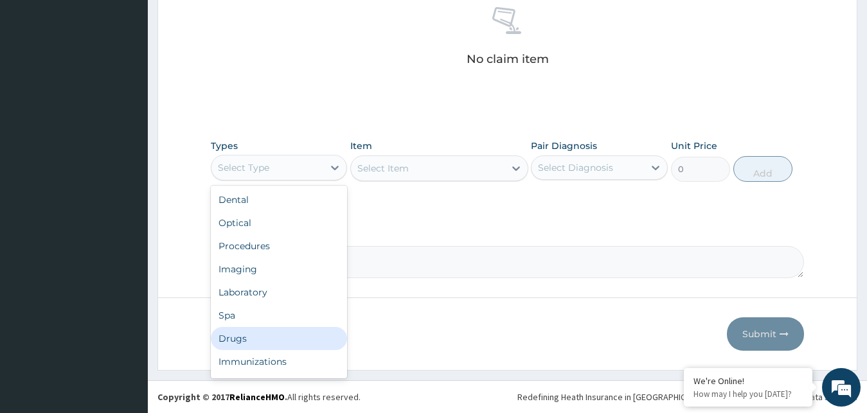
click at [244, 332] on div "Drugs" at bounding box center [279, 338] width 137 height 23
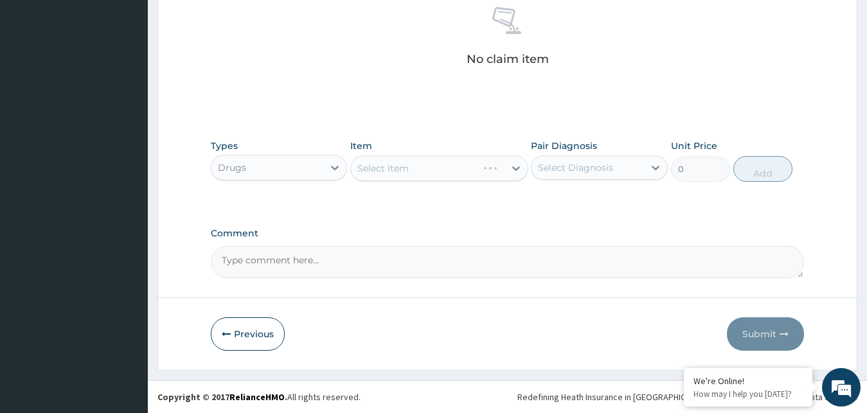
click at [524, 169] on div at bounding box center [516, 168] width 23 height 23
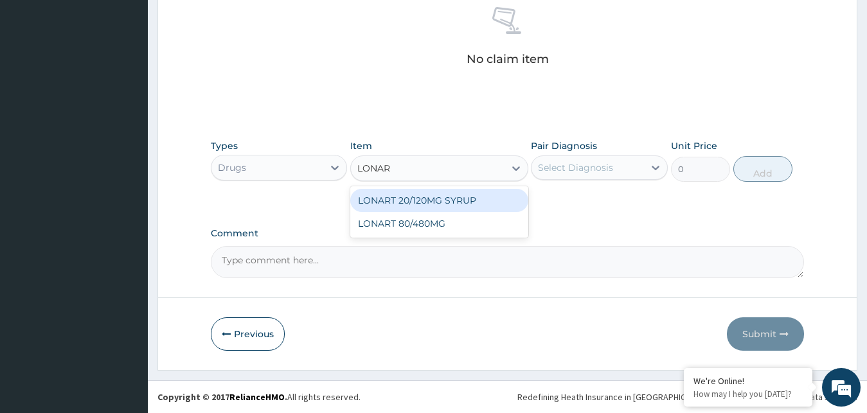
type input "LONART"
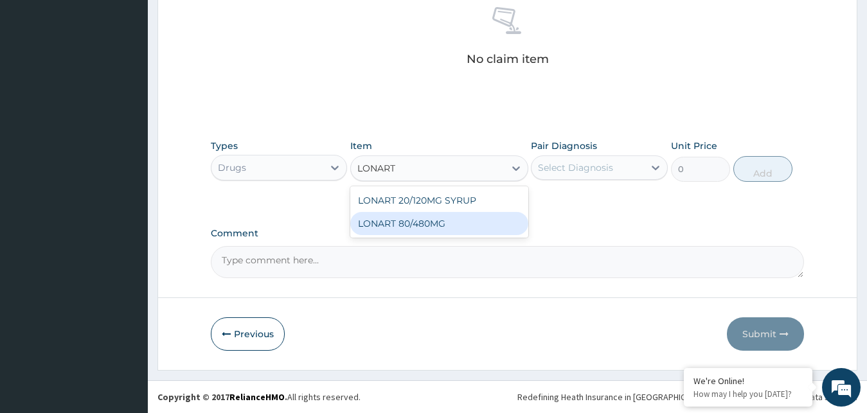
click at [468, 228] on div "LONART 80/480MG" at bounding box center [439, 223] width 178 height 23
type input "340.91748046875"
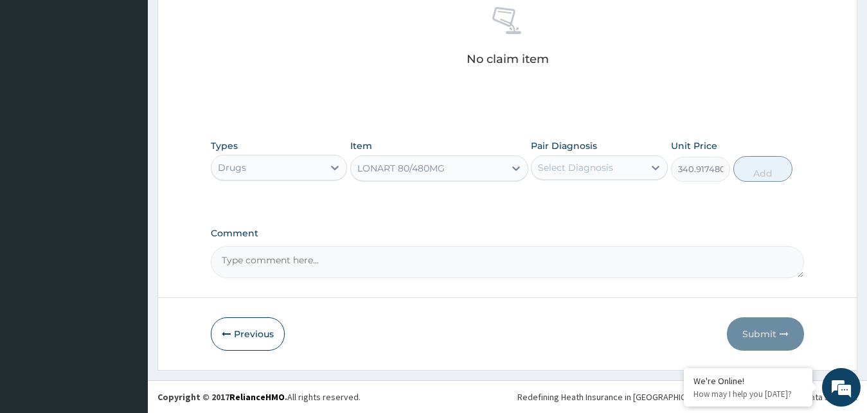
click at [622, 168] on div "Select Diagnosis" at bounding box center [588, 167] width 112 height 21
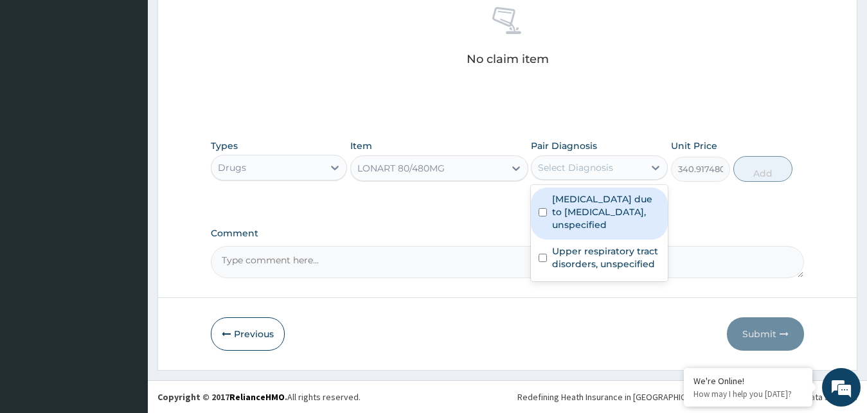
drag, startPoint x: 572, startPoint y: 212, endPoint x: 595, endPoint y: 207, distance: 23.1
click at [573, 212] on label "[MEDICAL_DATA] due to [MEDICAL_DATA], unspecified" at bounding box center [606, 212] width 108 height 39
checkbox input "true"
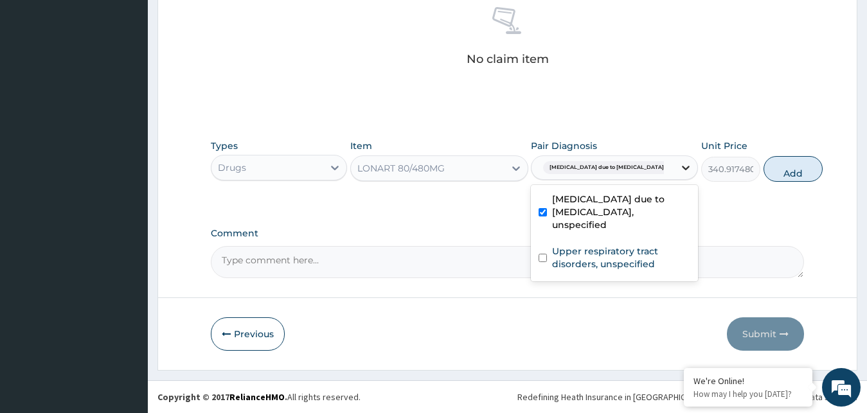
drag, startPoint x: 756, startPoint y: 166, endPoint x: 654, endPoint y: 160, distance: 101.7
click at [764, 165] on button "Add" at bounding box center [793, 169] width 59 height 26
type input "0"
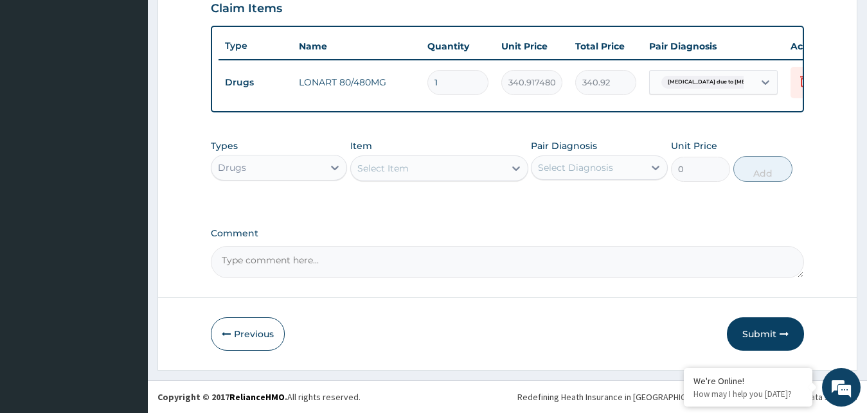
scroll to position [463, 0]
type input "0.00"
type input "6"
type input "2045.50"
type input "6"
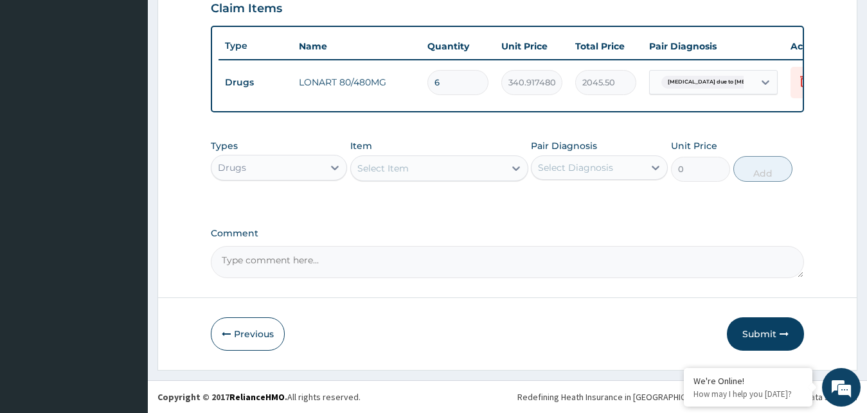
click at [494, 170] on div "Select Item" at bounding box center [428, 168] width 154 height 21
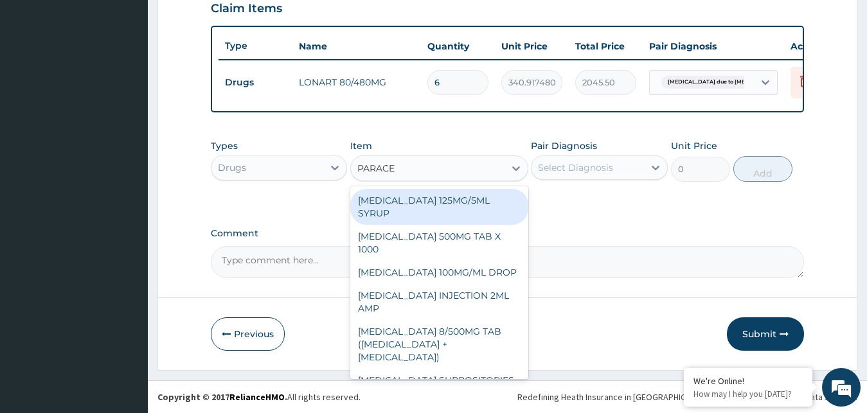
type input "PARACET"
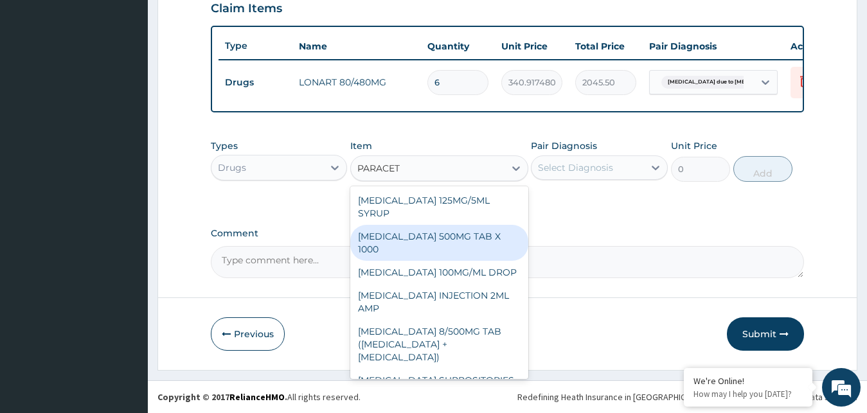
click at [448, 241] on div "PARACETAMOL 500MG TAB X 1000" at bounding box center [439, 243] width 178 height 36
type input "11.02499961853027"
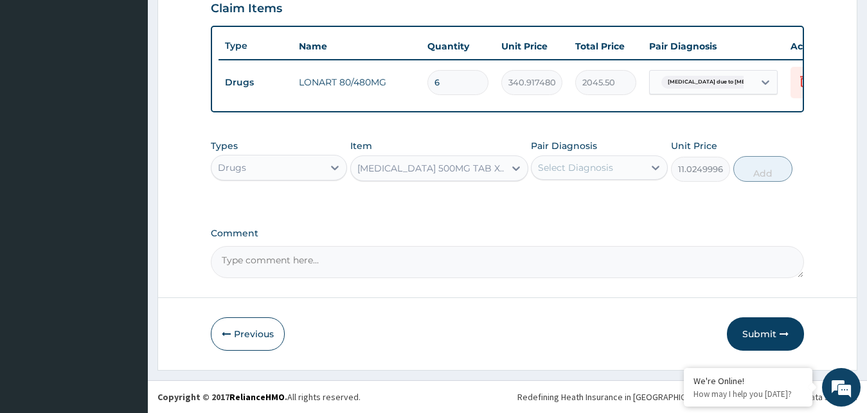
click at [617, 167] on div "Select Diagnosis" at bounding box center [588, 167] width 112 height 21
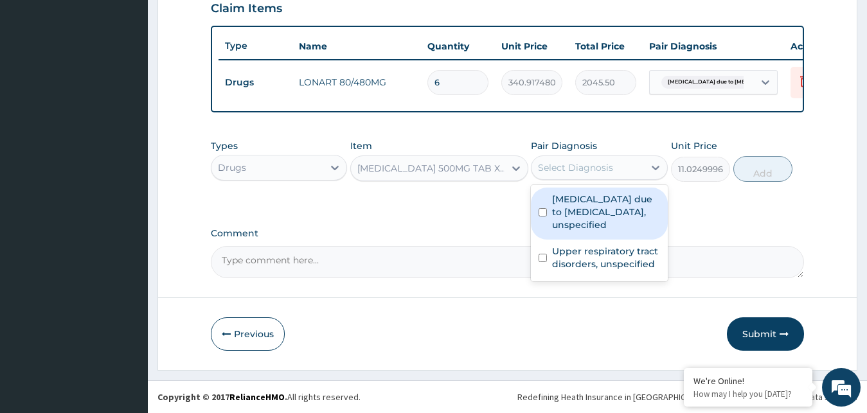
drag, startPoint x: 566, startPoint y: 211, endPoint x: 583, endPoint y: 199, distance: 20.9
click at [568, 209] on label "Malaria due to Plasmodium falciparum, unspecified" at bounding box center [606, 212] width 108 height 39
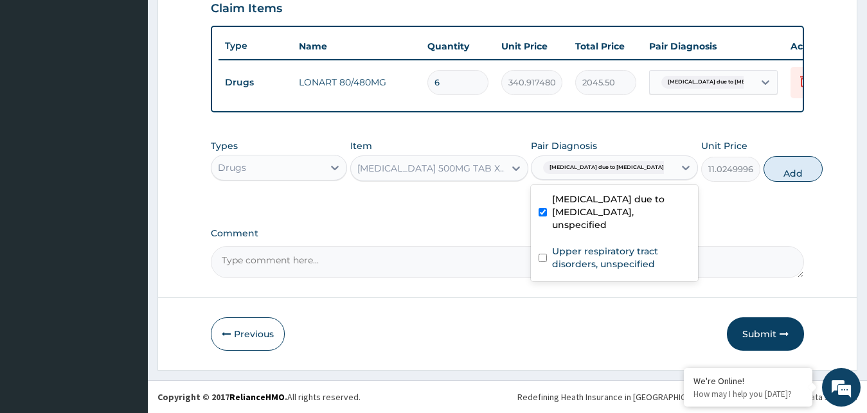
checkbox input "true"
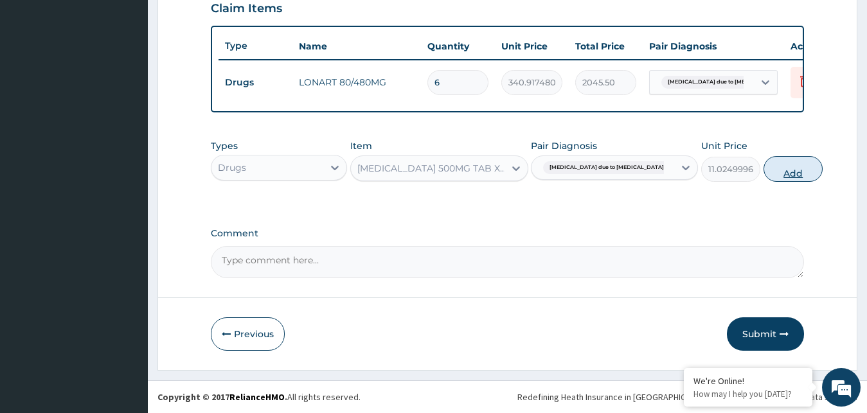
click at [764, 167] on button "Add" at bounding box center [793, 169] width 59 height 26
type input "0"
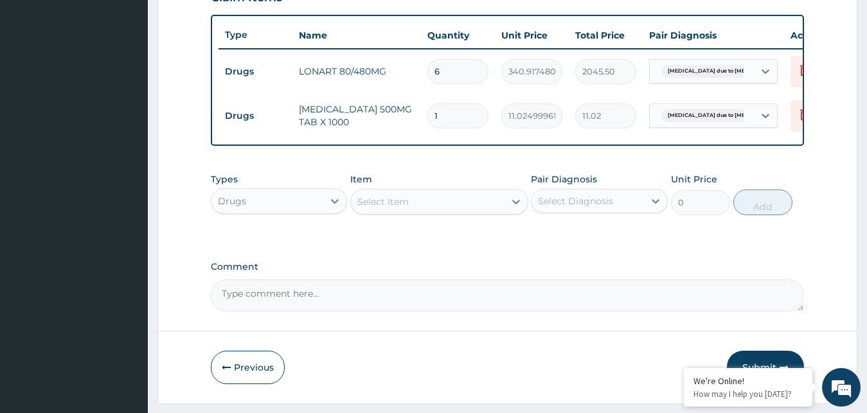
type input "18"
type input "198.45"
type input "18"
click at [516, 213] on div at bounding box center [516, 201] width 23 height 23
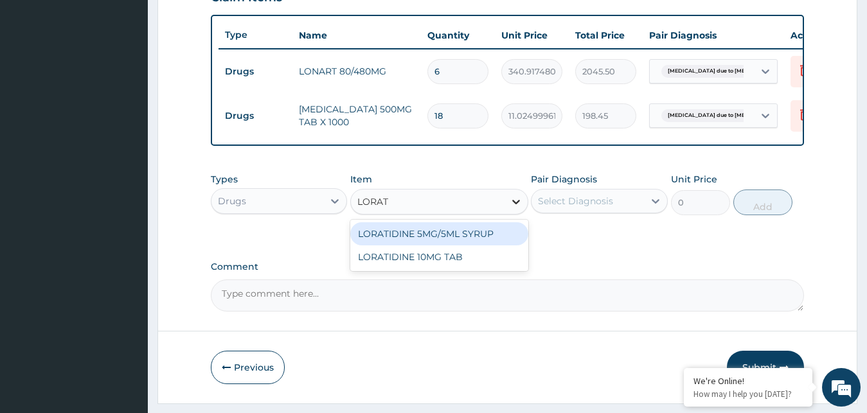
type input "LORATI"
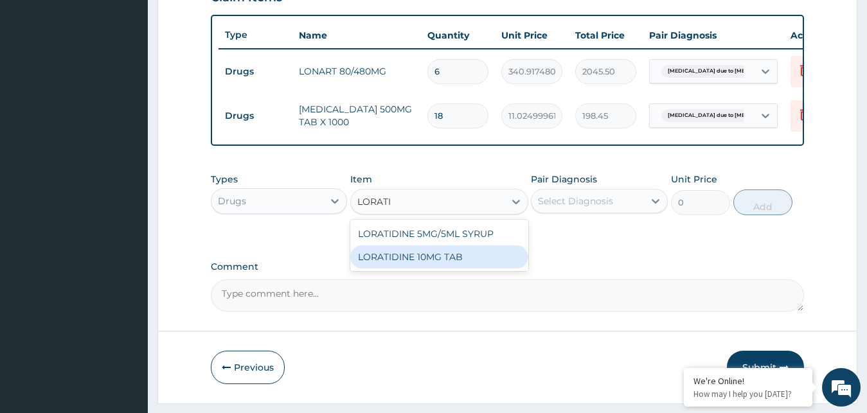
drag, startPoint x: 444, startPoint y: 267, endPoint x: 447, endPoint y: 260, distance: 8.1
click at [444, 265] on div "LORATIDINE 10MG TAB" at bounding box center [439, 257] width 178 height 23
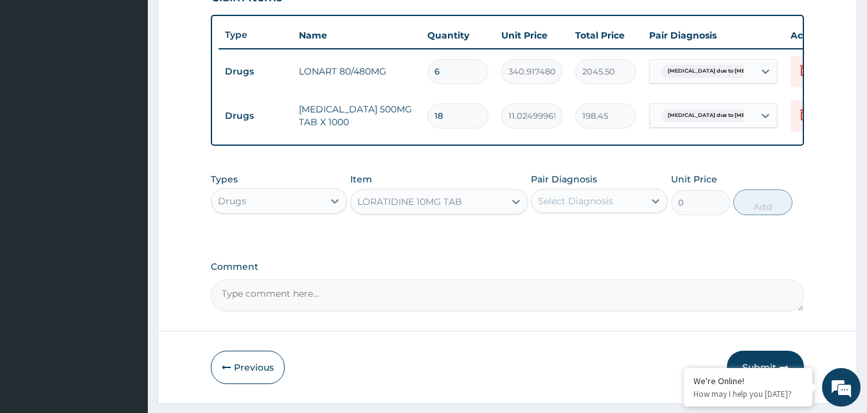
type input "52.5"
click at [606, 208] on div "Select Diagnosis" at bounding box center [575, 201] width 75 height 13
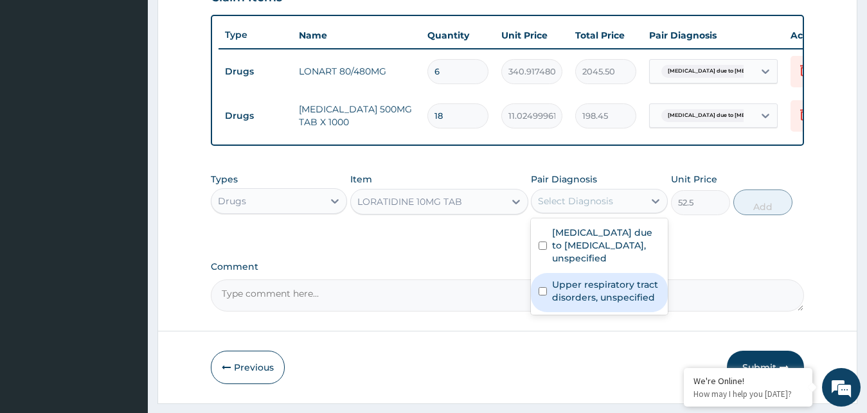
drag, startPoint x: 565, startPoint y: 307, endPoint x: 600, endPoint y: 301, distance: 35.8
click at [566, 304] on label "Upper respiratory tract disorders, unspecified" at bounding box center [606, 291] width 108 height 26
checkbox input "true"
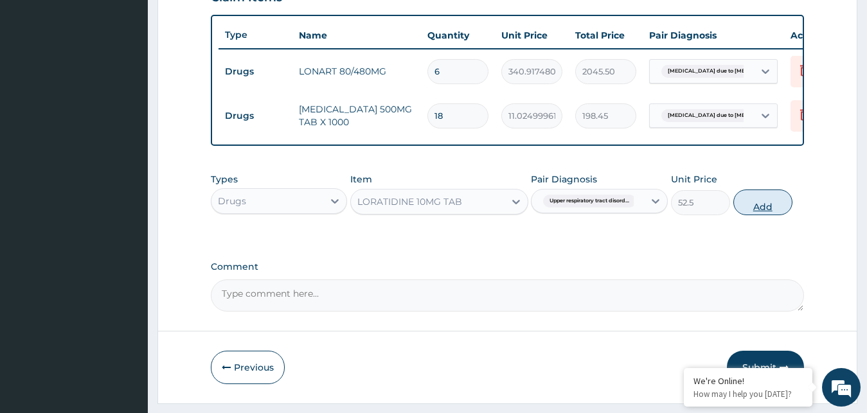
click at [774, 215] on button "Add" at bounding box center [762, 203] width 59 height 26
type input "0"
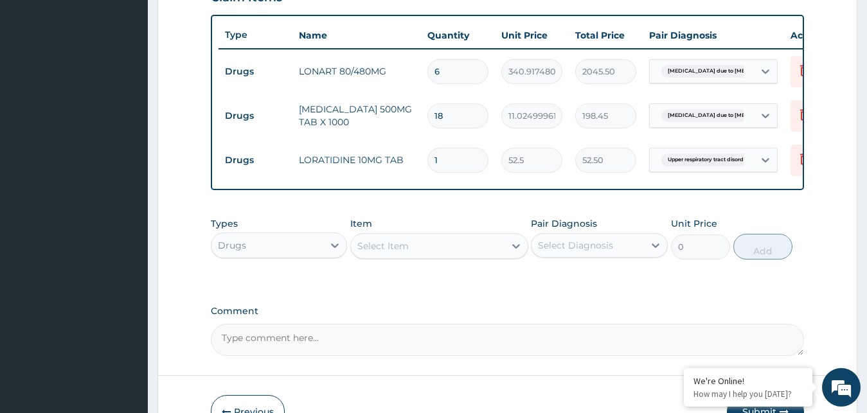
type input "0.00"
type input "8"
type input "420.00"
type input "8"
click at [484, 256] on div "Select Item" at bounding box center [428, 246] width 154 height 21
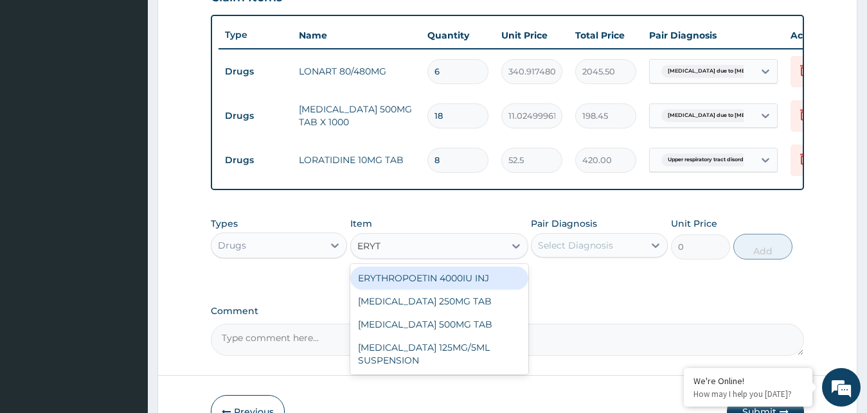
type input "ERYTH"
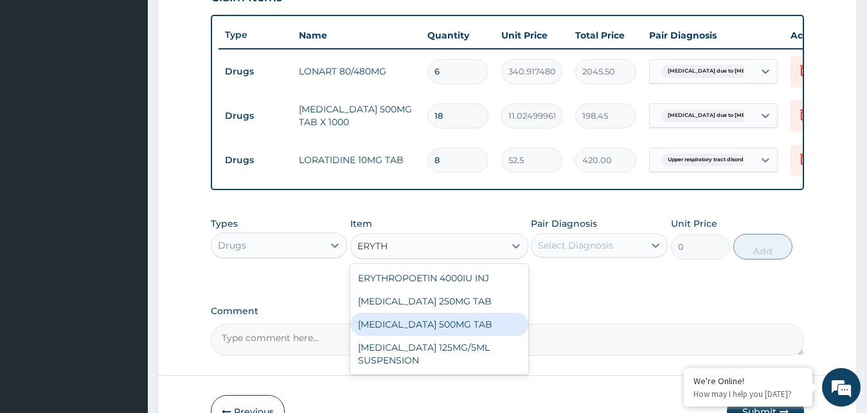
drag, startPoint x: 475, startPoint y: 334, endPoint x: 476, endPoint y: 326, distance: 7.7
click at [475, 333] on div "ERYTHROMYCIN 500MG TAB" at bounding box center [439, 324] width 178 height 23
type input "99.2249984741211"
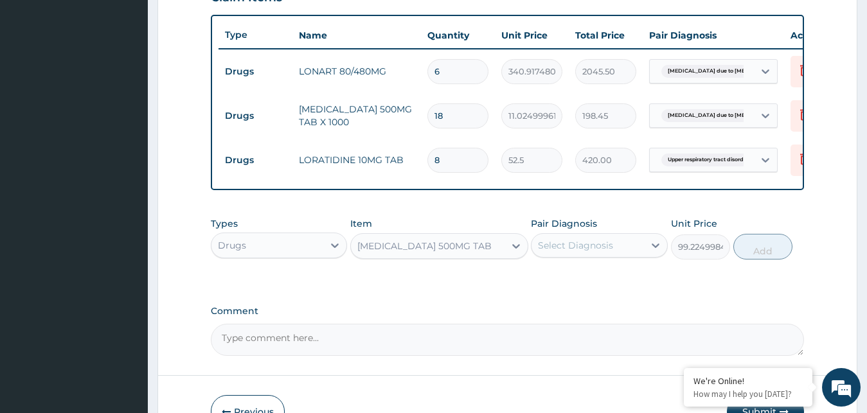
click at [610, 252] on div "Select Diagnosis" at bounding box center [575, 245] width 75 height 13
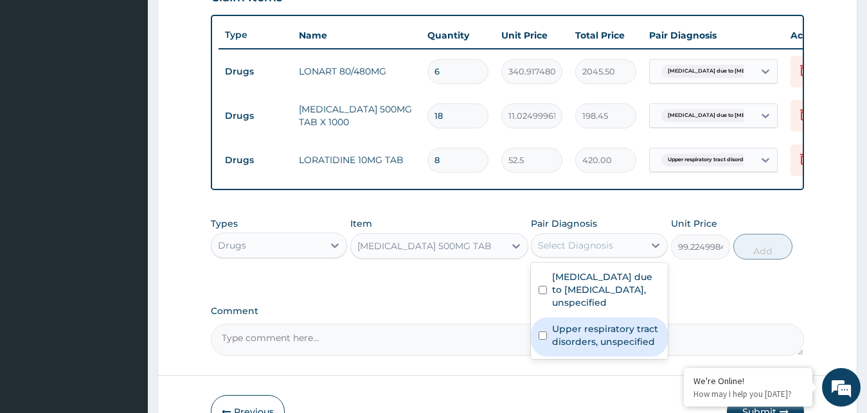
drag, startPoint x: 585, startPoint y: 358, endPoint x: 595, endPoint y: 348, distance: 13.6
click at [586, 348] on label "Upper respiratory tract disorders, unspecified" at bounding box center [606, 336] width 108 height 26
checkbox input "true"
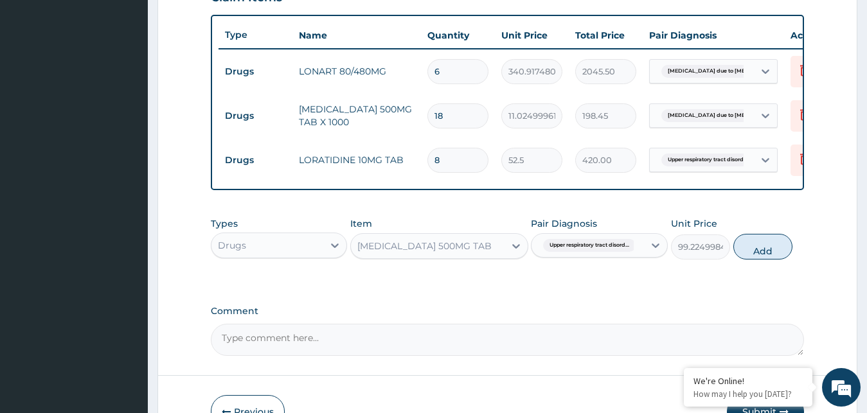
drag, startPoint x: 754, startPoint y: 256, endPoint x: 687, endPoint y: 254, distance: 67.5
click at [755, 255] on button "Add" at bounding box center [762, 247] width 59 height 26
type input "0"
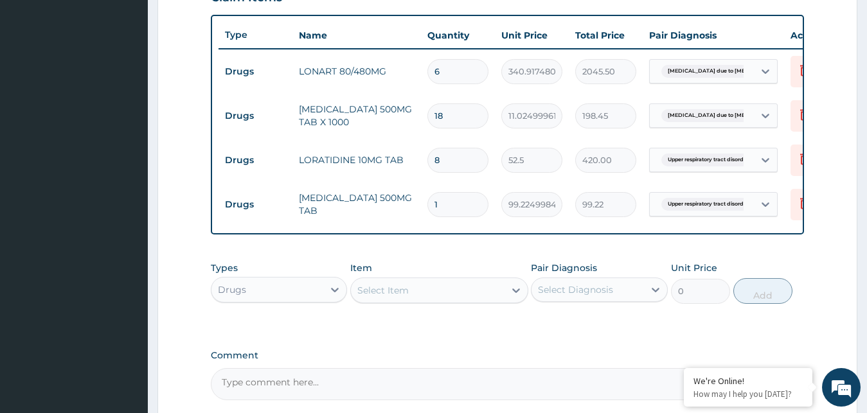
type input "10"
type input "992.25"
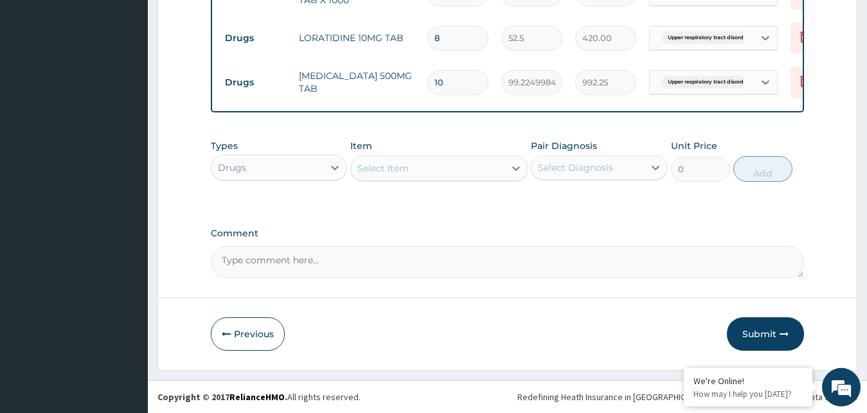
scroll to position [597, 0]
type input "10"
click at [494, 175] on div "Select Item" at bounding box center [428, 168] width 154 height 21
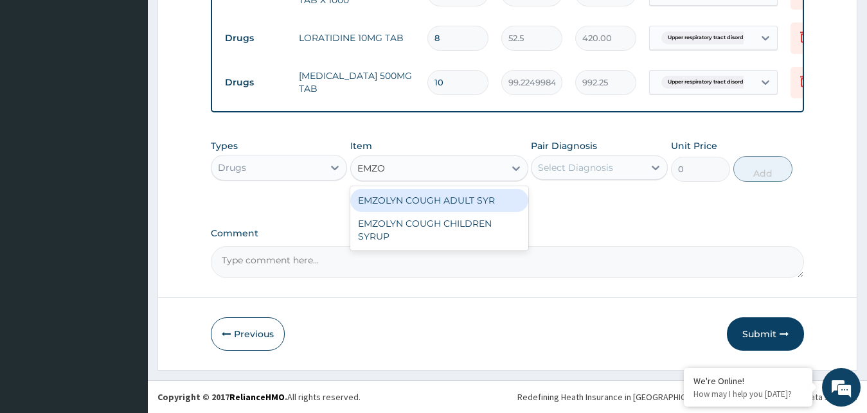
type input "EMZOL"
click at [454, 196] on div "EMZOLYN COUGH ADULT SYR" at bounding box center [439, 200] width 178 height 23
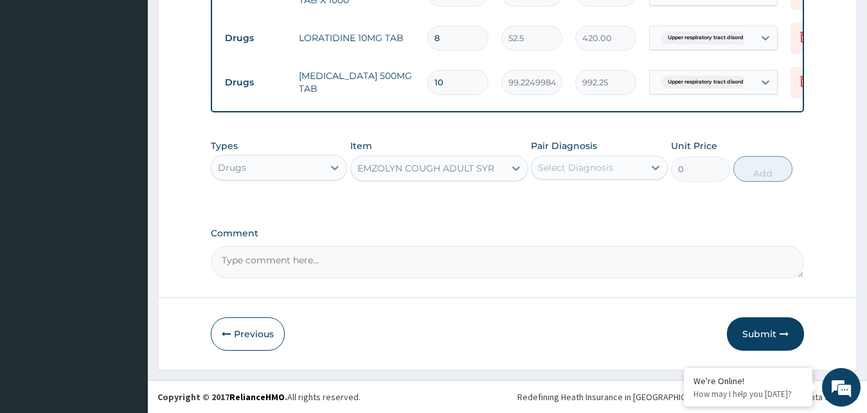
type input "735"
click at [573, 171] on div "Select Diagnosis" at bounding box center [575, 167] width 75 height 13
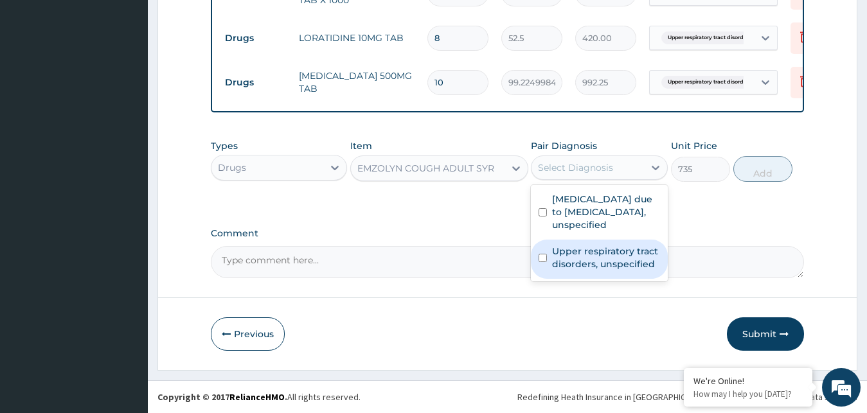
drag, startPoint x: 577, startPoint y: 267, endPoint x: 605, endPoint y: 259, distance: 28.7
click at [579, 265] on label "Upper respiratory tract disorders, unspecified" at bounding box center [606, 258] width 108 height 26
checkbox input "true"
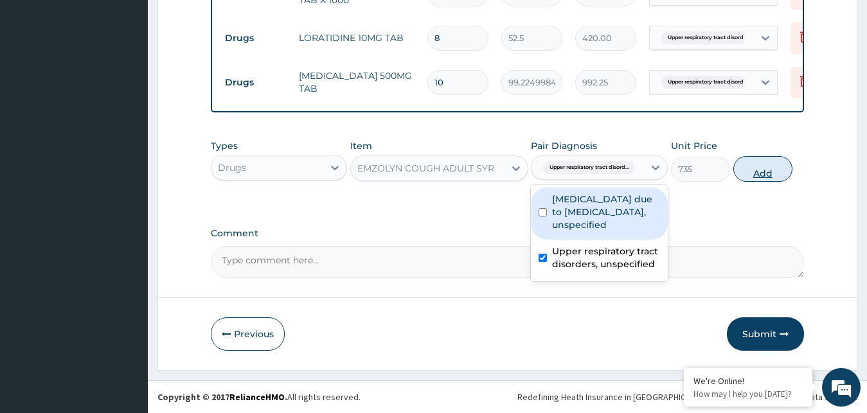
click at [753, 172] on button "Add" at bounding box center [762, 169] width 59 height 26
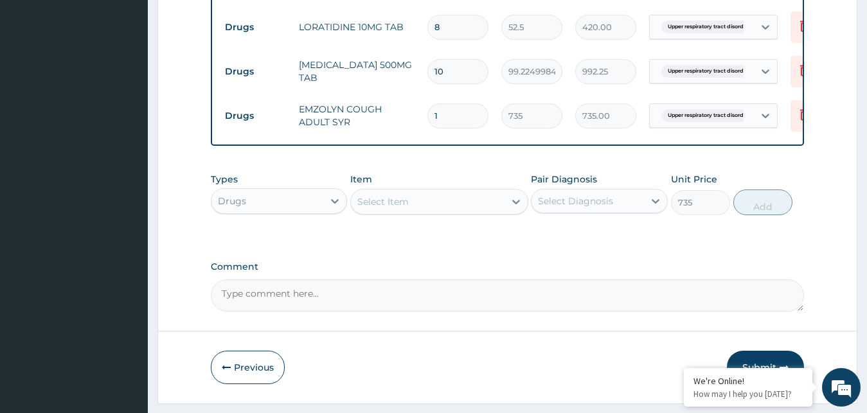
type input "0"
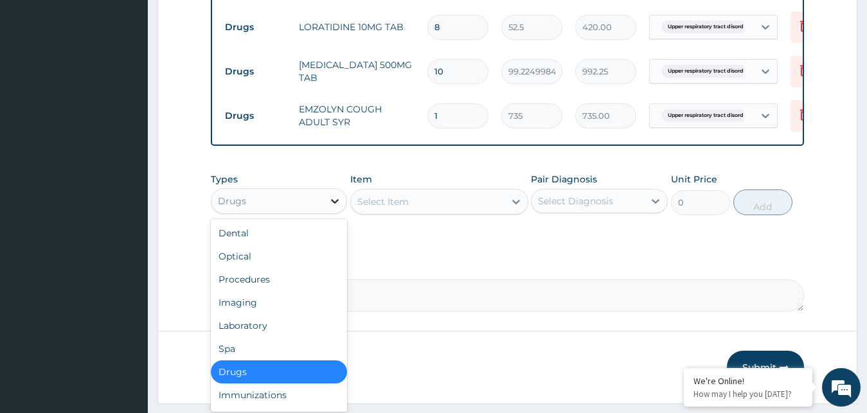
drag, startPoint x: 336, startPoint y: 215, endPoint x: 341, endPoint y: 221, distance: 8.2
click at [339, 208] on icon at bounding box center [334, 201] width 13 height 13
drag, startPoint x: 283, startPoint y: 337, endPoint x: 290, endPoint y: 325, distance: 13.6
click at [284, 337] on div "Laboratory" at bounding box center [279, 325] width 137 height 23
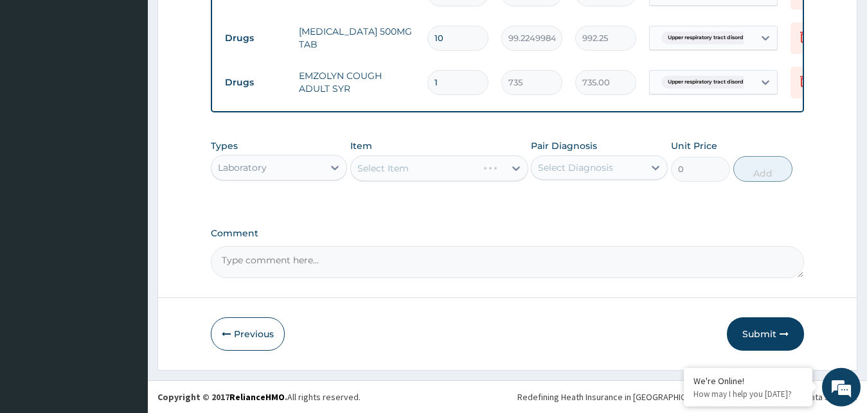
scroll to position [641, 0]
click at [510, 169] on div at bounding box center [516, 168] width 23 height 23
click at [512, 169] on icon at bounding box center [516, 168] width 13 height 13
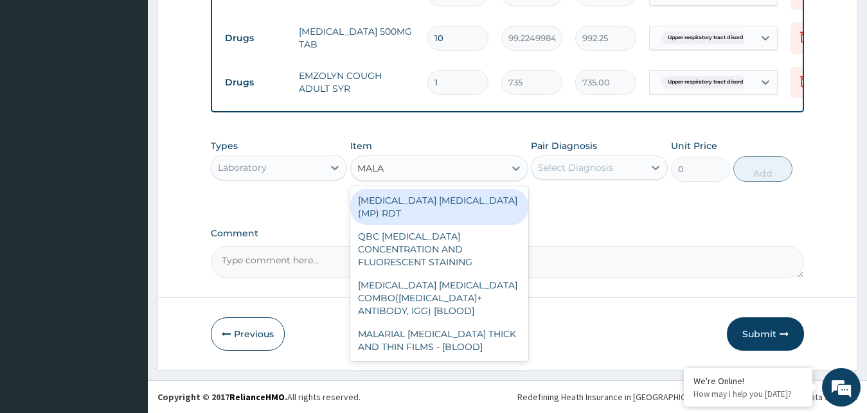
type input "MALAR"
click at [469, 199] on div "MALARIA PARASITE (MP) RDT" at bounding box center [439, 207] width 178 height 36
type input "1500"
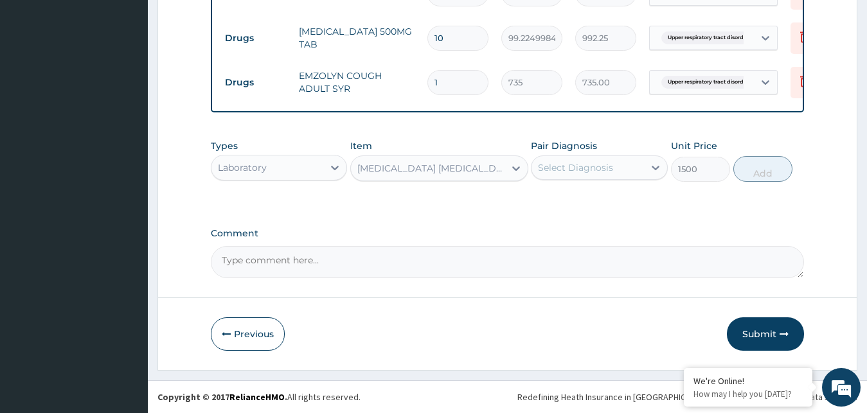
click at [589, 168] on div "Select Diagnosis" at bounding box center [575, 167] width 75 height 13
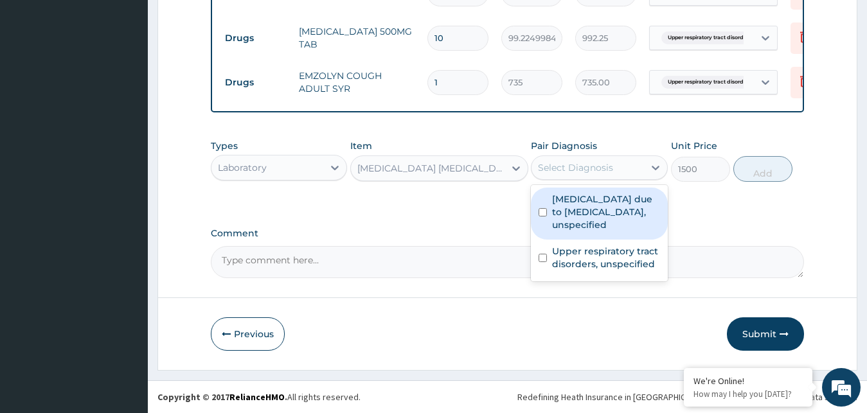
click at [585, 231] on label "Malaria due to Plasmodium falciparum, unspecified" at bounding box center [606, 212] width 108 height 39
checkbox input "true"
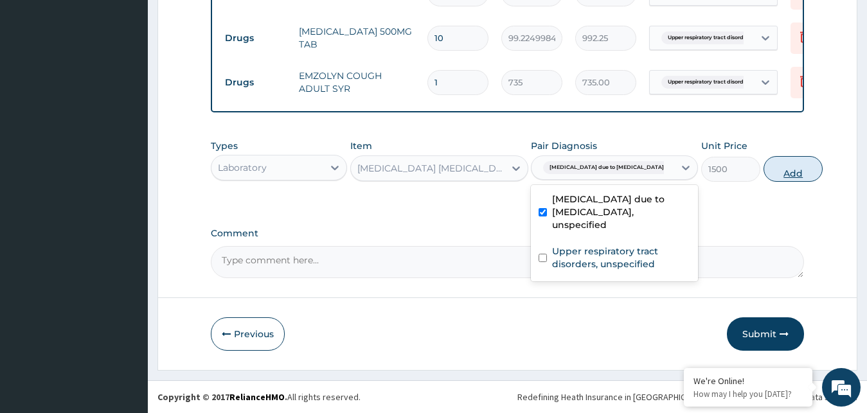
click at [764, 172] on button "Add" at bounding box center [793, 169] width 59 height 26
type input "0"
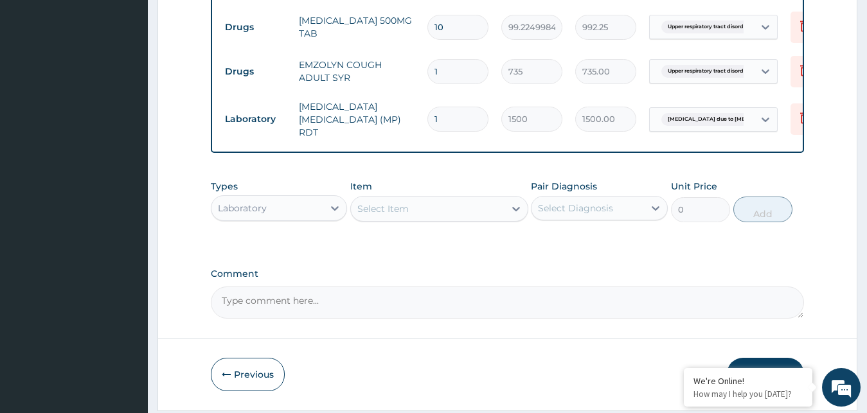
click at [496, 210] on div "Select Item" at bounding box center [428, 209] width 154 height 21
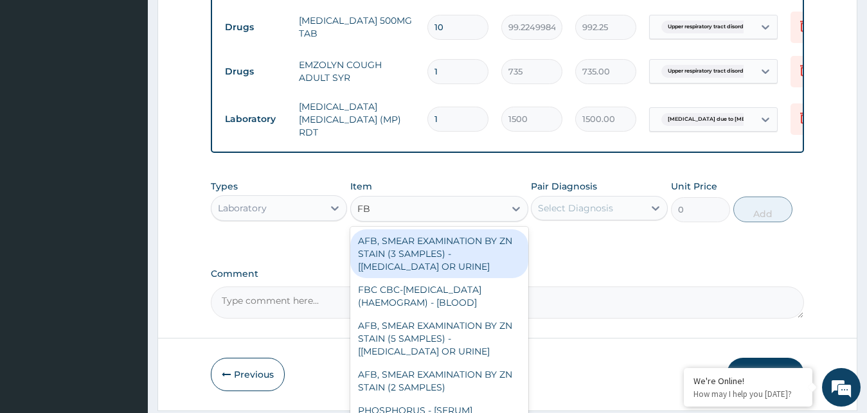
type input "FBC"
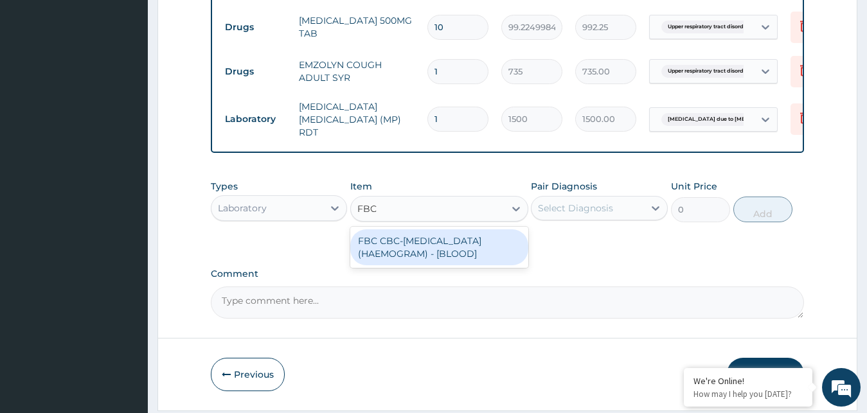
click at [408, 238] on div "FBC CBC-COMPLETE BLOOD COUNT (HAEMOGRAM) - [BLOOD]" at bounding box center [439, 247] width 178 height 36
type input "3000"
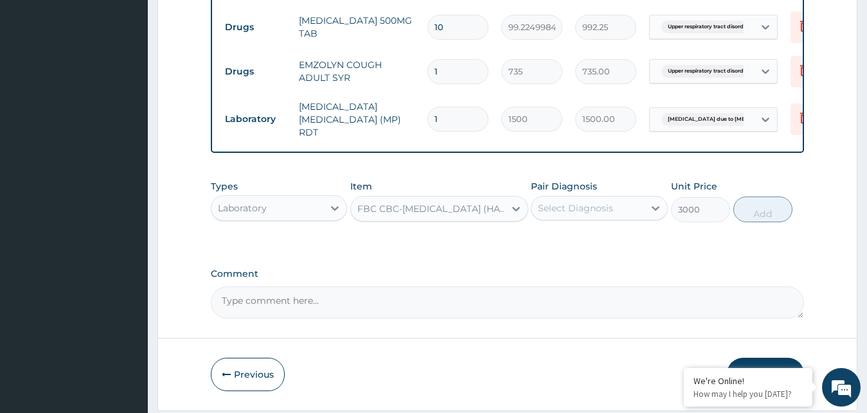
click at [603, 214] on div "Select Diagnosis" at bounding box center [575, 208] width 75 height 13
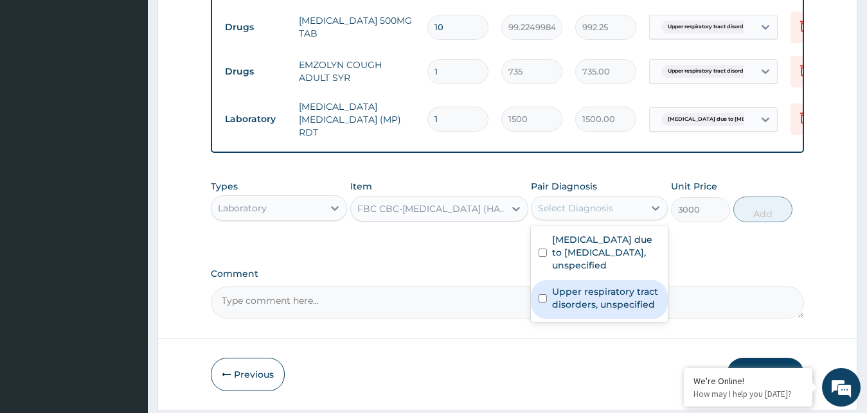
click at [589, 311] on label "Upper respiratory tract disorders, unspecified" at bounding box center [606, 298] width 108 height 26
checkbox input "true"
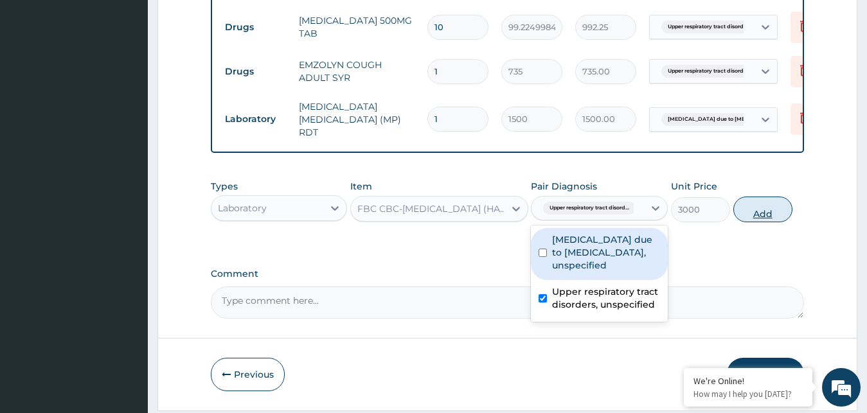
click at [761, 215] on button "Add" at bounding box center [762, 210] width 59 height 26
type input "0"
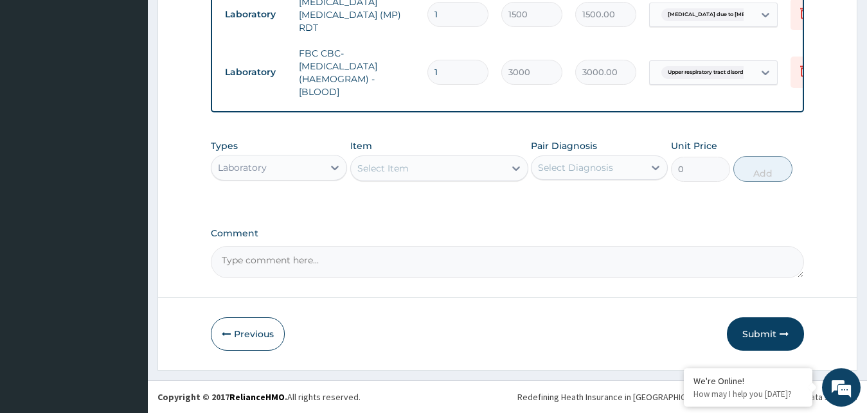
scroll to position [750, 0]
click at [324, 166] on div at bounding box center [334, 167] width 23 height 23
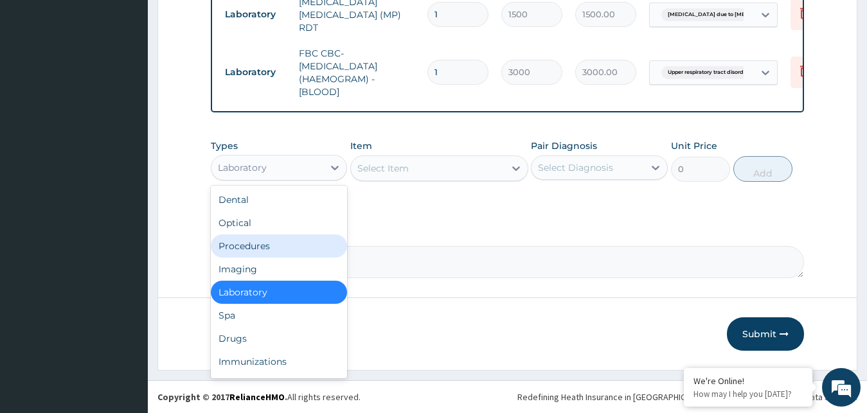
click at [290, 242] on div "Procedures" at bounding box center [279, 246] width 137 height 23
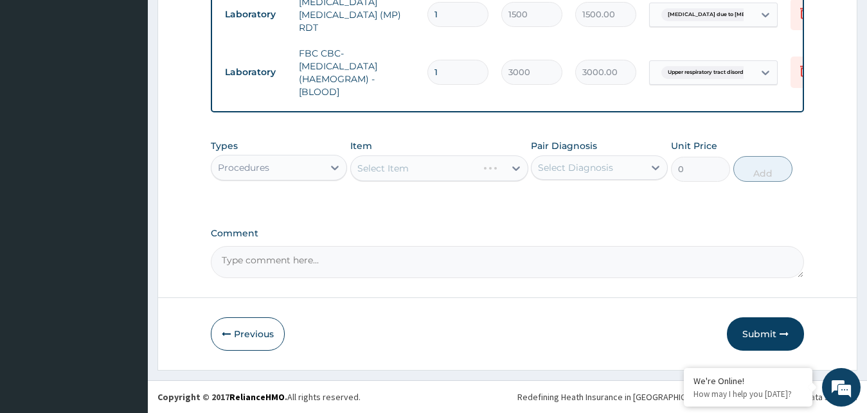
click at [508, 170] on div "Select Item" at bounding box center [439, 169] width 178 height 26
click at [503, 170] on div "Select Item" at bounding box center [428, 168] width 154 height 21
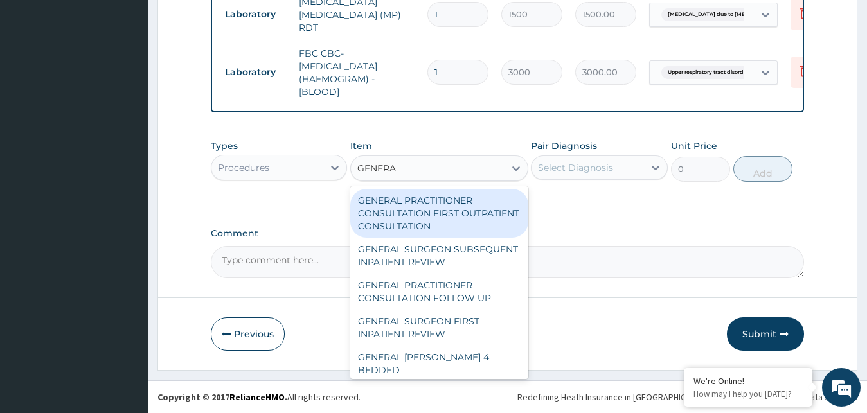
type input "GENERAL"
click at [435, 205] on div "GENERAL PRACTITIONER CONSULTATION FIRST OUTPATIENT CONSULTATION" at bounding box center [439, 213] width 178 height 49
type input "3000"
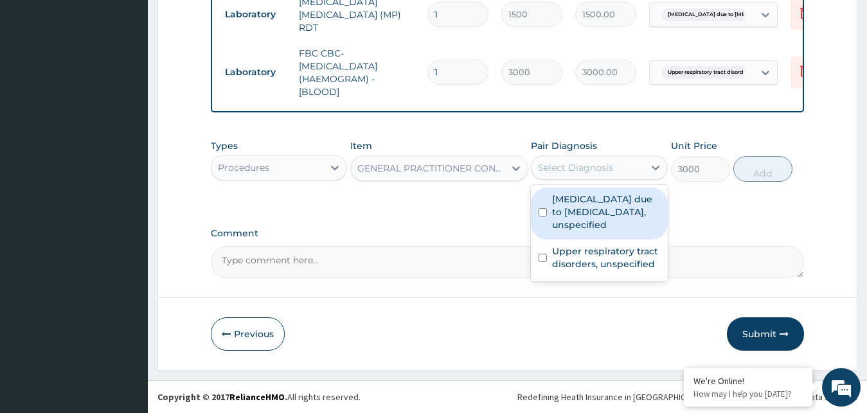
drag, startPoint x: 654, startPoint y: 173, endPoint x: 641, endPoint y: 184, distance: 17.8
click at [654, 173] on icon at bounding box center [655, 167] width 13 height 13
drag, startPoint x: 634, startPoint y: 203, endPoint x: 648, endPoint y: 197, distance: 15.0
click at [636, 201] on label "Malaria due to Plasmodium falciparum, unspecified" at bounding box center [606, 212] width 108 height 39
checkbox input "true"
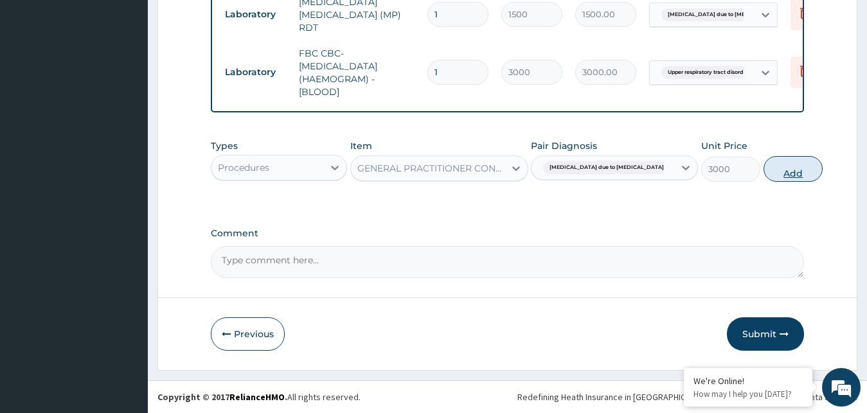
click at [771, 170] on button "Add" at bounding box center [793, 169] width 59 height 26
type input "0"
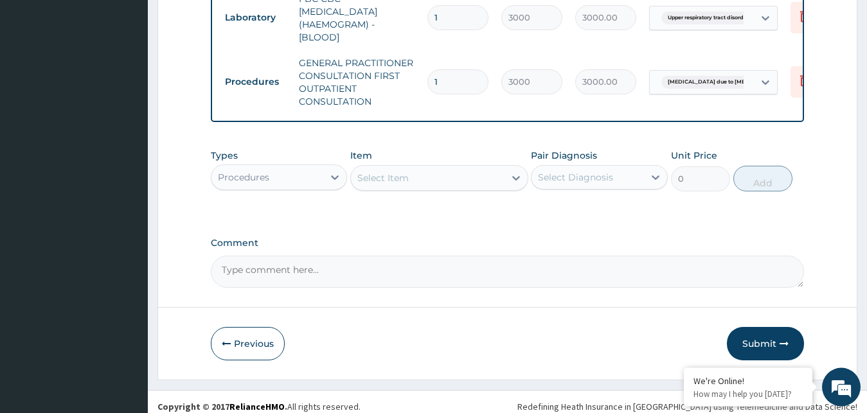
scroll to position [814, 0]
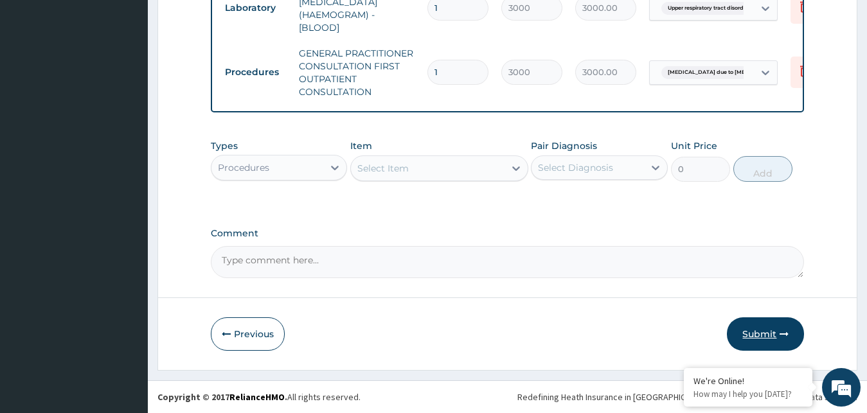
click at [760, 330] on button "Submit" at bounding box center [765, 334] width 77 height 33
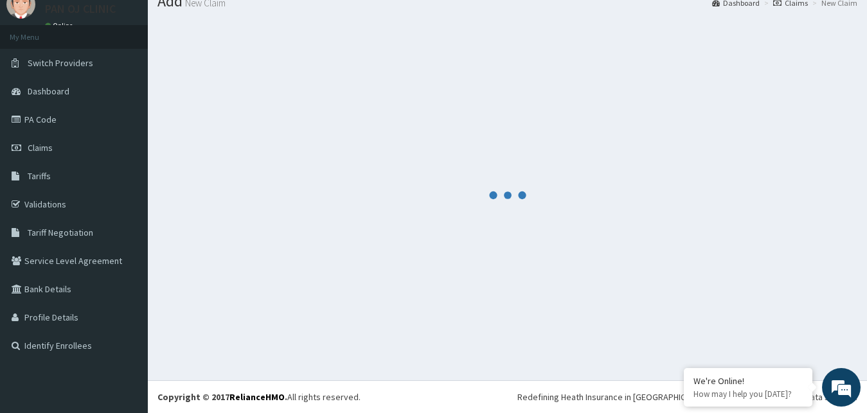
scroll to position [49, 0]
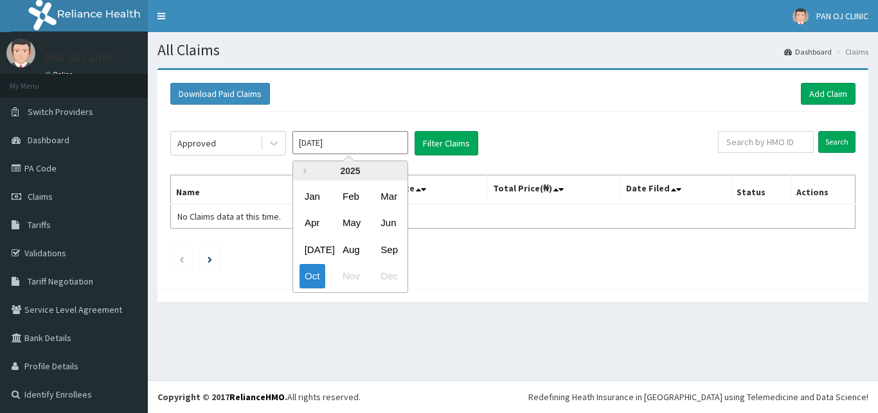
drag, startPoint x: 352, startPoint y: 244, endPoint x: 355, endPoint y: 234, distance: 11.0
click at [352, 244] on div "Aug" at bounding box center [350, 250] width 26 height 24
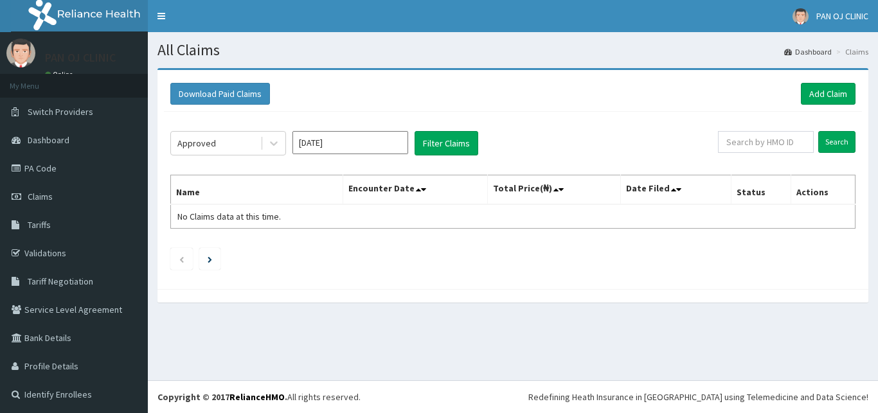
type input "[DATE]"
drag, startPoint x: 460, startPoint y: 148, endPoint x: 447, endPoint y: 150, distance: 12.9
click at [462, 148] on button "Filter Claims" at bounding box center [447, 143] width 64 height 24
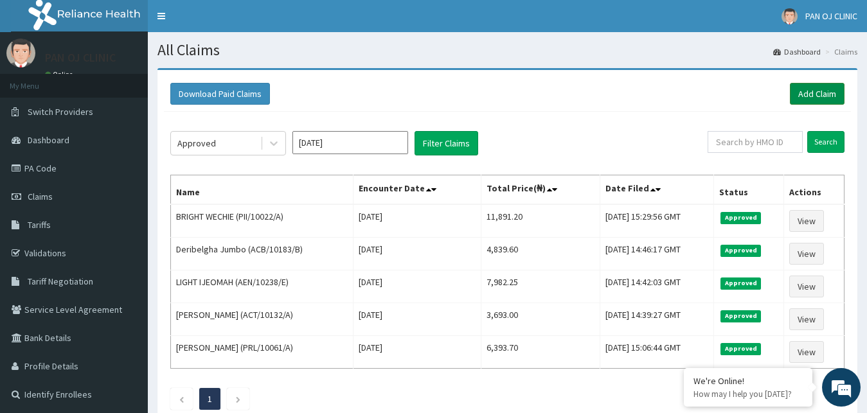
click at [812, 95] on link "Add Claim" at bounding box center [817, 94] width 55 height 22
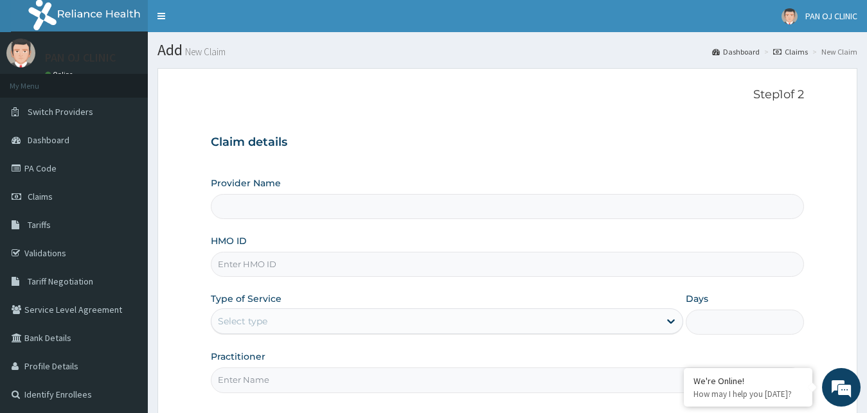
type input "PAN OJ CLINIC"
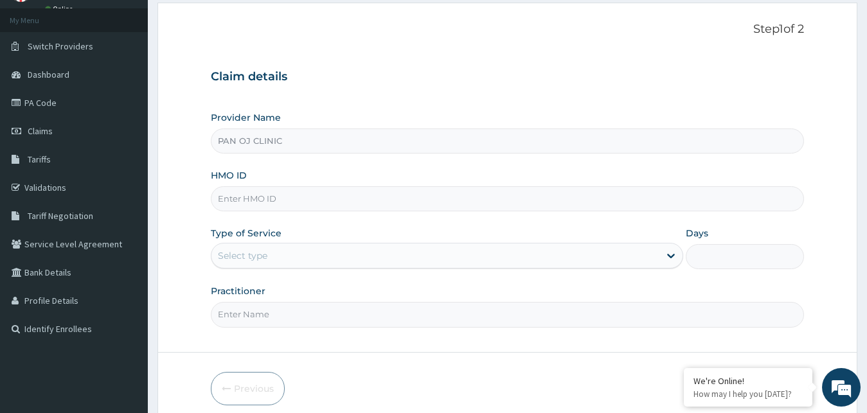
scroll to position [120, 0]
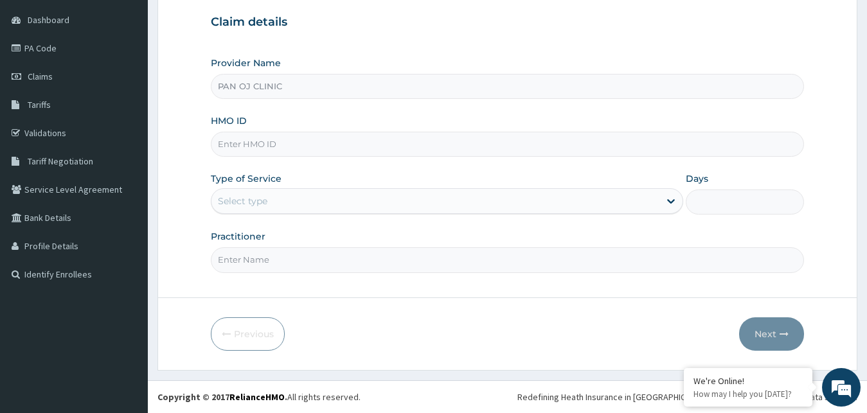
click at [303, 133] on input "HMO ID" at bounding box center [508, 144] width 594 height 25
type input "NLM/10004/A"
click at [389, 199] on div "Select type" at bounding box center [435, 201] width 449 height 21
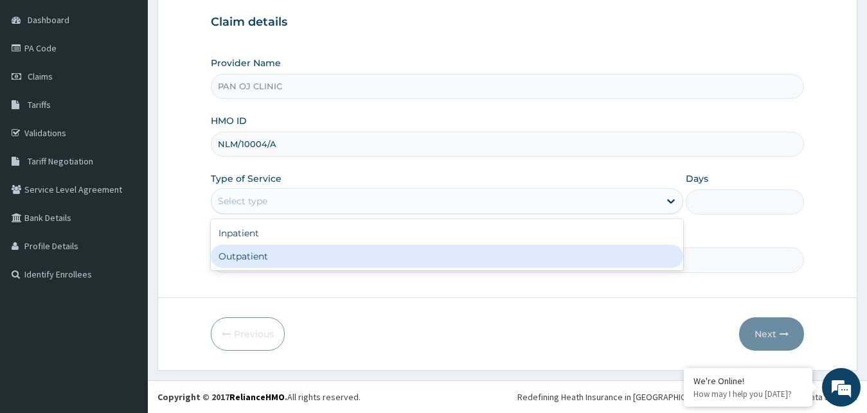
click at [246, 262] on div "Outpatient" at bounding box center [447, 256] width 473 height 23
type input "1"
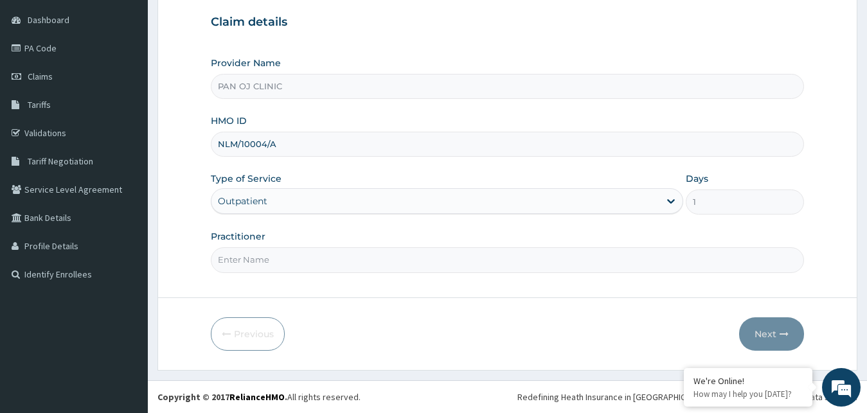
drag, startPoint x: 273, startPoint y: 251, endPoint x: 266, endPoint y: 254, distance: 6.9
click at [271, 253] on input "Practitioner" at bounding box center [508, 259] width 594 height 25
type input "DR FRANK"
click at [768, 333] on button "Next" at bounding box center [771, 334] width 65 height 33
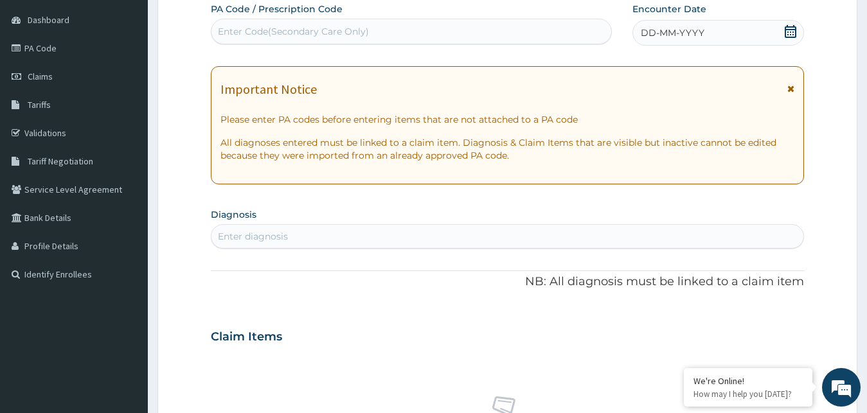
drag, startPoint x: 791, startPoint y: 30, endPoint x: 787, endPoint y: 39, distance: 10.4
click at [790, 30] on icon at bounding box center [791, 31] width 12 height 13
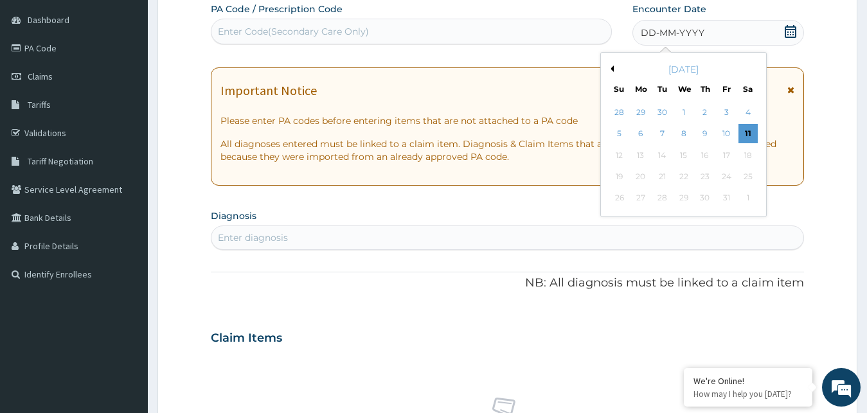
click at [614, 68] on div "October 2025" at bounding box center [683, 69] width 155 height 13
click at [613, 67] on button "Previous Month" at bounding box center [610, 69] width 6 height 6
click at [724, 116] on div "1" at bounding box center [726, 112] width 19 height 19
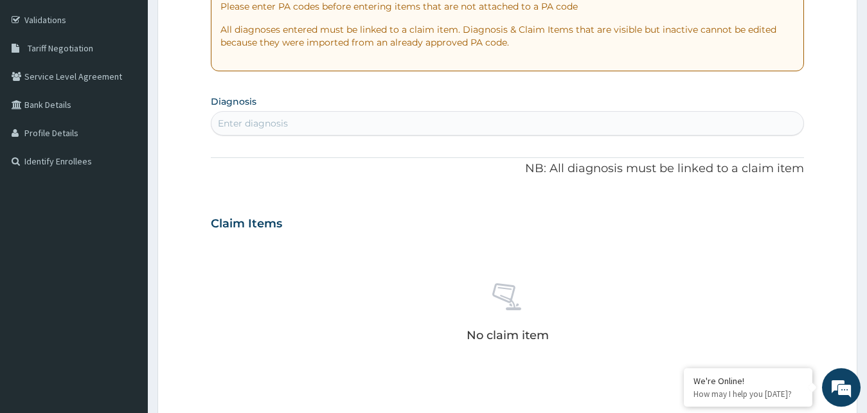
scroll to position [251, 0]
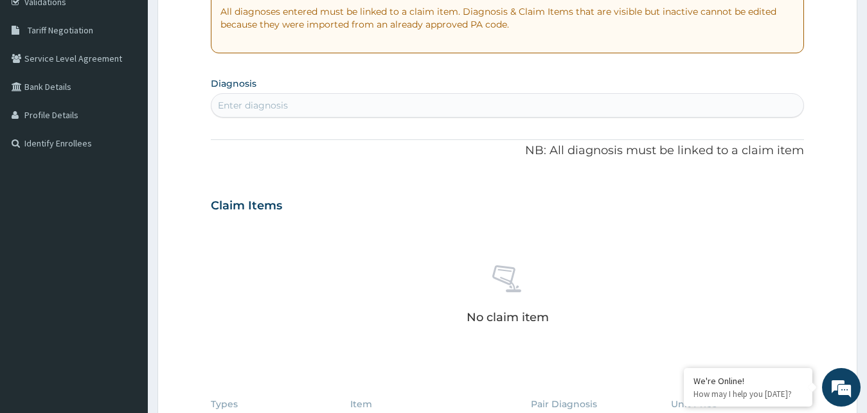
click at [316, 109] on div "Enter diagnosis" at bounding box center [507, 105] width 593 height 21
type input "S"
type input "LUMBAR"
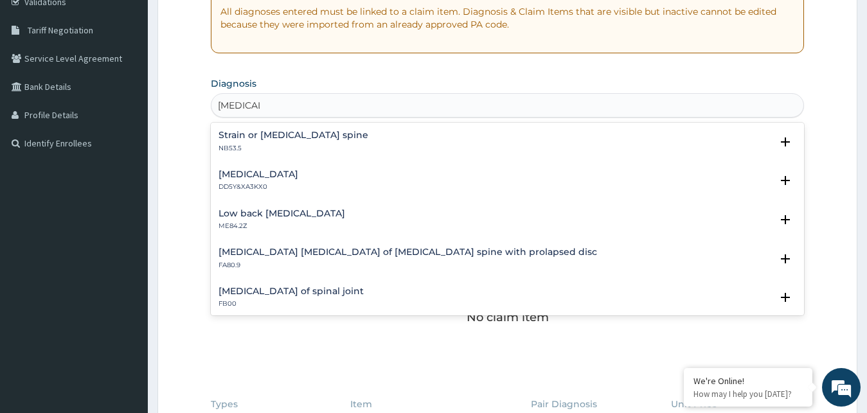
click at [263, 217] on h4 "Low back pain, unspecified" at bounding box center [282, 214] width 127 height 10
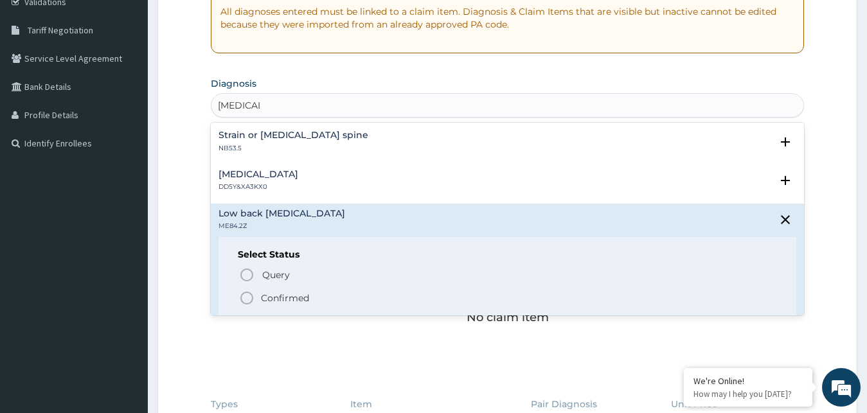
click at [249, 296] on icon "status option filled" at bounding box center [246, 298] width 15 height 15
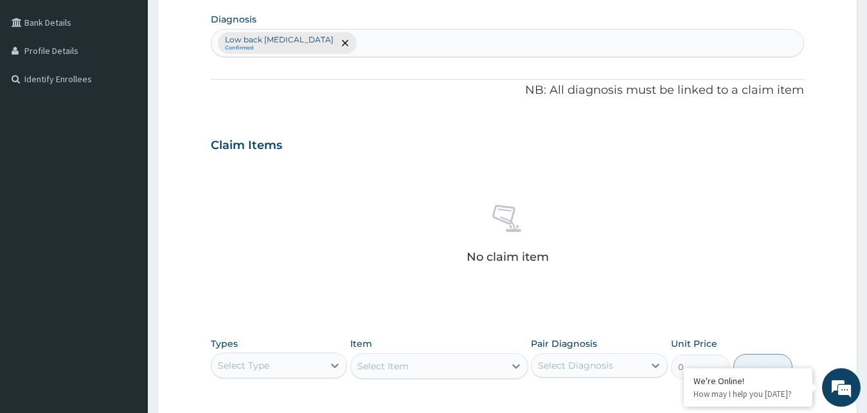
scroll to position [317, 0]
type input "[MEDICAL_DATA]"
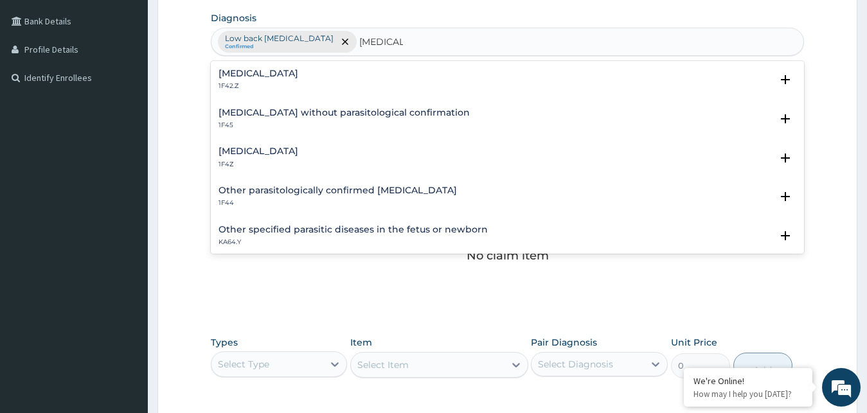
scroll to position [69, 0]
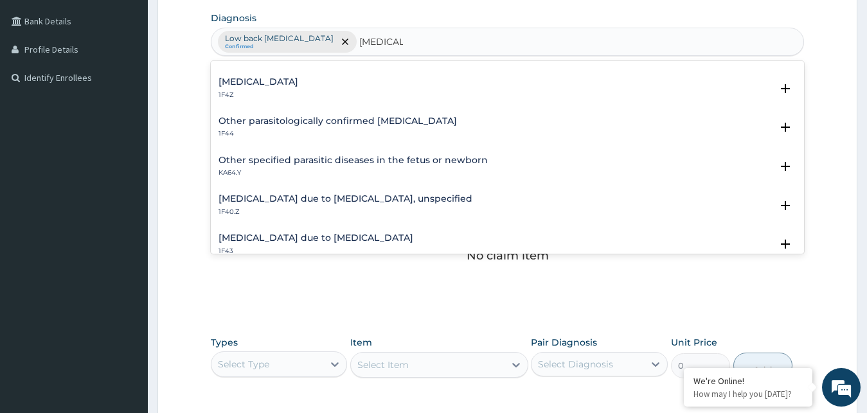
click at [327, 195] on h4 "[MEDICAL_DATA] due to [MEDICAL_DATA], unspecified" at bounding box center [346, 199] width 254 height 10
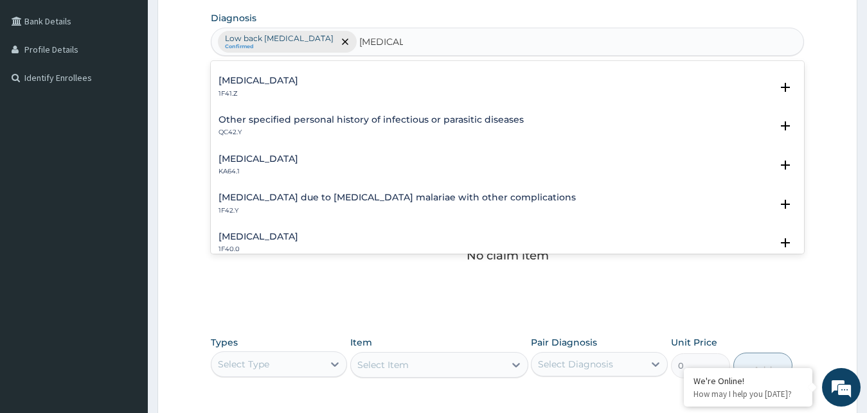
scroll to position [278, 0]
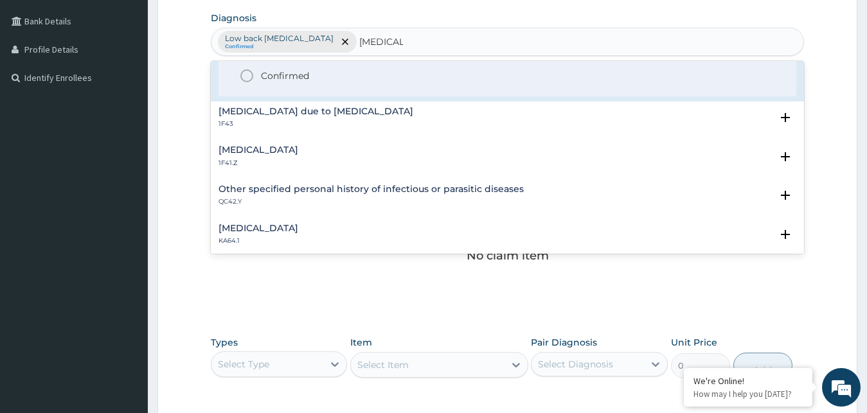
click at [248, 75] on icon "status option filled" at bounding box center [246, 75] width 15 height 15
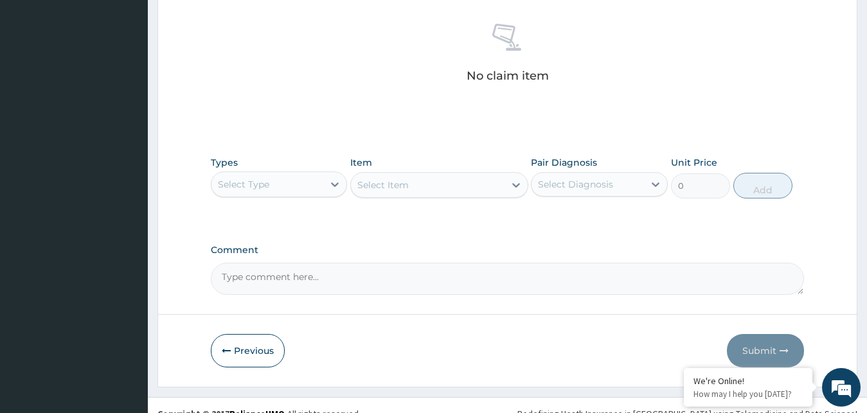
scroll to position [514, 0]
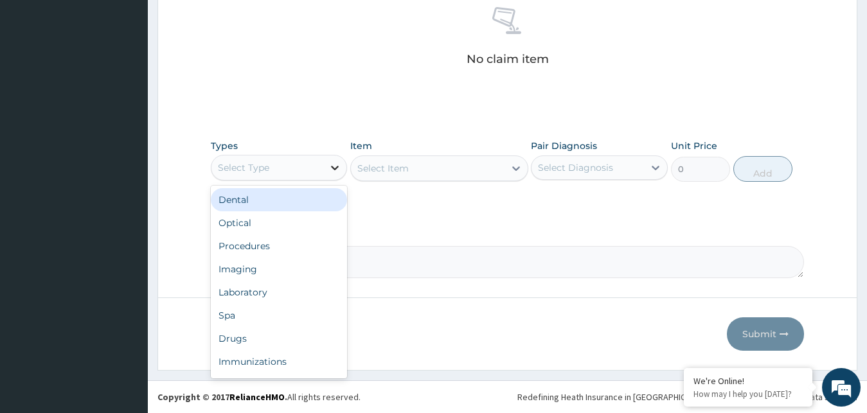
click at [333, 165] on icon at bounding box center [334, 167] width 13 height 13
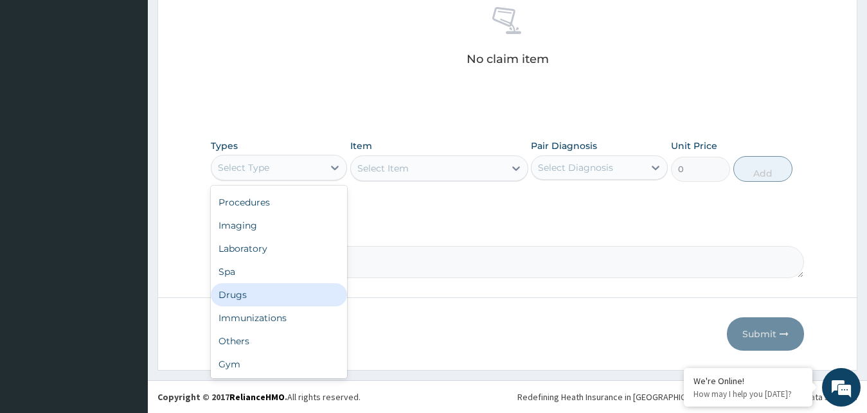
click at [249, 299] on div "Drugs" at bounding box center [279, 294] width 137 height 23
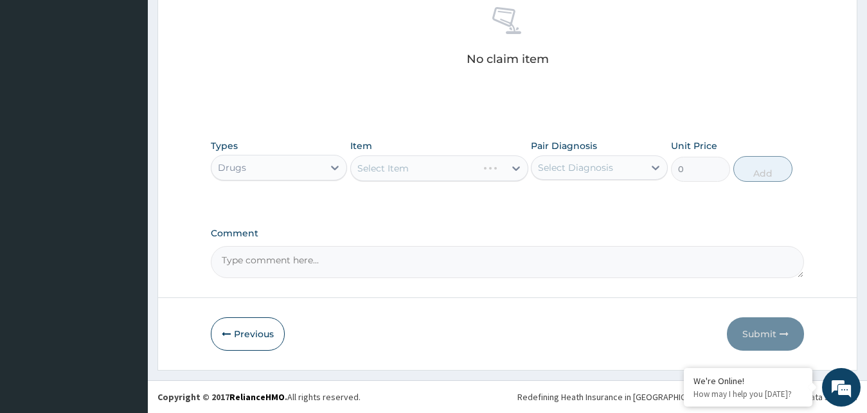
click at [509, 166] on div "Select Item" at bounding box center [439, 169] width 178 height 26
click at [507, 166] on div "Select Item" at bounding box center [439, 169] width 178 height 26
click at [510, 168] on div "Select Item" at bounding box center [439, 169] width 178 height 26
click at [504, 170] on div "Select Item" at bounding box center [439, 169] width 178 height 26
click at [510, 167] on div "Select Item" at bounding box center [439, 169] width 178 height 26
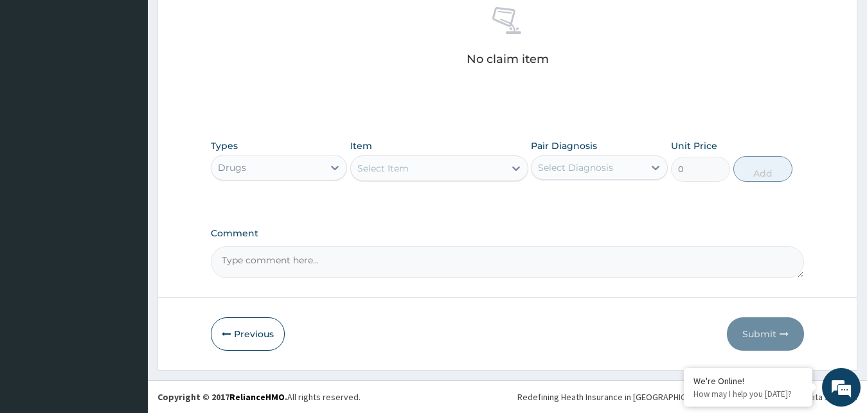
click at [503, 172] on div "Select Item" at bounding box center [428, 168] width 154 height 21
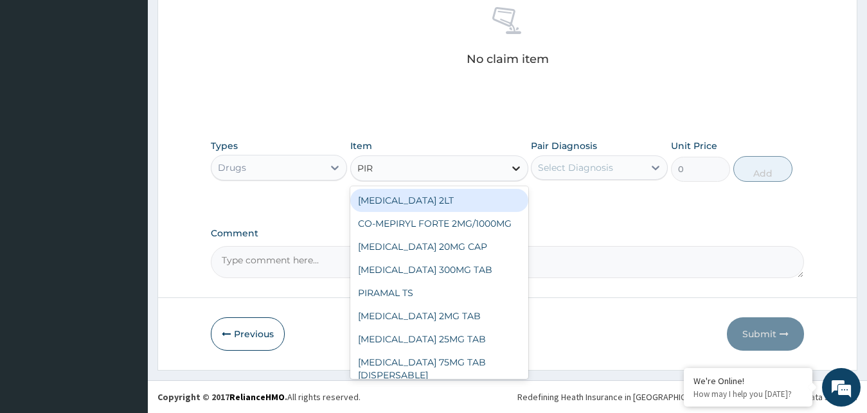
type input "PIRO"
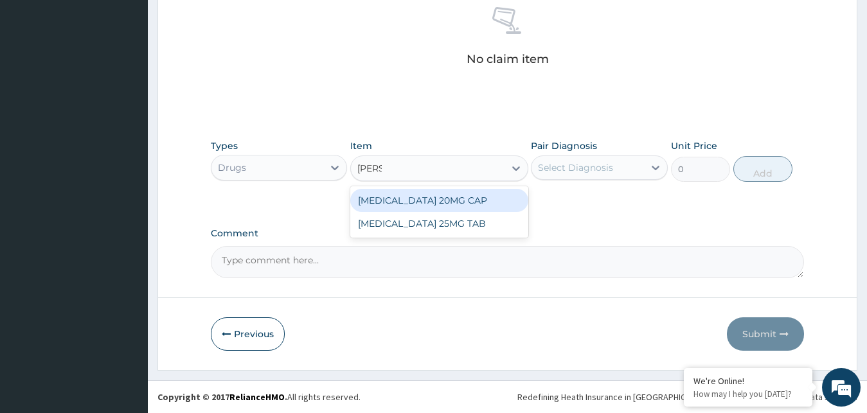
click at [480, 196] on div "PIROXICAM 20MG CAP" at bounding box center [439, 200] width 178 height 23
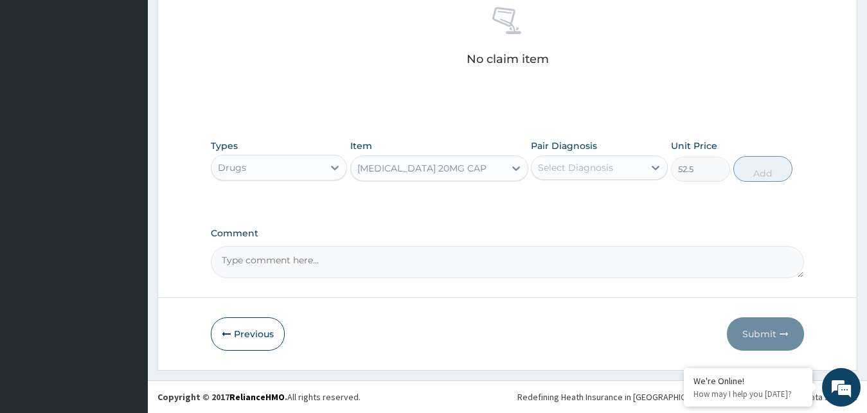
type input "52.5"
click at [591, 165] on div "Select Diagnosis" at bounding box center [575, 167] width 75 height 13
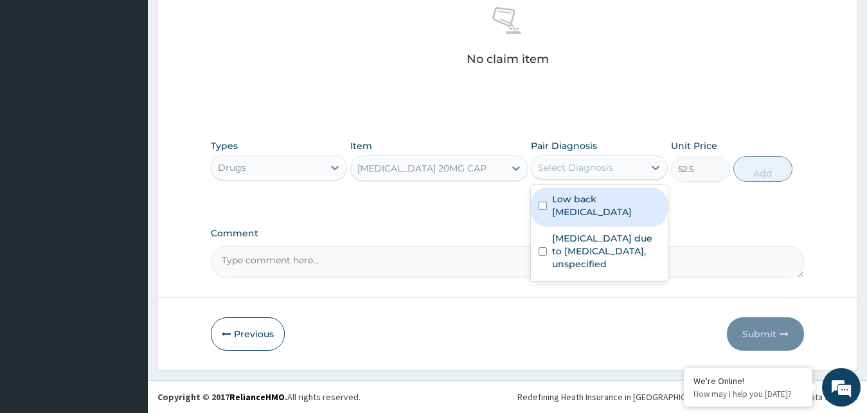
click at [597, 204] on label "Low back pain, unspecified" at bounding box center [606, 206] width 108 height 26
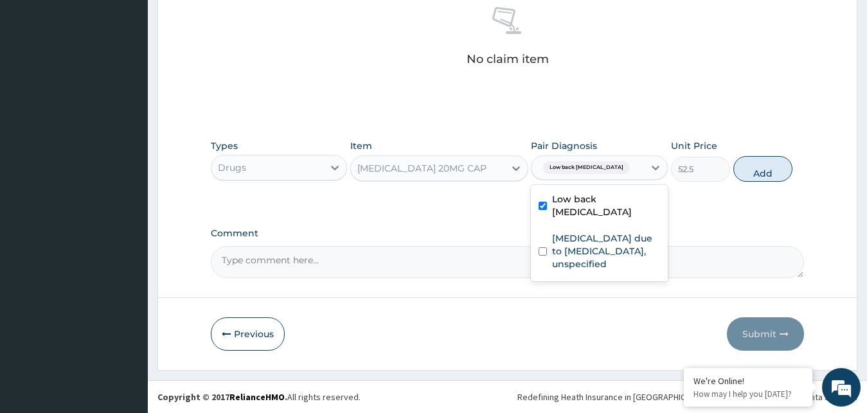
checkbox input "true"
click at [762, 166] on button "Add" at bounding box center [762, 169] width 59 height 26
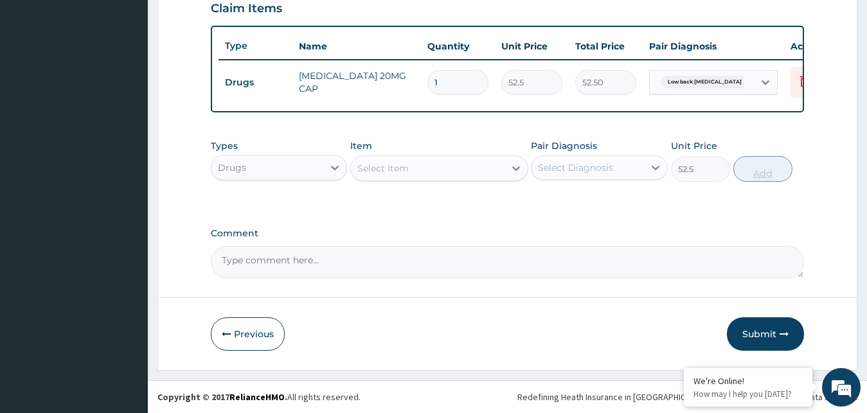
type input "0"
type input "0.00"
type input "2"
type input "105.00"
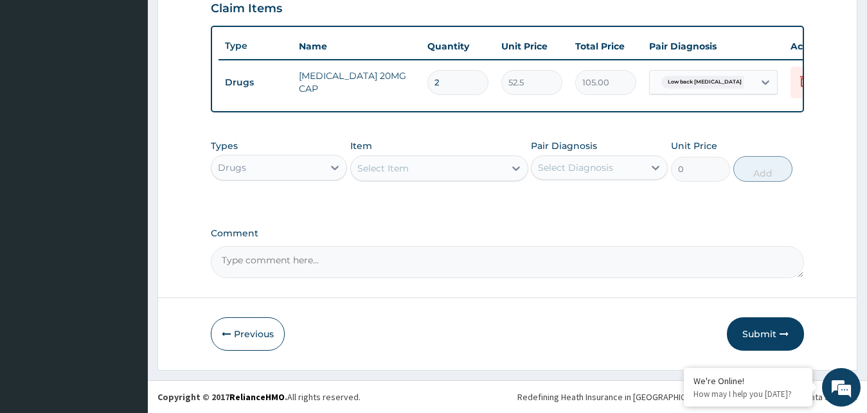
type input "20"
type input "1050.00"
type input "20"
click at [481, 170] on div "Select Item" at bounding box center [428, 168] width 154 height 21
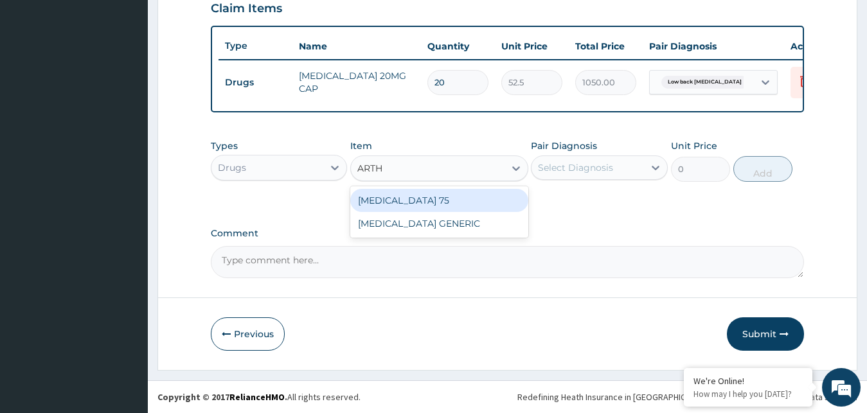
type input "ARTHR"
click at [425, 197] on div "ARTHROTEC 75" at bounding box center [439, 200] width 178 height 23
type input "223.3000030517578"
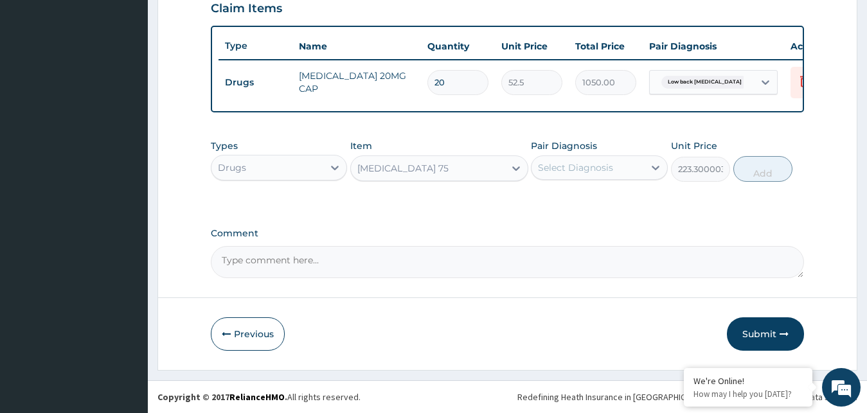
click at [575, 170] on div "Select Diagnosis" at bounding box center [575, 167] width 75 height 13
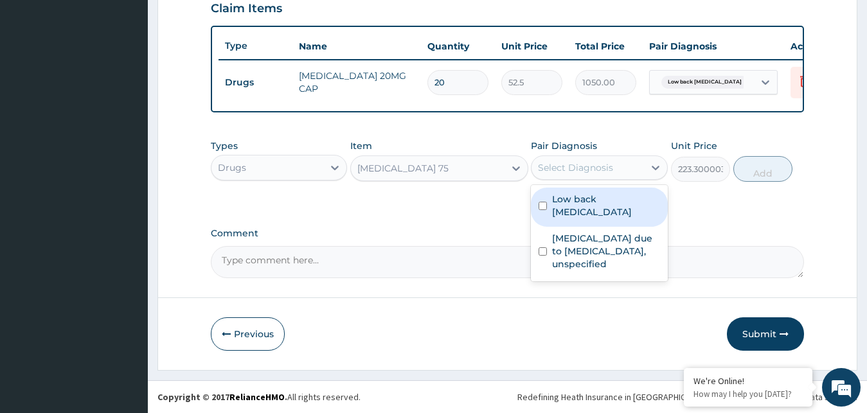
drag, startPoint x: 582, startPoint y: 214, endPoint x: 612, endPoint y: 207, distance: 30.4
click at [583, 214] on label "Low back pain, unspecified" at bounding box center [606, 206] width 108 height 26
checkbox input "true"
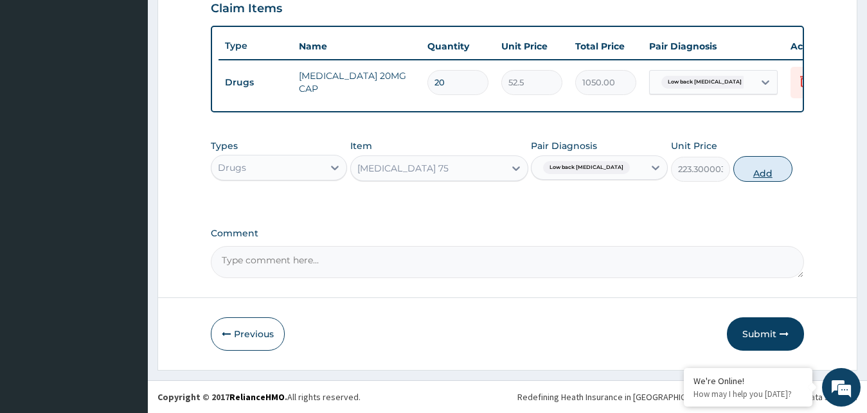
click at [757, 173] on button "Add" at bounding box center [762, 169] width 59 height 26
type input "0"
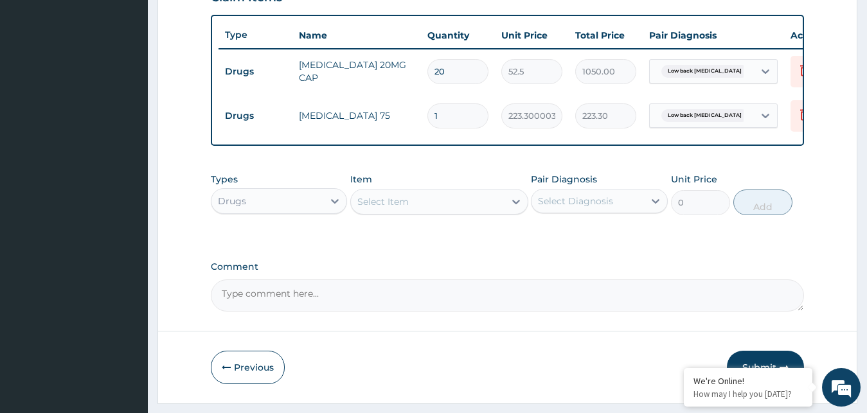
type input "14"
type input "3126.20"
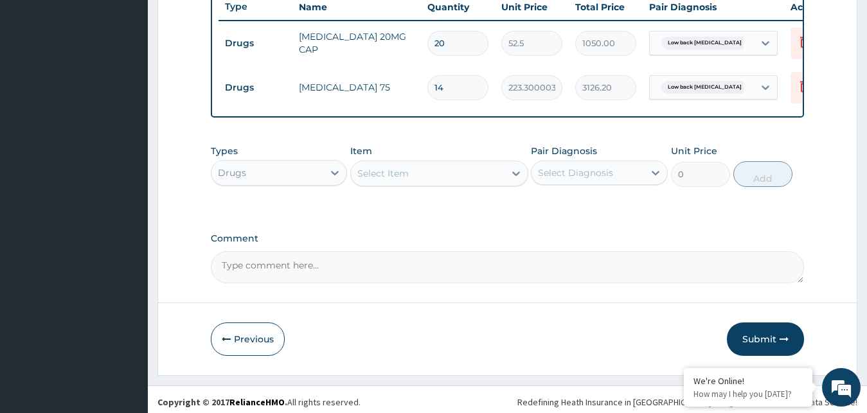
scroll to position [508, 0]
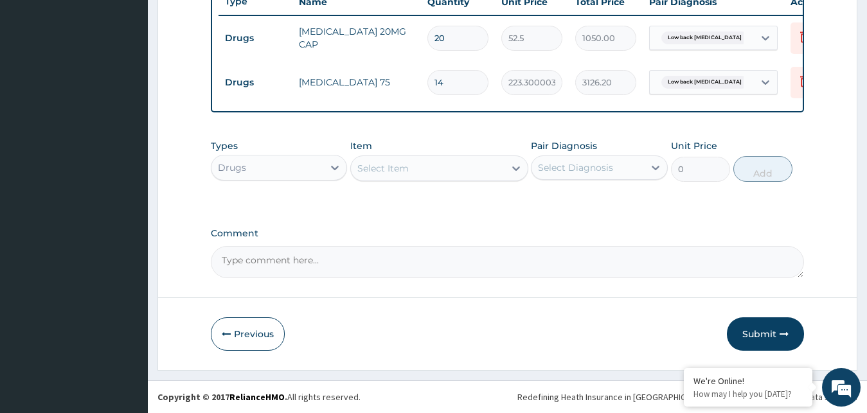
type input "14"
click at [491, 169] on div "Select Item" at bounding box center [428, 168] width 154 height 21
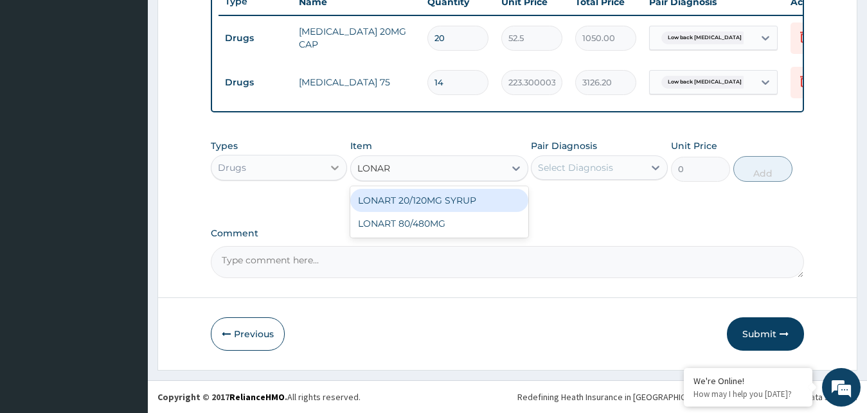
type input "LONART"
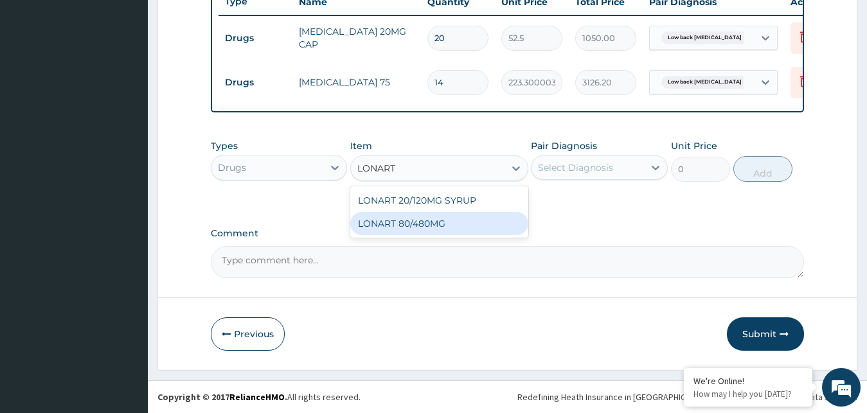
drag, startPoint x: 433, startPoint y: 217, endPoint x: 475, endPoint y: 215, distance: 42.5
click at [433, 217] on div "LONART 80/480MG" at bounding box center [439, 223] width 178 height 23
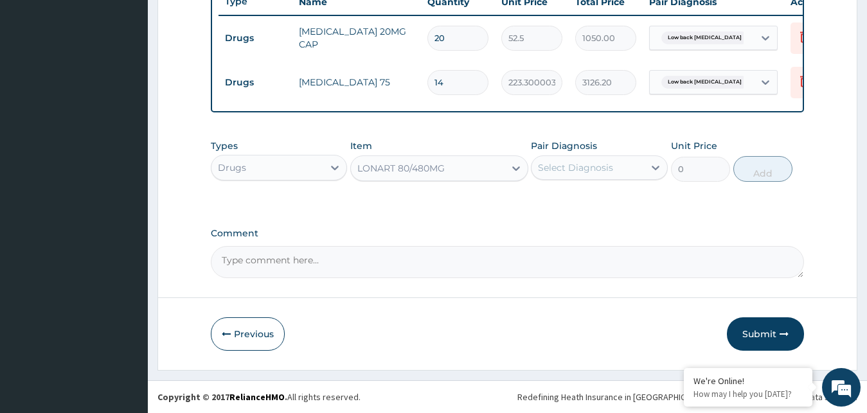
type input "340.91748046875"
click at [615, 168] on div "Select Diagnosis" at bounding box center [588, 167] width 112 height 21
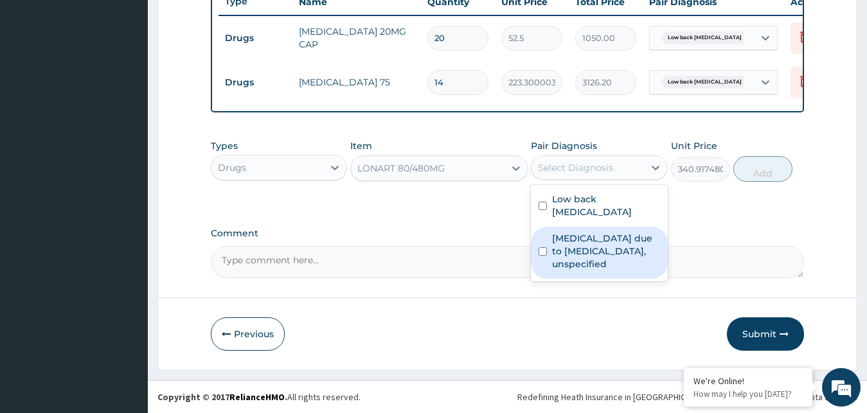
drag, startPoint x: 585, startPoint y: 257, endPoint x: 608, endPoint y: 233, distance: 33.6
click at [585, 256] on label "Malaria due to Plasmodium falciparum, unspecified" at bounding box center [606, 251] width 108 height 39
checkbox input "true"
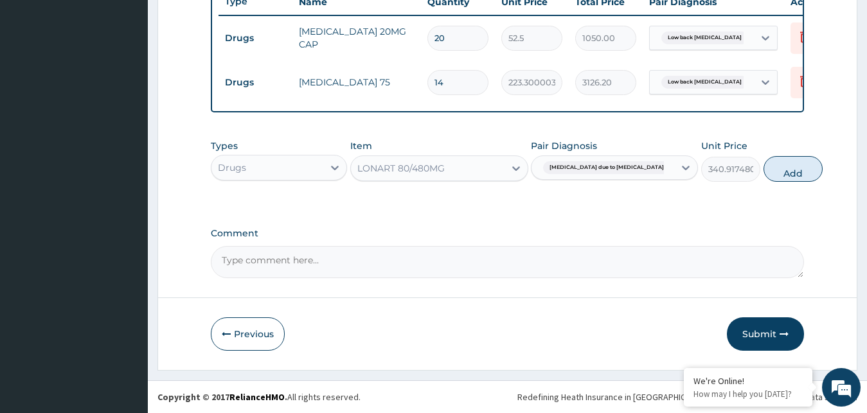
drag, startPoint x: 781, startPoint y: 167, endPoint x: 651, endPoint y: 168, distance: 130.5
click at [780, 168] on button "Add" at bounding box center [793, 169] width 59 height 26
type input "0"
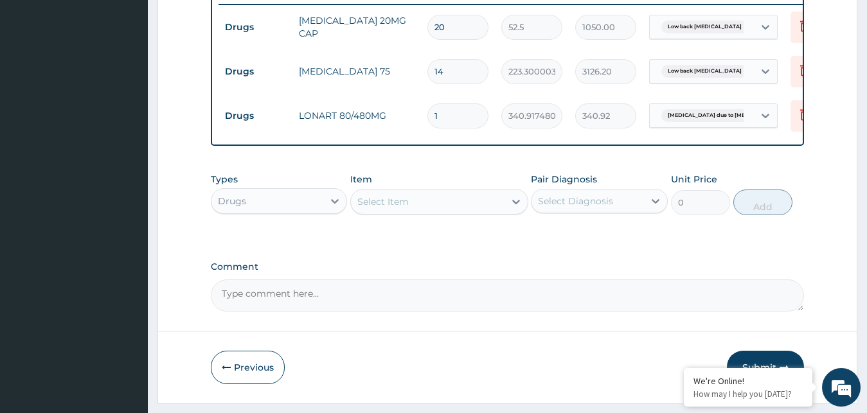
type input "0.00"
type input "6"
type input "2045.50"
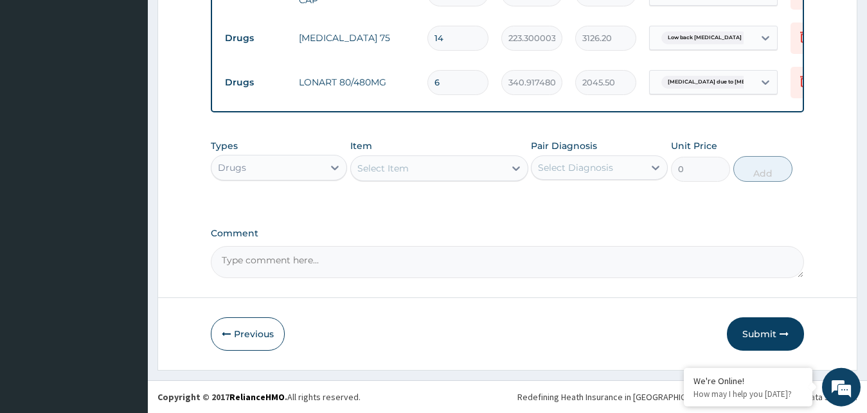
scroll to position [552, 0]
type input "6"
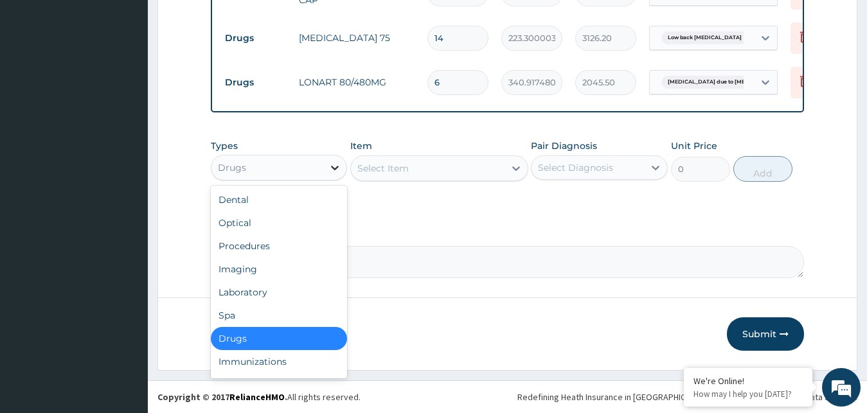
click at [335, 167] on icon at bounding box center [334, 167] width 13 height 13
click at [268, 294] on div "Laboratory" at bounding box center [279, 292] width 137 height 23
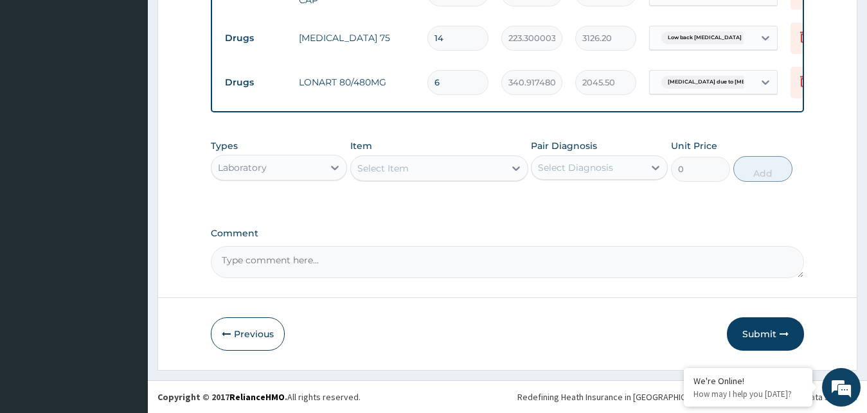
click at [495, 168] on div "Select Item" at bounding box center [428, 168] width 154 height 21
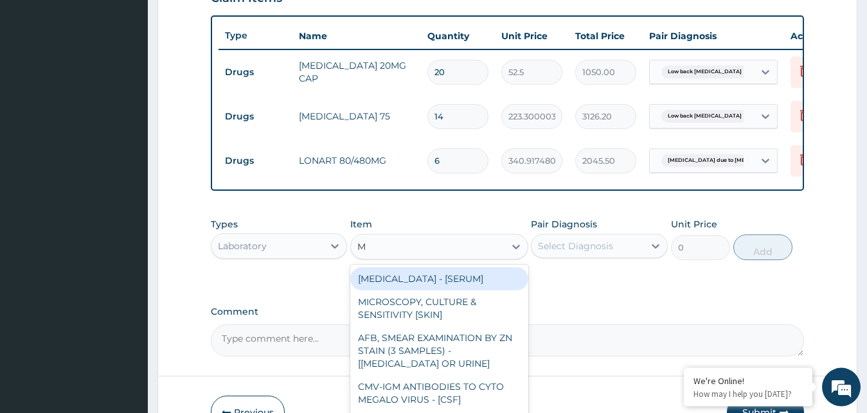
scroll to position [487, 0]
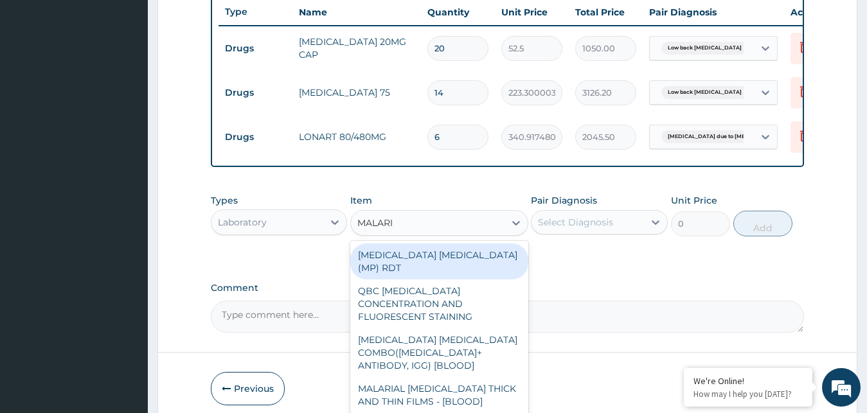
type input "MALARIA"
click at [444, 265] on div "MALARIA PARASITE (MP) RDT" at bounding box center [439, 262] width 178 height 36
type input "1500"
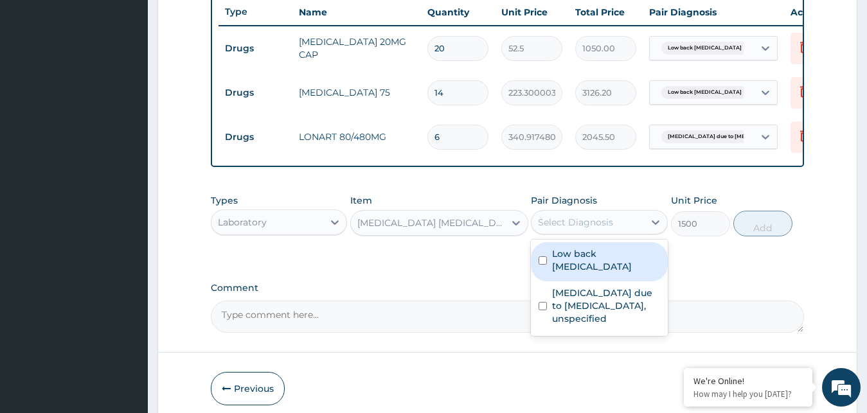
click at [624, 233] on div "Select Diagnosis" at bounding box center [588, 222] width 112 height 21
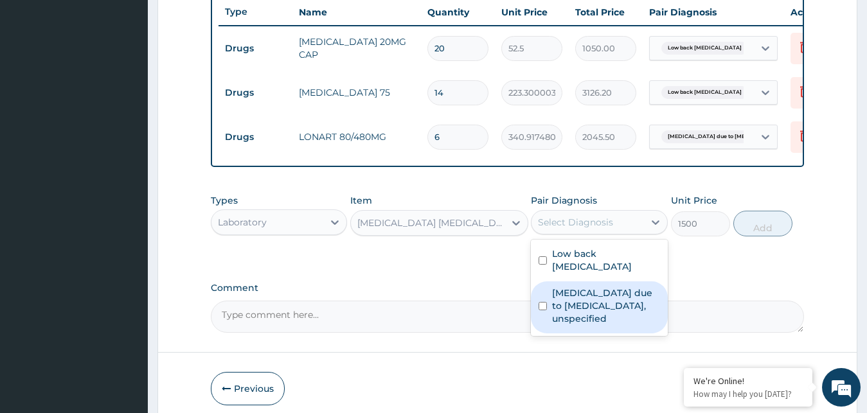
drag, startPoint x: 580, startPoint y: 323, endPoint x: 623, endPoint y: 319, distance: 42.6
click at [579, 323] on label "Malaria due to Plasmodium falciparum, unspecified" at bounding box center [606, 306] width 108 height 39
checkbox input "true"
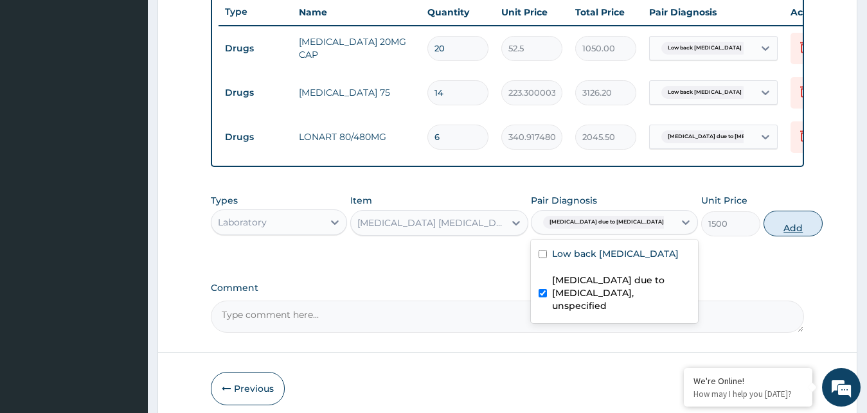
click at [764, 237] on button "Add" at bounding box center [793, 224] width 59 height 26
type input "0"
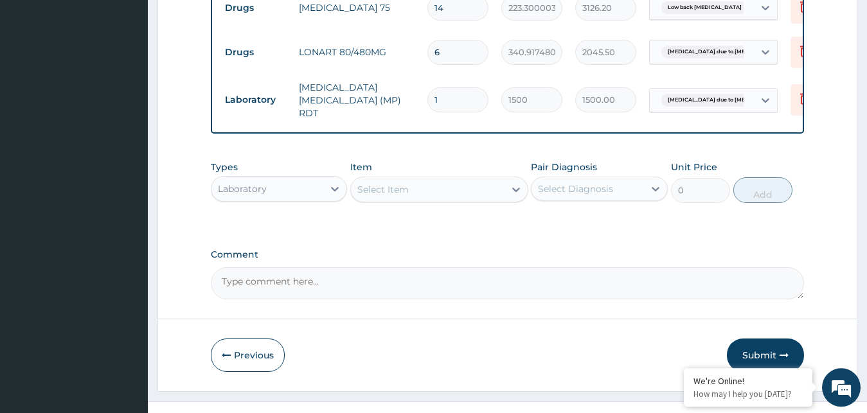
scroll to position [597, 0]
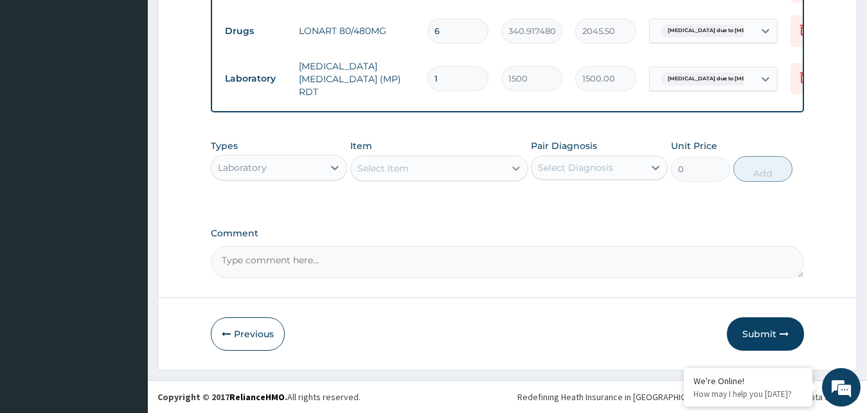
click at [510, 170] on icon at bounding box center [516, 168] width 13 height 13
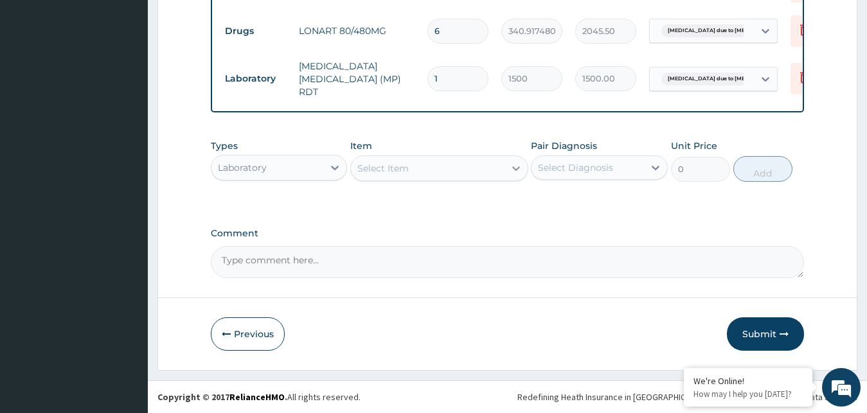
click at [508, 174] on div at bounding box center [516, 168] width 23 height 23
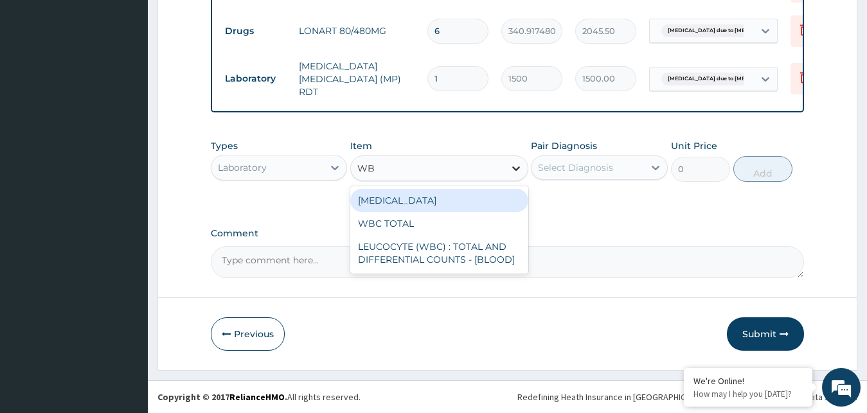
type input "WBC"
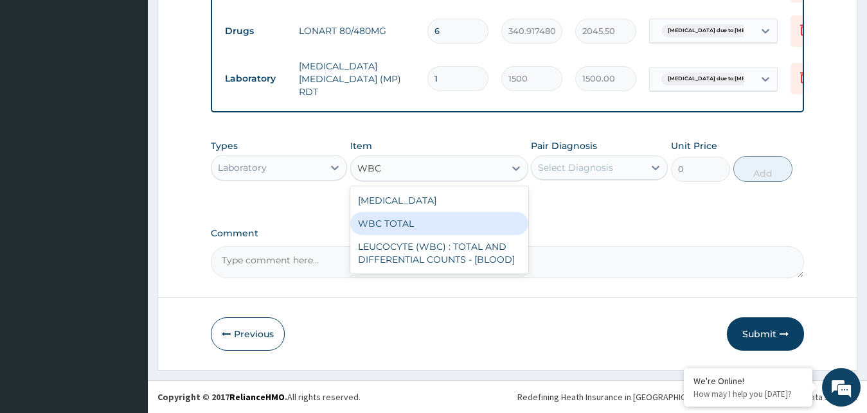
click at [431, 222] on div "WBC TOTAL" at bounding box center [439, 223] width 178 height 23
type input "1500"
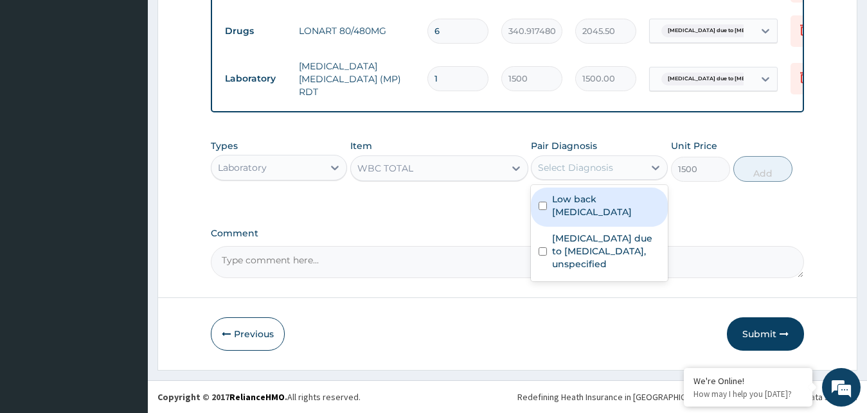
click at [620, 163] on div "Select Diagnosis" at bounding box center [588, 167] width 112 height 21
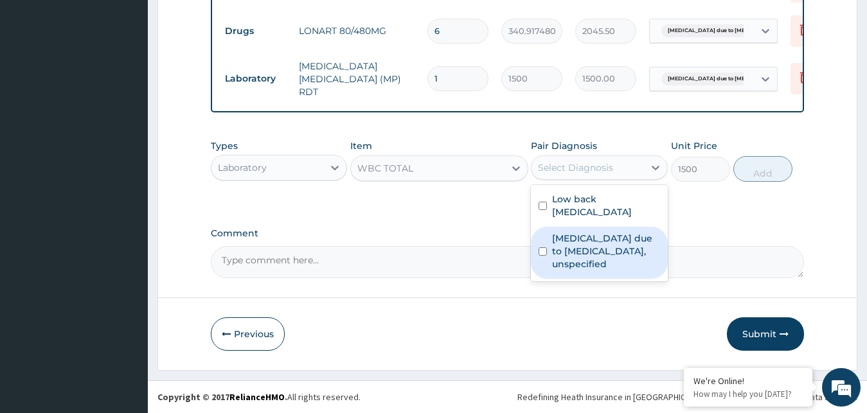
click at [584, 242] on label "Malaria due to Plasmodium falciparum, unspecified" at bounding box center [606, 251] width 108 height 39
checkbox input "true"
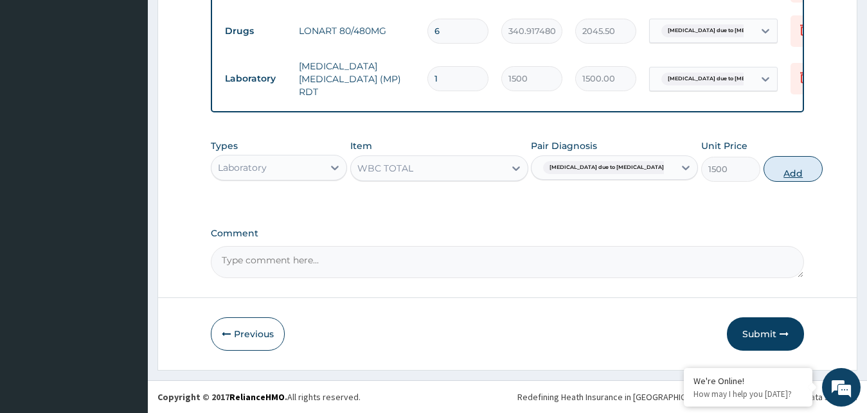
click at [764, 168] on button "Add" at bounding box center [793, 169] width 59 height 26
type input "0"
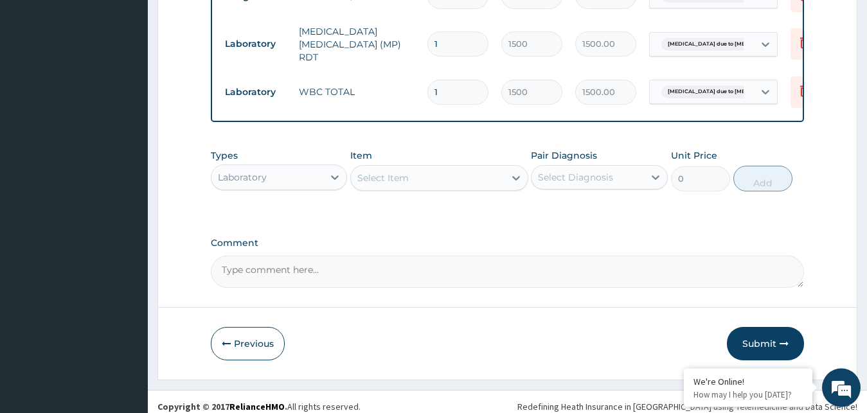
scroll to position [641, 0]
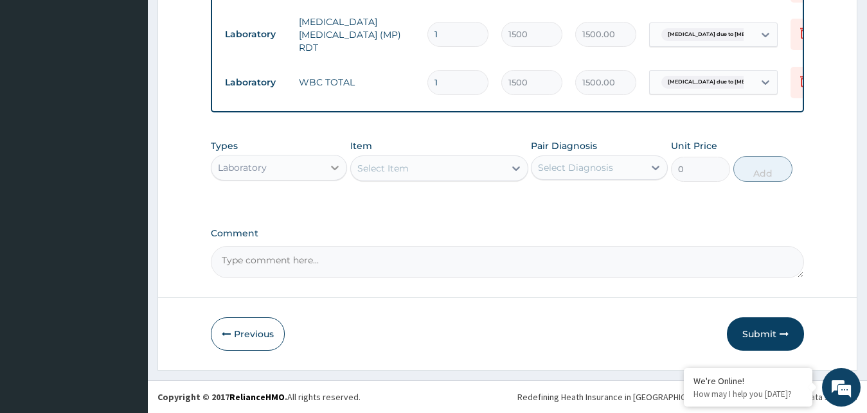
click at [328, 167] on div at bounding box center [334, 167] width 23 height 23
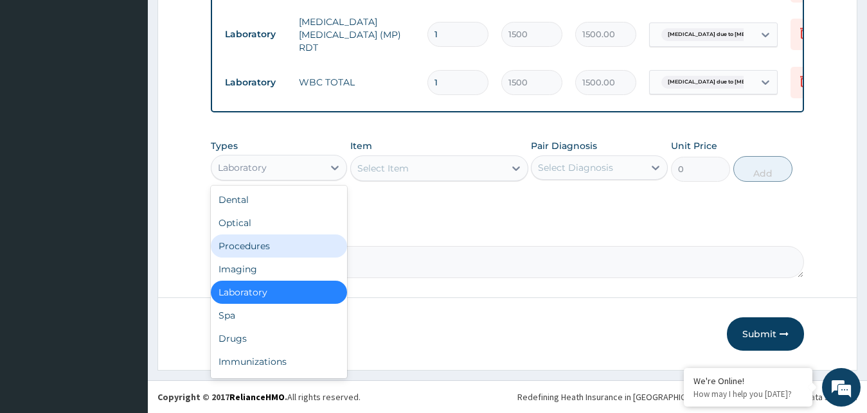
click at [274, 252] on div "Procedures" at bounding box center [279, 246] width 137 height 23
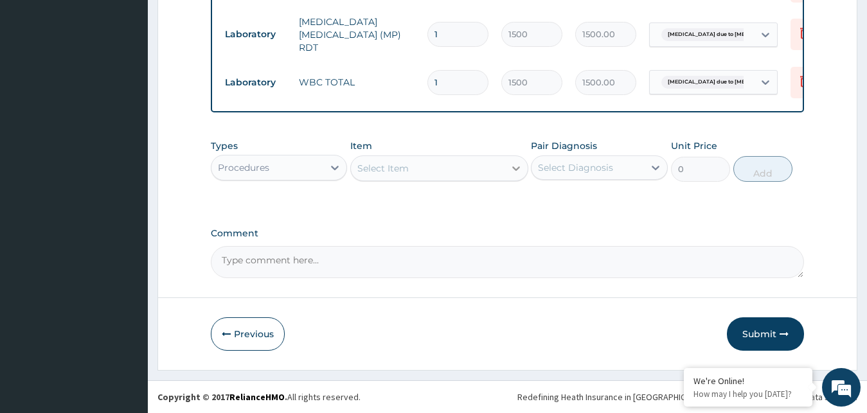
click at [515, 171] on icon at bounding box center [516, 168] width 13 height 13
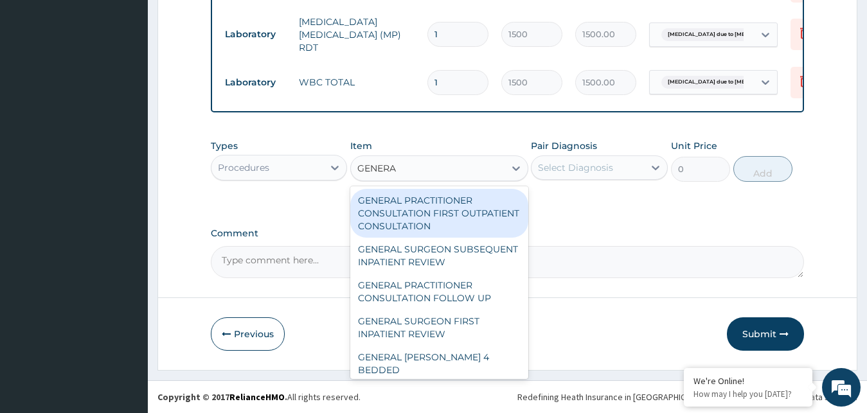
type input "GENERAL"
drag, startPoint x: 462, startPoint y: 200, endPoint x: 465, endPoint y: 189, distance: 11.4
click at [462, 199] on div "GENERAL PRACTITIONER CONSULTATION FIRST OUTPATIENT CONSULTATION" at bounding box center [439, 213] width 178 height 49
type input "3000"
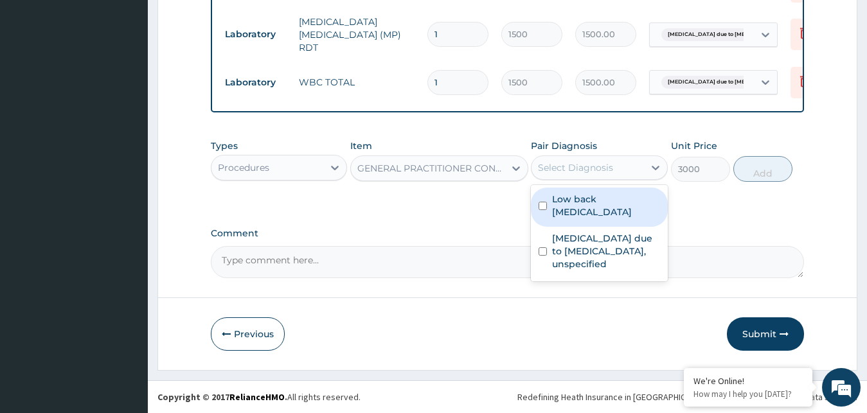
click at [586, 168] on div "Select Diagnosis" at bounding box center [575, 167] width 75 height 13
drag, startPoint x: 563, startPoint y: 220, endPoint x: 571, endPoint y: 210, distance: 12.8
click at [562, 220] on div "Low back pain, unspecified" at bounding box center [599, 207] width 137 height 39
checkbox input "true"
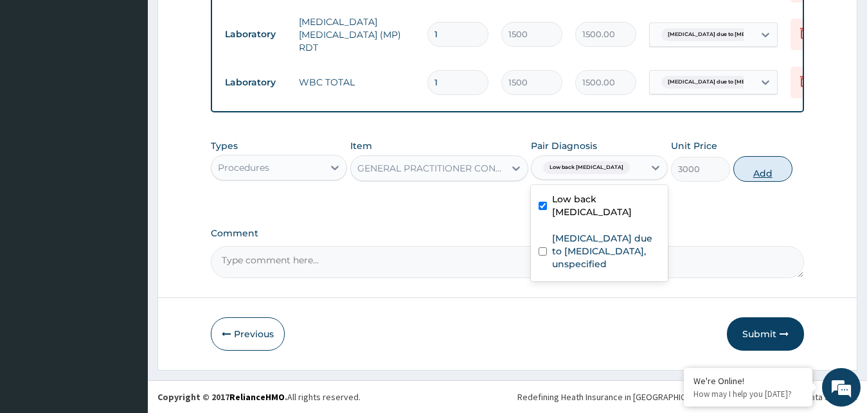
click at [758, 179] on button "Add" at bounding box center [762, 169] width 59 height 26
type input "0"
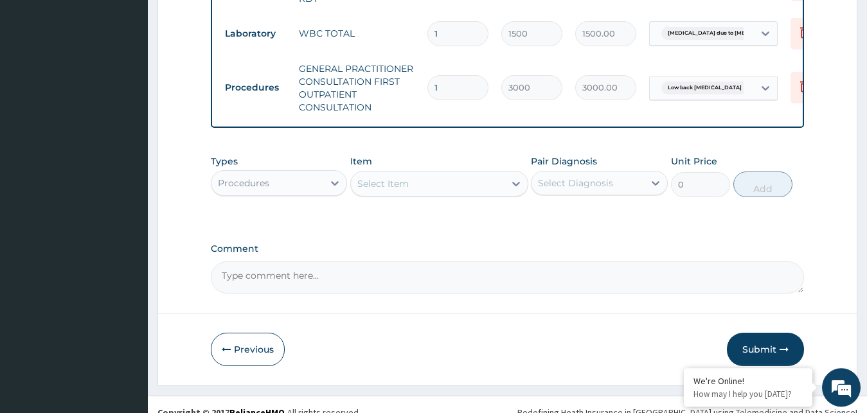
scroll to position [705, 0]
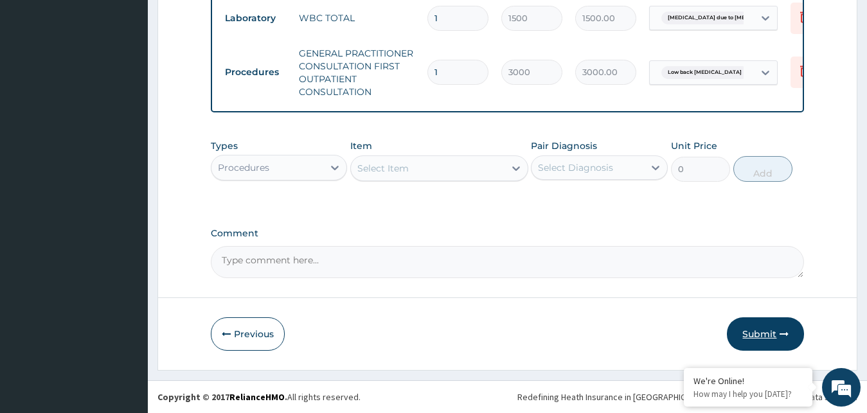
click at [766, 337] on button "Submit" at bounding box center [765, 334] width 77 height 33
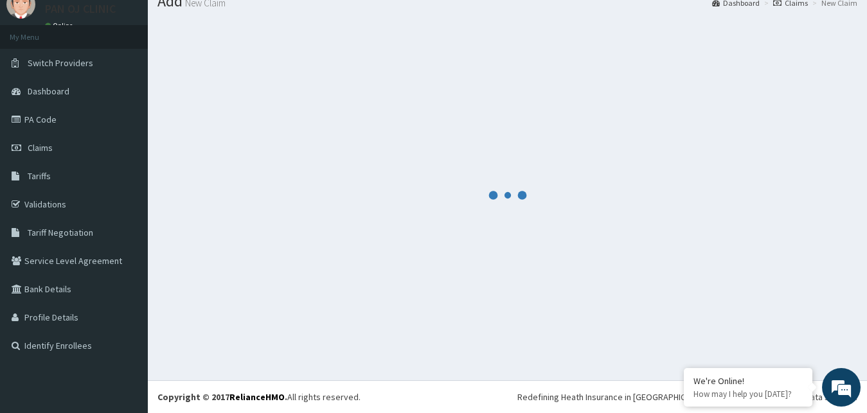
scroll to position [49, 0]
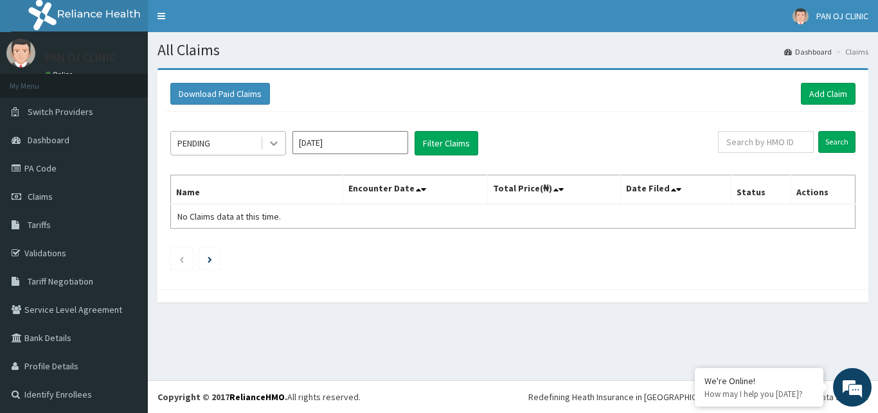
click at [279, 147] on icon at bounding box center [273, 143] width 13 height 13
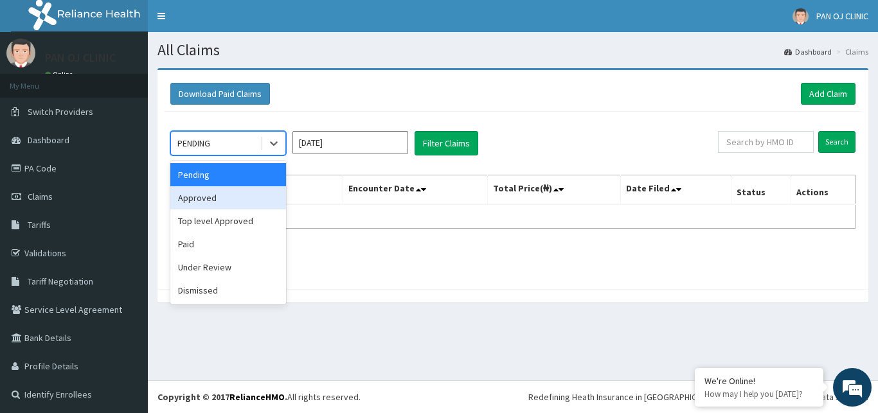
click at [262, 203] on div "Approved" at bounding box center [228, 197] width 116 height 23
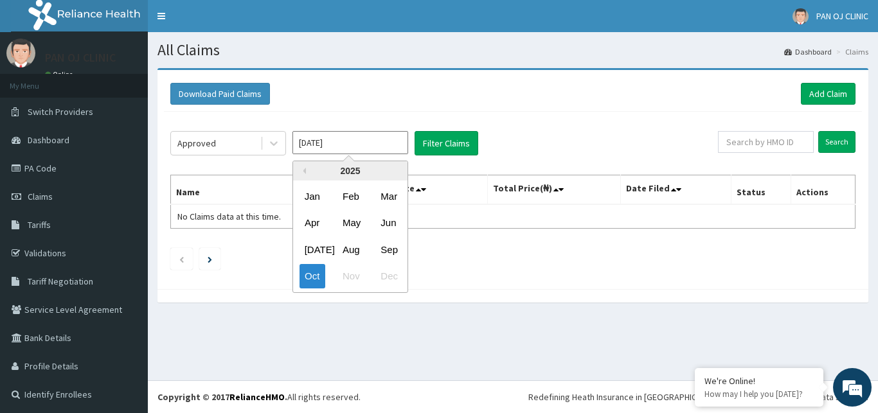
click at [366, 136] on input "[DATE]" at bounding box center [350, 142] width 116 height 23
click at [350, 249] on div "Aug" at bounding box center [350, 250] width 26 height 24
type input "[DATE]"
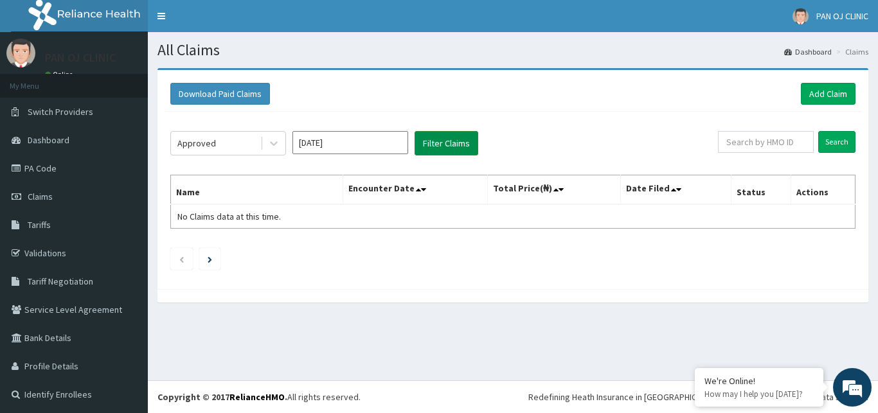
click at [458, 142] on button "Filter Claims" at bounding box center [447, 143] width 64 height 24
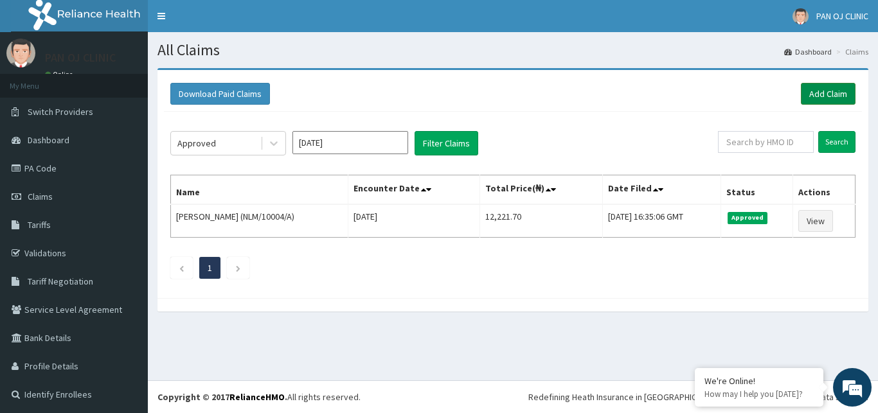
click at [825, 91] on link "Add Claim" at bounding box center [828, 94] width 55 height 22
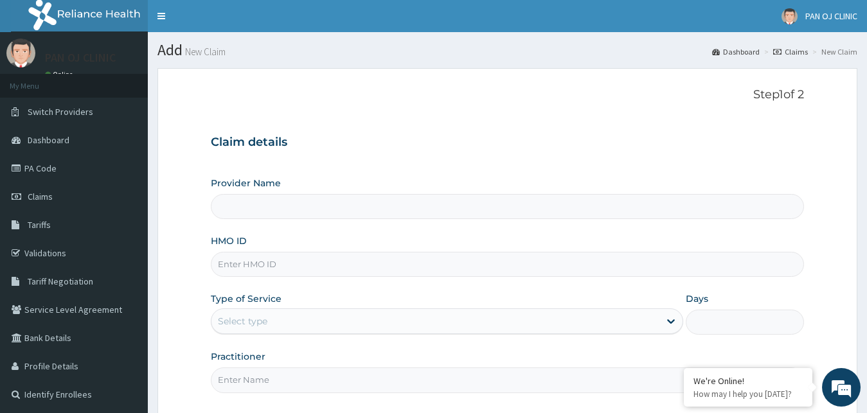
type input "PAN OJ CLINIC"
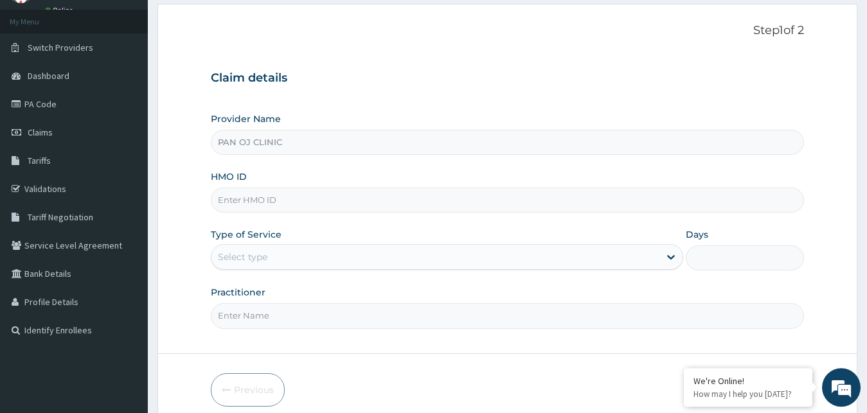
scroll to position [66, 0]
click at [259, 192] on input "HMO ID" at bounding box center [508, 198] width 594 height 25
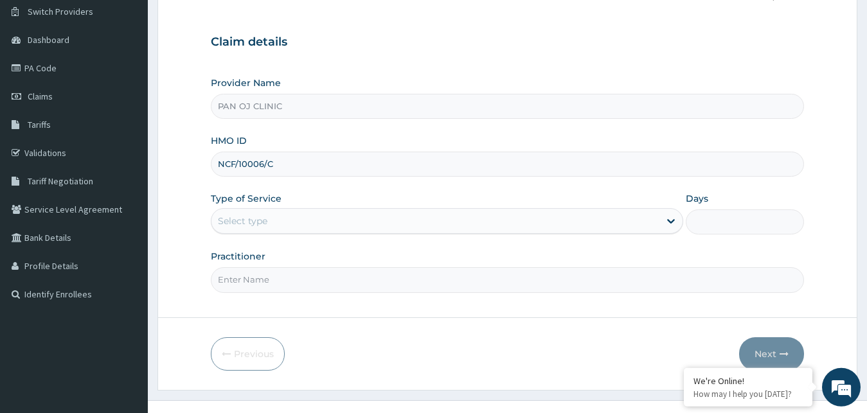
scroll to position [120, 0]
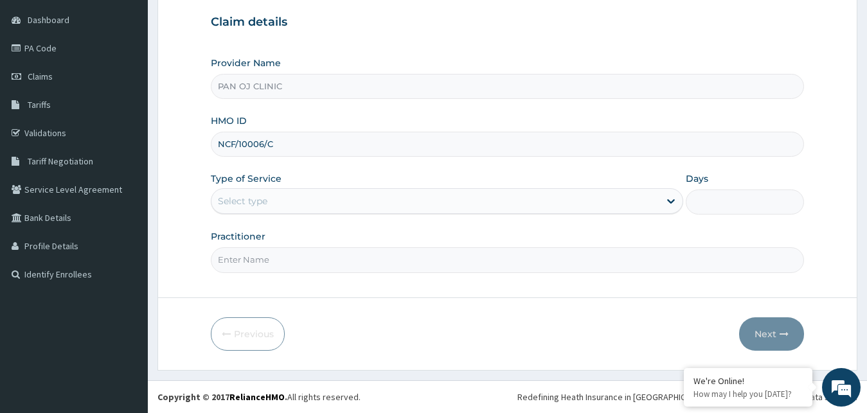
type input "NCF/10006/C"
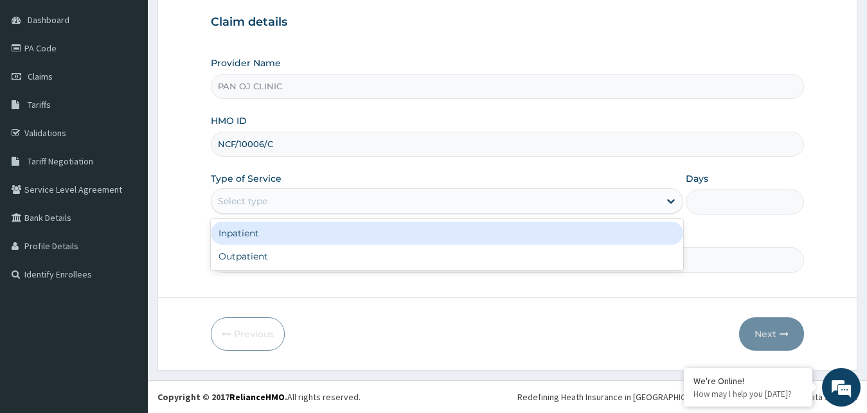
click at [276, 199] on div "Select type" at bounding box center [435, 201] width 449 height 21
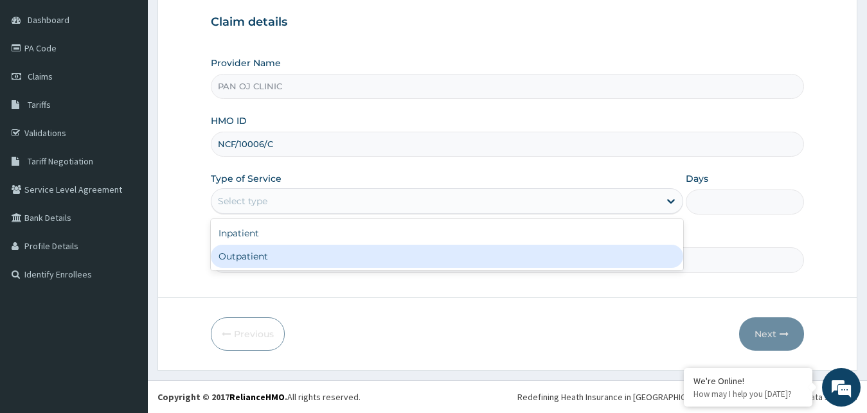
click at [258, 259] on div "Outpatient" at bounding box center [447, 256] width 473 height 23
type input "1"
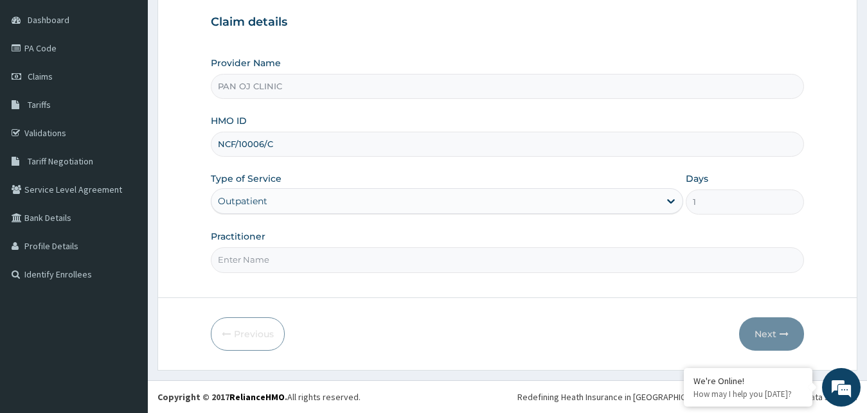
click at [263, 254] on input "Practitioner" at bounding box center [508, 259] width 594 height 25
type input "DR FRANK"
click at [767, 330] on button "Next" at bounding box center [771, 334] width 65 height 33
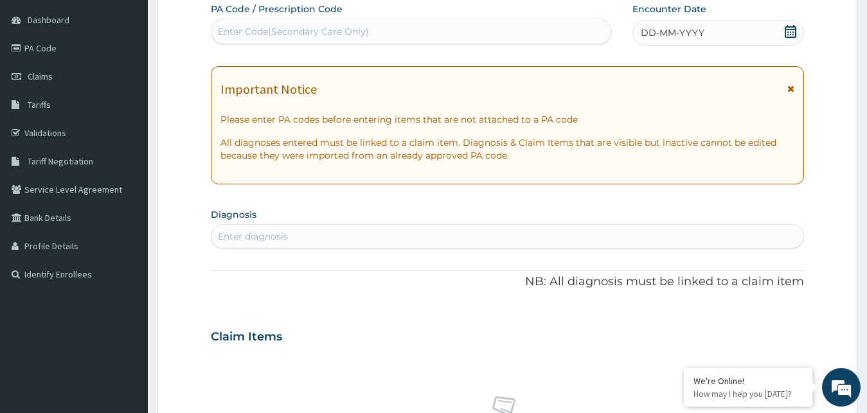
drag, startPoint x: 791, startPoint y: 31, endPoint x: 780, endPoint y: 48, distance: 20.0
click at [791, 33] on icon at bounding box center [791, 31] width 12 height 13
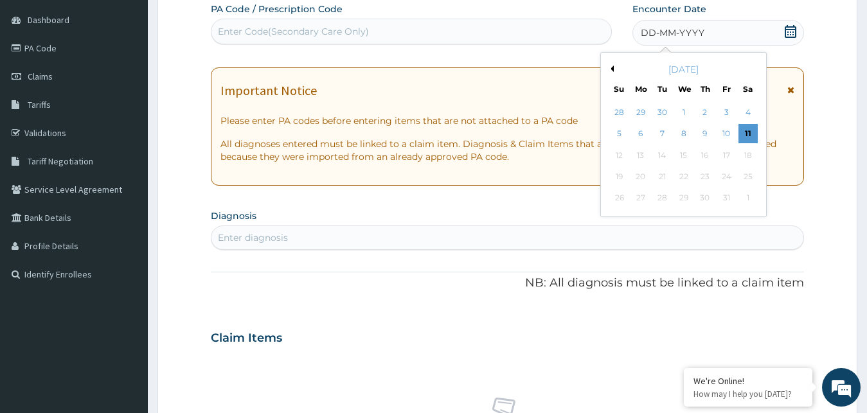
click at [611, 67] on button "Previous Month" at bounding box center [610, 69] width 6 height 6
click at [728, 114] on div "1" at bounding box center [726, 112] width 19 height 19
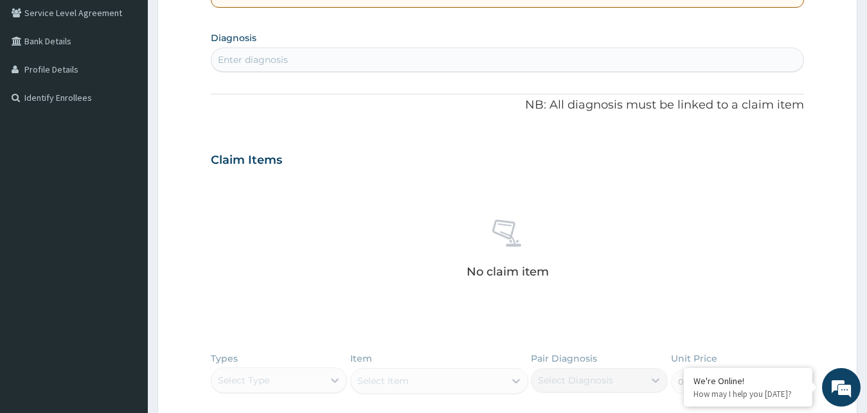
scroll to position [317, 0]
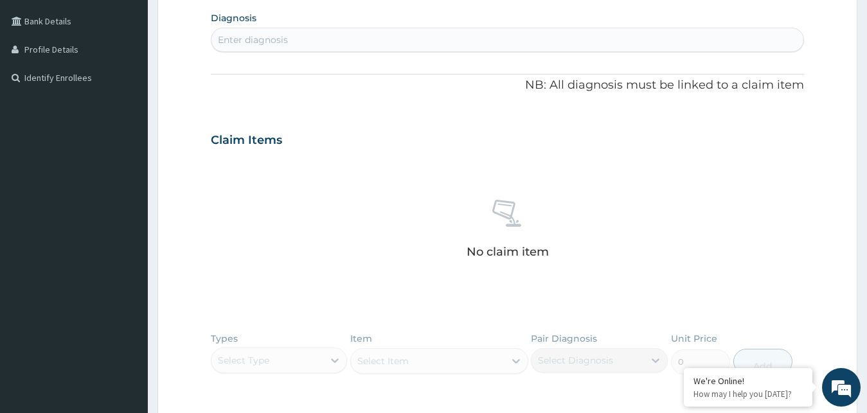
drag, startPoint x: 354, startPoint y: 40, endPoint x: 423, endPoint y: 47, distance: 69.1
click at [357, 41] on div "Enter diagnosis" at bounding box center [507, 40] width 593 height 21
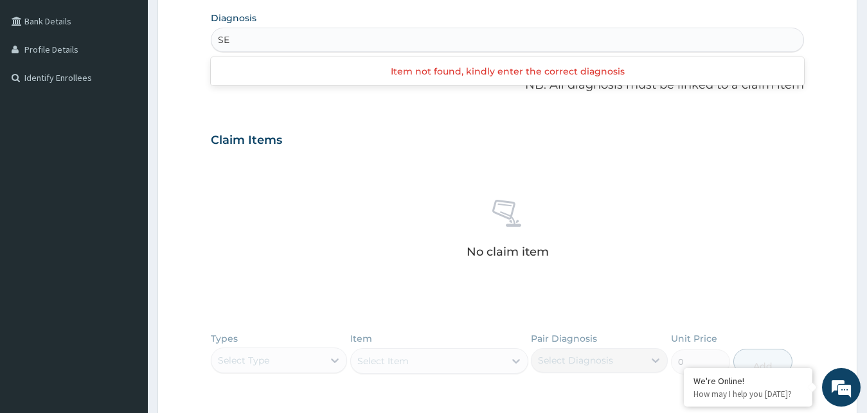
type input "S"
type input "D"
type input "ECZEMA"
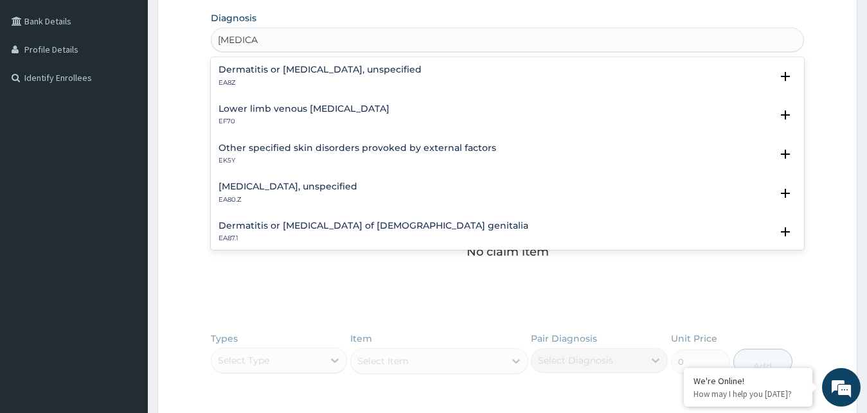
click at [284, 73] on h4 "Dermatitis or eczema, unspecified" at bounding box center [320, 70] width 203 height 10
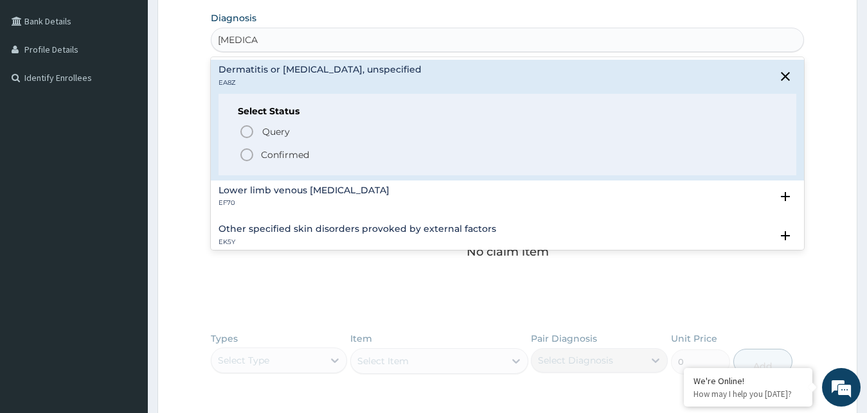
click at [246, 149] on circle "status option filled" at bounding box center [247, 155] width 12 height 12
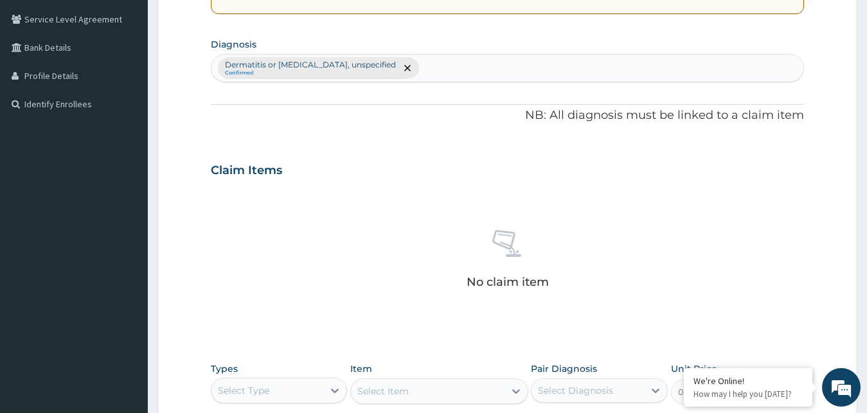
scroll to position [251, 0]
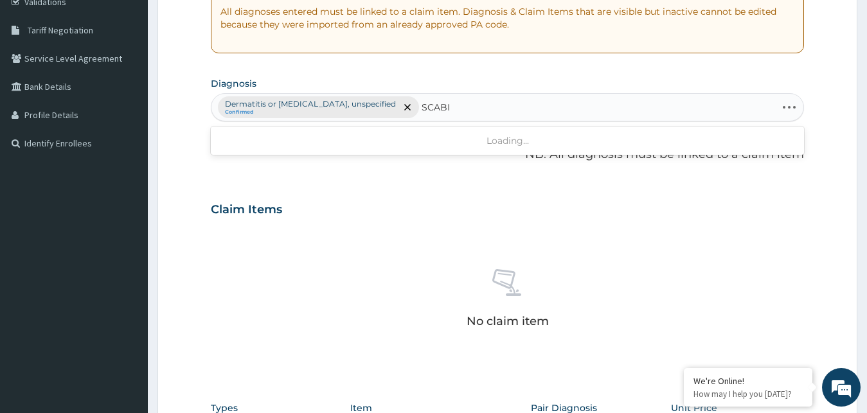
type input "SCABIES"
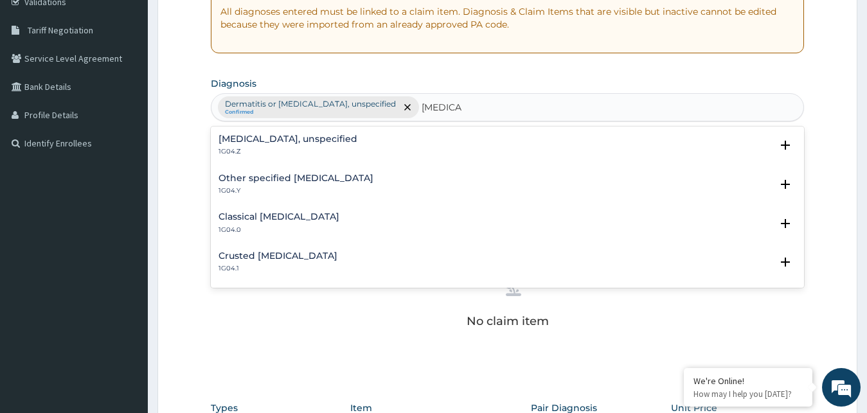
click at [254, 141] on h4 "Scabies, unspecified" at bounding box center [288, 139] width 139 height 10
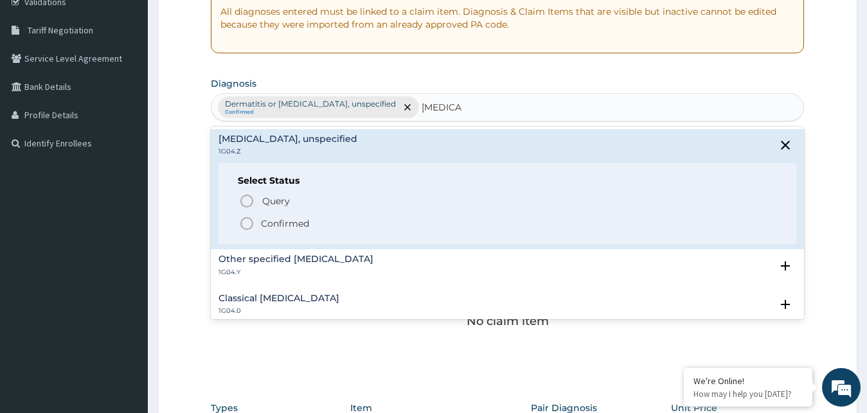
click at [247, 220] on icon "status option filled" at bounding box center [246, 223] width 15 height 15
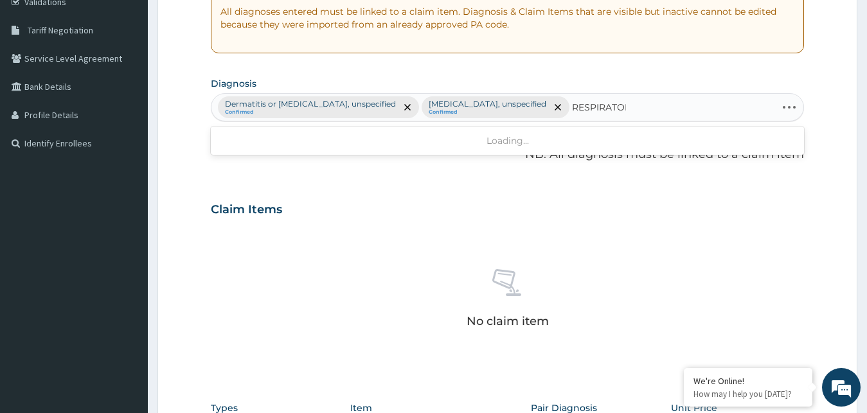
type input "RESPIRATORY"
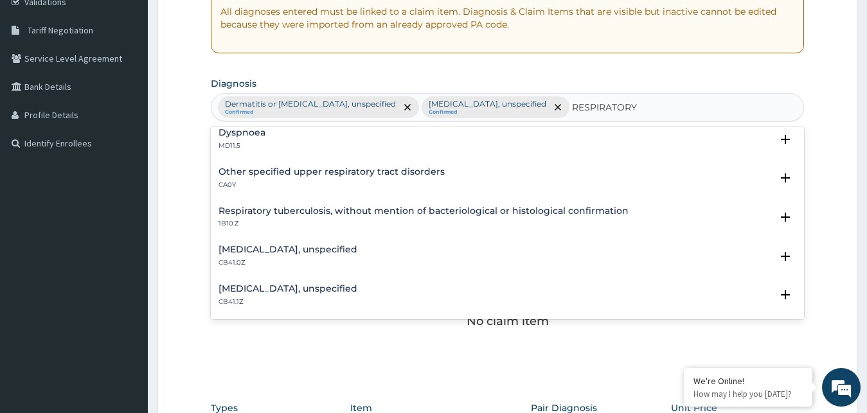
scroll to position [208, 0]
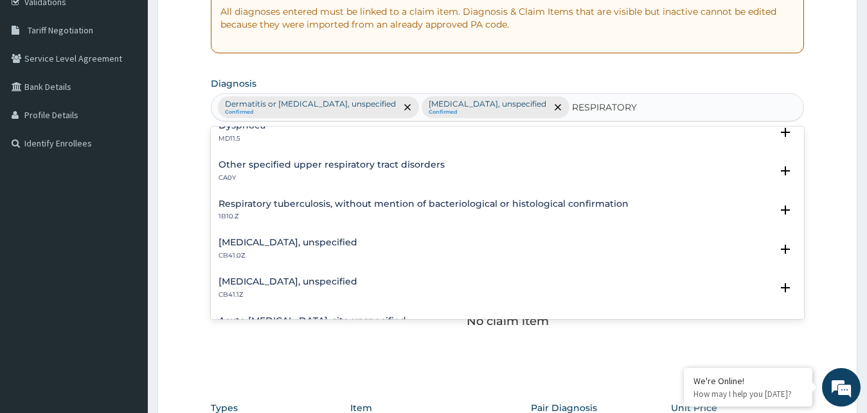
click at [300, 165] on h4 "Other specified upper respiratory tract disorders" at bounding box center [332, 165] width 226 height 10
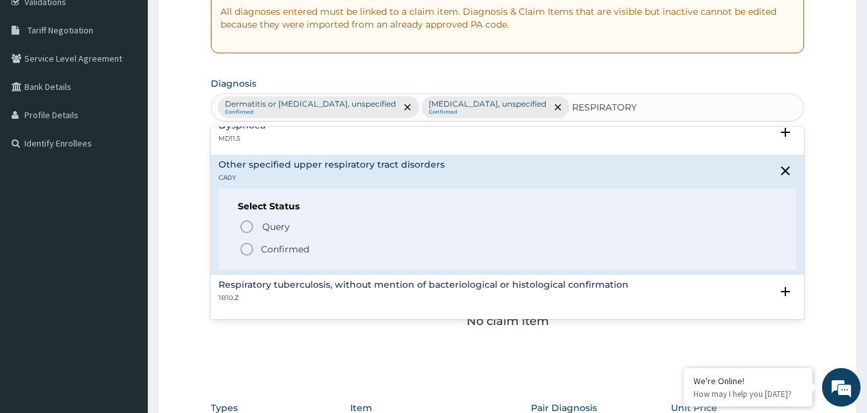
drag, startPoint x: 246, startPoint y: 248, endPoint x: 303, endPoint y: 227, distance: 61.6
click at [248, 248] on icon "status option filled" at bounding box center [246, 249] width 15 height 15
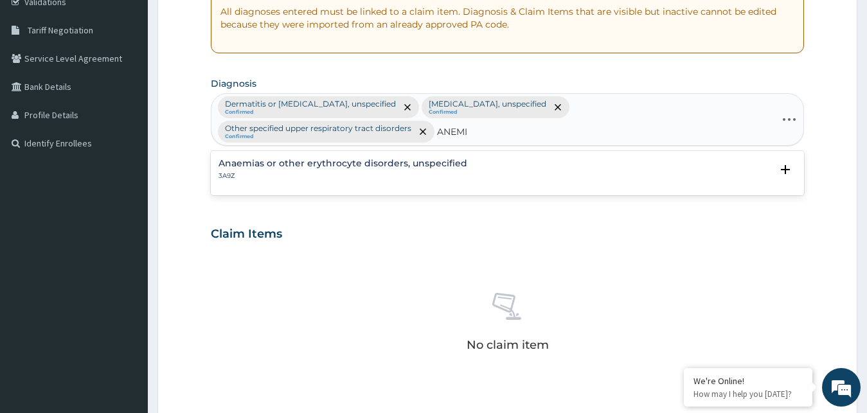
type input "ANEMIA"
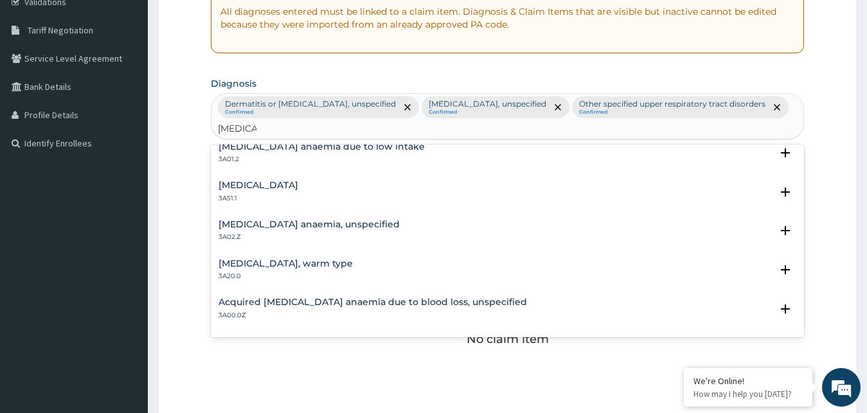
scroll to position [1041, 0]
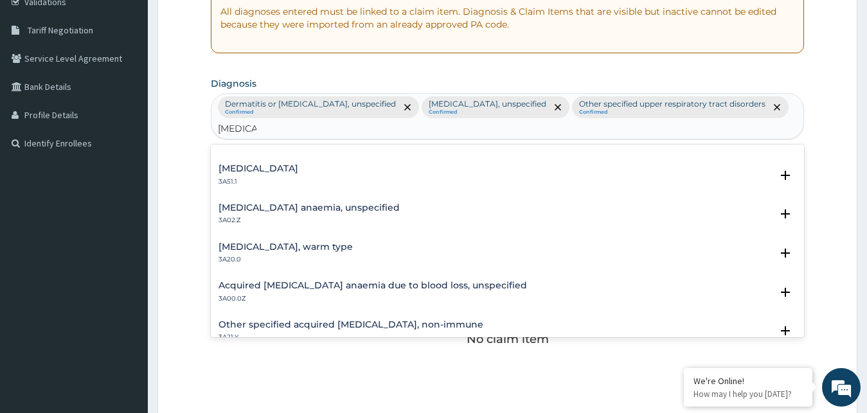
click at [246, 203] on div "Folate deficiency anaemia, unspecified 3A02.Z" at bounding box center [309, 214] width 181 height 22
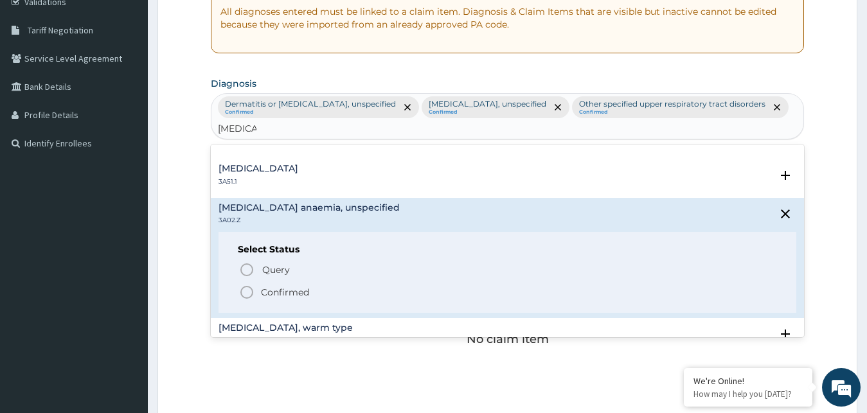
click at [246, 285] on icon "status option filled" at bounding box center [246, 292] width 15 height 15
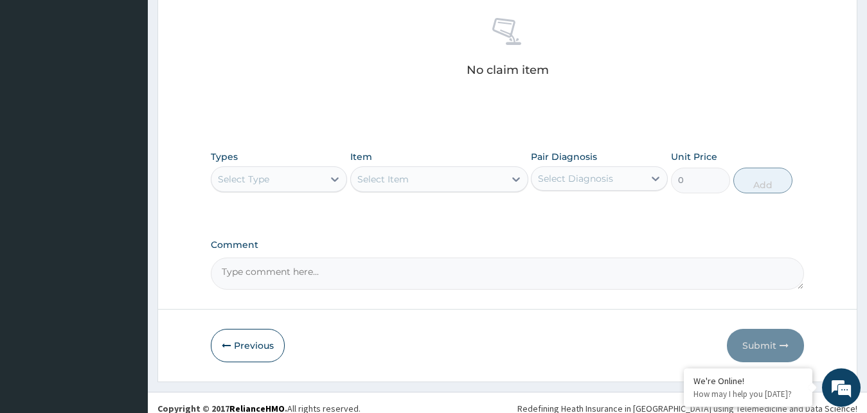
scroll to position [538, 0]
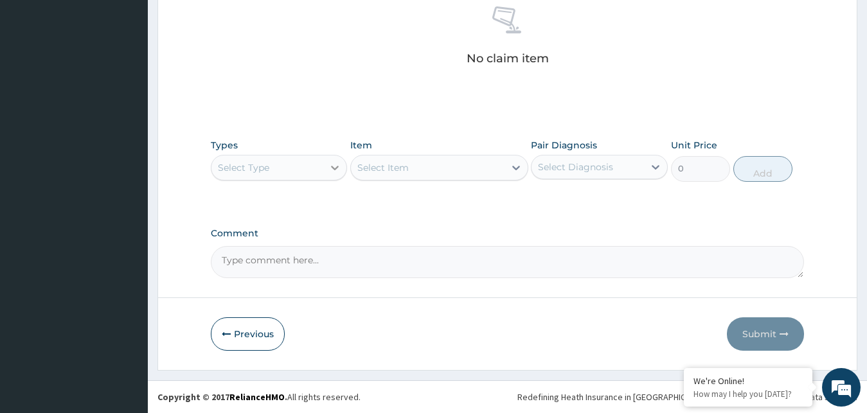
click at [332, 172] on icon at bounding box center [334, 167] width 13 height 13
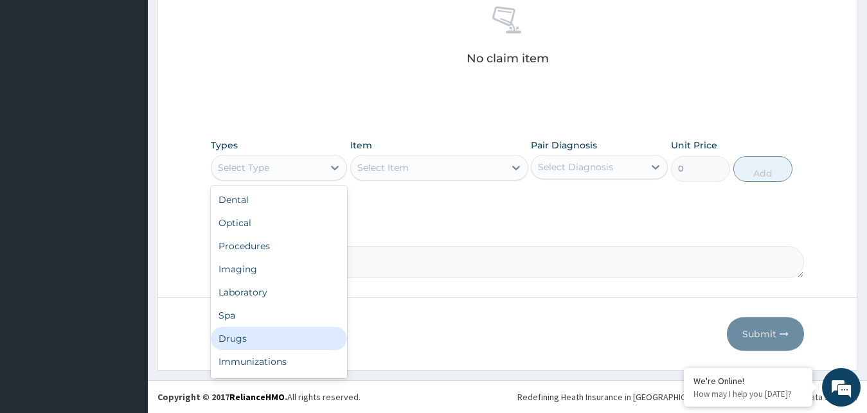
drag, startPoint x: 249, startPoint y: 334, endPoint x: 256, endPoint y: 330, distance: 7.8
click at [251, 333] on div "Drugs" at bounding box center [279, 338] width 137 height 23
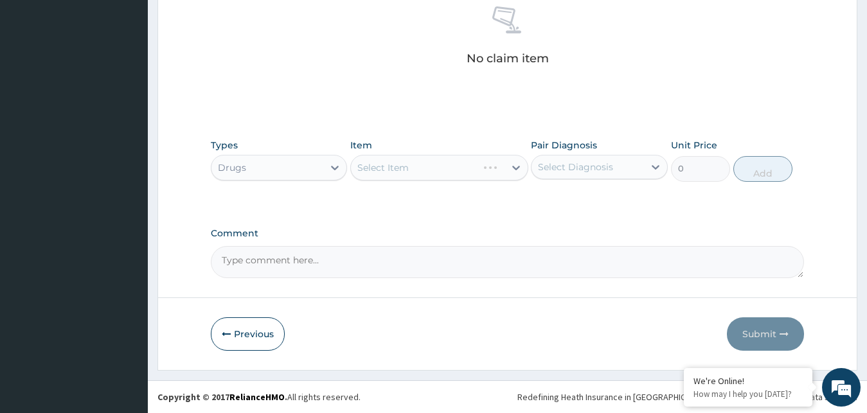
click at [507, 166] on div "Select Item" at bounding box center [439, 168] width 178 height 26
click at [506, 170] on div "Select Item" at bounding box center [439, 168] width 178 height 26
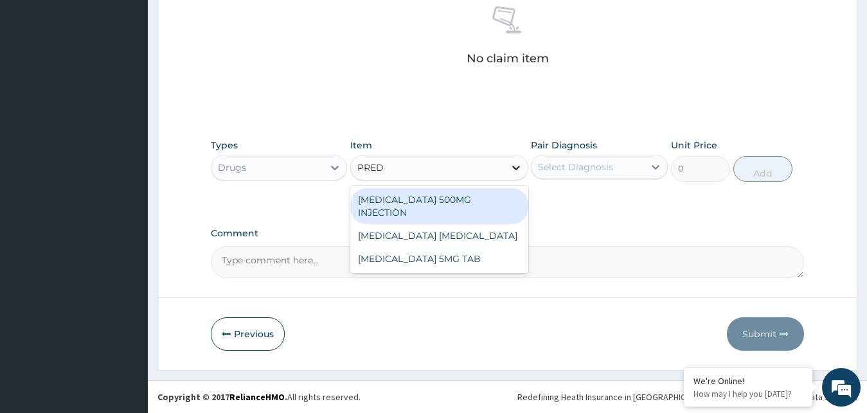
type input "PREDN"
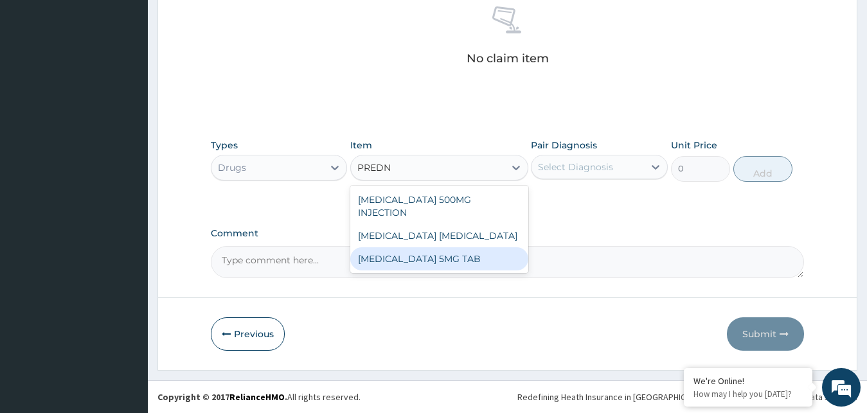
click at [474, 263] on div "PREDNISOLONE 5MG TAB" at bounding box center [439, 258] width 178 height 23
type input "52.5"
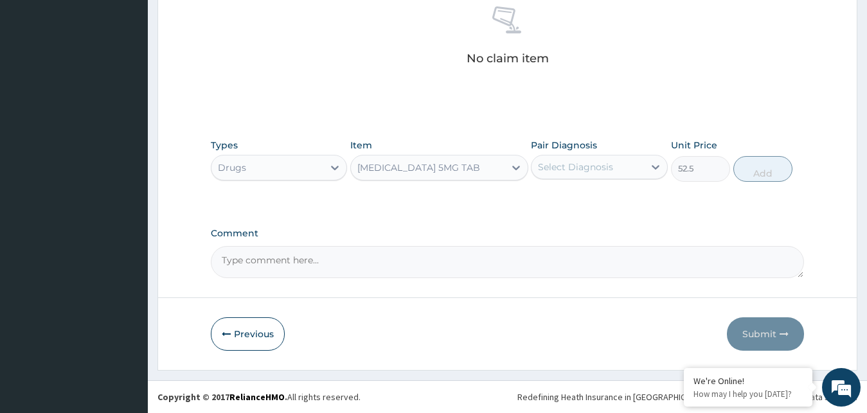
click at [628, 172] on div "Select Diagnosis" at bounding box center [588, 167] width 112 height 21
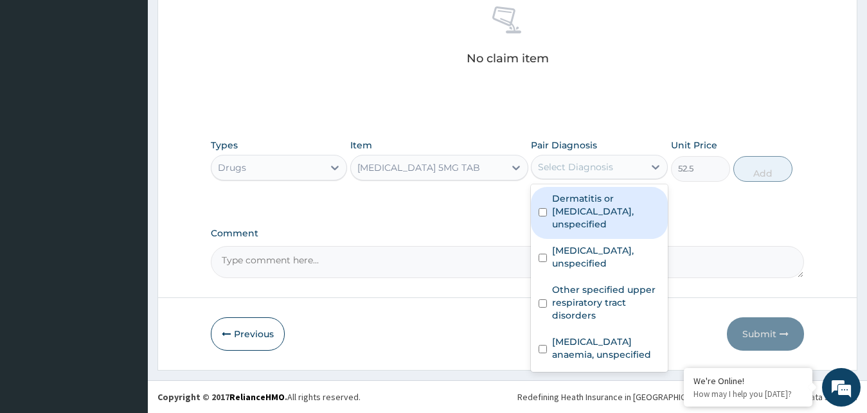
click at [559, 210] on label "Dermatitis or eczema, unspecified" at bounding box center [606, 211] width 108 height 39
checkbox input "true"
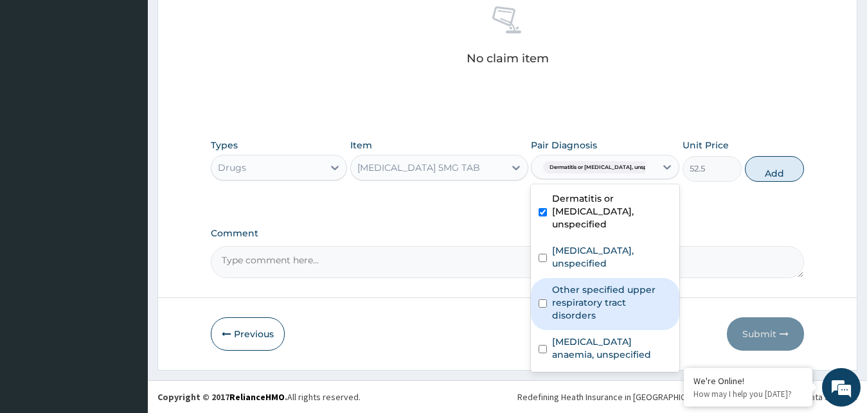
click at [575, 283] on label "Other specified upper respiratory tract disorders" at bounding box center [612, 302] width 120 height 39
checkbox input "true"
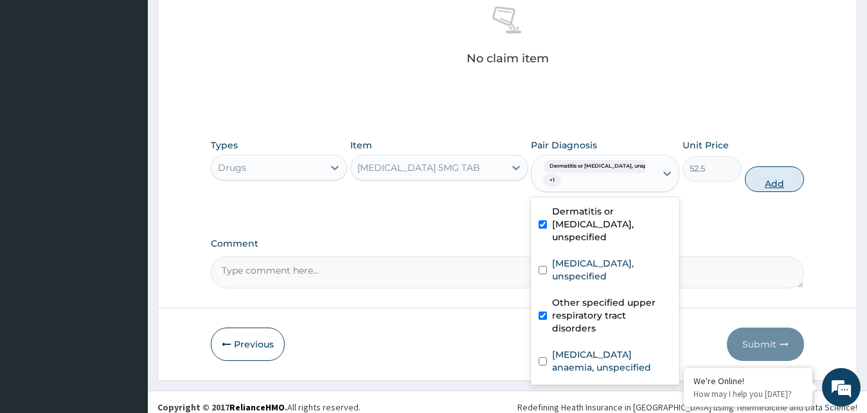
click at [770, 185] on button "Add" at bounding box center [774, 179] width 59 height 26
type input "0"
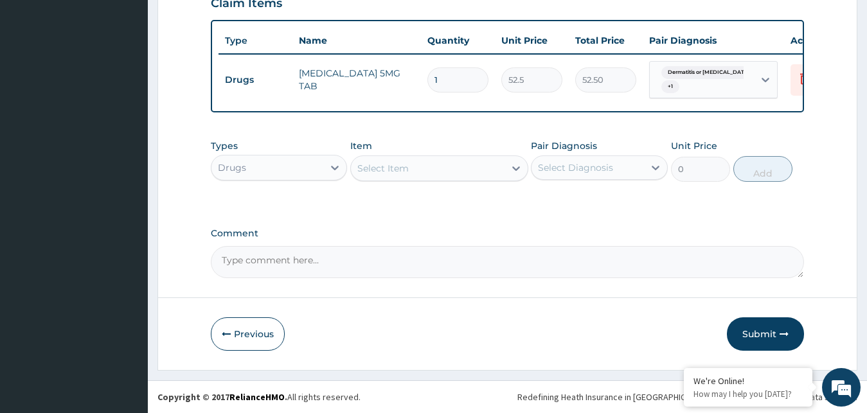
scroll to position [493, 0]
type input "0.00"
type input "2"
type input "105.00"
type input "20"
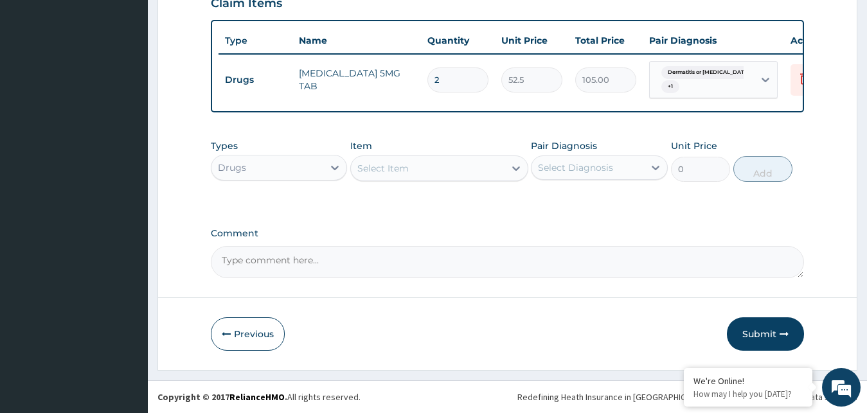
type input "1050.00"
type input "20"
click at [515, 167] on icon at bounding box center [516, 168] width 13 height 13
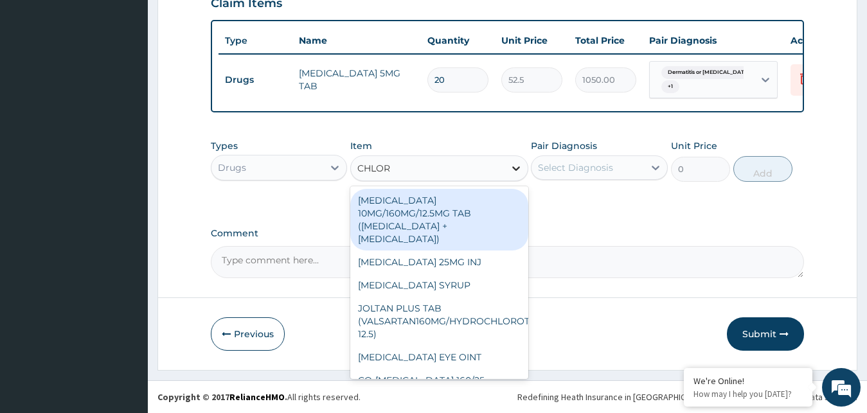
type input "CHLORP"
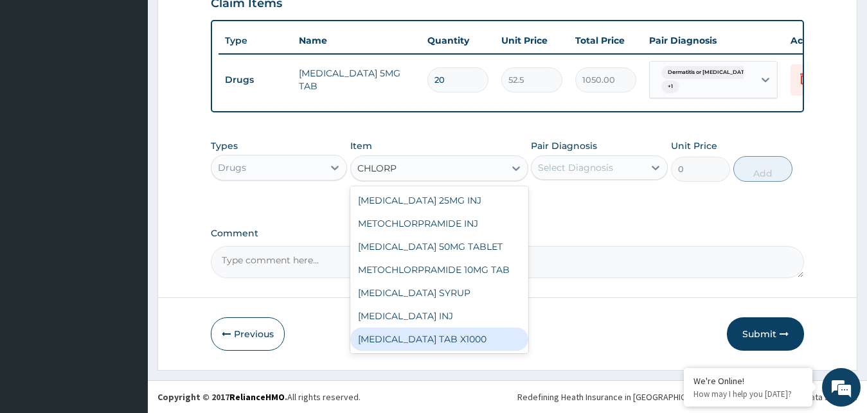
click at [472, 337] on div "CHLORPHENIRAMINE TAB X1000" at bounding box center [439, 339] width 178 height 23
type input "52.5"
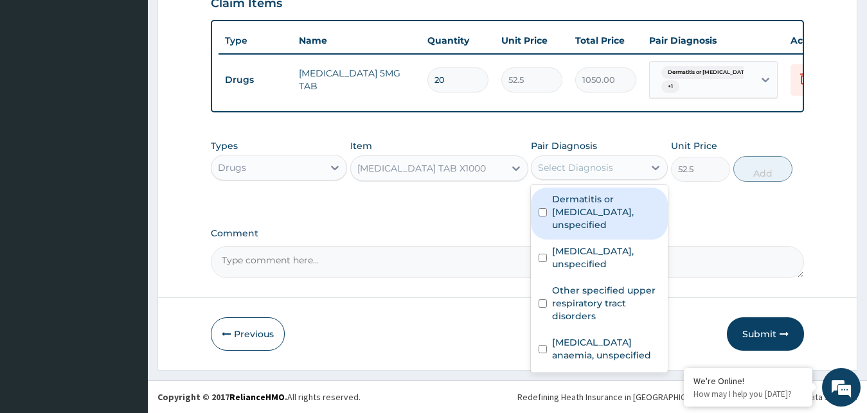
click at [628, 164] on div "Select Diagnosis" at bounding box center [588, 167] width 112 height 21
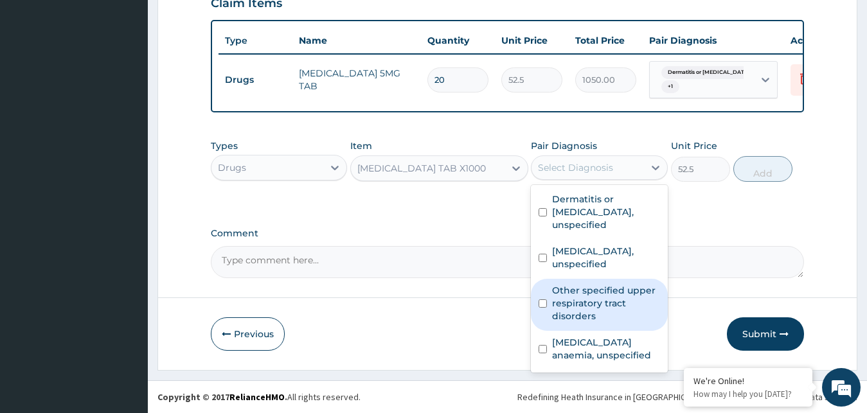
click at [563, 284] on label "Other specified upper respiratory tract disorders" at bounding box center [606, 303] width 108 height 39
checkbox input "true"
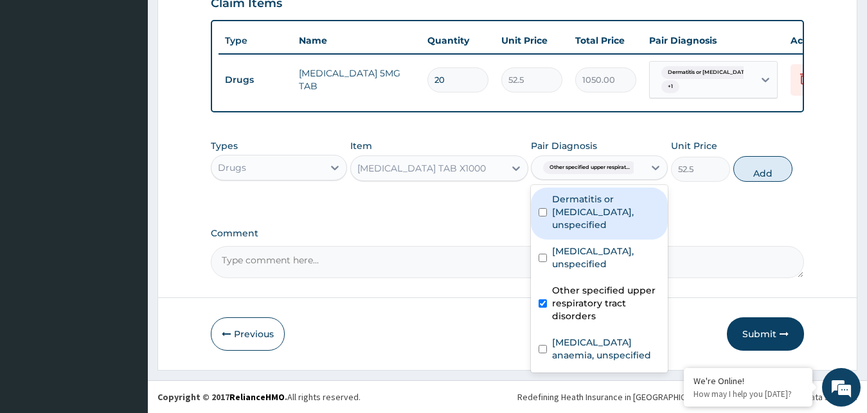
click at [591, 195] on label "Dermatitis or eczema, unspecified" at bounding box center [606, 212] width 108 height 39
checkbox input "true"
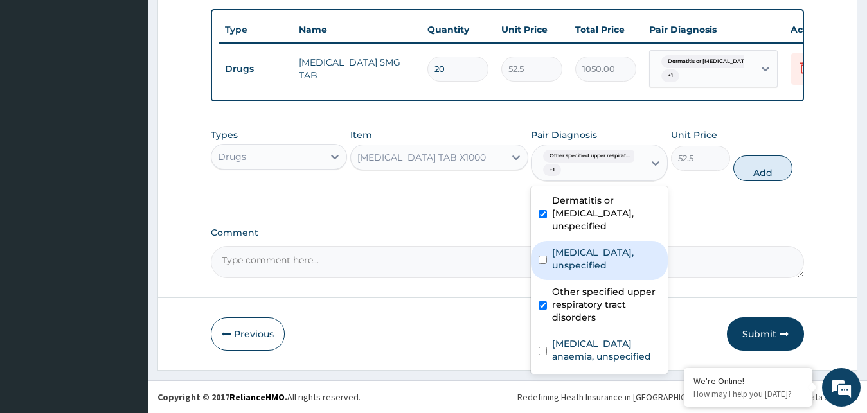
click at [763, 181] on button "Add" at bounding box center [762, 169] width 59 height 26
type input "0"
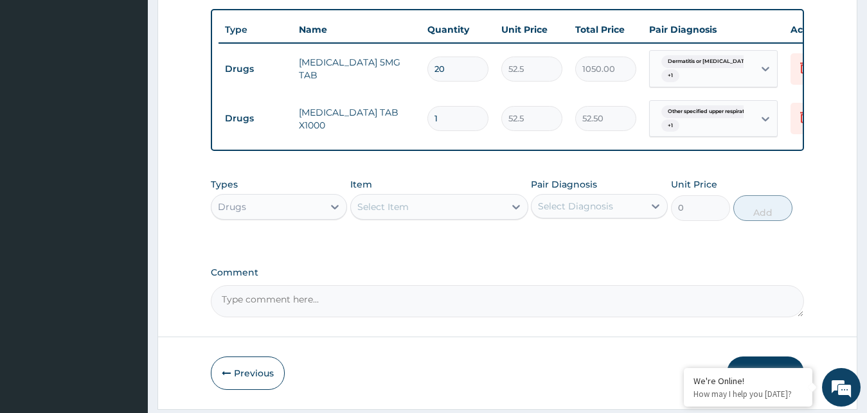
type input "0.00"
type input "2"
type input "105.00"
type input "20"
type input "1050.00"
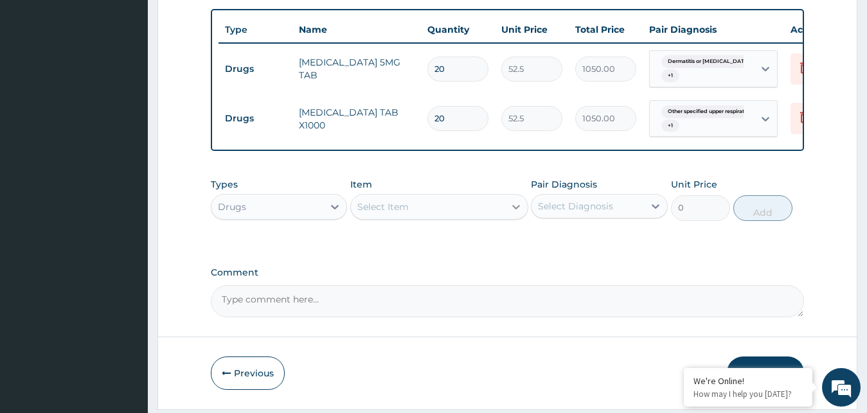
type input "20"
click at [506, 219] on div at bounding box center [516, 206] width 23 height 23
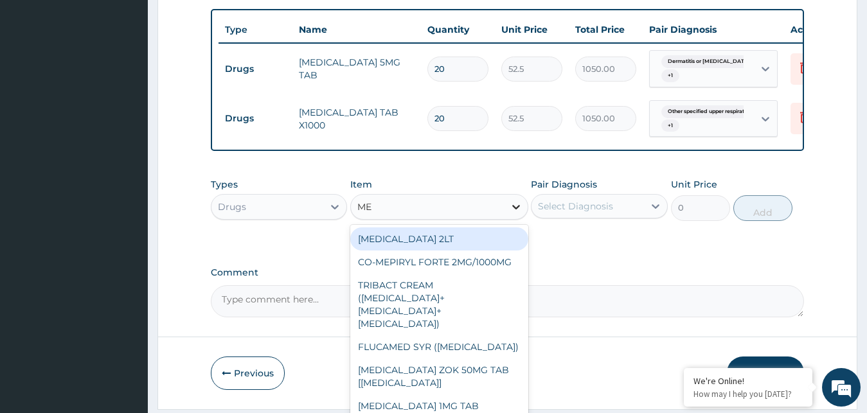
type input "M"
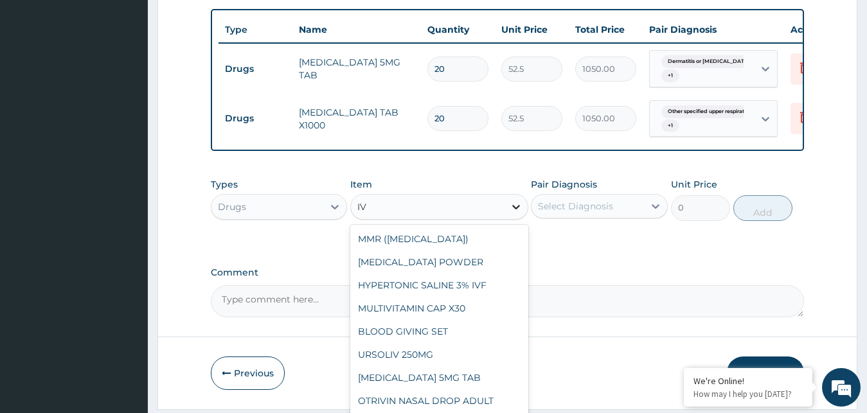
type input "I"
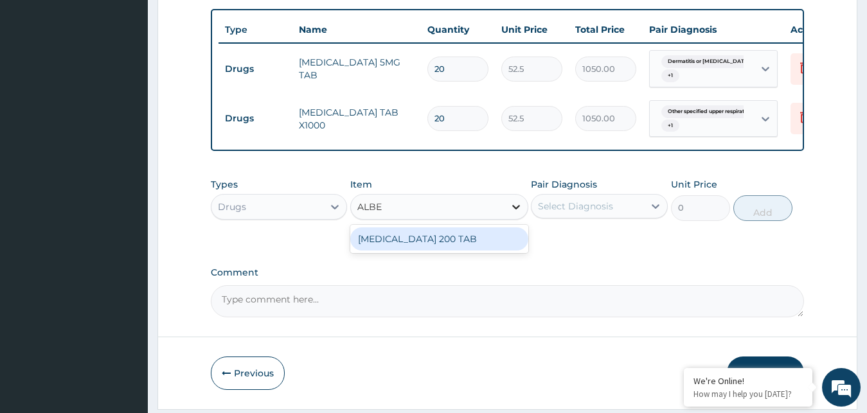
type input "ALBEN"
click at [486, 246] on div "ALBENDAZOLE 200 TAB" at bounding box center [439, 239] width 178 height 23
type input "102.375"
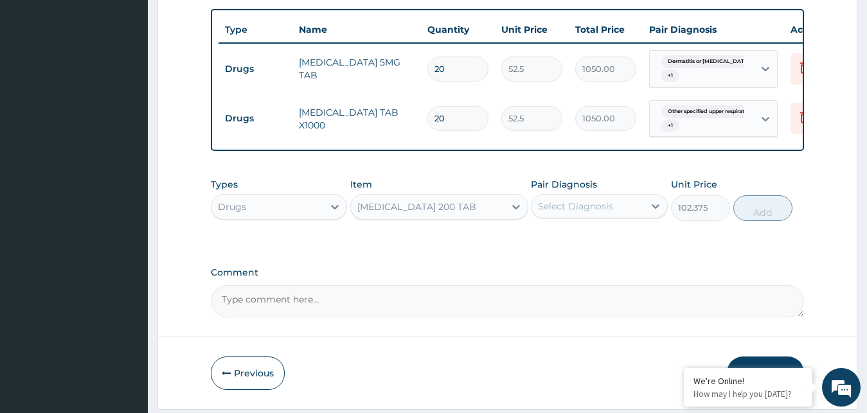
click at [620, 217] on div "Select Diagnosis" at bounding box center [588, 206] width 112 height 21
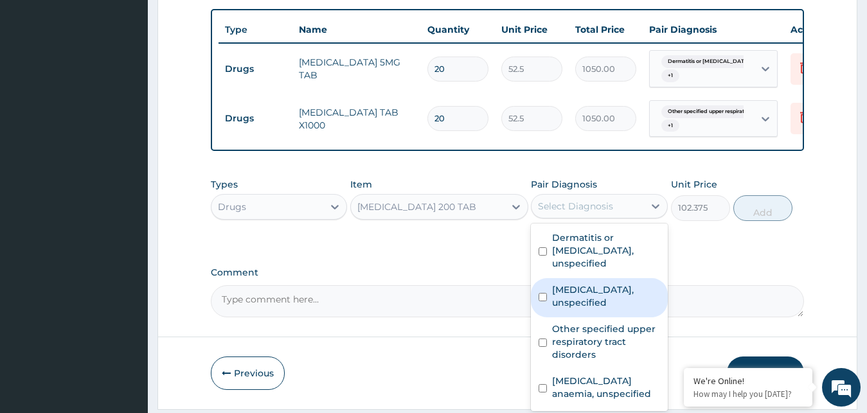
click at [561, 288] on label "Scabies, unspecified" at bounding box center [606, 296] width 108 height 26
checkbox input "true"
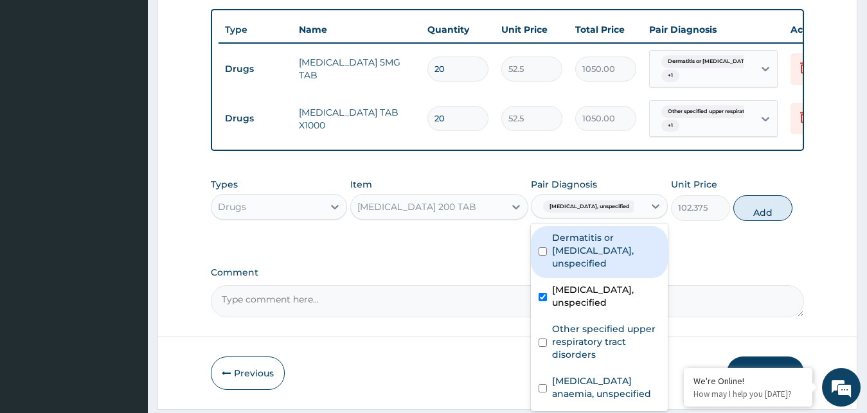
drag, startPoint x: 764, startPoint y: 224, endPoint x: 696, endPoint y: 217, distance: 68.5
click at [764, 221] on button "Add" at bounding box center [762, 208] width 59 height 26
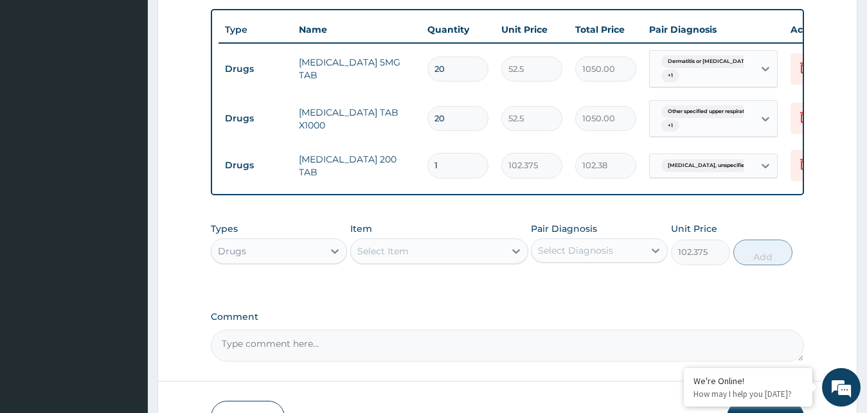
type input "0"
type input "0.00"
type input "3"
type input "307.13"
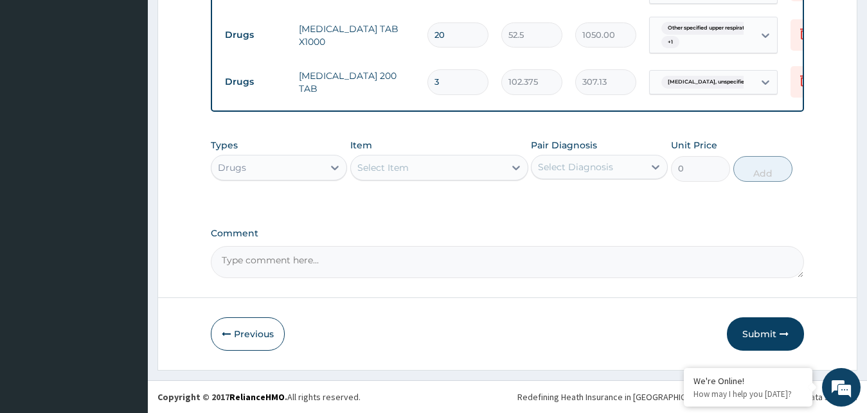
type input "3"
click at [503, 164] on div "Select Item" at bounding box center [428, 167] width 154 height 21
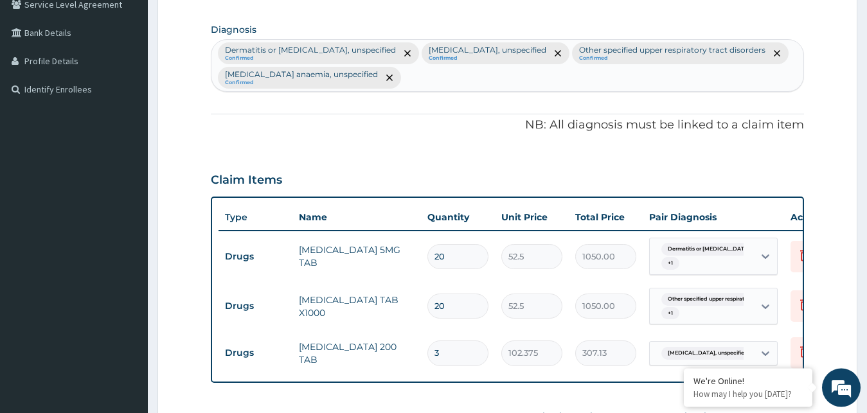
scroll to position [194, 0]
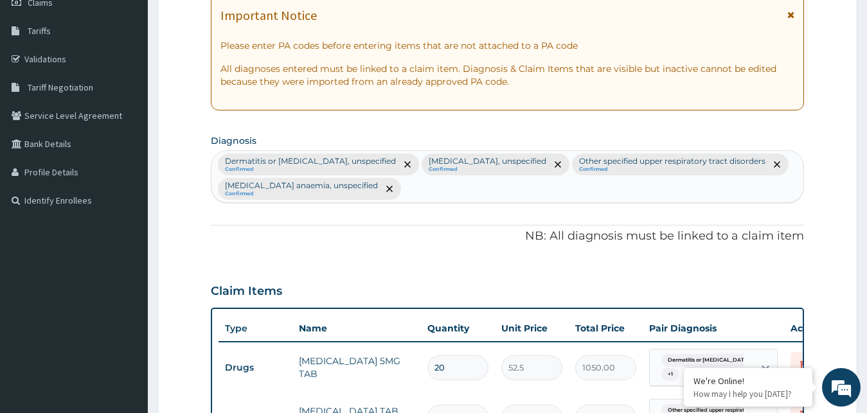
click at [412, 193] on div "Dermatitis or eczema, unspecified Confirmed Scabies, unspecified Confirmed Othe…" at bounding box center [507, 176] width 593 height 51
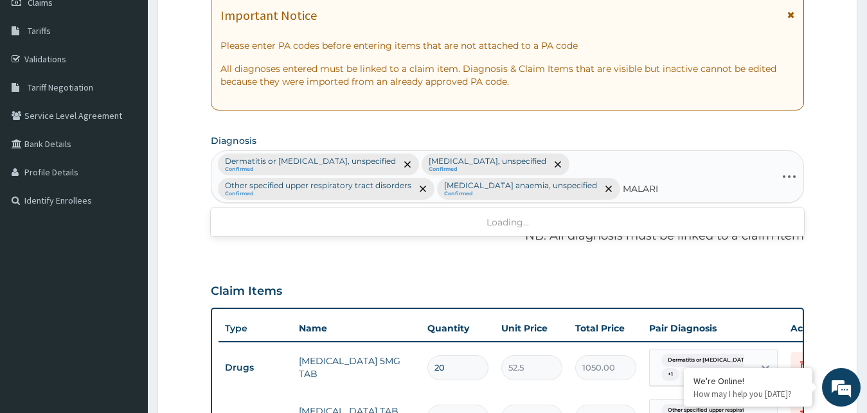
type input "MALARIA"
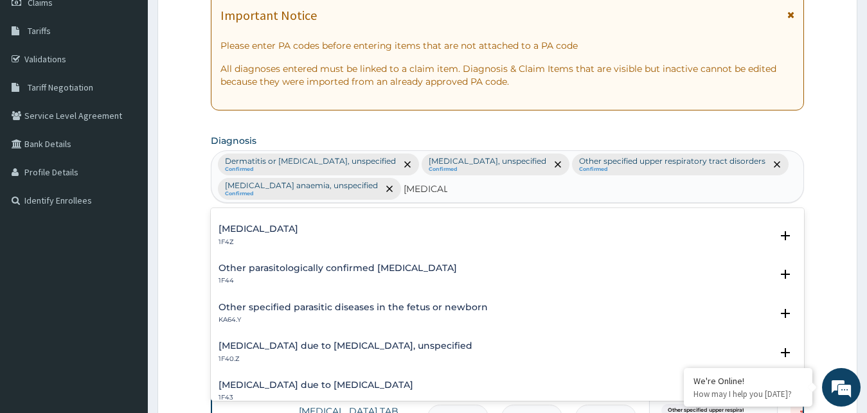
scroll to position [139, 0]
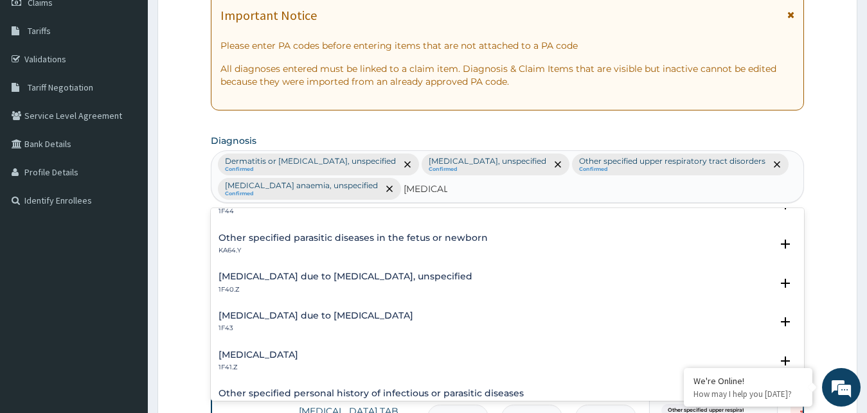
click at [307, 276] on h4 "Malaria due to Plasmodium falciparum, unspecified" at bounding box center [346, 277] width 254 height 10
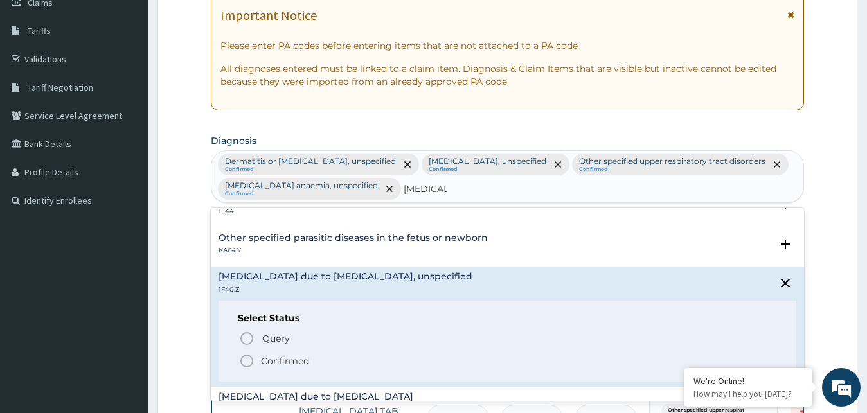
drag, startPoint x: 248, startPoint y: 361, endPoint x: 267, endPoint y: 355, distance: 19.5
click at [249, 360] on icon "status option filled" at bounding box center [246, 361] width 15 height 15
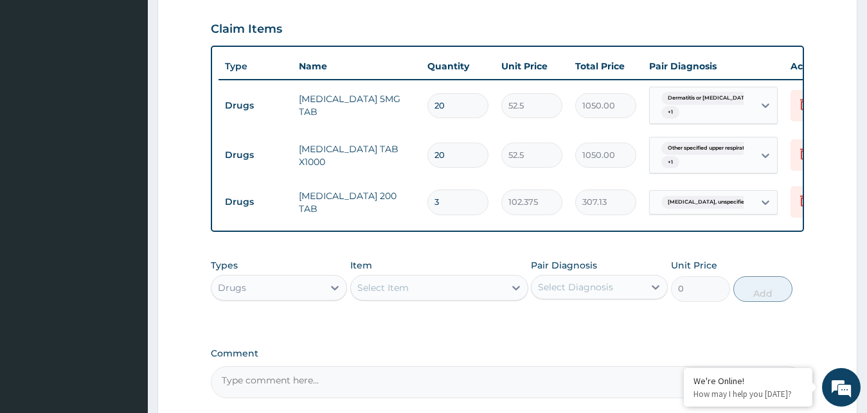
scroll to position [588, 0]
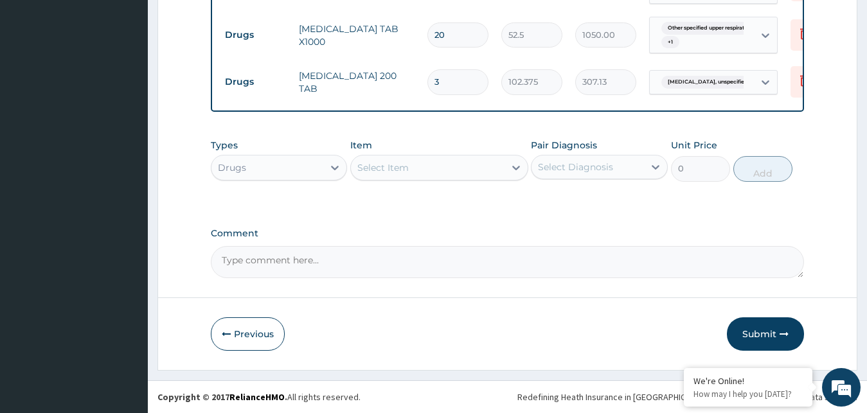
click at [504, 172] on div "Select Item" at bounding box center [428, 167] width 154 height 21
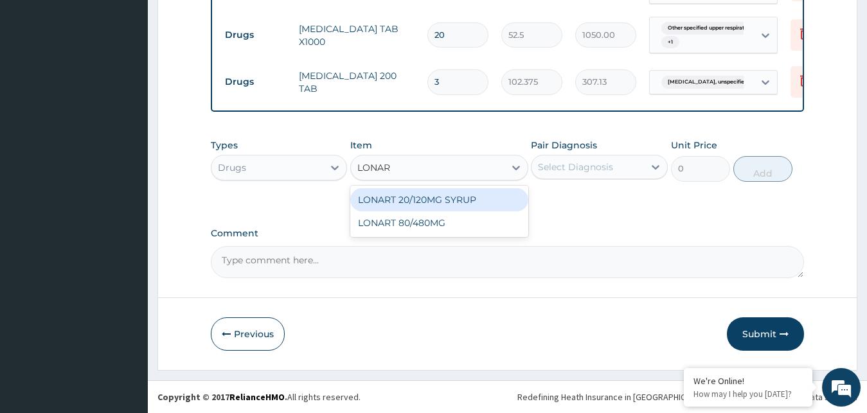
type input "LONART"
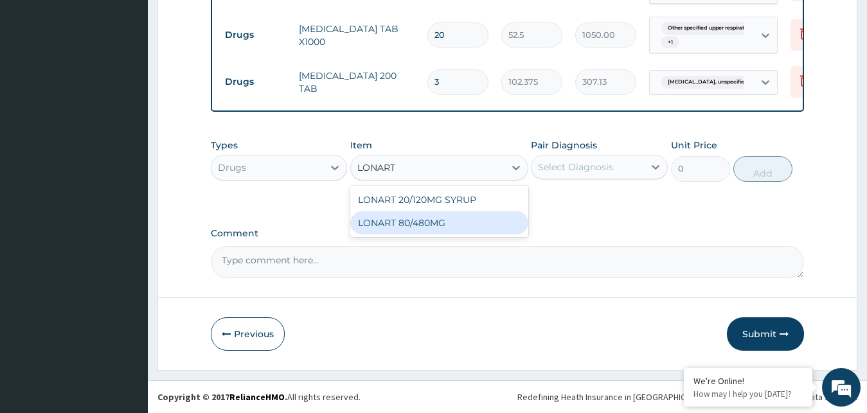
drag, startPoint x: 454, startPoint y: 229, endPoint x: 496, endPoint y: 208, distance: 47.4
click at [454, 228] on div "LONART 80/480MG" at bounding box center [439, 222] width 178 height 23
type input "340.91748046875"
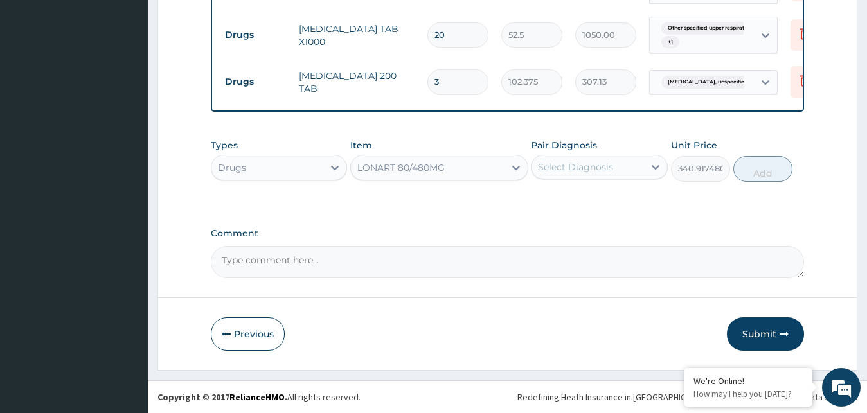
click at [630, 154] on div "Pair Diagnosis Select Diagnosis" at bounding box center [599, 160] width 137 height 42
click at [624, 161] on div "Select Diagnosis" at bounding box center [588, 167] width 112 height 21
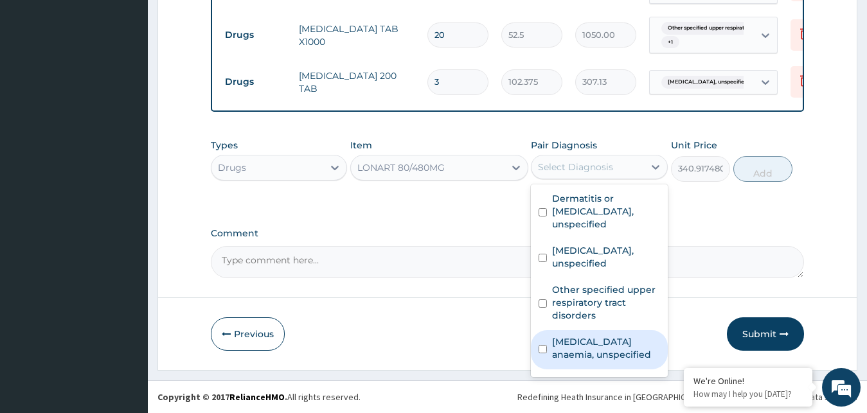
click at [575, 354] on div "Folate deficiency anaemia, unspecified" at bounding box center [599, 349] width 137 height 39
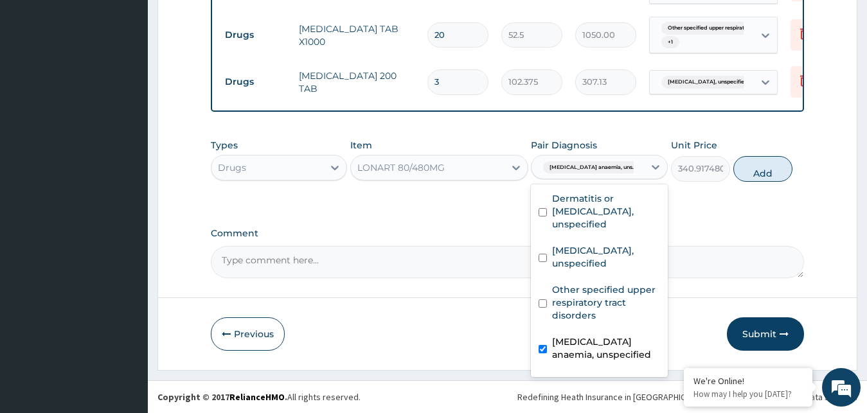
click at [575, 354] on div "Folate deficiency anaemia, unspecified" at bounding box center [599, 349] width 137 height 39
checkbox input "false"
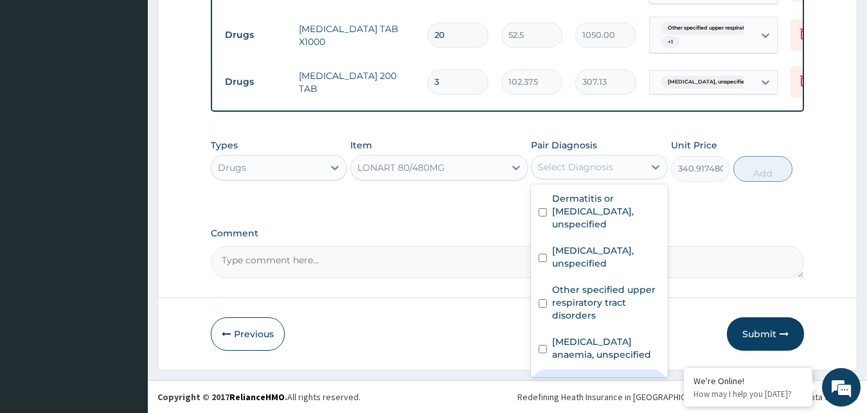
click at [588, 375] on label "Malaria due to Plasmodium falciparum, unspecified" at bounding box center [606, 394] width 108 height 39
checkbox input "true"
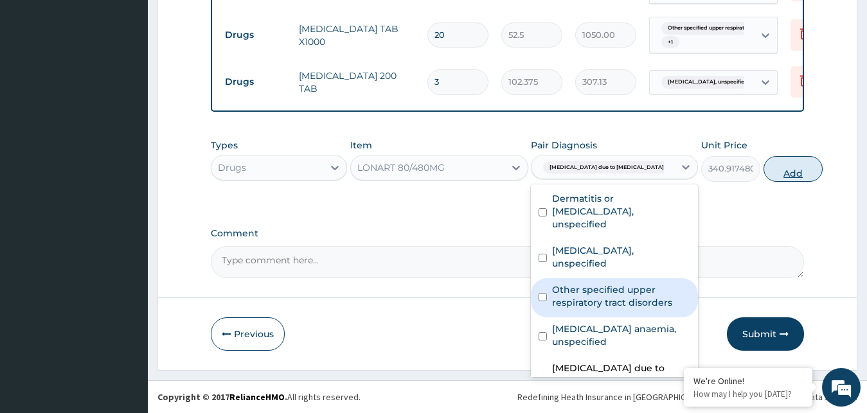
click at [773, 170] on button "Add" at bounding box center [793, 169] width 59 height 26
type input "0"
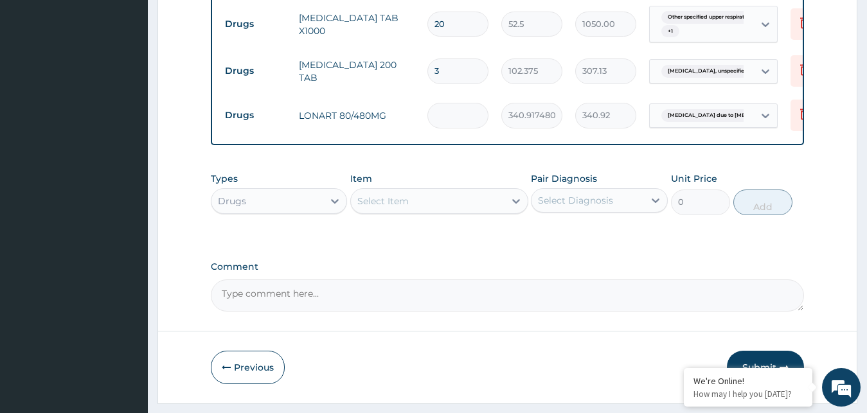
type input "0.00"
type input "6"
type input "2045.50"
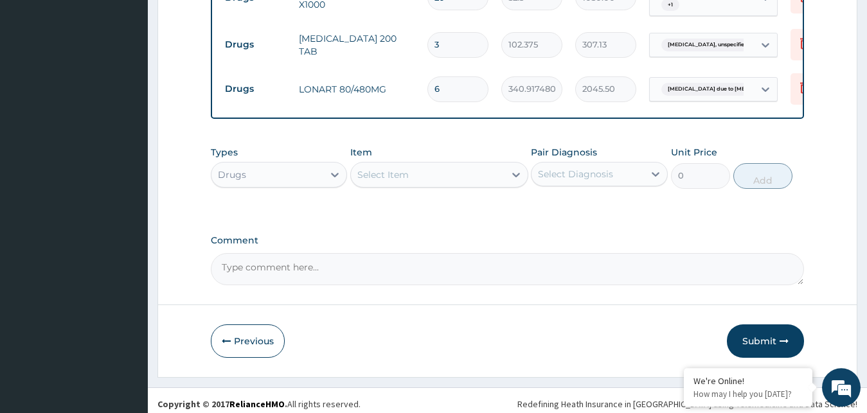
scroll to position [632, 0]
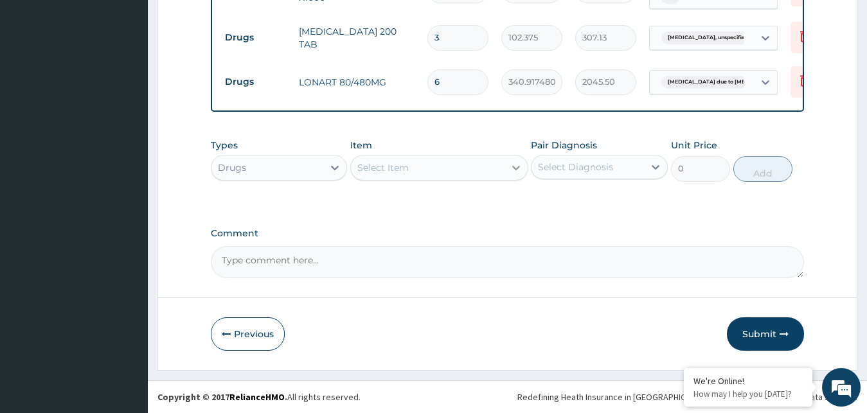
type input "6"
click at [505, 173] on div at bounding box center [516, 167] width 23 height 23
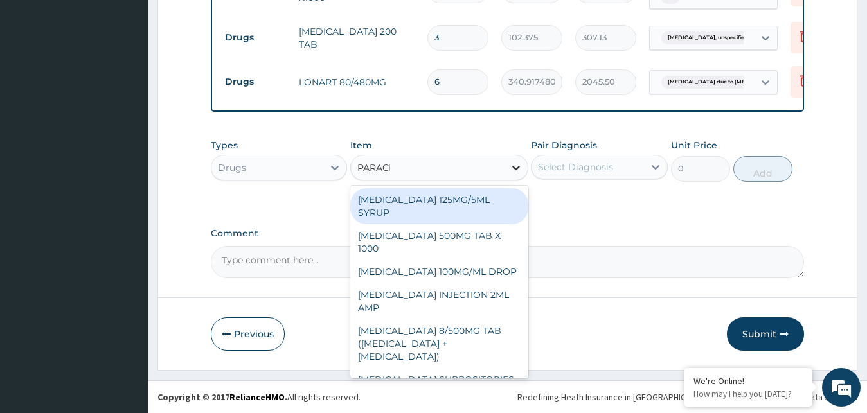
type input "PARACET"
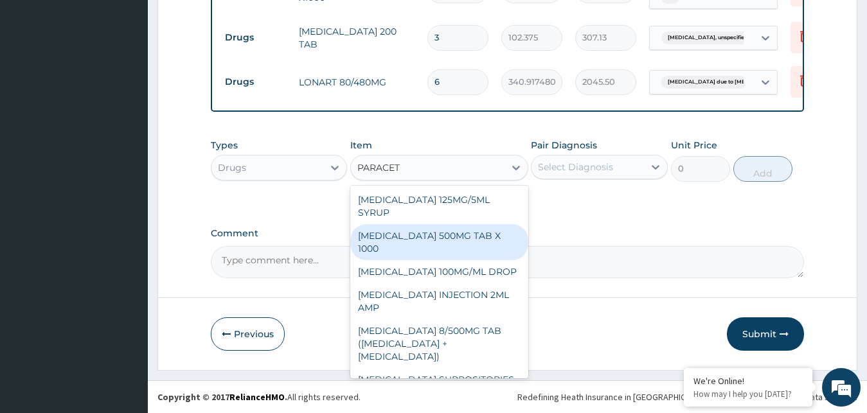
click at [494, 237] on div "PARACETAMOL 500MG TAB X 1000" at bounding box center [439, 242] width 178 height 36
type input "11.02499961853027"
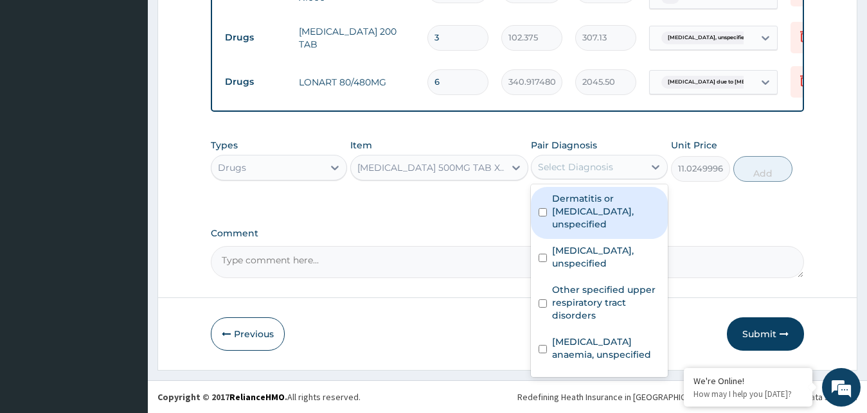
click at [595, 172] on div "Select Diagnosis" at bounding box center [575, 167] width 75 height 13
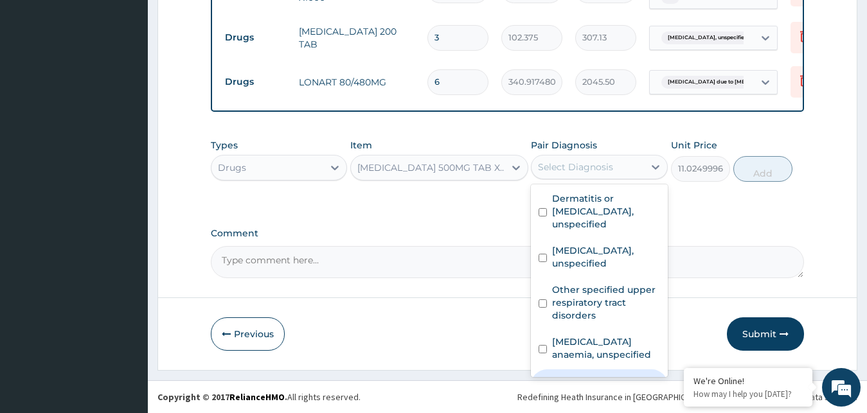
drag, startPoint x: 597, startPoint y: 371, endPoint x: 605, endPoint y: 364, distance: 10.0
click at [598, 375] on label "Malaria due to Plasmodium falciparum, unspecified" at bounding box center [606, 394] width 108 height 39
checkbox input "true"
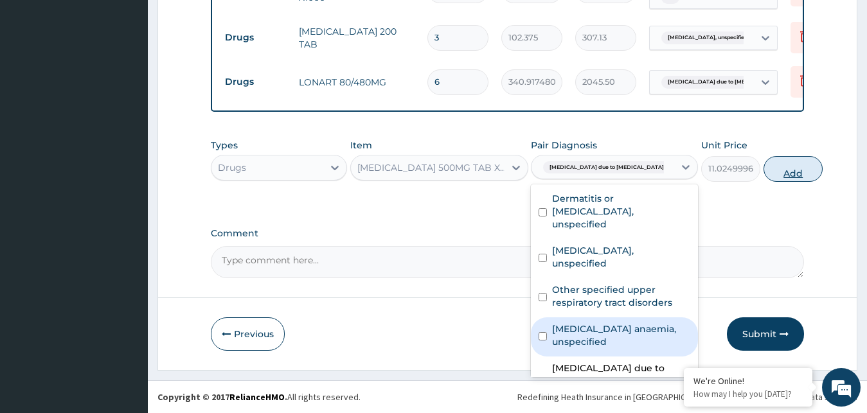
click at [764, 166] on button "Add" at bounding box center [793, 169] width 59 height 26
type input "0"
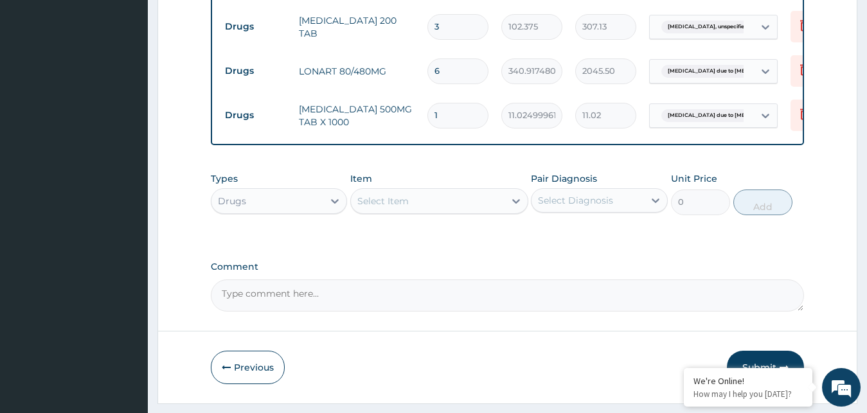
type input "12"
type input "132.30"
type input "12"
click at [512, 208] on icon at bounding box center [516, 201] width 13 height 13
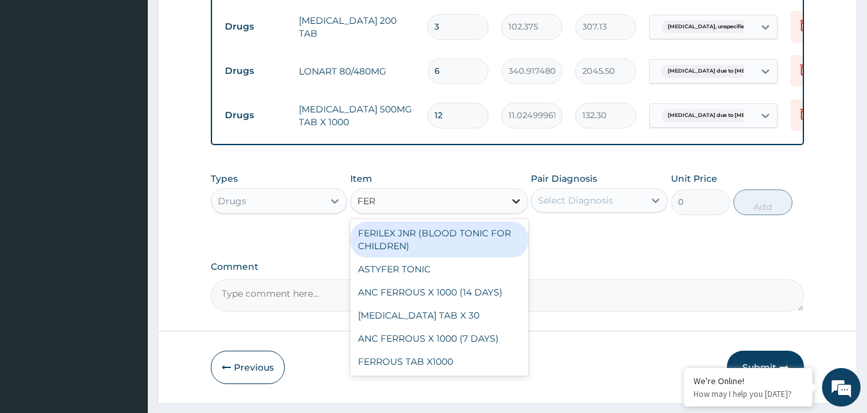
type input "FERR"
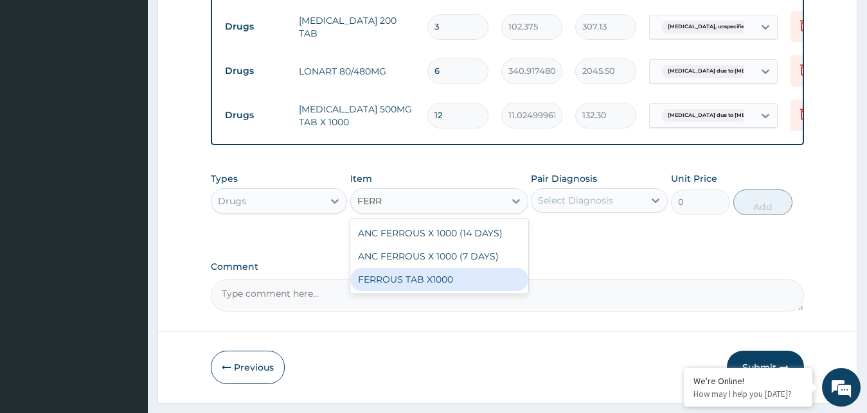
click at [426, 291] on div "FERROUS TAB X1000" at bounding box center [439, 279] width 178 height 23
type input "31.5"
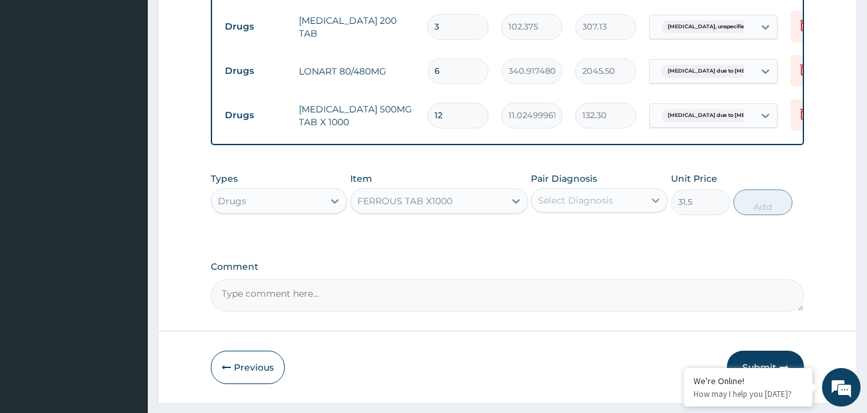
drag, startPoint x: 656, startPoint y: 206, endPoint x: 647, endPoint y: 219, distance: 16.1
click at [654, 206] on icon at bounding box center [655, 200] width 13 height 13
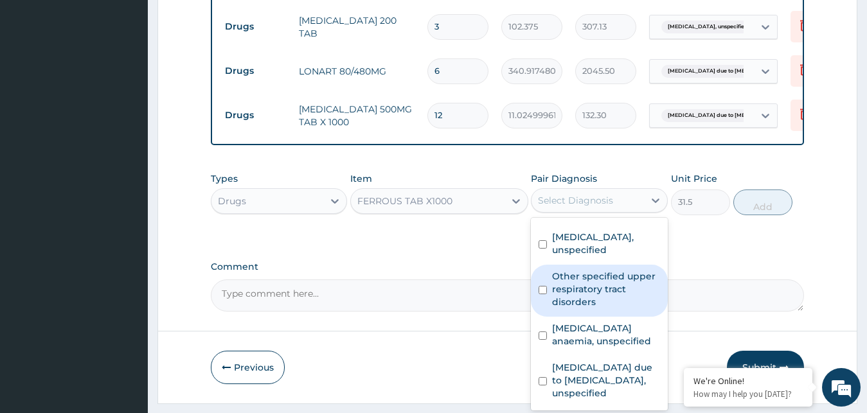
scroll to position [47, 0]
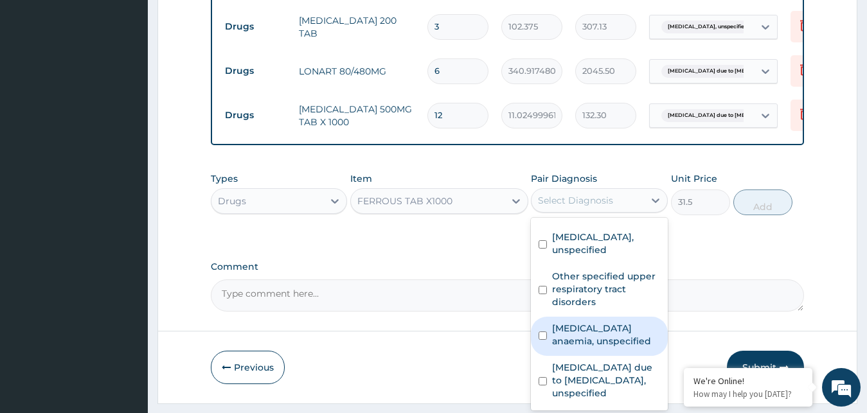
click at [576, 322] on label "Folate deficiency anaemia, unspecified" at bounding box center [606, 335] width 108 height 26
checkbox input "true"
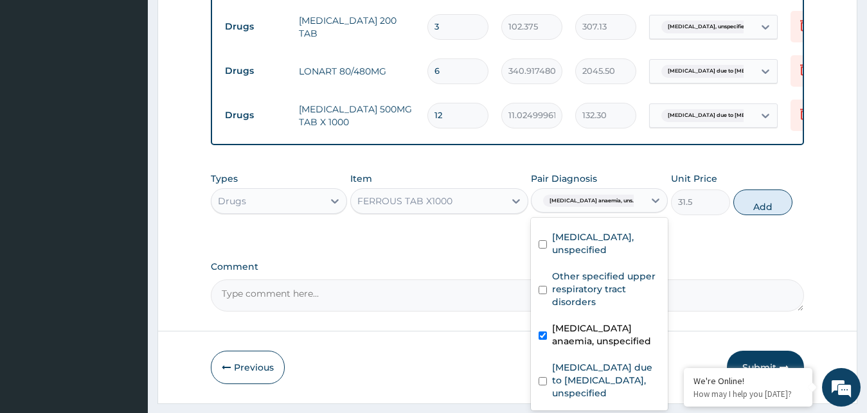
drag, startPoint x: 758, startPoint y: 213, endPoint x: 750, endPoint y: 212, distance: 8.4
click at [758, 213] on button "Add" at bounding box center [762, 203] width 59 height 26
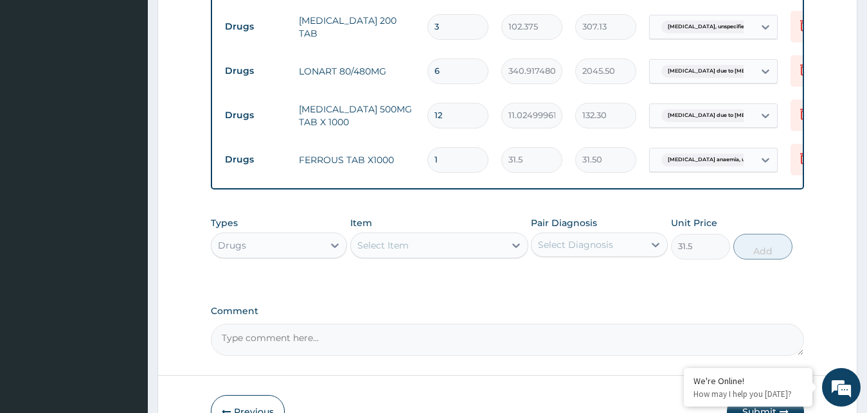
type input "0"
type input "14"
type input "441.00"
type input "14"
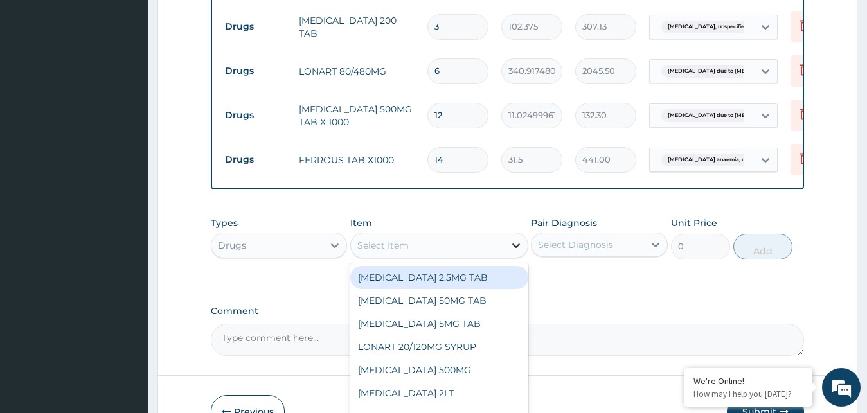
click at [514, 252] on icon at bounding box center [516, 245] width 13 height 13
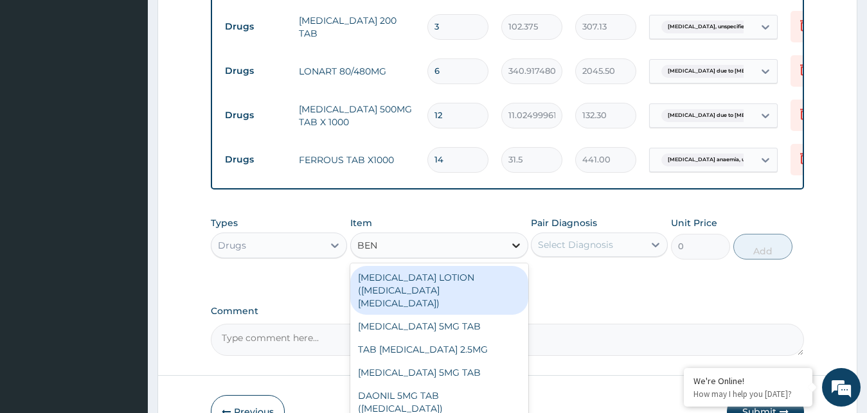
type input "BENZ"
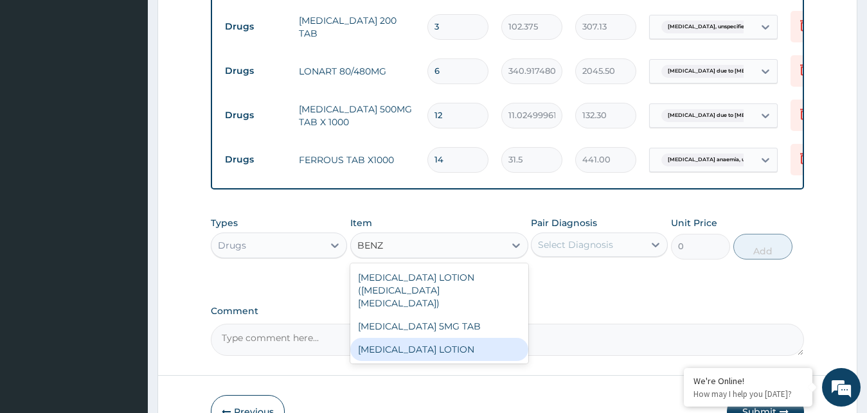
drag, startPoint x: 435, startPoint y: 351, endPoint x: 450, endPoint y: 347, distance: 15.3
click at [437, 350] on div "BENZYL BENZOATE LOTION" at bounding box center [439, 349] width 178 height 23
type input "945"
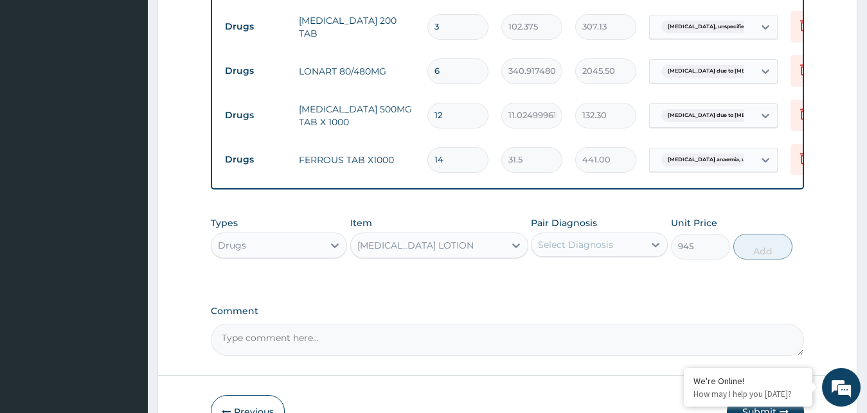
click at [623, 255] on div "Select Diagnosis" at bounding box center [588, 245] width 112 height 21
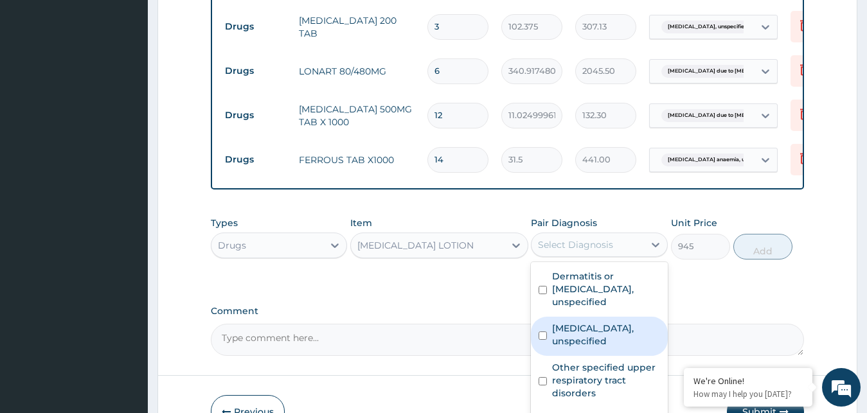
click at [600, 330] on label "Scabies, unspecified" at bounding box center [606, 335] width 108 height 26
checkbox input "true"
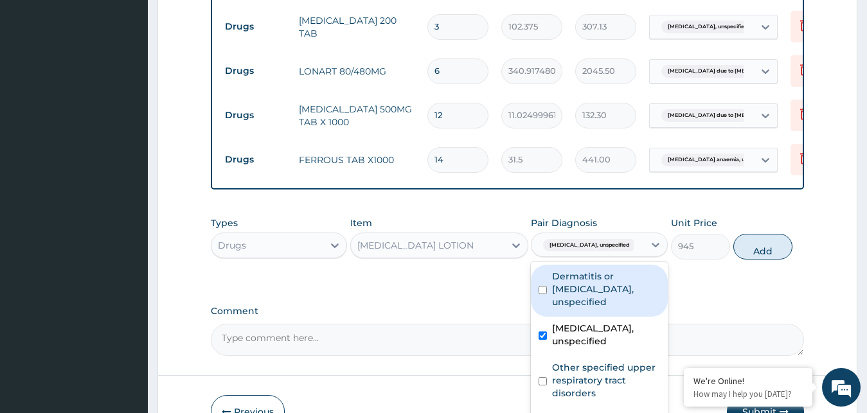
drag, startPoint x: 759, startPoint y: 263, endPoint x: 742, endPoint y: 265, distance: 17.5
click at [760, 260] on button "Add" at bounding box center [762, 247] width 59 height 26
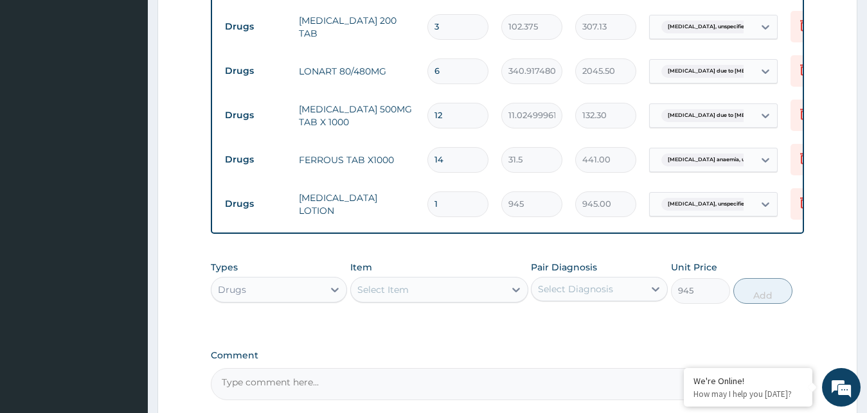
type input "0"
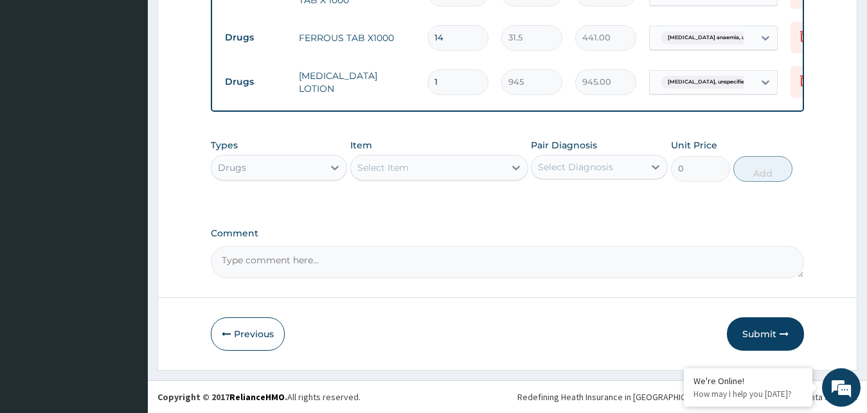
scroll to position [763, 0]
click at [329, 172] on icon at bounding box center [334, 167] width 13 height 13
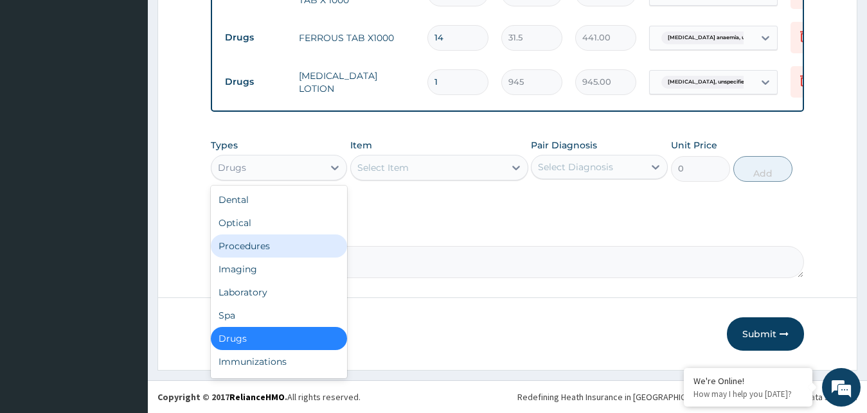
click at [278, 245] on div "Procedures" at bounding box center [279, 246] width 137 height 23
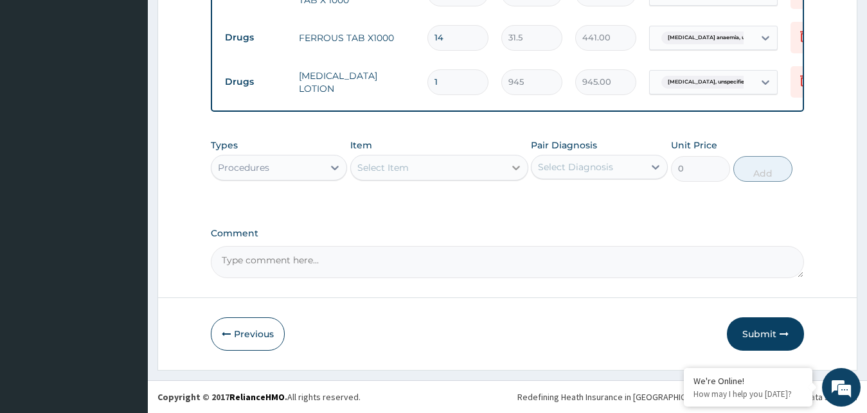
click at [513, 166] on icon at bounding box center [516, 167] width 13 height 13
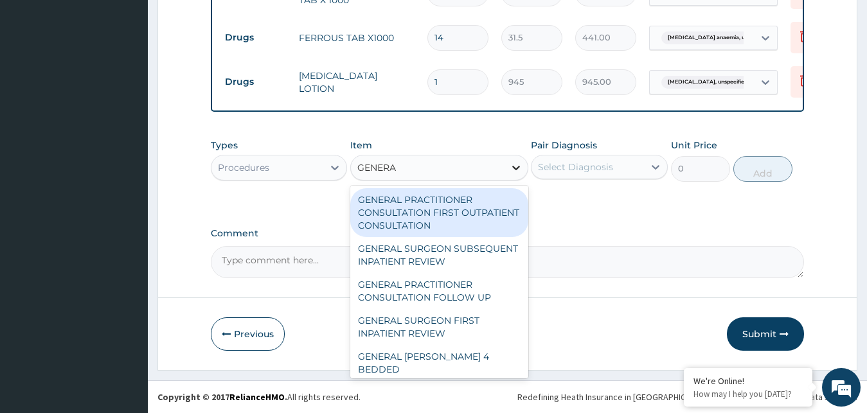
type input "GENERAL"
click at [490, 216] on div "GENERAL PRACTITIONER CONSULTATION FIRST OUTPATIENT CONSULTATION" at bounding box center [439, 212] width 178 height 49
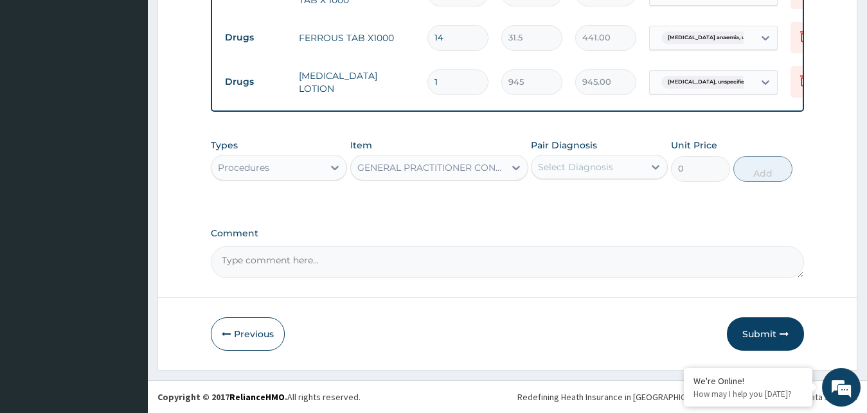
type input "3000"
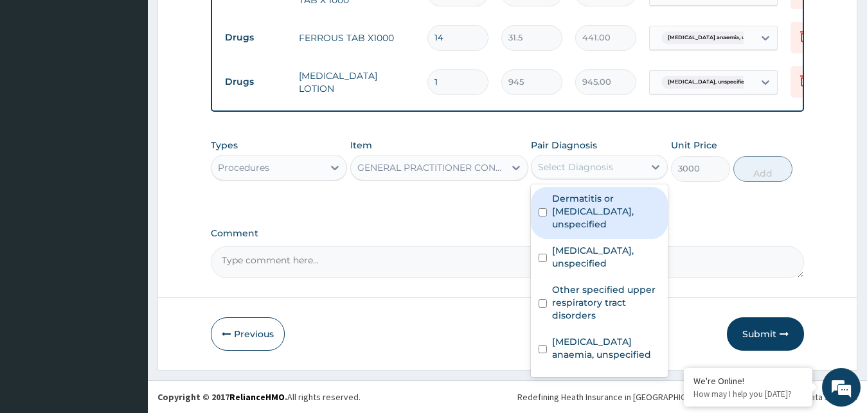
click at [620, 166] on div "Select Diagnosis" at bounding box center [588, 167] width 112 height 21
drag, startPoint x: 618, startPoint y: 204, endPoint x: 664, endPoint y: 199, distance: 46.6
click at [619, 204] on label "Dermatitis or eczema, unspecified" at bounding box center [606, 211] width 108 height 39
checkbox input "true"
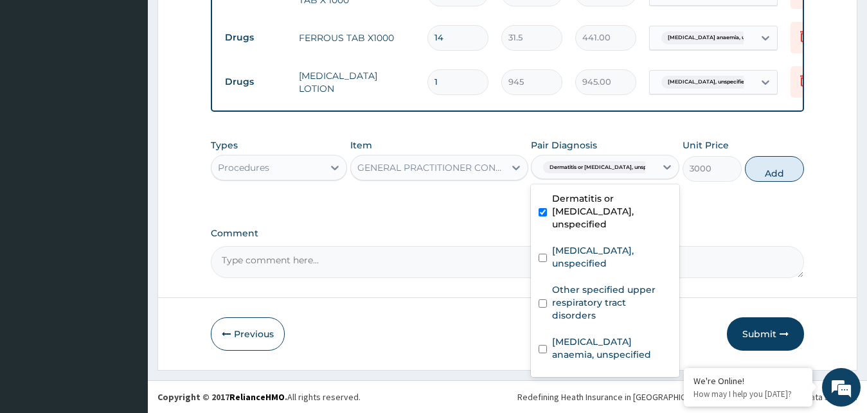
drag, startPoint x: 768, startPoint y: 166, endPoint x: 774, endPoint y: 184, distance: 18.9
click at [768, 167] on button "Add" at bounding box center [774, 169] width 59 height 26
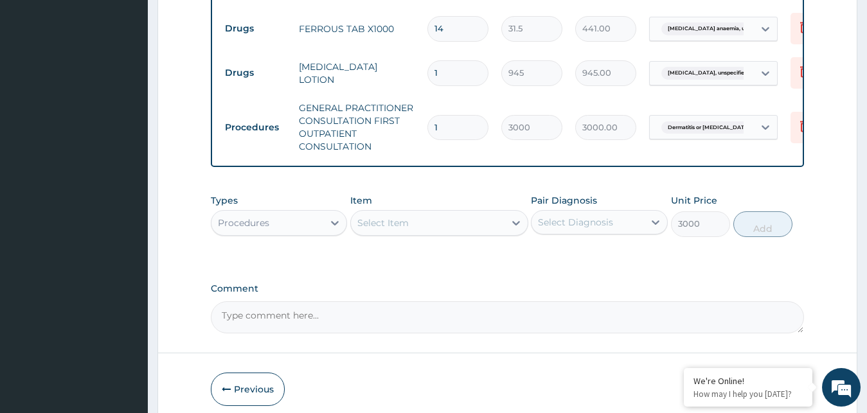
type input "0"
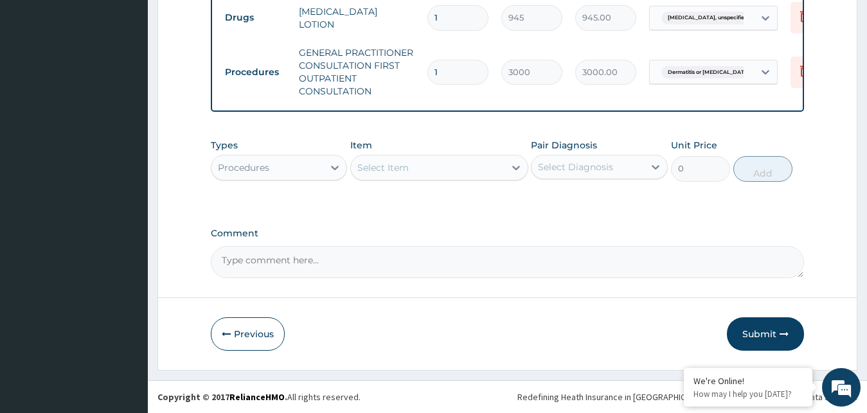
scroll to position [829, 0]
drag, startPoint x: 775, startPoint y: 334, endPoint x: 877, endPoint y: 407, distance: 125.9
click at [777, 334] on button "Submit" at bounding box center [765, 334] width 77 height 33
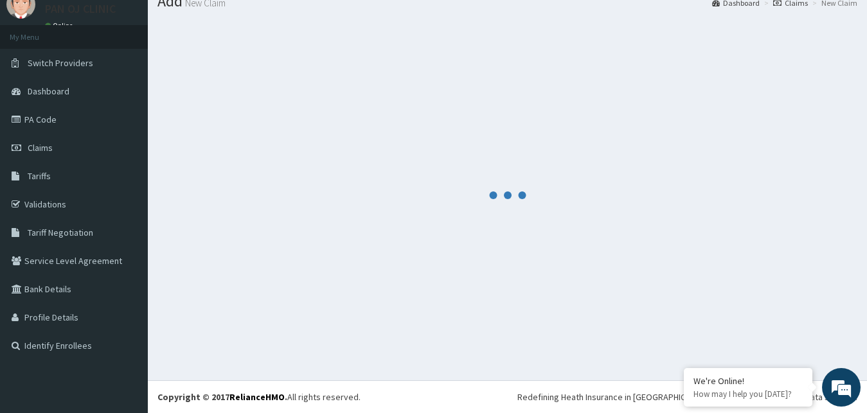
scroll to position [49, 0]
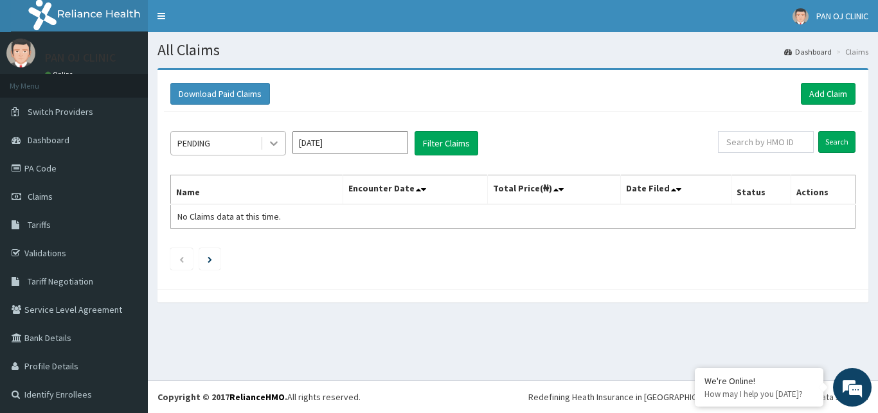
click at [269, 139] on icon at bounding box center [273, 143] width 13 height 13
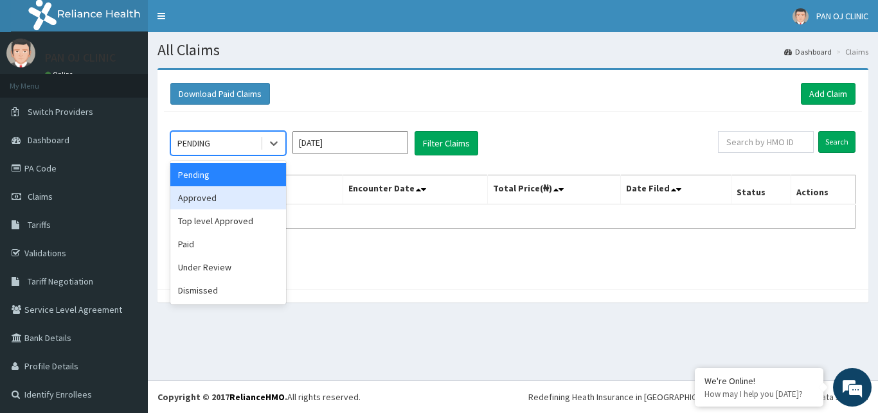
drag, startPoint x: 222, startPoint y: 195, endPoint x: 336, endPoint y: 156, distance: 120.7
click at [222, 195] on div "Approved" at bounding box center [228, 197] width 116 height 23
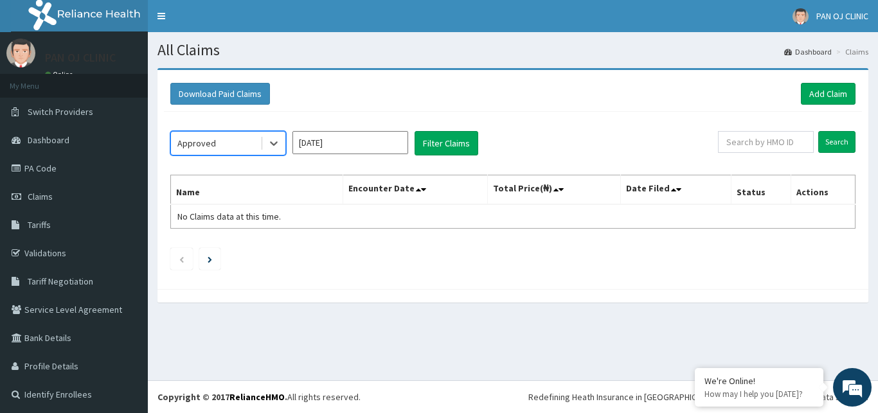
click at [400, 136] on input "Oct 2025" at bounding box center [350, 142] width 116 height 23
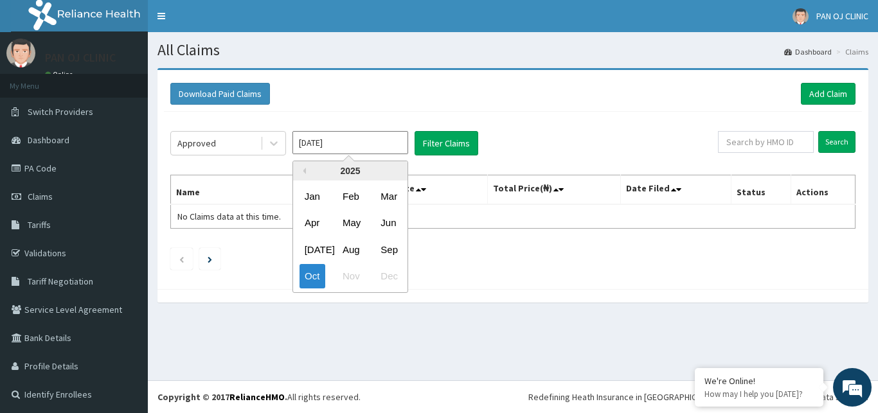
drag, startPoint x: 360, startPoint y: 249, endPoint x: 361, endPoint y: 238, distance: 11.6
click at [359, 246] on div "Aug" at bounding box center [350, 250] width 26 height 24
type input "Aug 2025"
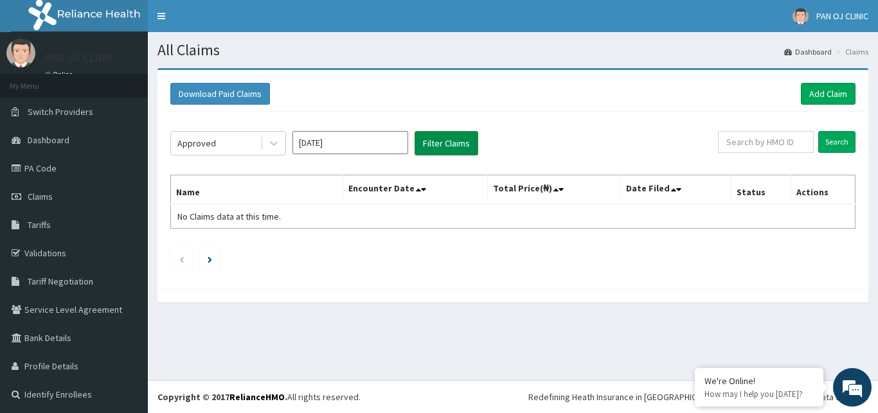
drag, startPoint x: 460, startPoint y: 145, endPoint x: 447, endPoint y: 142, distance: 13.9
click at [460, 145] on button "Filter Claims" at bounding box center [447, 143] width 64 height 24
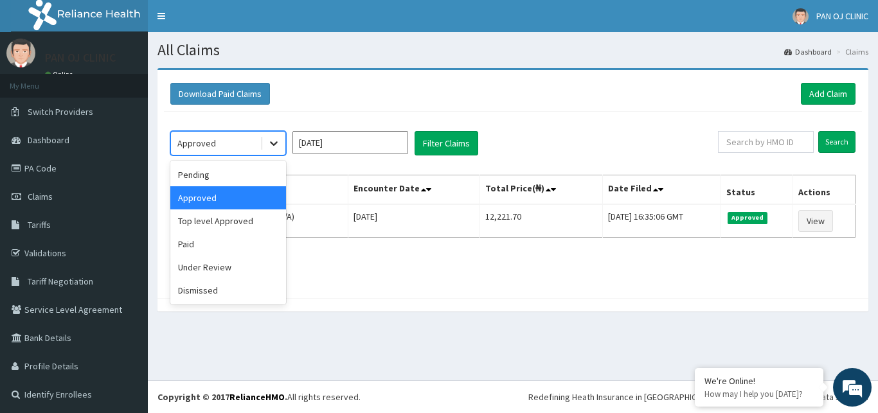
click at [280, 143] on icon at bounding box center [273, 143] width 13 height 13
click at [247, 175] on div "Pending" at bounding box center [228, 174] width 116 height 23
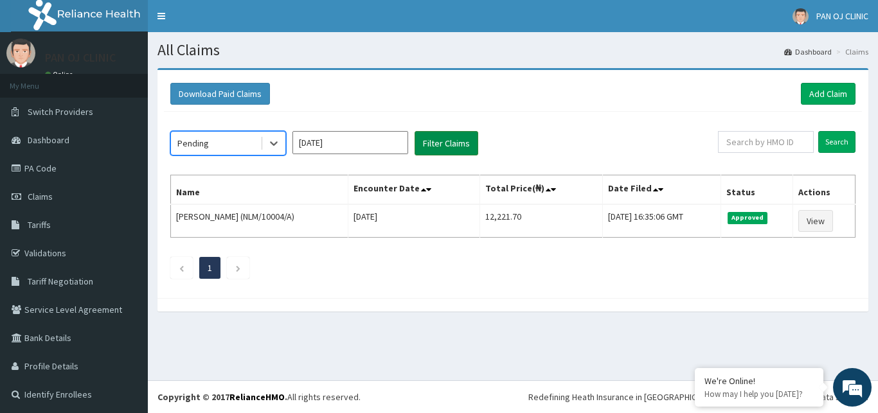
click at [456, 141] on button "Filter Claims" at bounding box center [447, 143] width 64 height 24
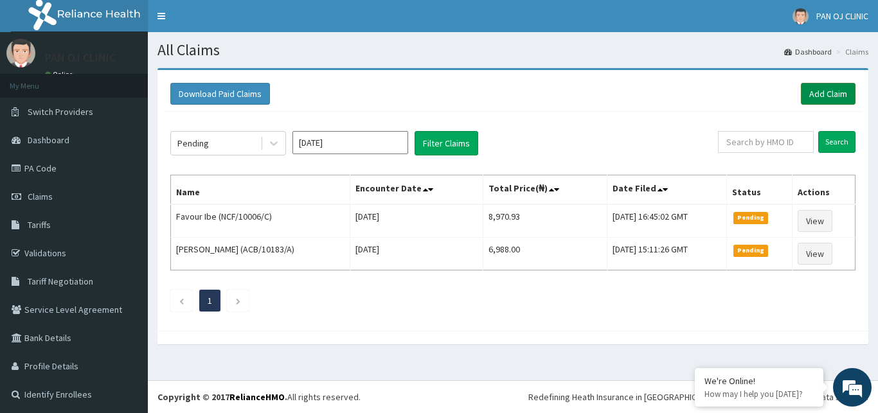
click at [811, 96] on link "Add Claim" at bounding box center [828, 94] width 55 height 22
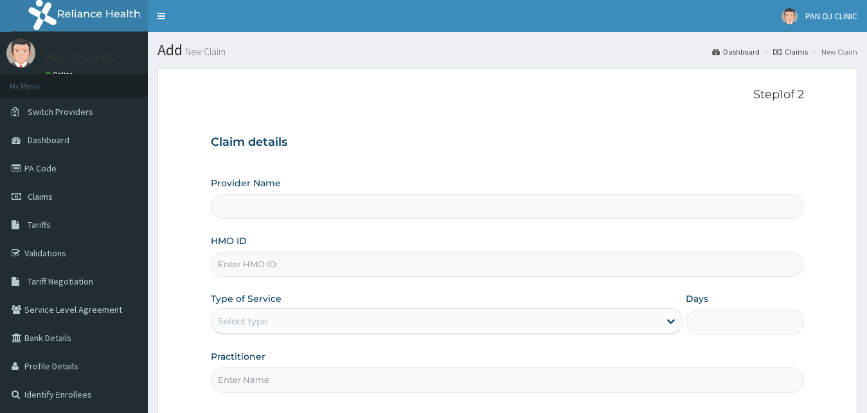
click at [269, 252] on input "HMO ID" at bounding box center [508, 264] width 594 height 25
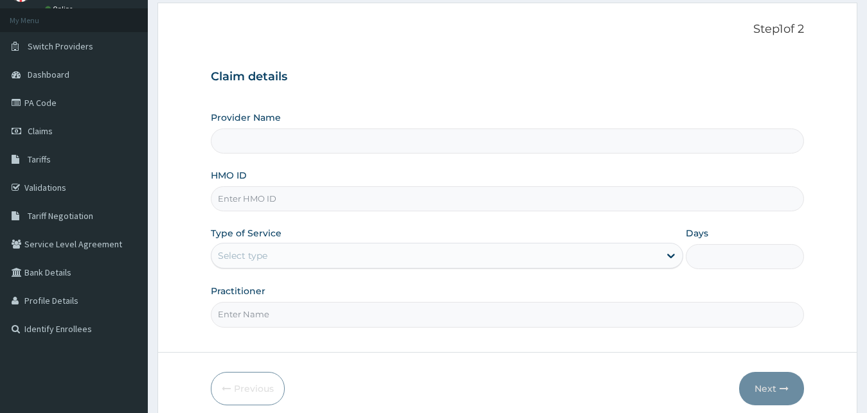
scroll to position [66, 0]
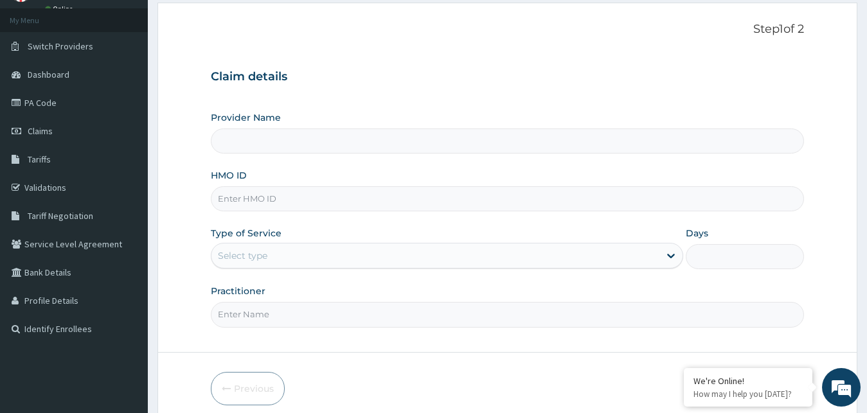
type input "PAN OJ CLINIC"
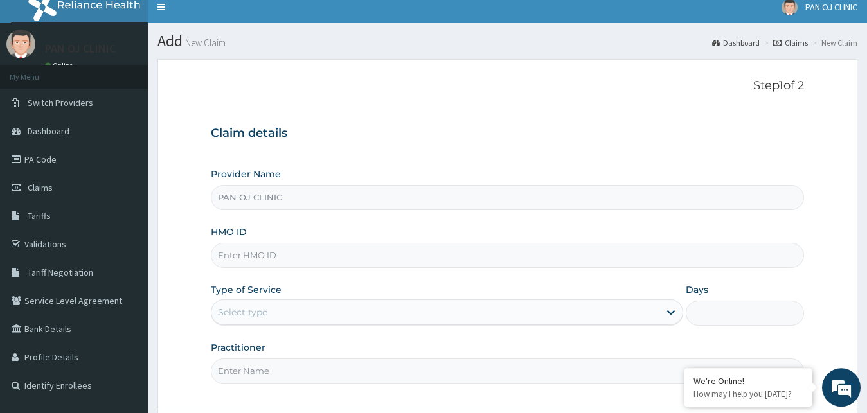
scroll to position [0, 0]
